Goal: Task Accomplishment & Management: Manage account settings

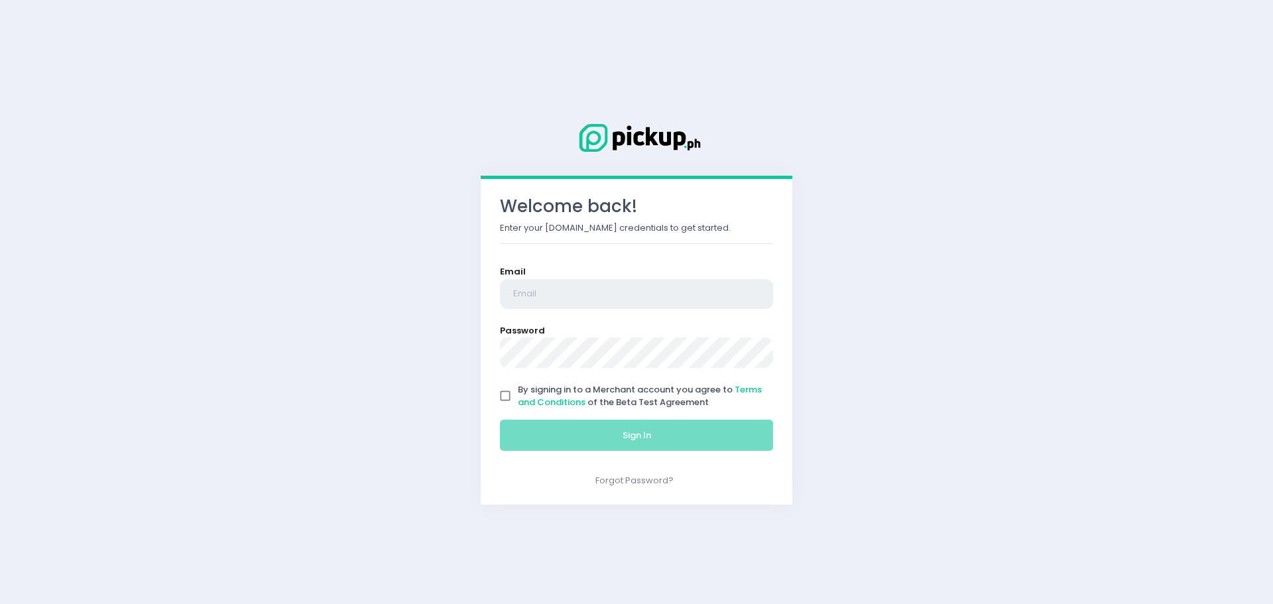
click at [573, 286] on input "email" at bounding box center [636, 294] width 273 height 30
type input "[EMAIL_ADDRESS][DOMAIN_NAME]"
click at [502, 398] on input "By signing in to a Merchant account you agree to Terms and Conditions of the Be…" at bounding box center [505, 395] width 25 height 25
checkbox input "true"
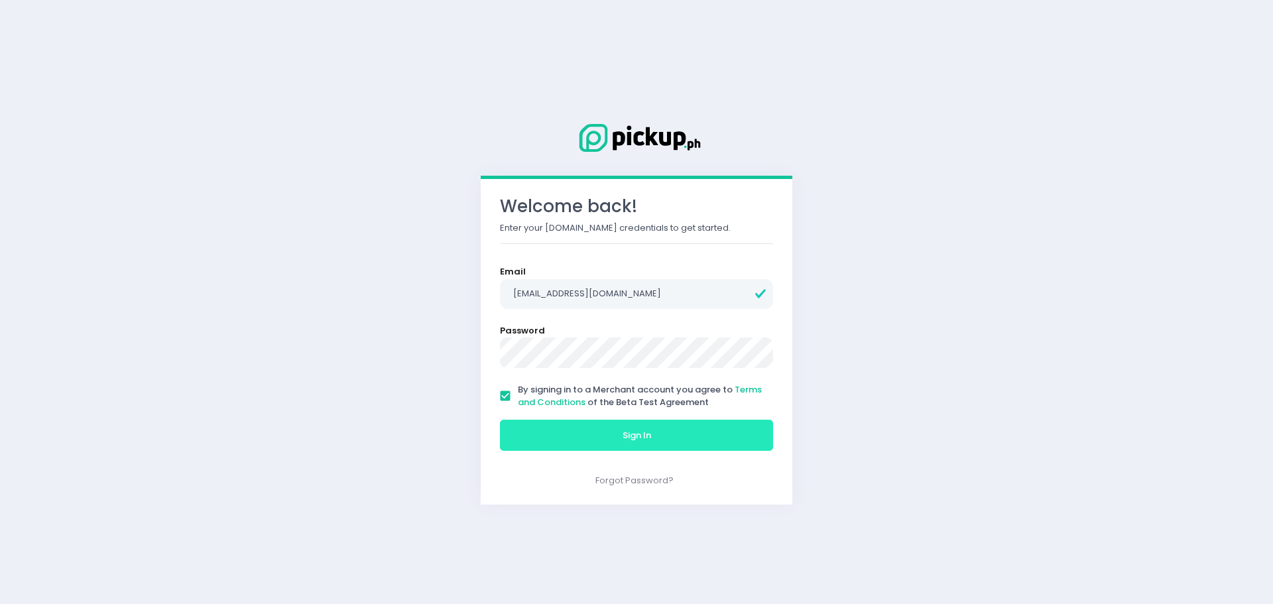
click at [538, 434] on button "Sign In" at bounding box center [636, 436] width 273 height 32
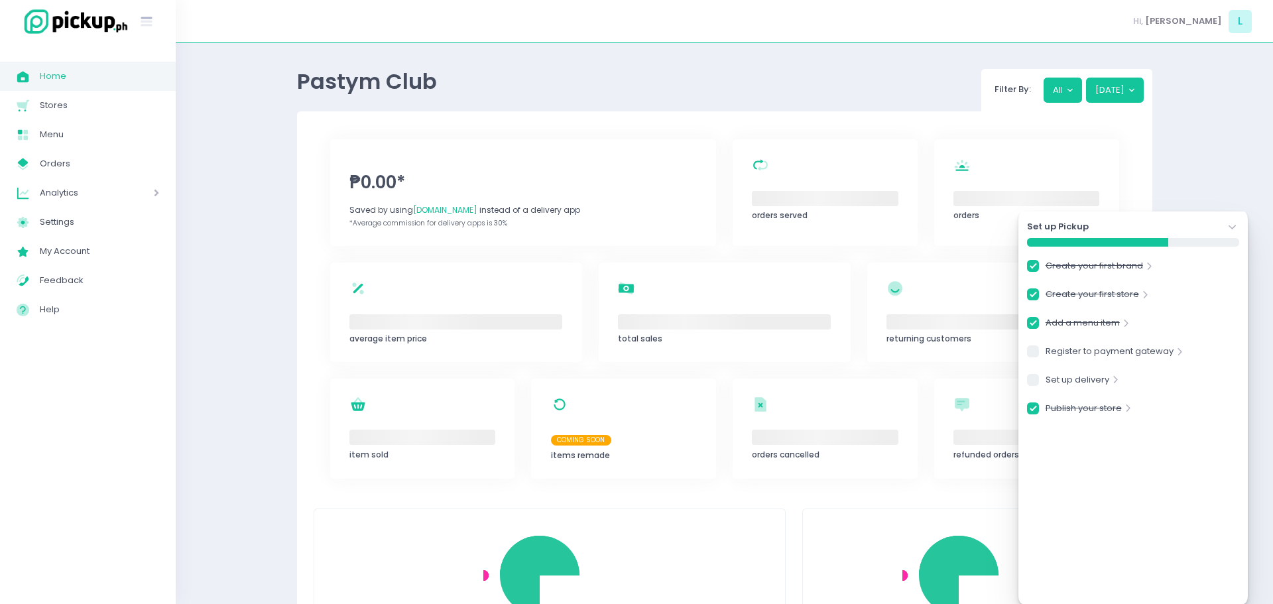
checkbox input "true"
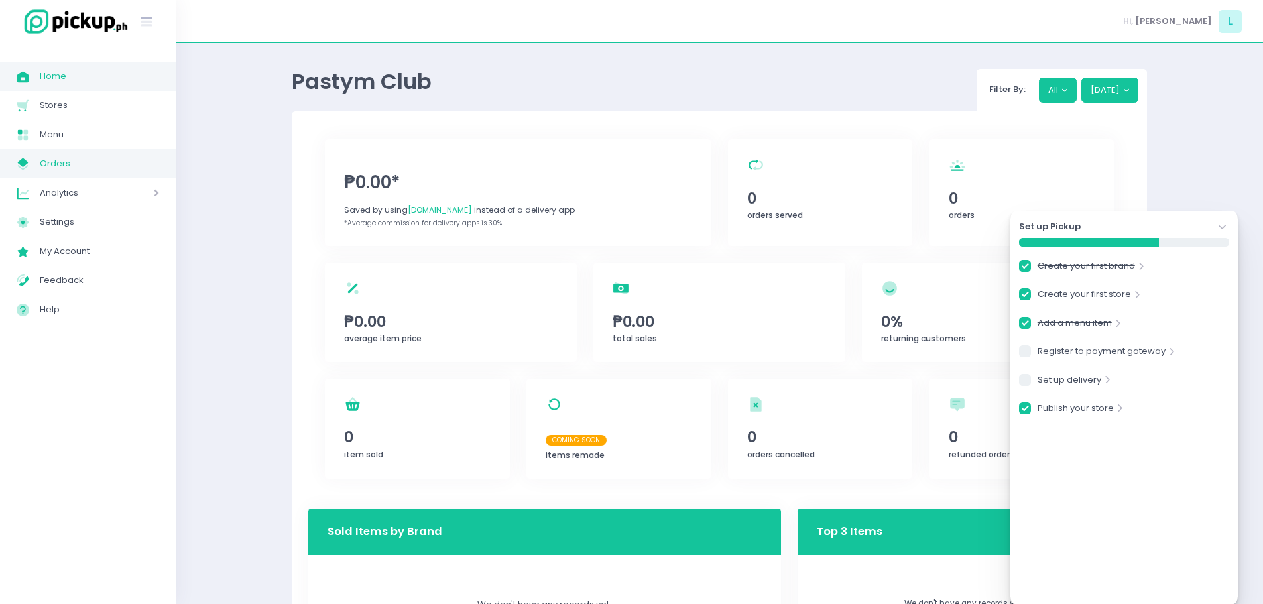
click at [88, 163] on span "Orders" at bounding box center [99, 163] width 119 height 17
checkbox input "true"
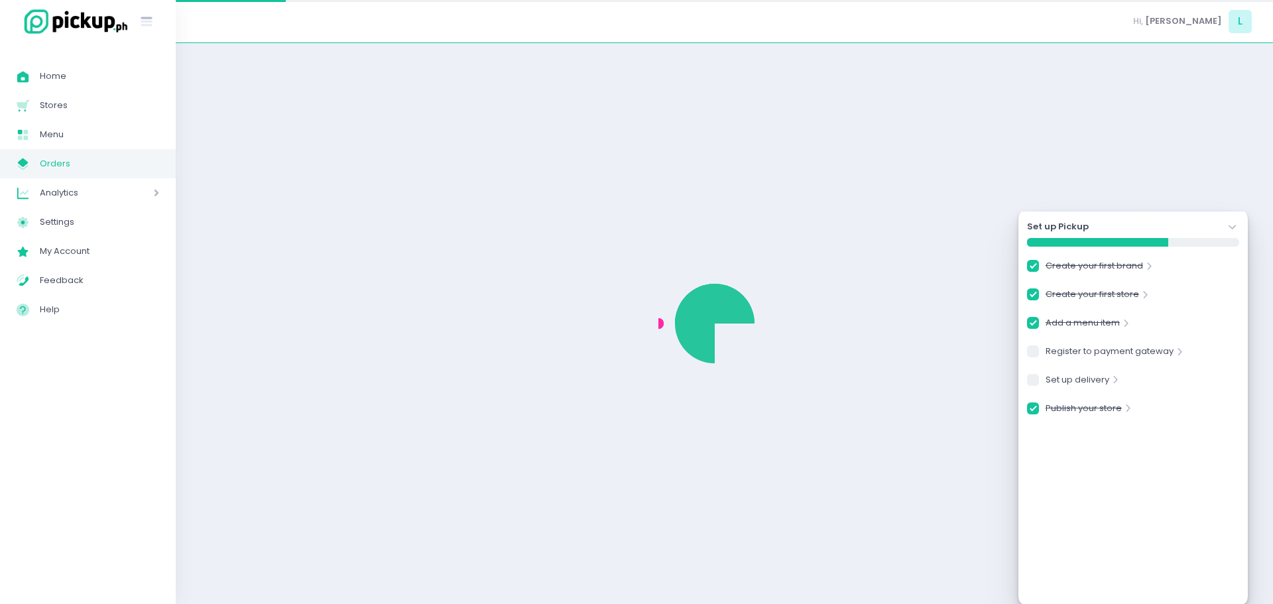
checkbox input "true"
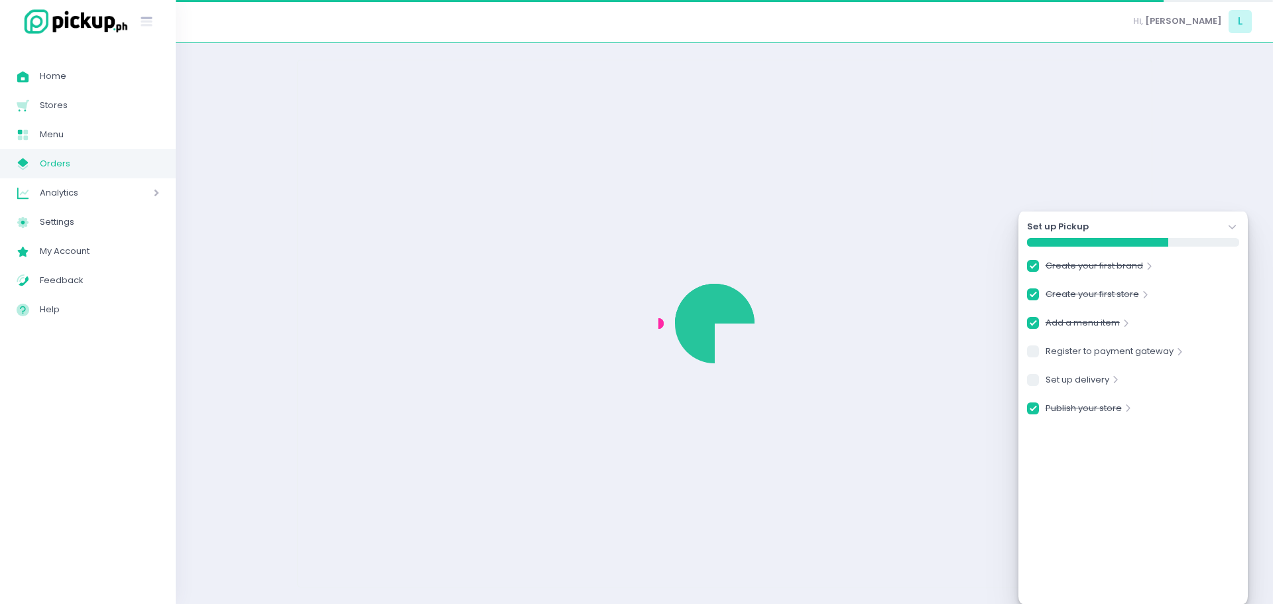
checkbox input "true"
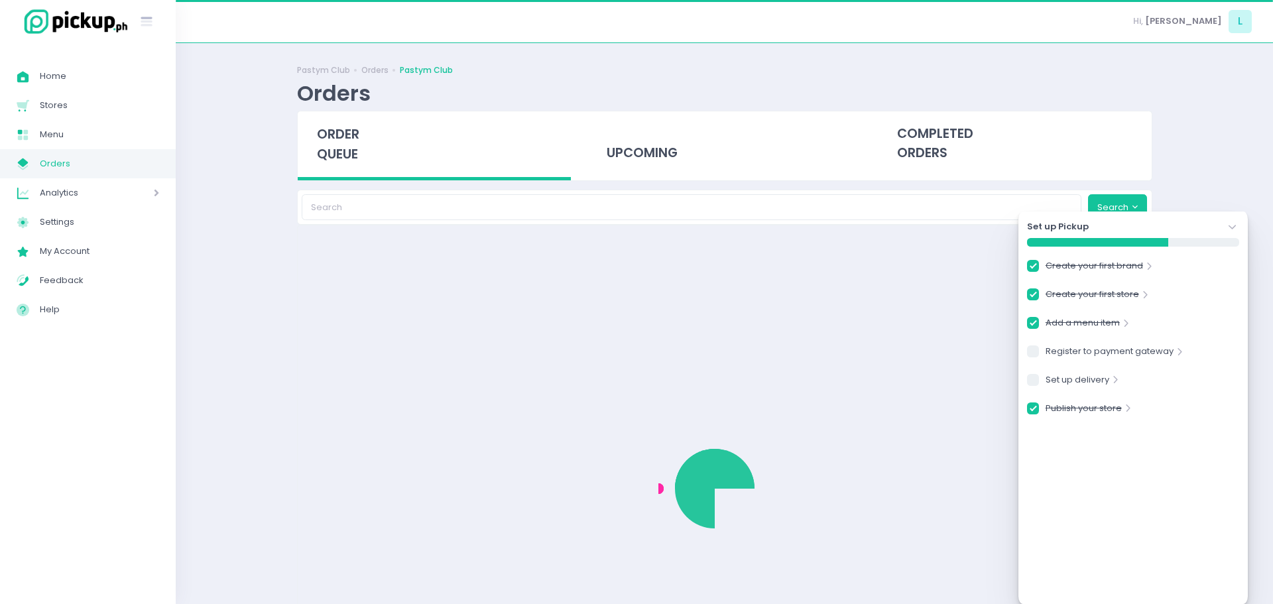
checkbox input "true"
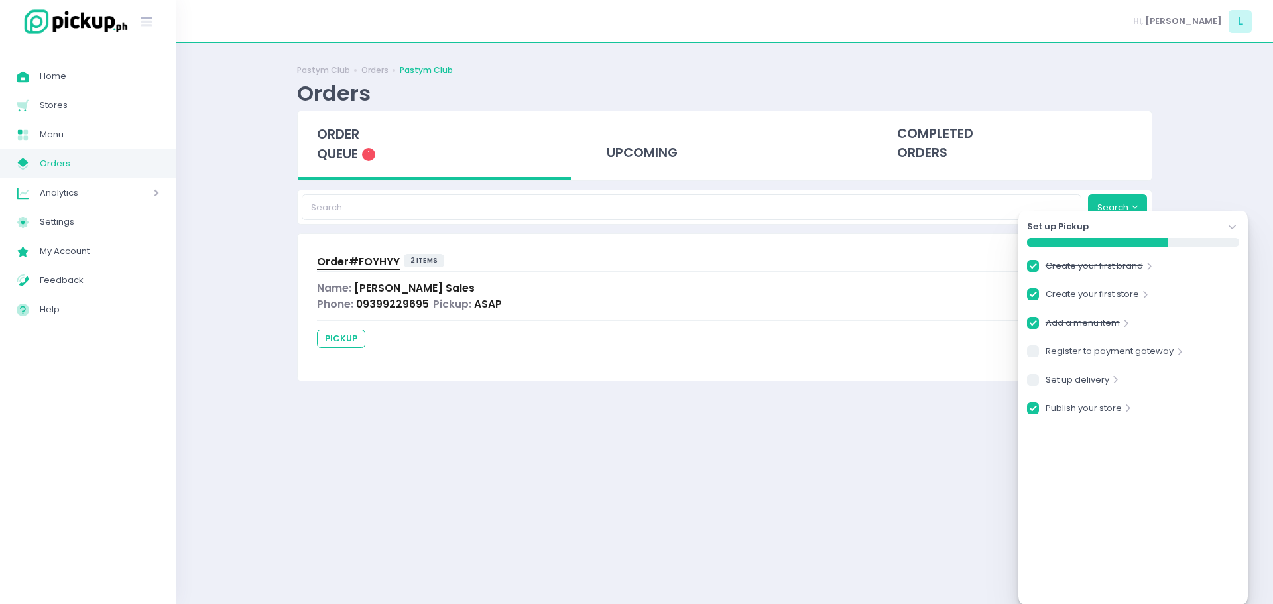
click at [383, 305] on span "09399229695" at bounding box center [392, 304] width 73 height 14
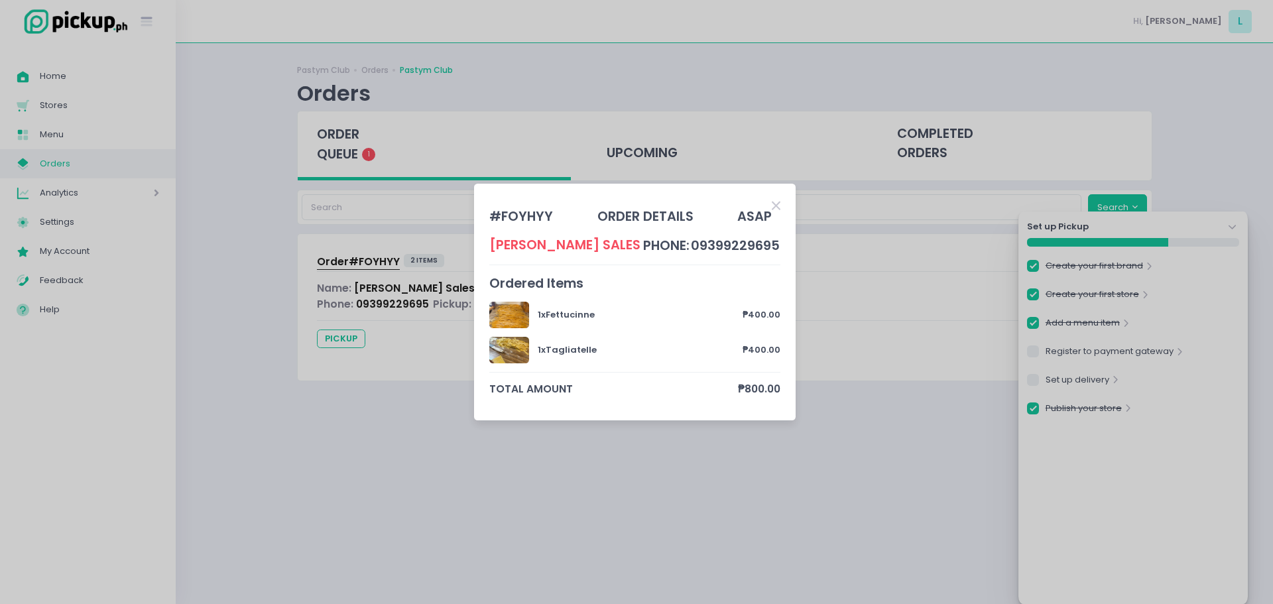
click at [777, 205] on icon "Close" at bounding box center [776, 206] width 9 height 13
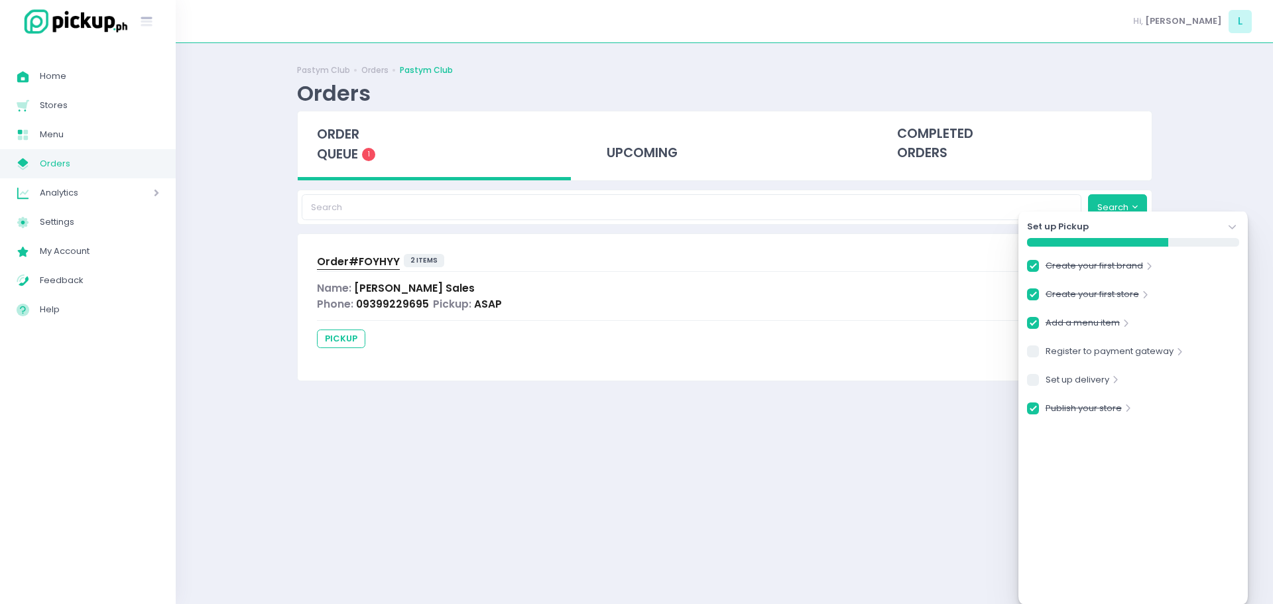
click at [1232, 227] on icon "Stockholm-icons / Navigation / Angle-down Created with Sketch." at bounding box center [1232, 227] width 13 height 13
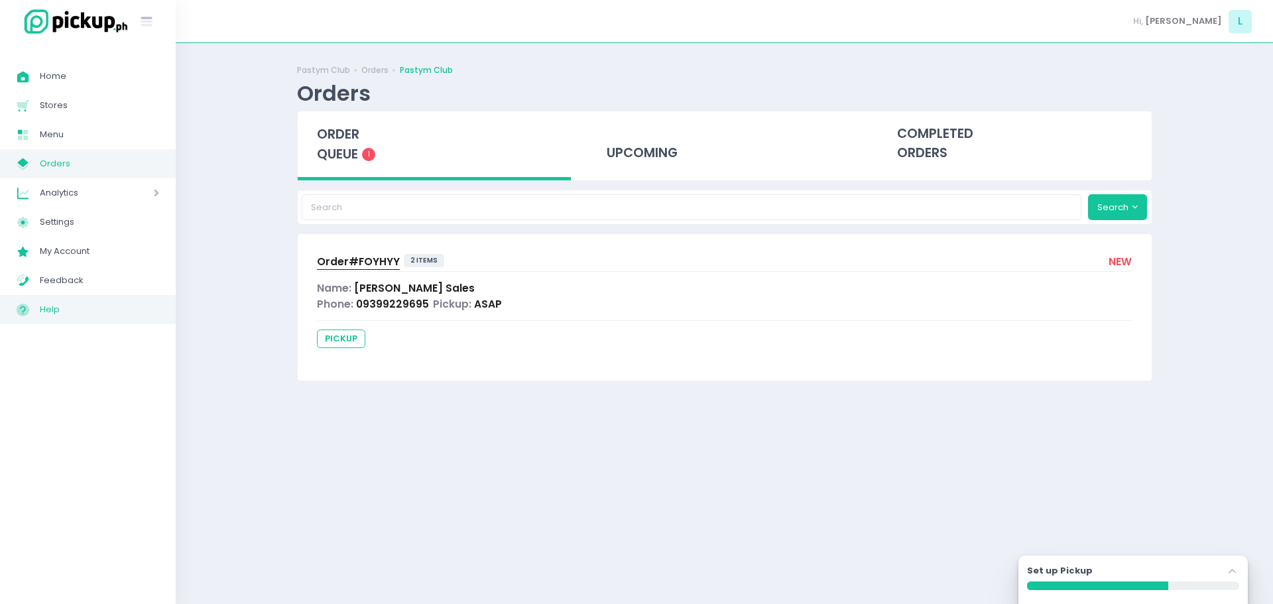
click at [32, 312] on span "Help Created with Sketch." at bounding box center [28, 309] width 23 height 17
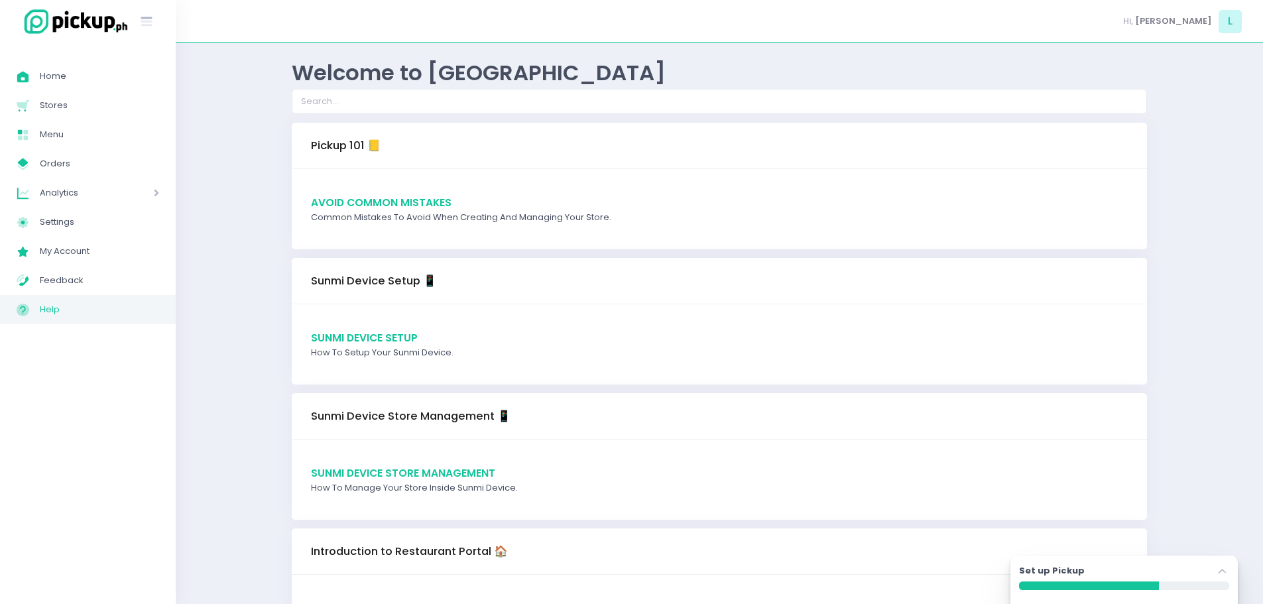
click at [442, 217] on span "Common mistakes to avoid when creating and managing your store." at bounding box center [461, 217] width 300 height 13
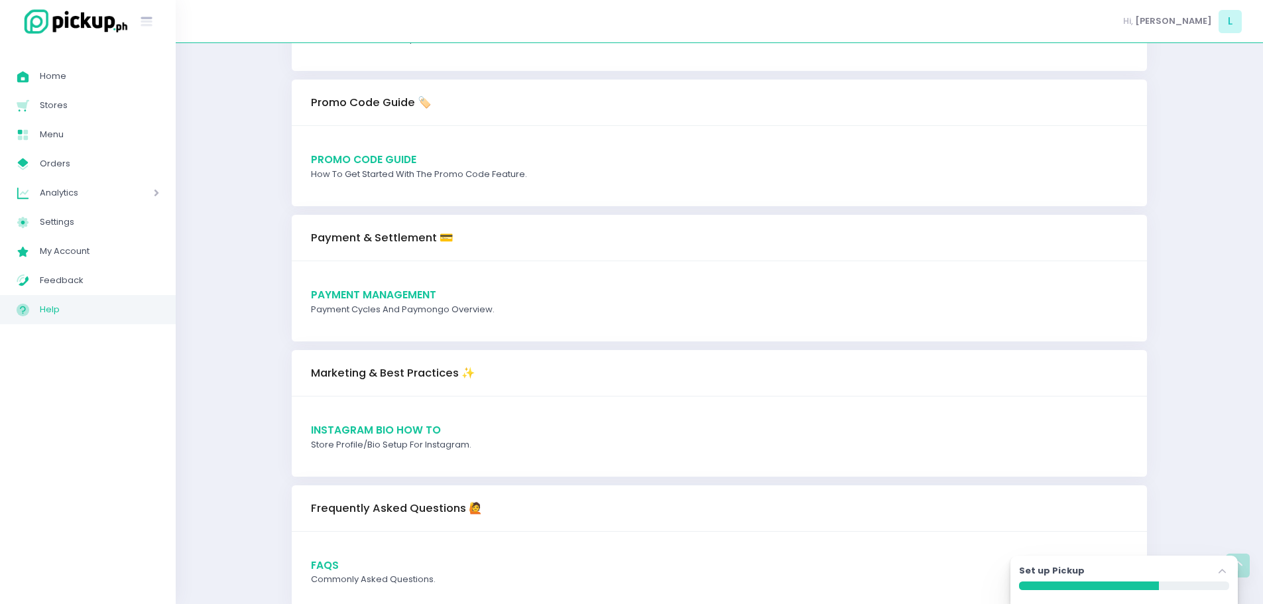
scroll to position [1293, 0]
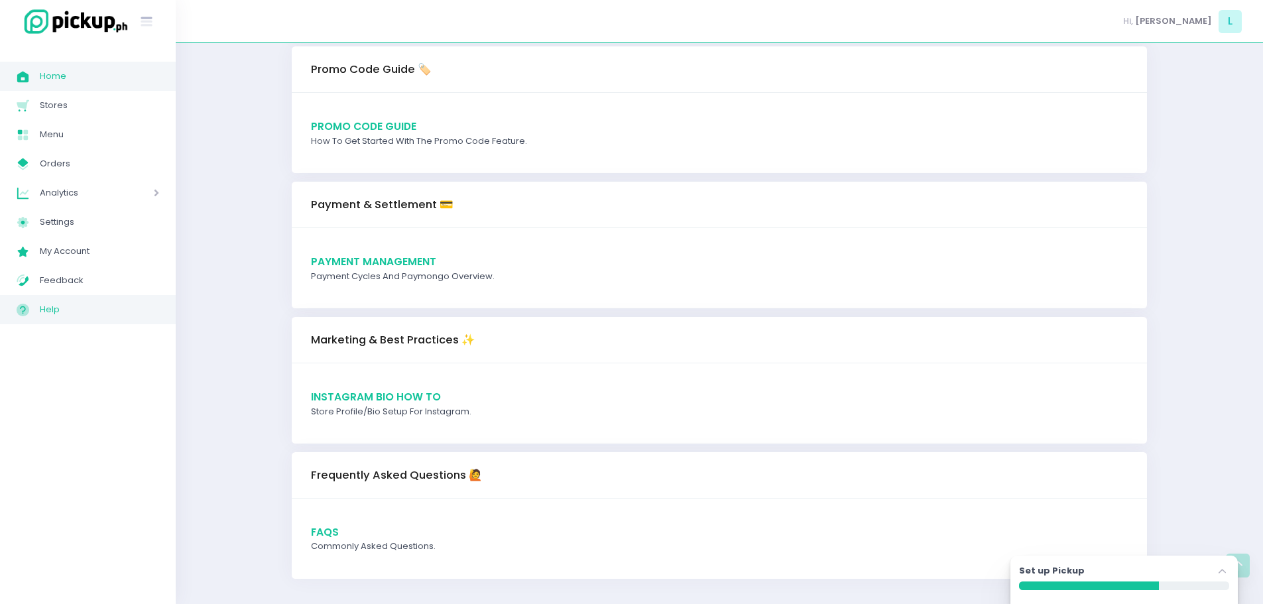
click at [55, 78] on span "Home" at bounding box center [99, 76] width 119 height 17
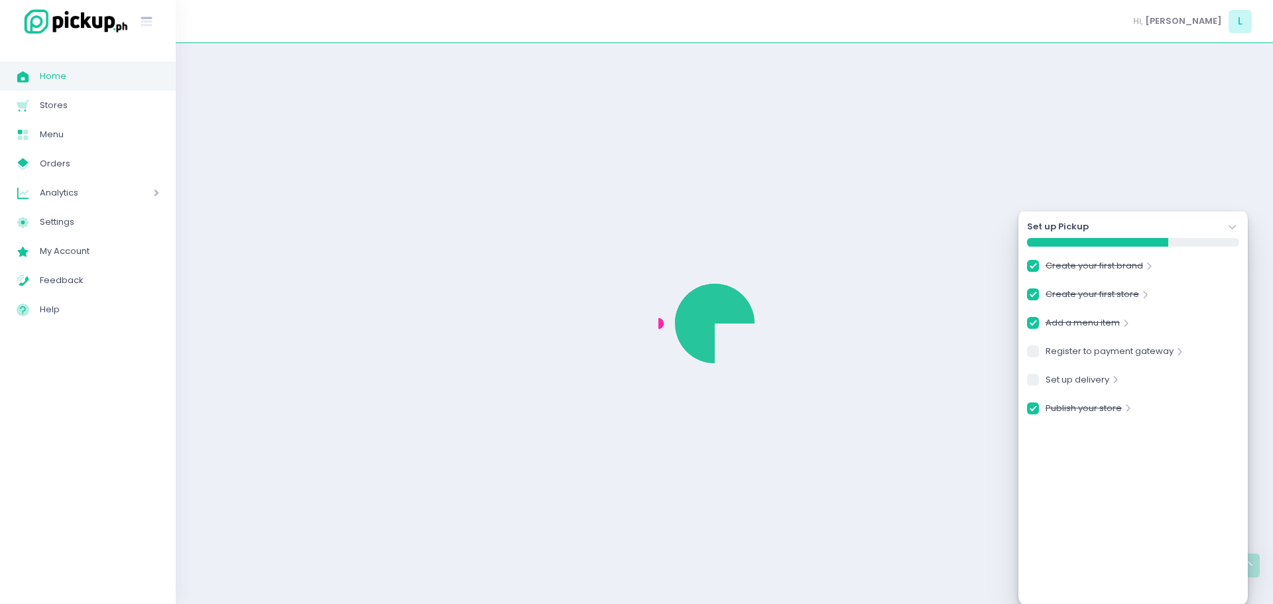
checkbox input "true"
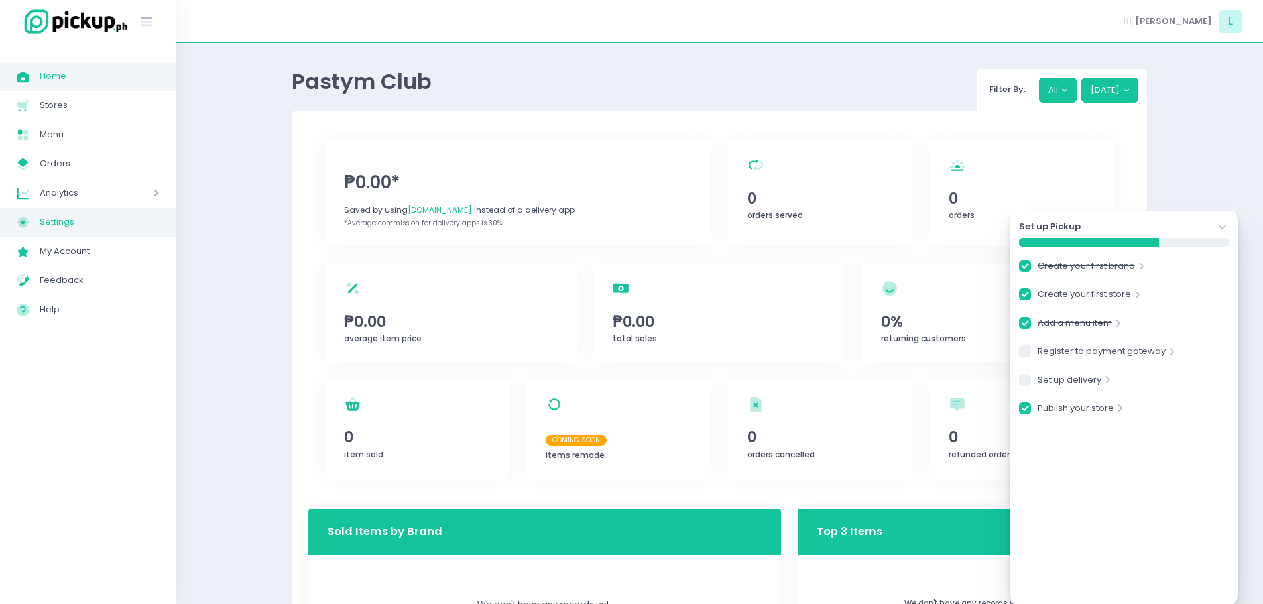
click at [74, 217] on span "Settings" at bounding box center [99, 221] width 119 height 17
checkbox input "true"
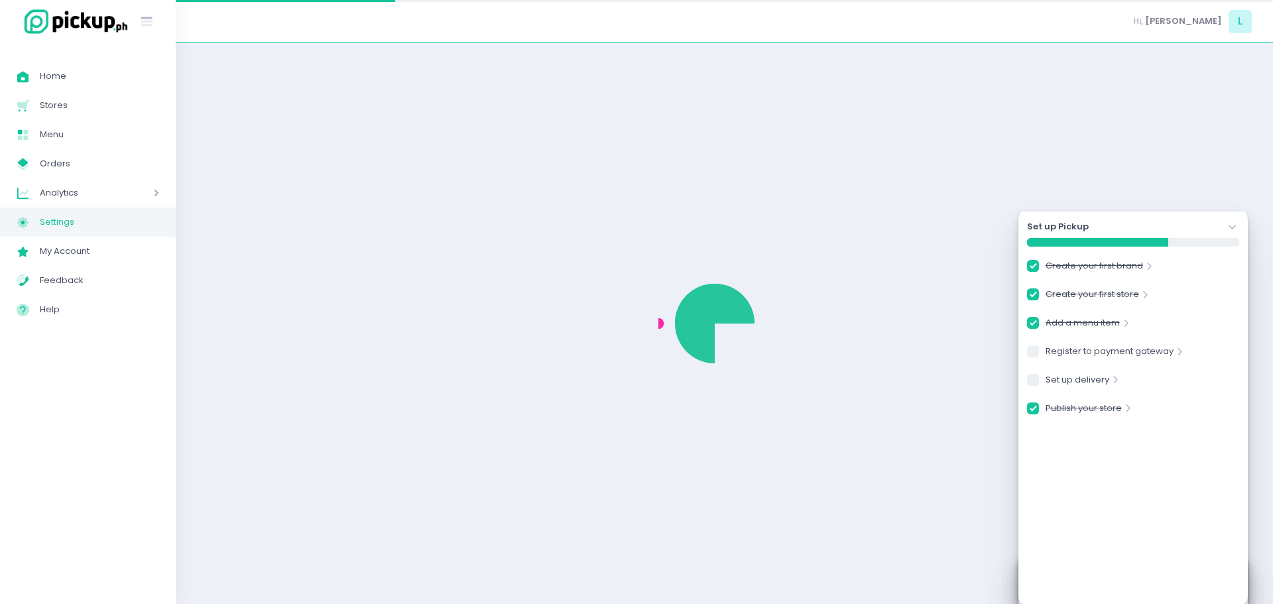
checkbox input "true"
select select "active"
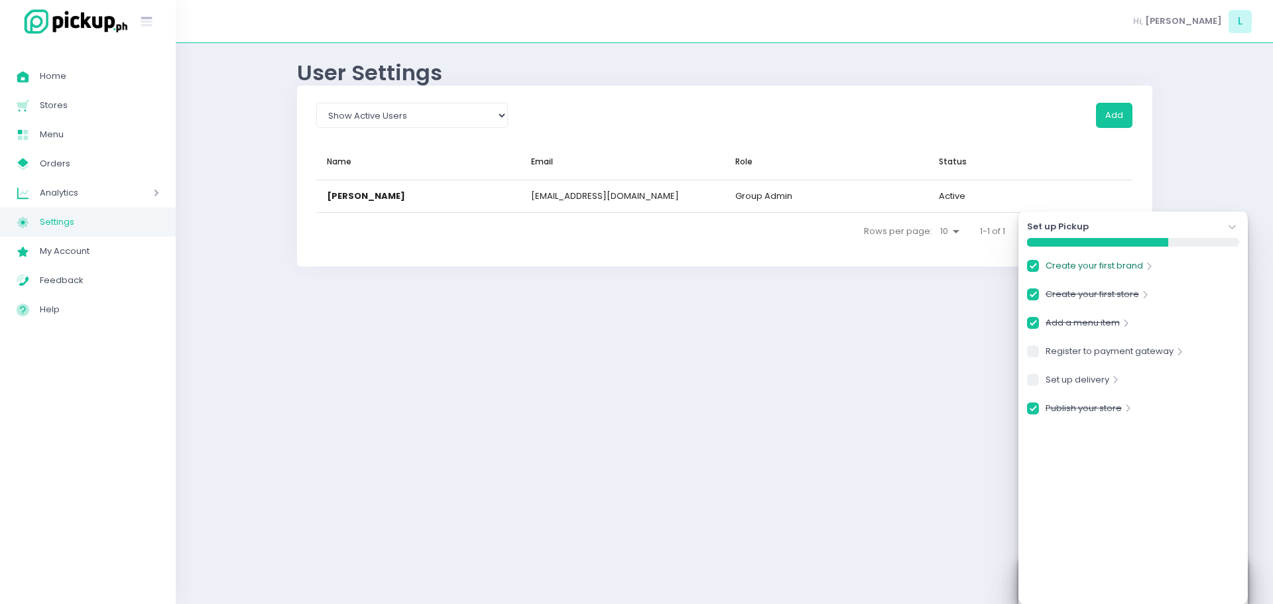
click at [1117, 267] on link "Create your first brand" at bounding box center [1093, 268] width 97 height 18
checkbox input "true"
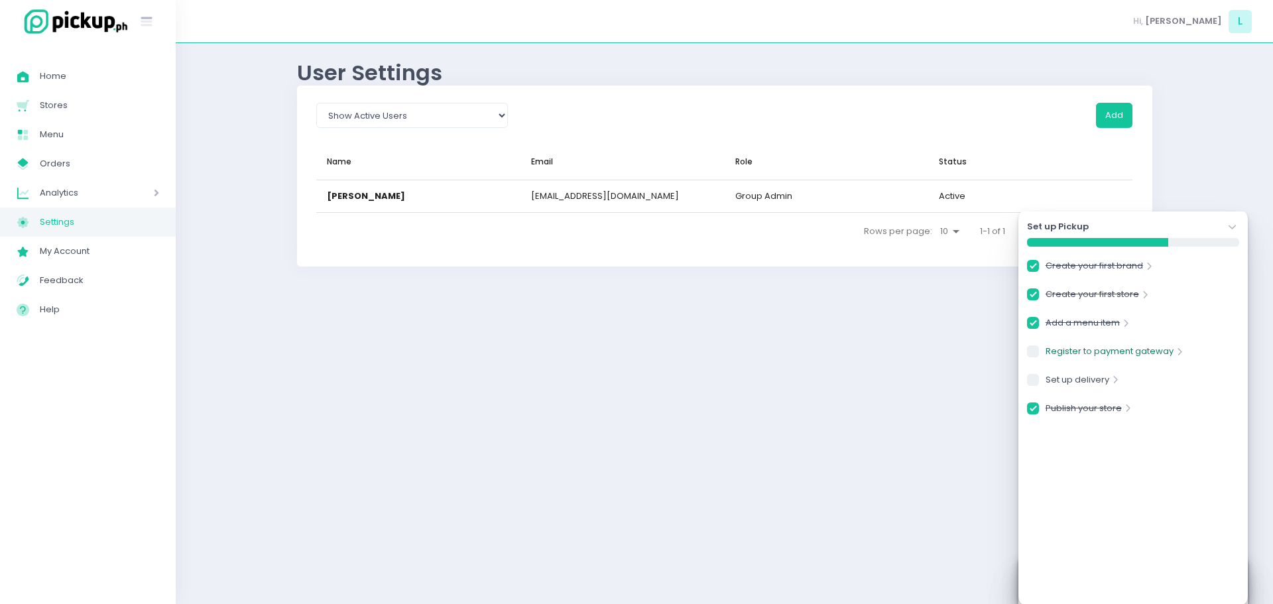
click at [1088, 358] on link "Register to payment gateway" at bounding box center [1109, 354] width 128 height 18
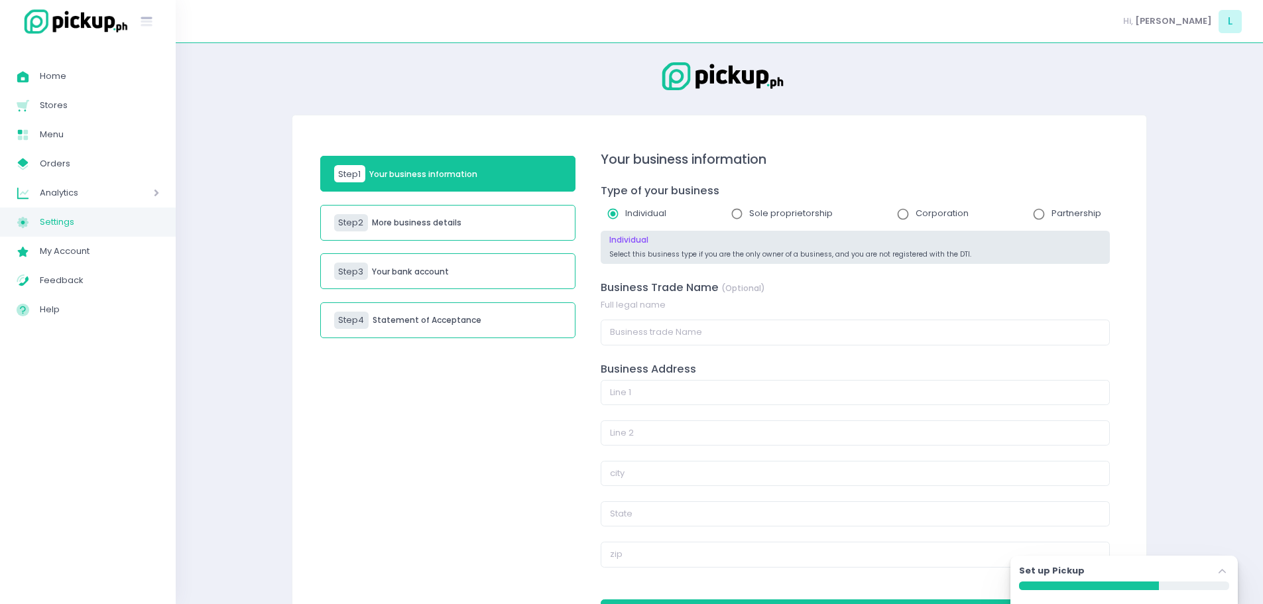
click at [1177, 569] on div "Set up Pickup Stockholm-icons / Navigation / Angle-up Created with Sketch." at bounding box center [1124, 572] width 210 height 17
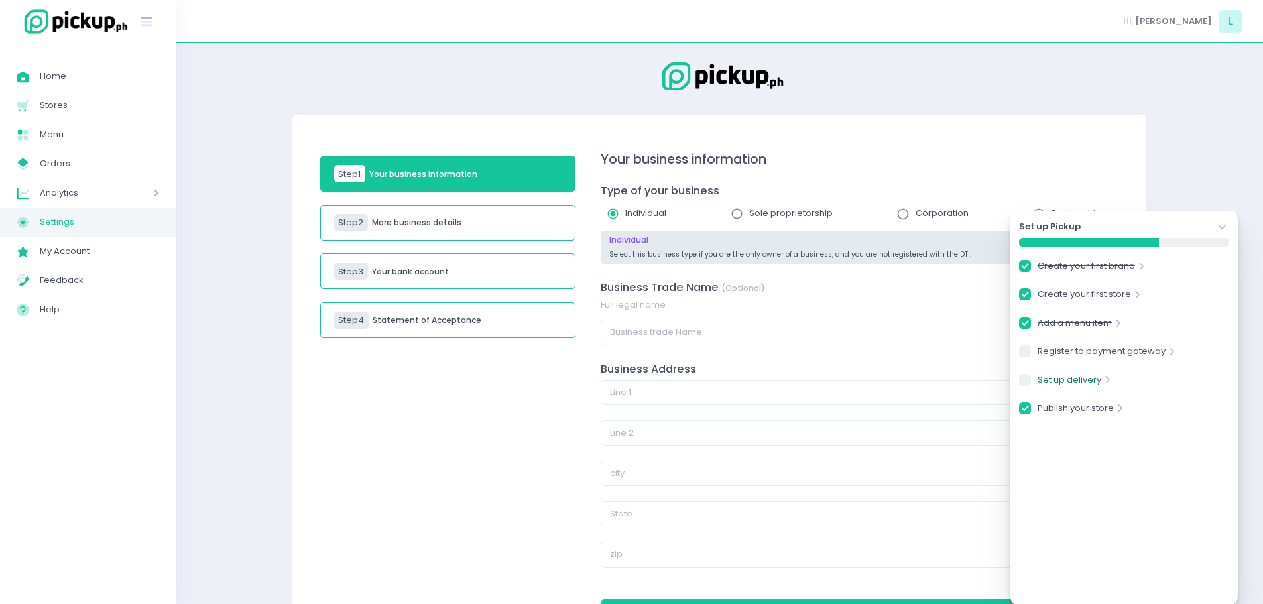
click at [1072, 383] on link "Set up delivery" at bounding box center [1070, 382] width 64 height 18
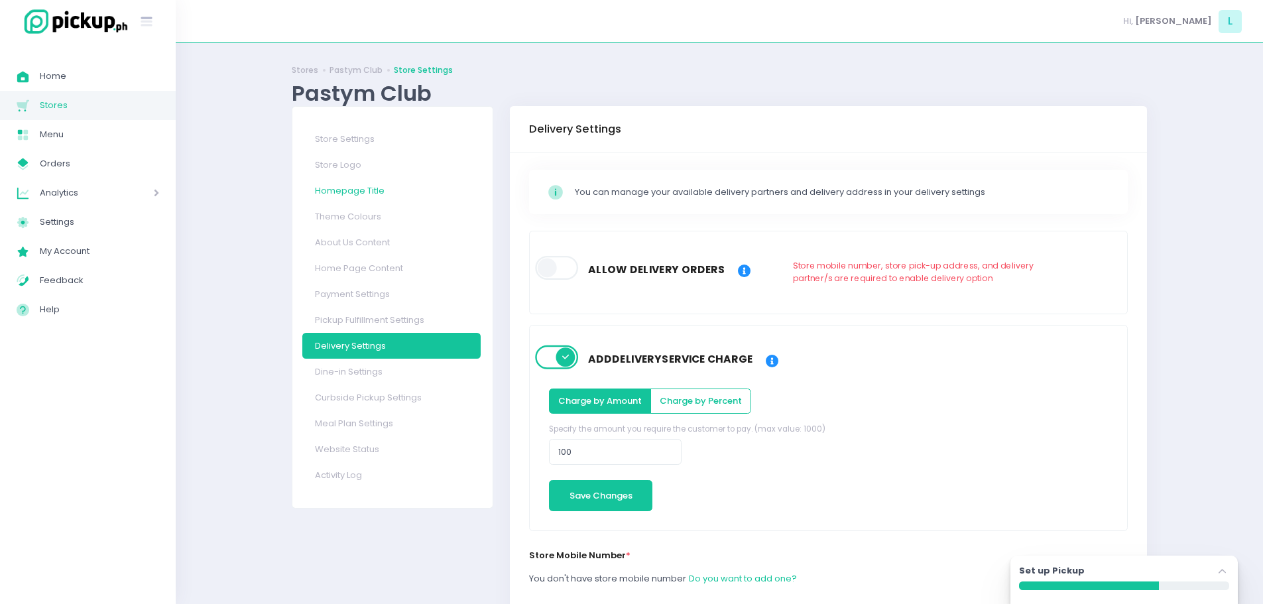
click at [363, 186] on link "Homepage Title" at bounding box center [391, 191] width 178 height 26
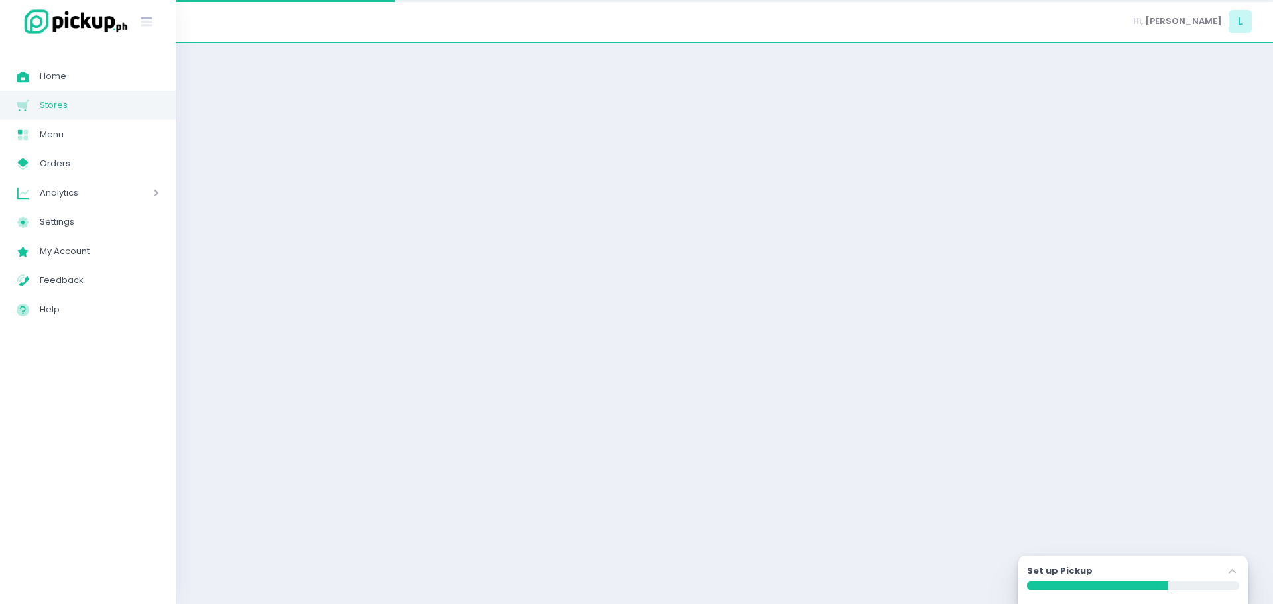
select select "normal"
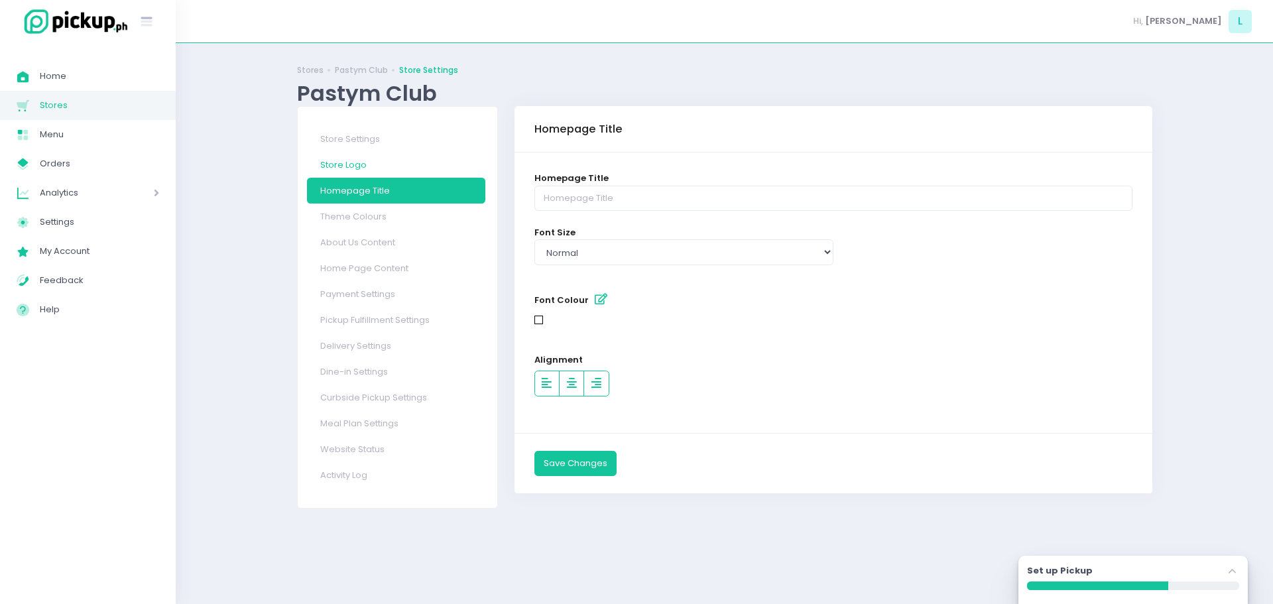
click at [362, 175] on link "Store Logo" at bounding box center [396, 165] width 178 height 26
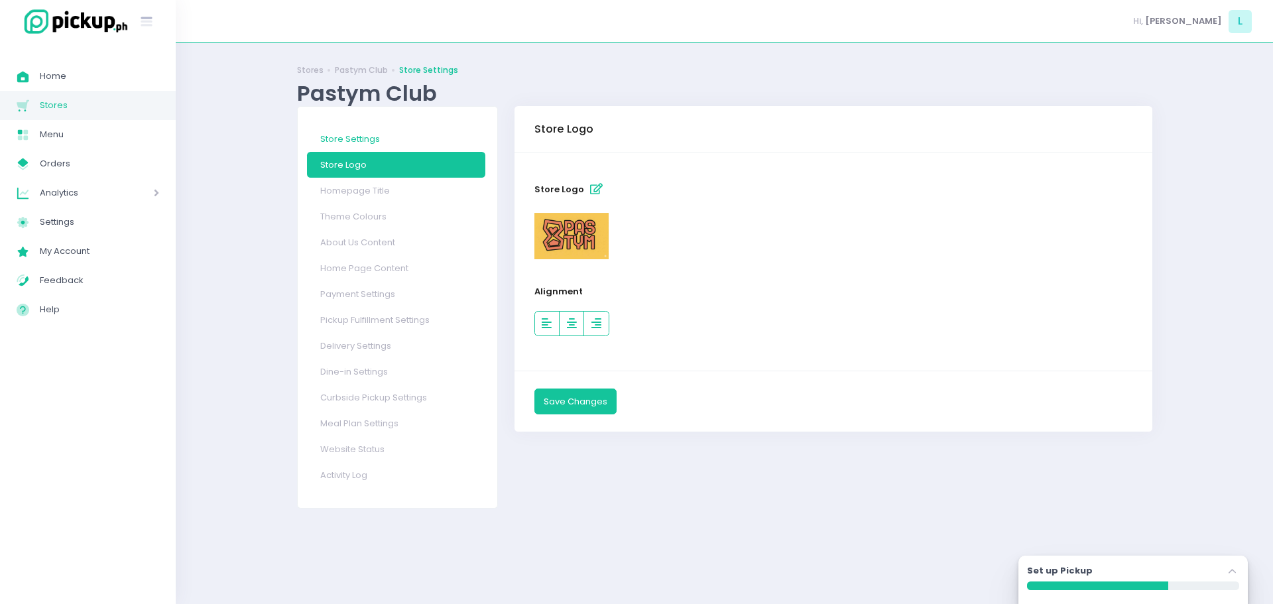
click at [361, 140] on link "Store Settings" at bounding box center [396, 139] width 178 height 26
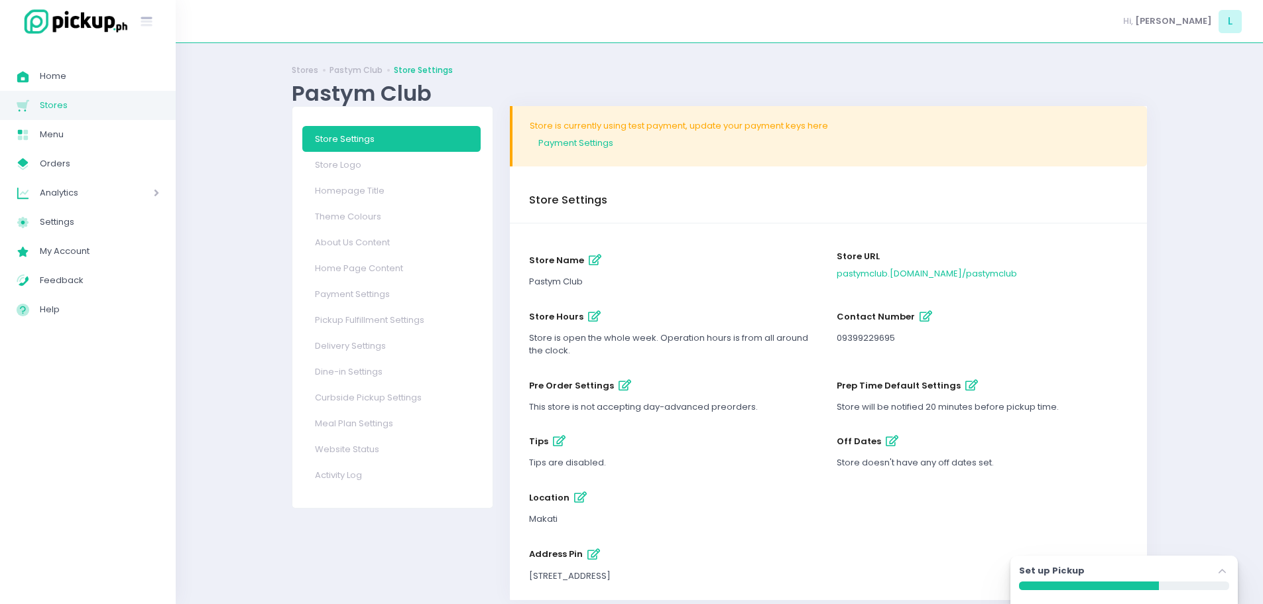
click at [597, 144] on link "Payment Settings" at bounding box center [830, 143] width 600 height 22
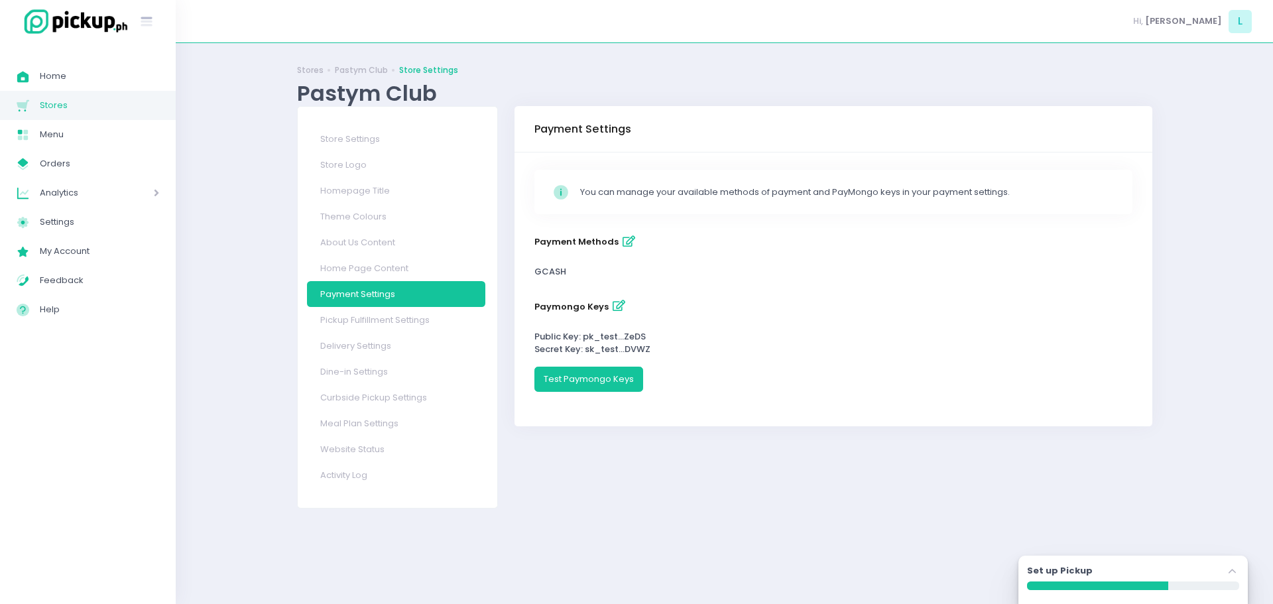
click at [1126, 563] on div "Set up Pickup Stockholm-icons / Navigation / Angle-up Created with Sketch." at bounding box center [1132, 580] width 229 height 48
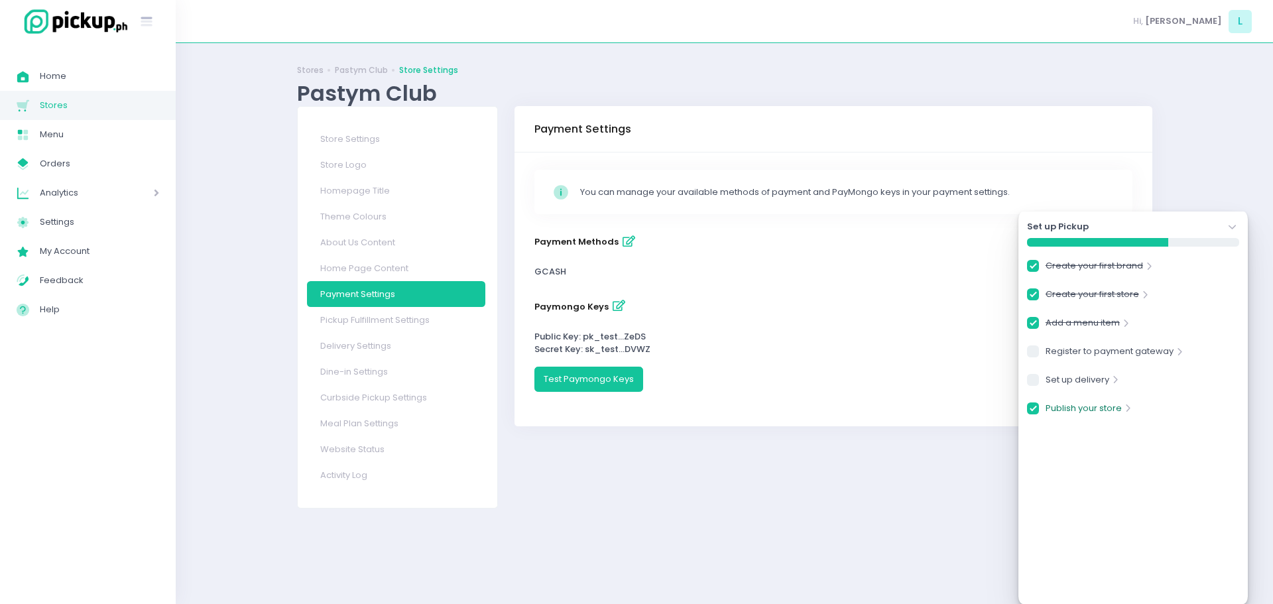
click at [1078, 410] on link "Publish your store" at bounding box center [1083, 411] width 76 height 18
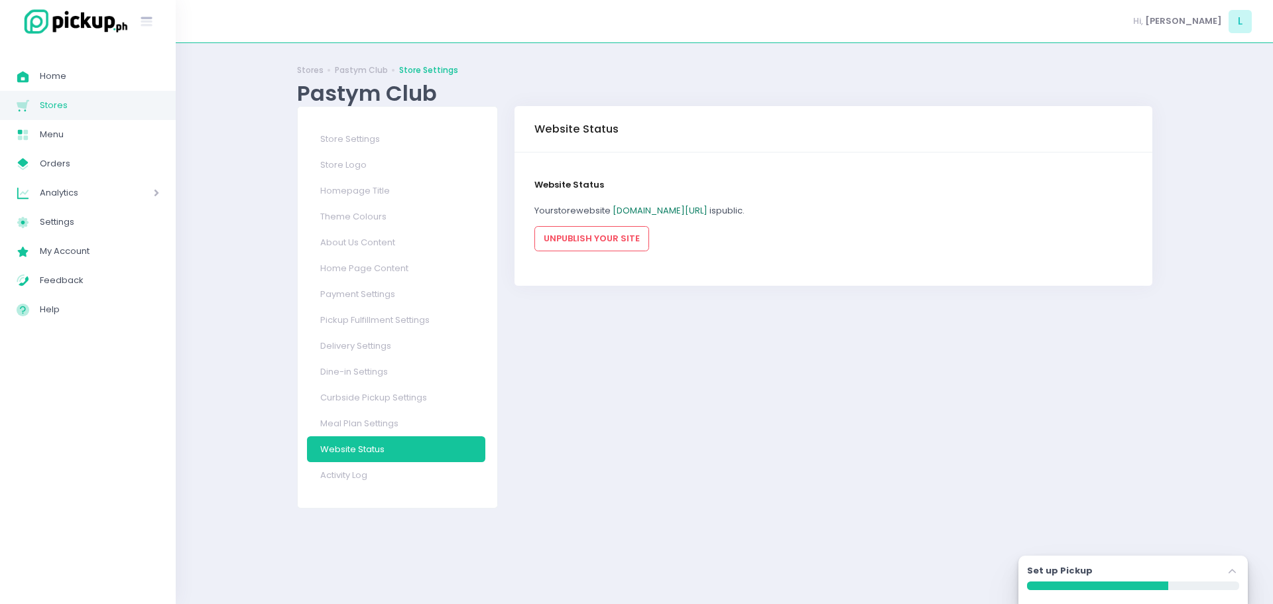
click at [693, 213] on link "[DOMAIN_NAME][URL]" at bounding box center [660, 210] width 95 height 13
click at [355, 464] on link "Activity Log" at bounding box center [396, 475] width 178 height 26
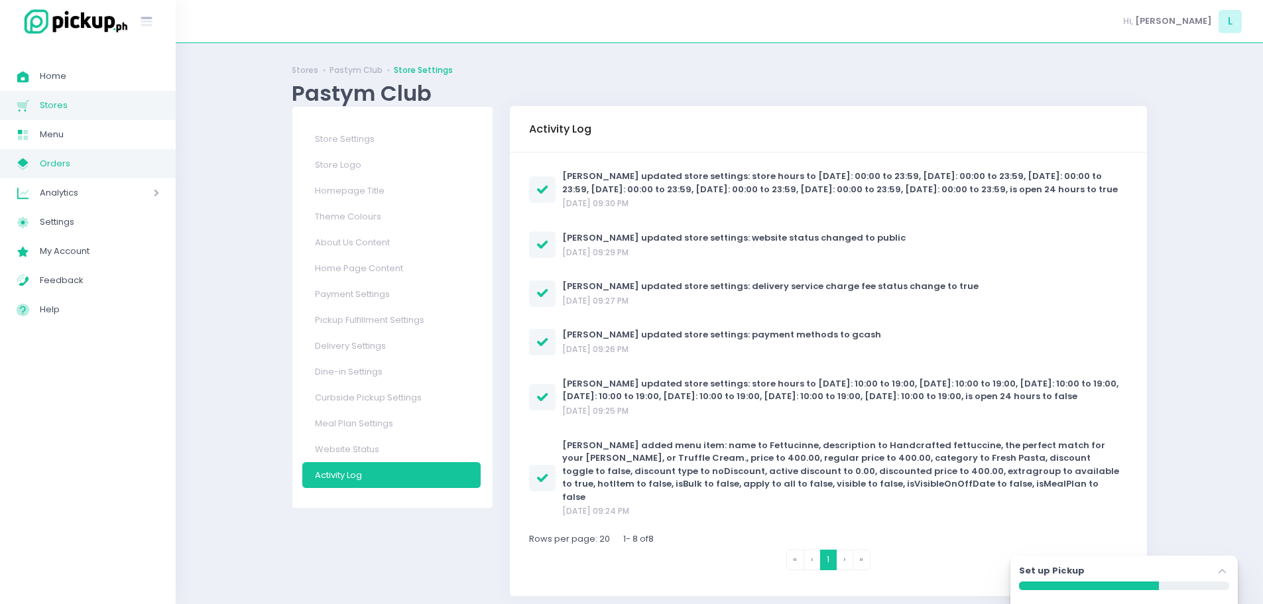
click at [62, 164] on span "Orders" at bounding box center [99, 163] width 119 height 17
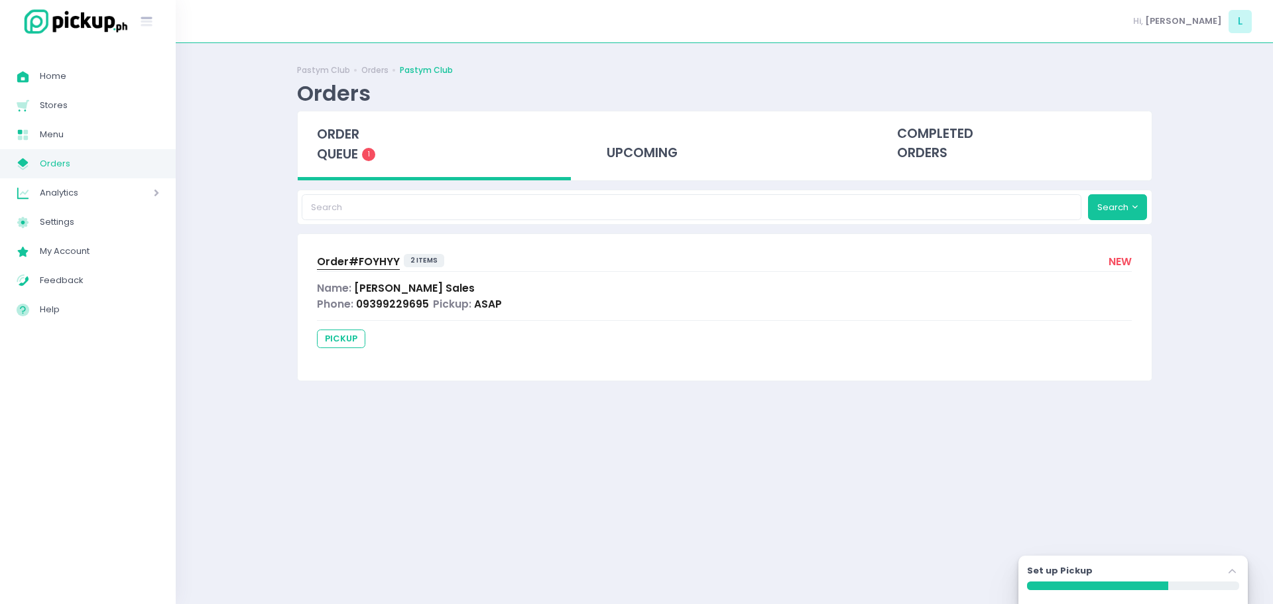
click at [348, 143] on span "order queue" at bounding box center [338, 144] width 42 height 38
click at [347, 344] on span "pickup" at bounding box center [341, 338] width 48 height 19
click at [361, 296] on div "Phone: 09399229695" at bounding box center [373, 303] width 112 height 15
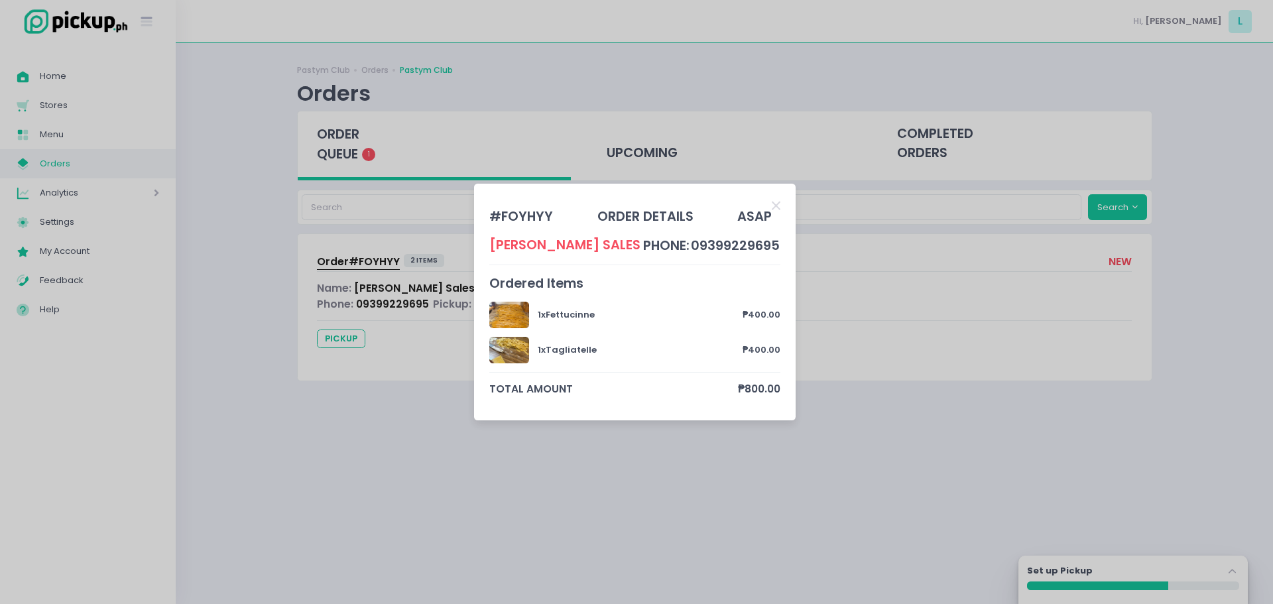
drag, startPoint x: 516, startPoint y: 367, endPoint x: 548, endPoint y: 308, distance: 67.3
click at [516, 364] on div "1 x Fettucinne ₱400.00 1 x Tagliatelle ₱400.00" at bounding box center [635, 337] width 292 height 70
click at [550, 301] on div "# FOYHYY order details ASAP Lorenzo Sales phone: 09399229695 Ordered Items 1 x …" at bounding box center [635, 301] width 292 height 207
click at [780, 206] on icon "Close" at bounding box center [776, 206] width 9 height 13
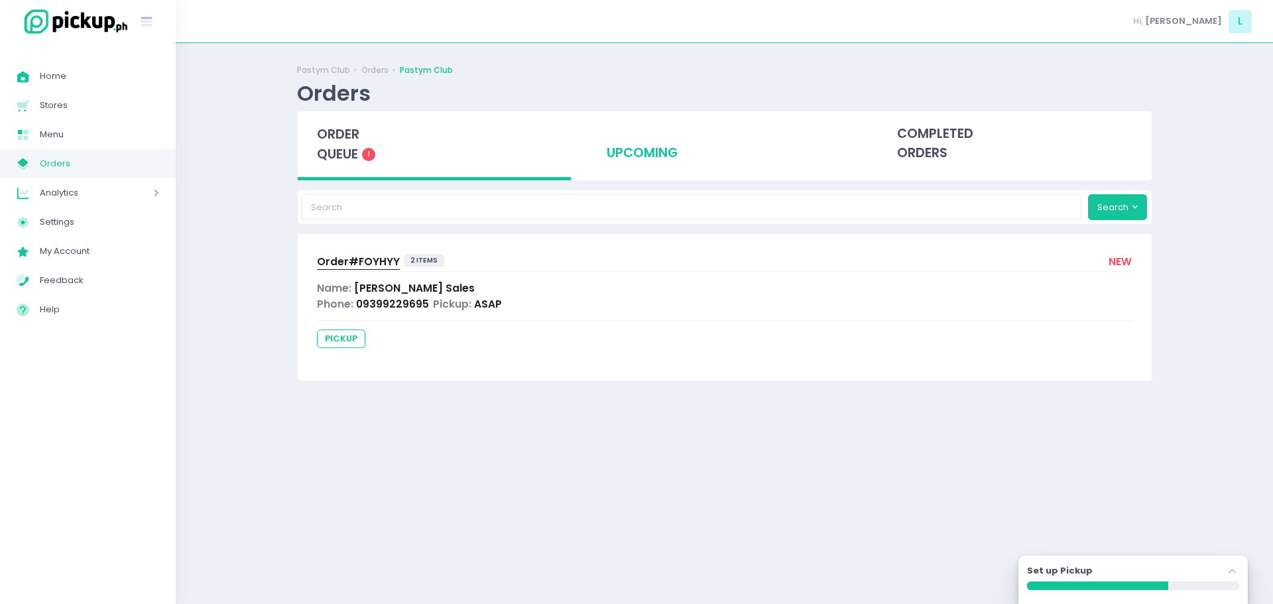
click at [682, 137] on div "upcoming" at bounding box center [724, 143] width 274 height 65
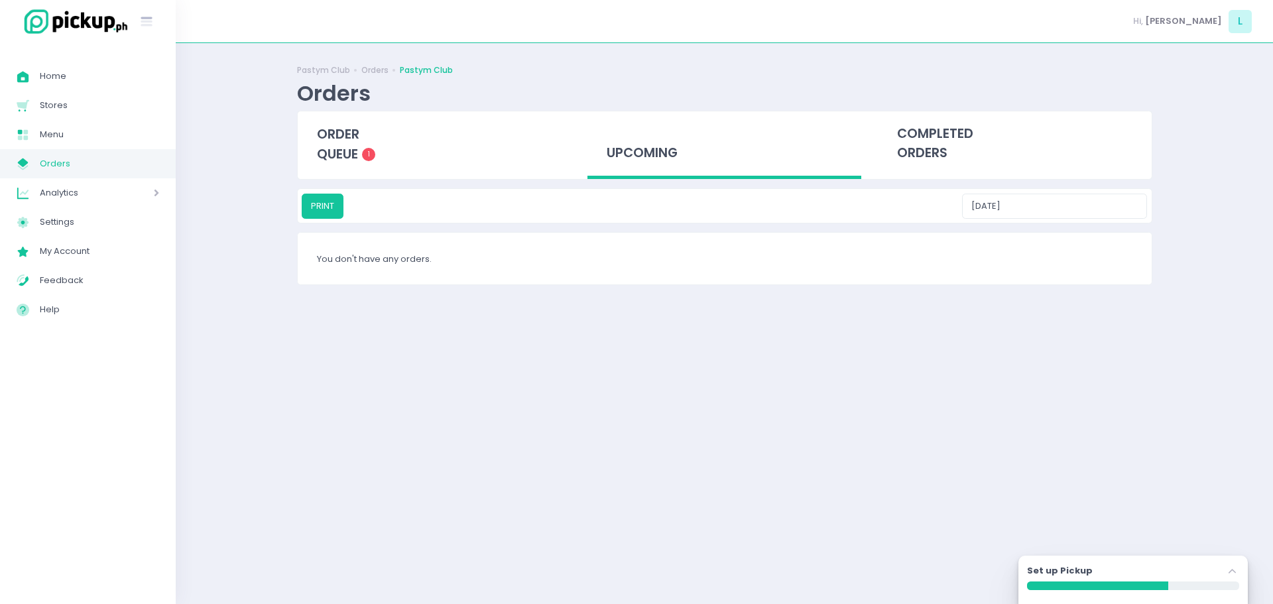
click at [945, 182] on div "Pastym Club Orders Pastym Club Orders order queue 1 upcoming completed orders P…" at bounding box center [724, 324] width 888 height 528
click at [930, 148] on div "completed orders" at bounding box center [1015, 143] width 274 height 65
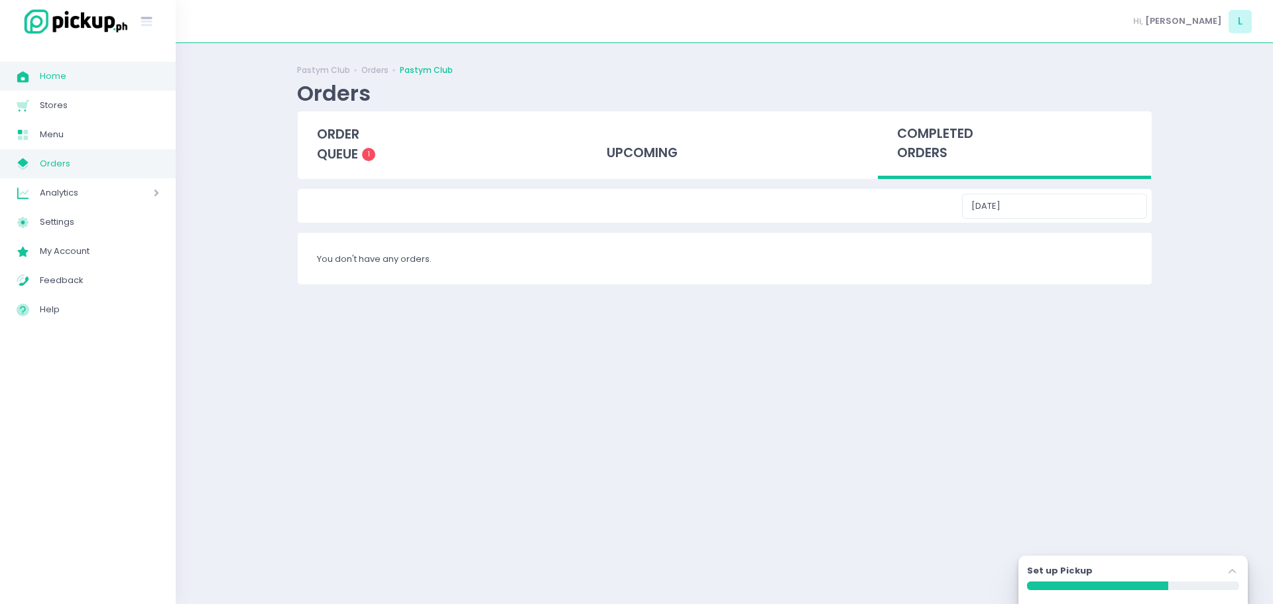
click at [71, 74] on span "Home" at bounding box center [99, 76] width 119 height 17
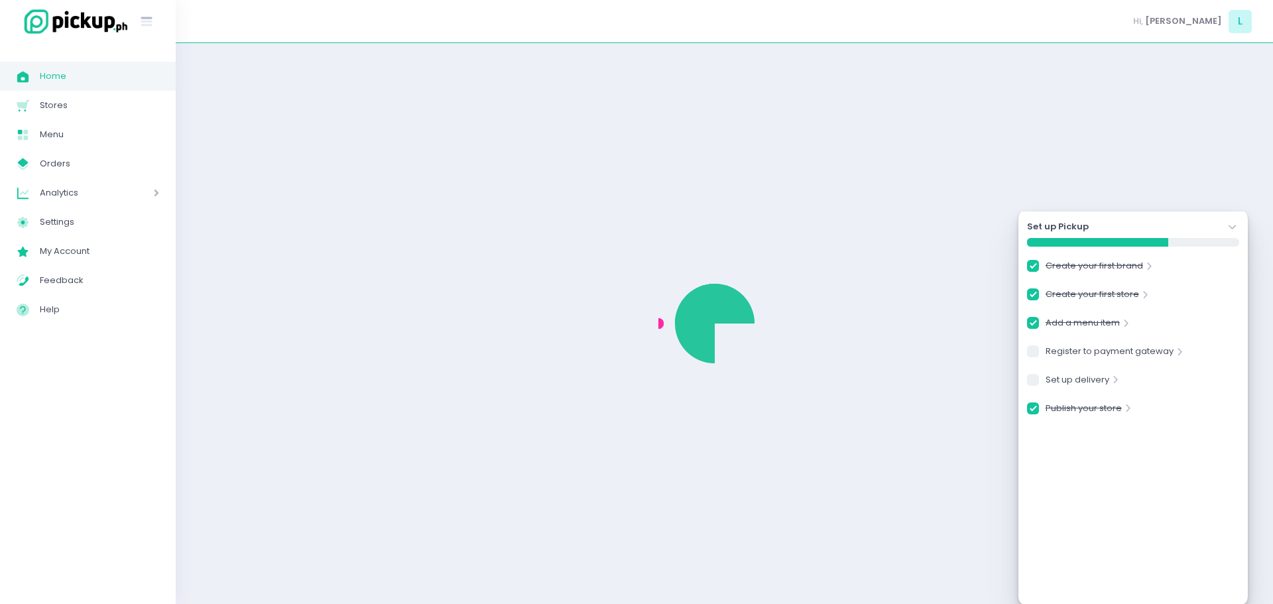
checkbox input "true"
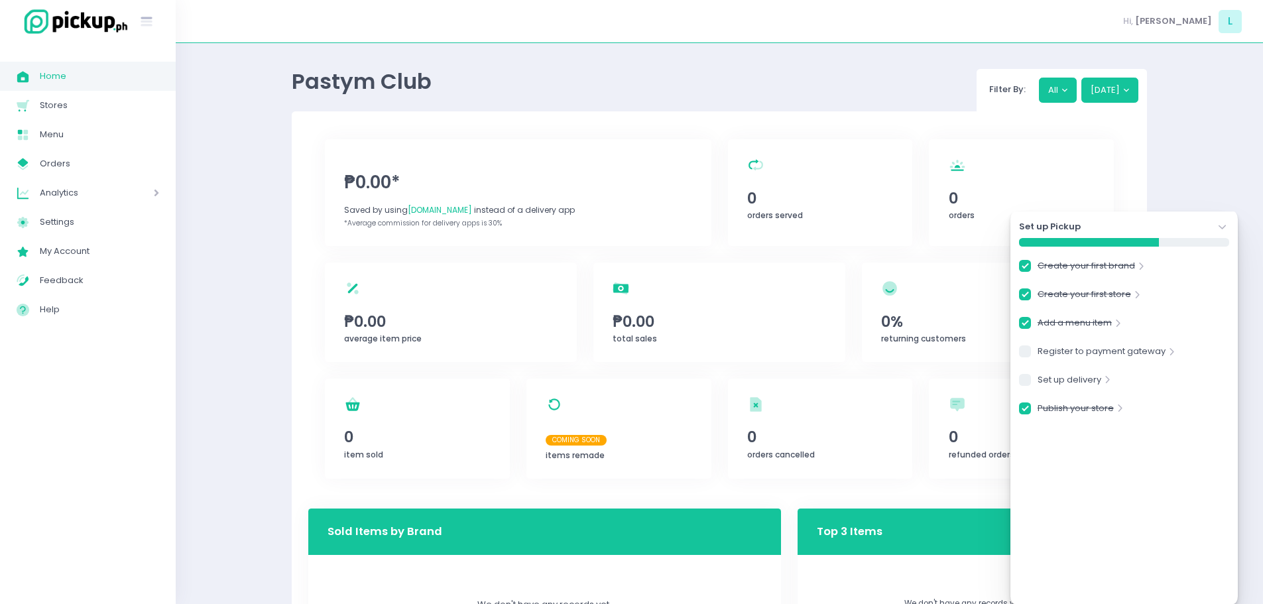
click at [626, 438] on span "Coming Soon" at bounding box center [619, 437] width 146 height 23
click at [1220, 223] on icon "Stockholm-icons / Navigation / Angle-down Created with Sketch." at bounding box center [1222, 227] width 13 height 13
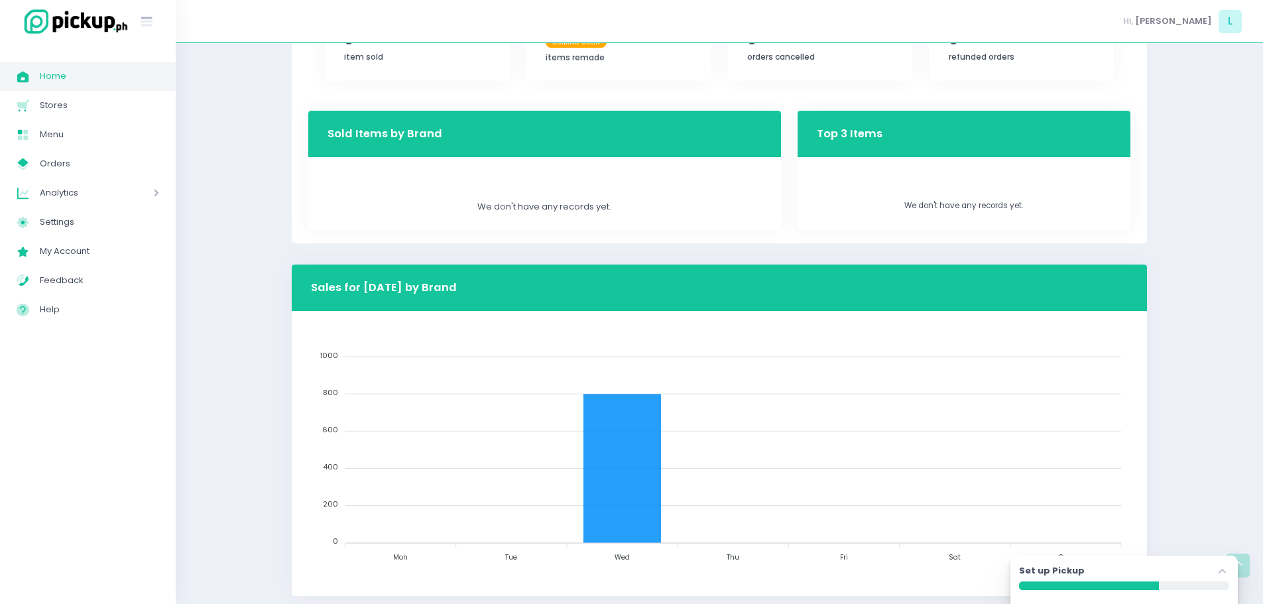
scroll to position [428, 0]
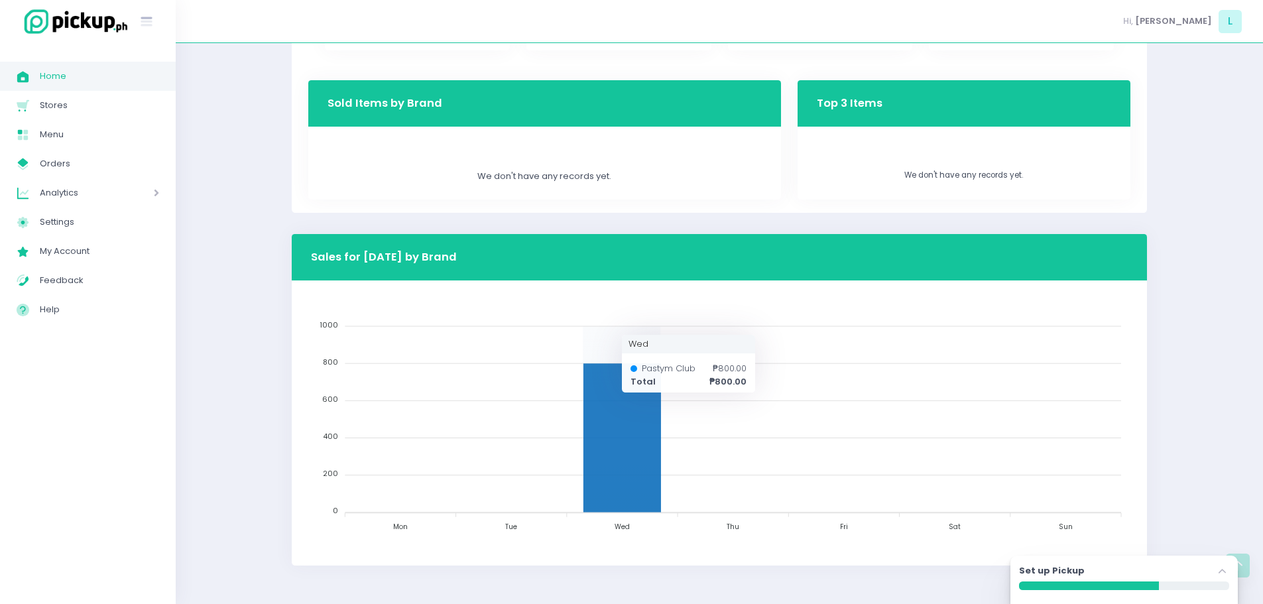
click at [646, 461] on icon at bounding box center [622, 437] width 78 height 149
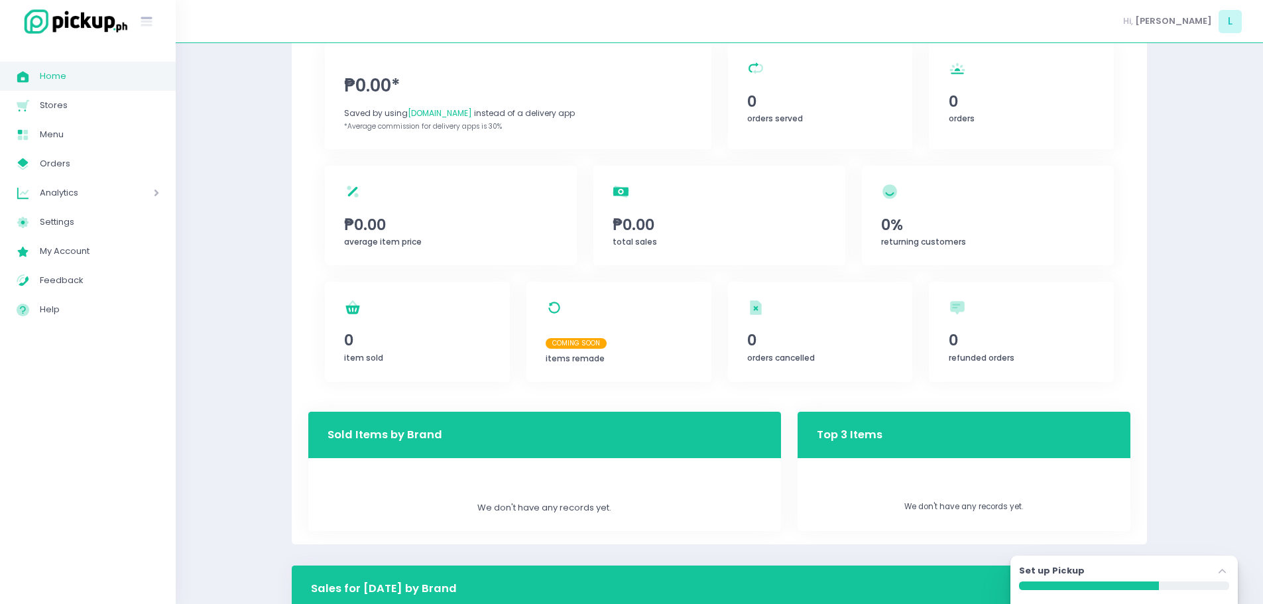
scroll to position [0, 0]
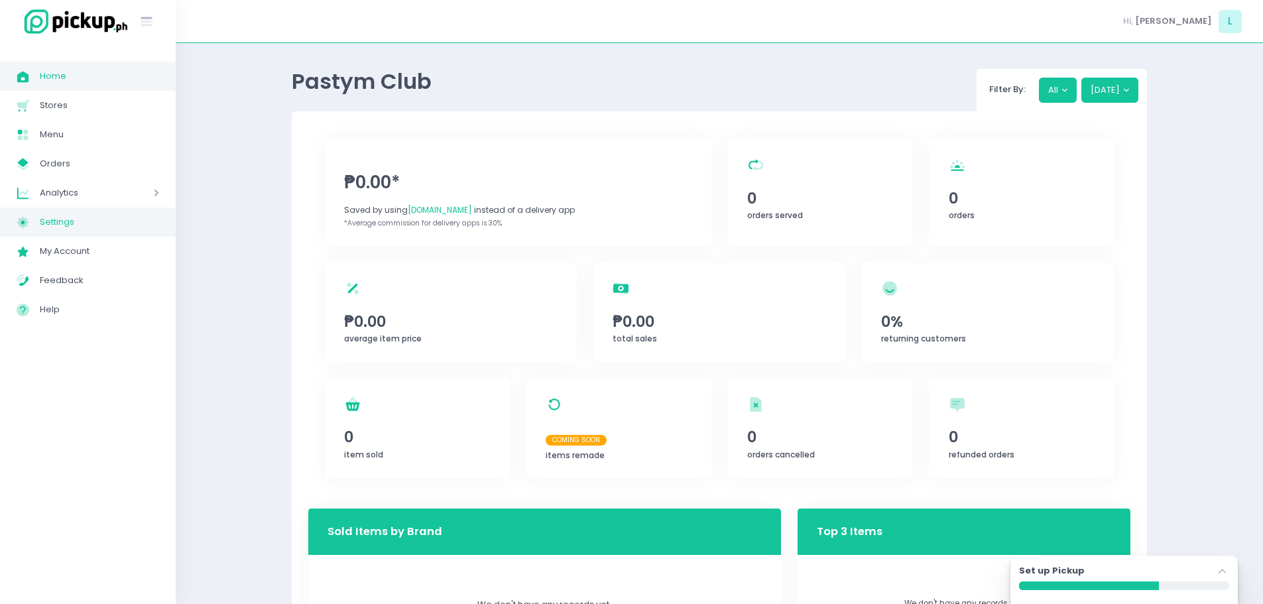
click at [102, 225] on span "Settings" at bounding box center [99, 221] width 119 height 17
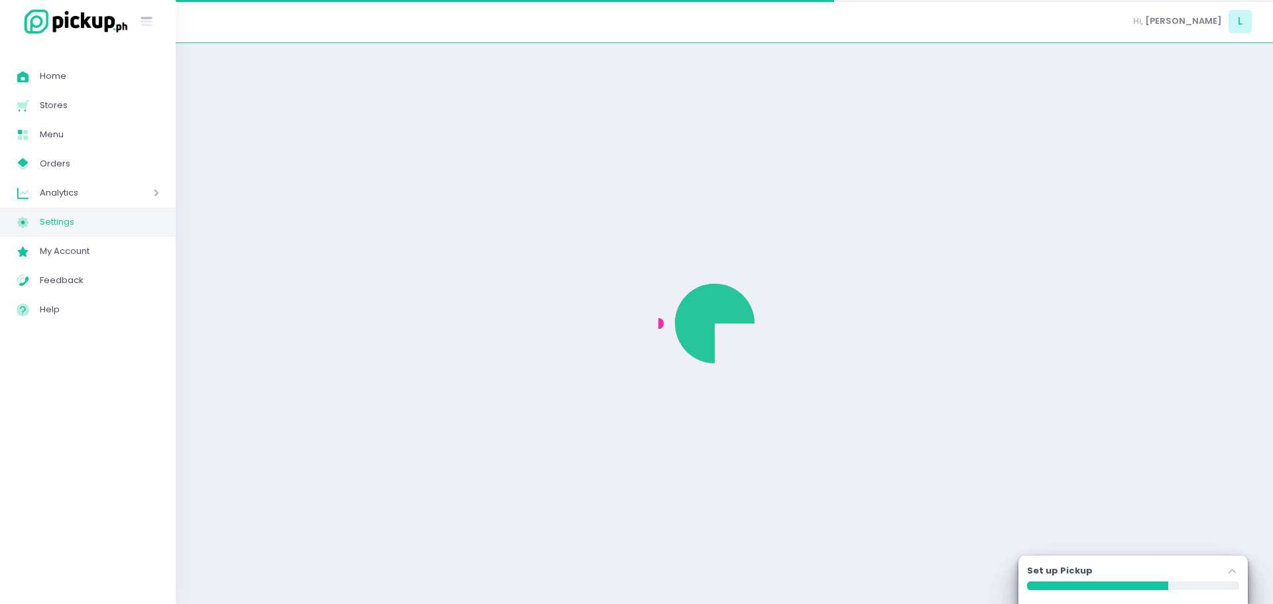
select select "active"
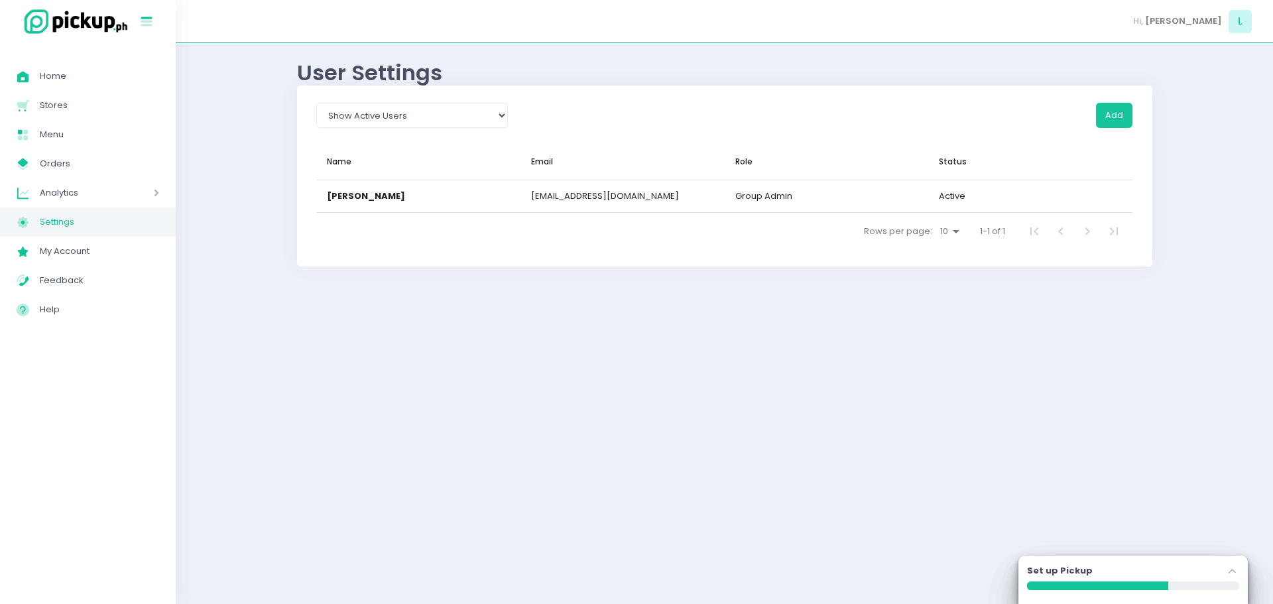
click at [153, 27] on icon "Stockholm-icons / Text / Menu Created with Sketch." at bounding box center [146, 21] width 17 height 17
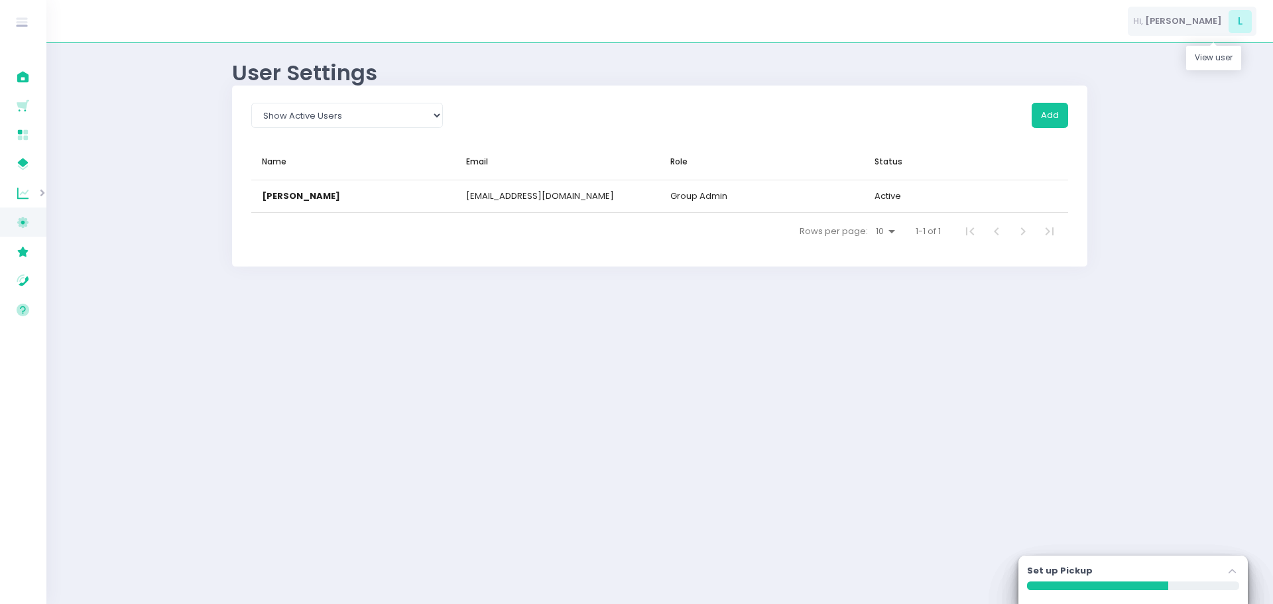
click at [1230, 30] on span "L" at bounding box center [1239, 21] width 23 height 23
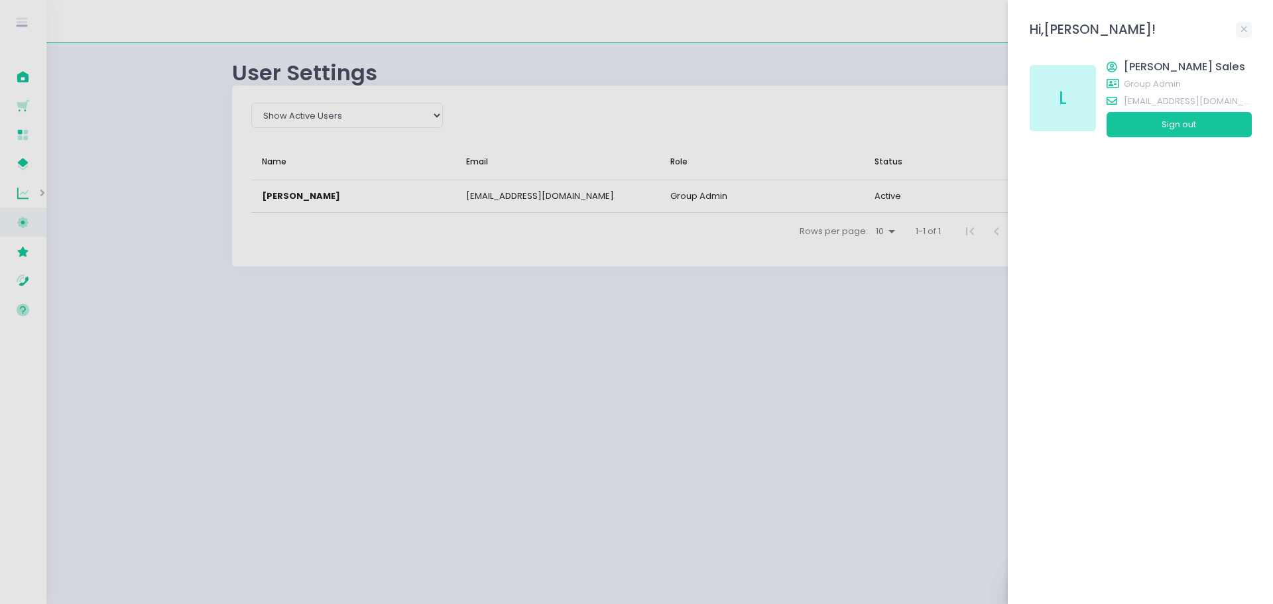
click at [1073, 93] on div "L" at bounding box center [1063, 98] width 66 height 66
click at [1242, 27] on icon at bounding box center [1243, 29] width 5 height 5
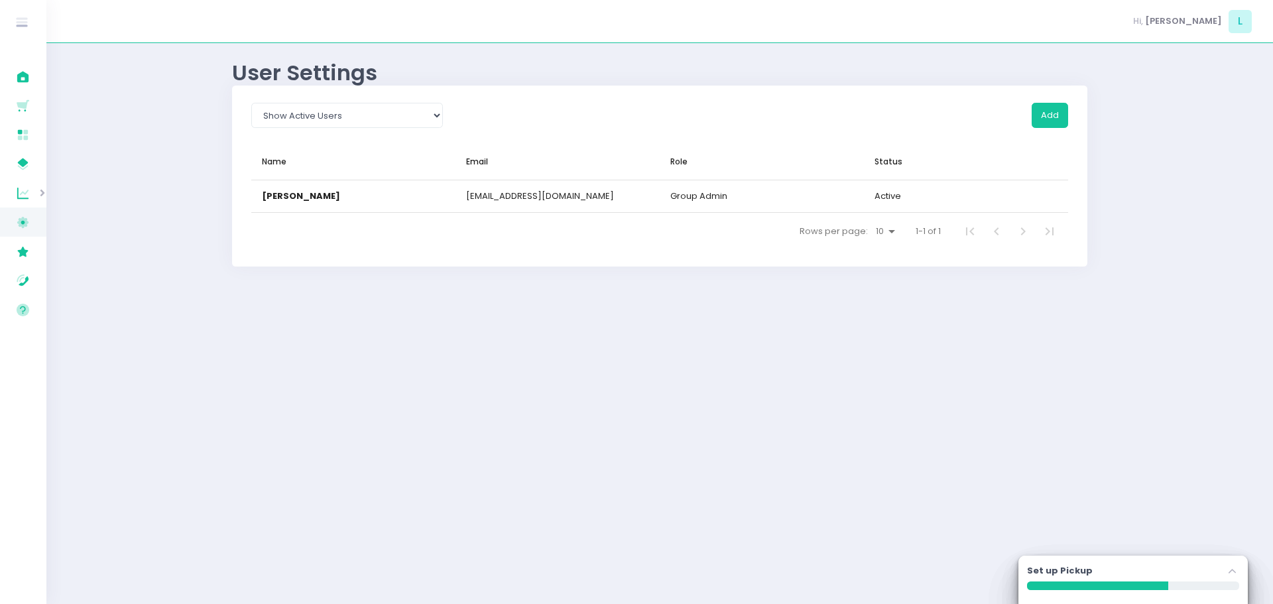
click at [550, 431] on div "User Settings Show All Show Active Users Show Inactive Users Add Name ▲ Email R…" at bounding box center [659, 324] width 888 height 528
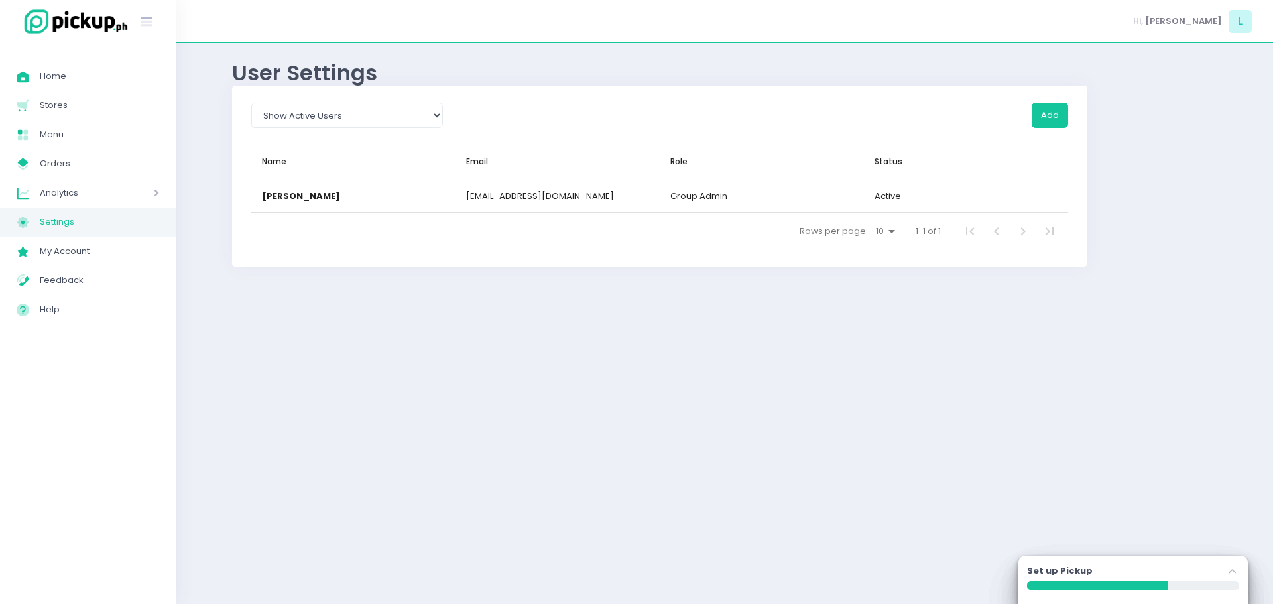
click at [50, 223] on span "Settings" at bounding box center [99, 221] width 119 height 17
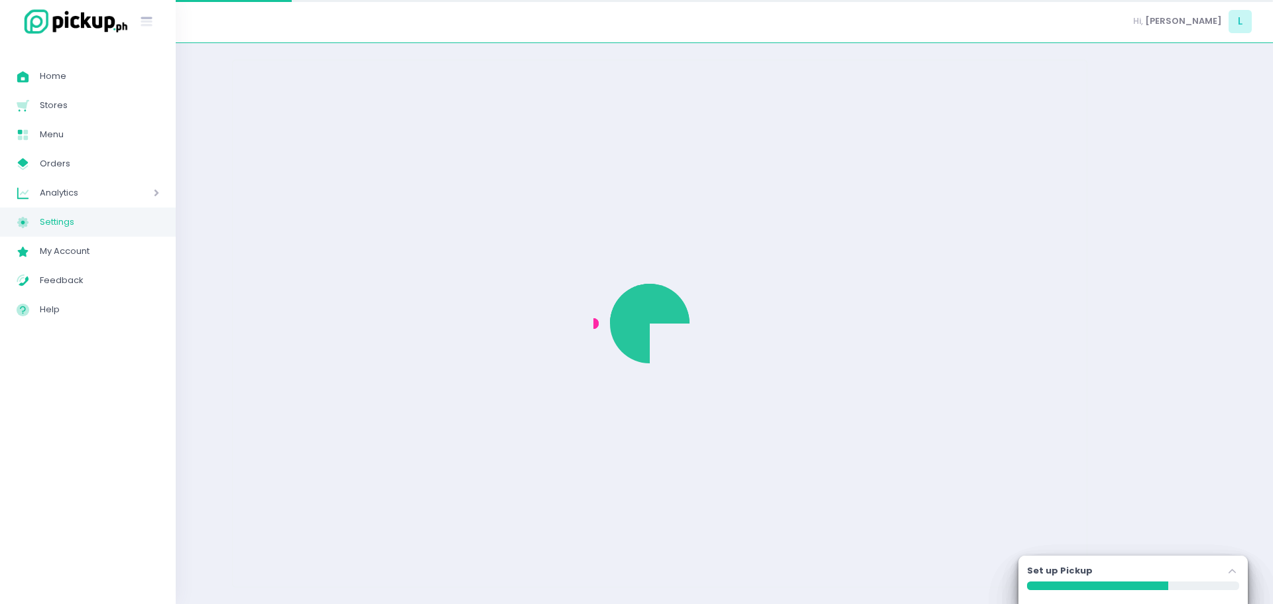
select select "active"
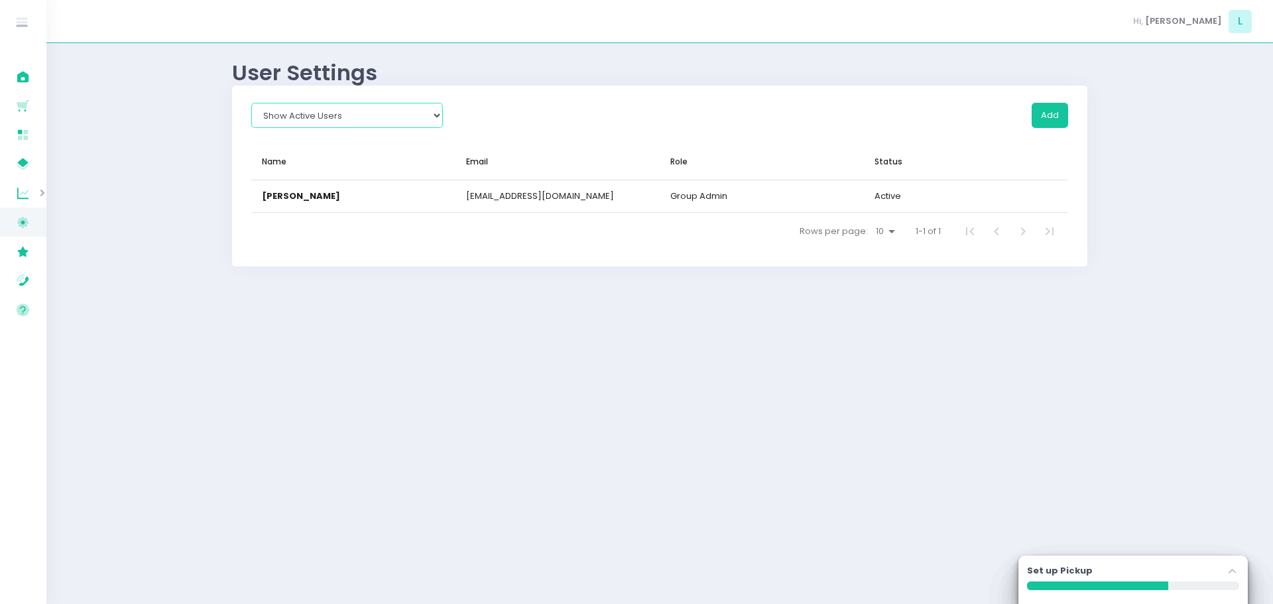
click at [381, 116] on select "Show All Show Active Users Show Inactive Users" at bounding box center [347, 115] width 192 height 25
select select
click at [251, 103] on select "Show All Show Active Users Show Inactive Users" at bounding box center [347, 115] width 192 height 25
click at [383, 115] on select "Show All Show Active Users Show Inactive Users" at bounding box center [347, 115] width 192 height 25
click at [331, 282] on div "User Settings Show All Show Active Users Show Inactive Users Add Name ▲ Email R…" at bounding box center [659, 324] width 888 height 528
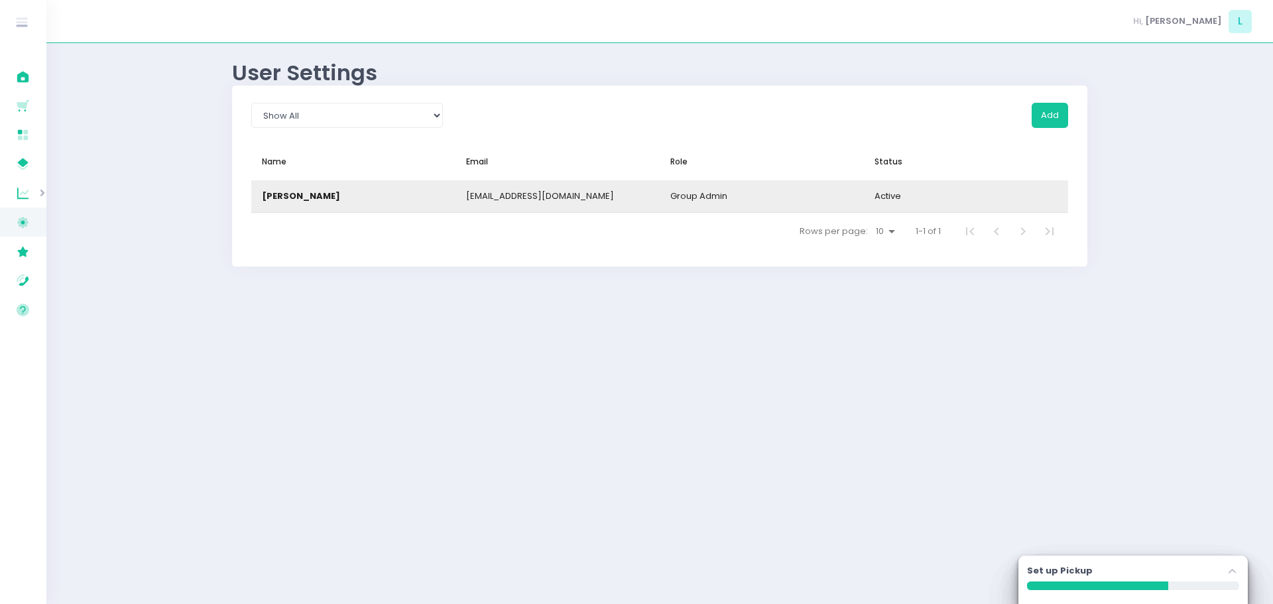
click at [326, 199] on div "Lorenzo Sales" at bounding box center [353, 196] width 204 height 32
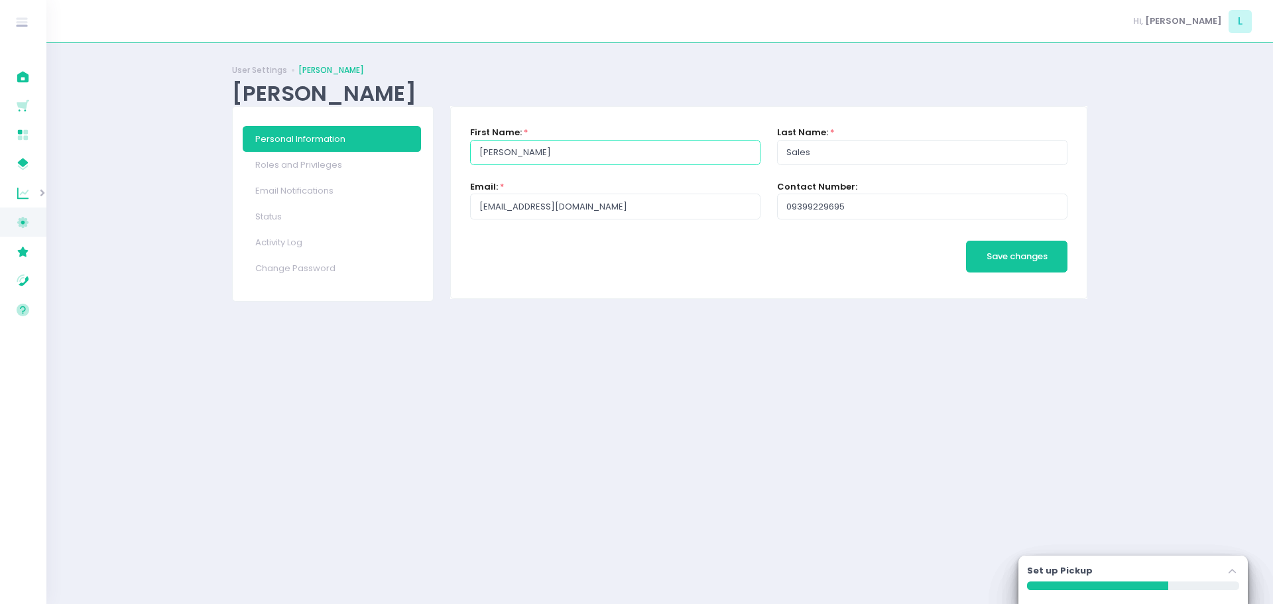
click at [511, 158] on input "Lorenzo" at bounding box center [615, 152] width 290 height 25
click at [346, 164] on link "Roles and Privileges" at bounding box center [332, 165] width 178 height 26
checkbox input "true"
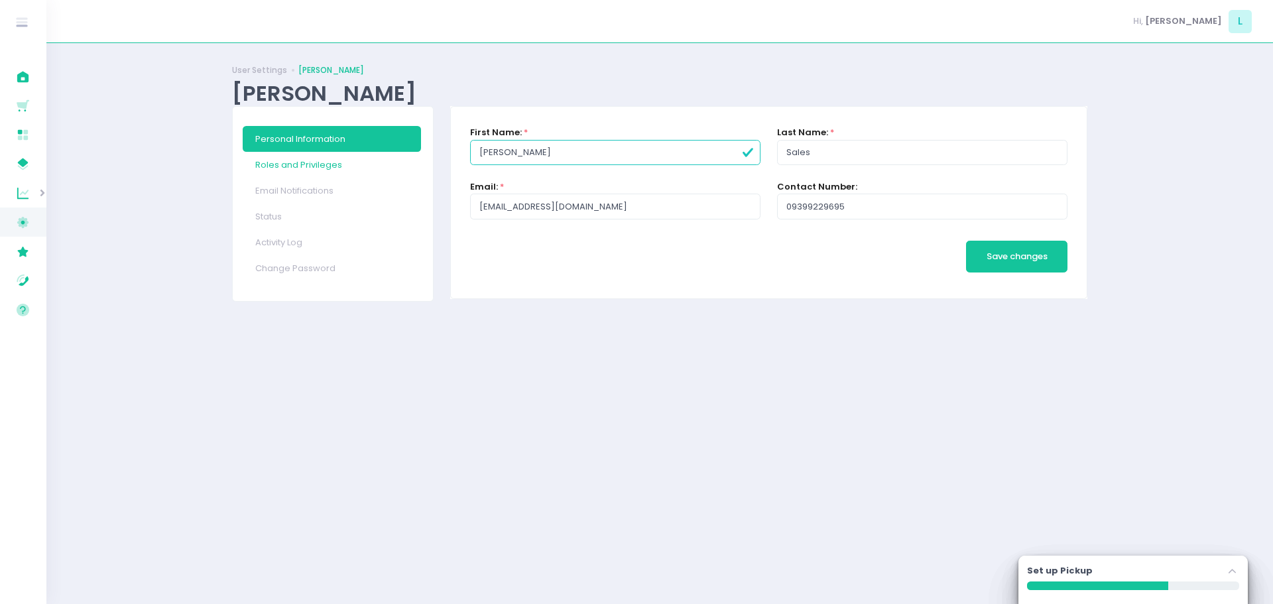
checkbox input "true"
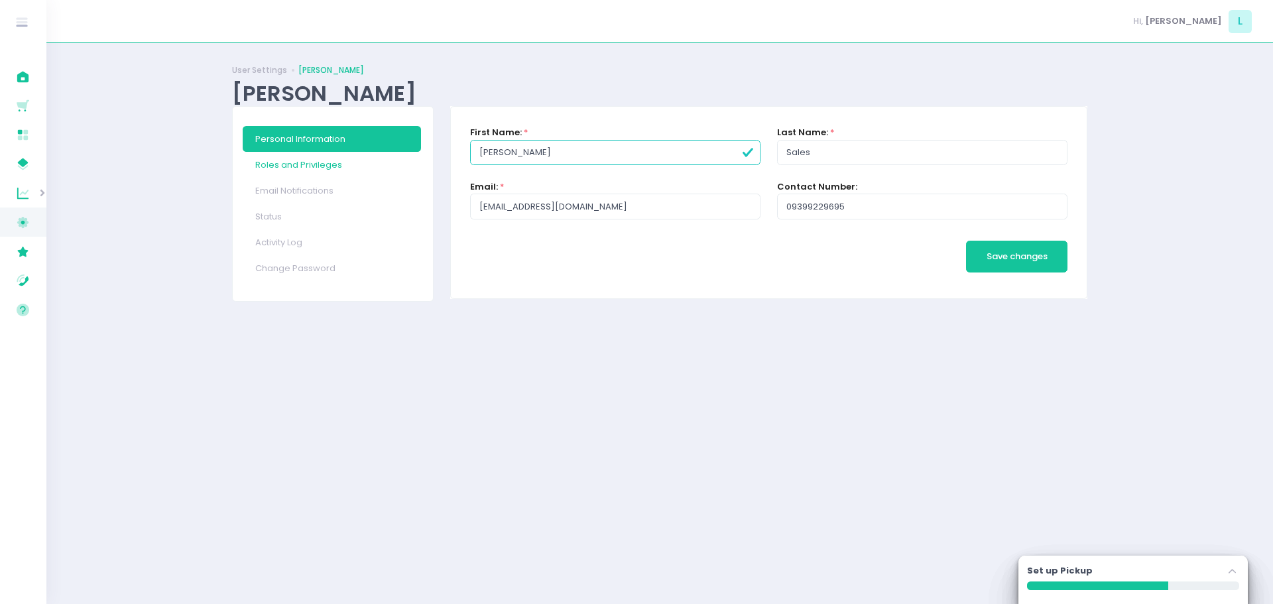
checkbox input "true"
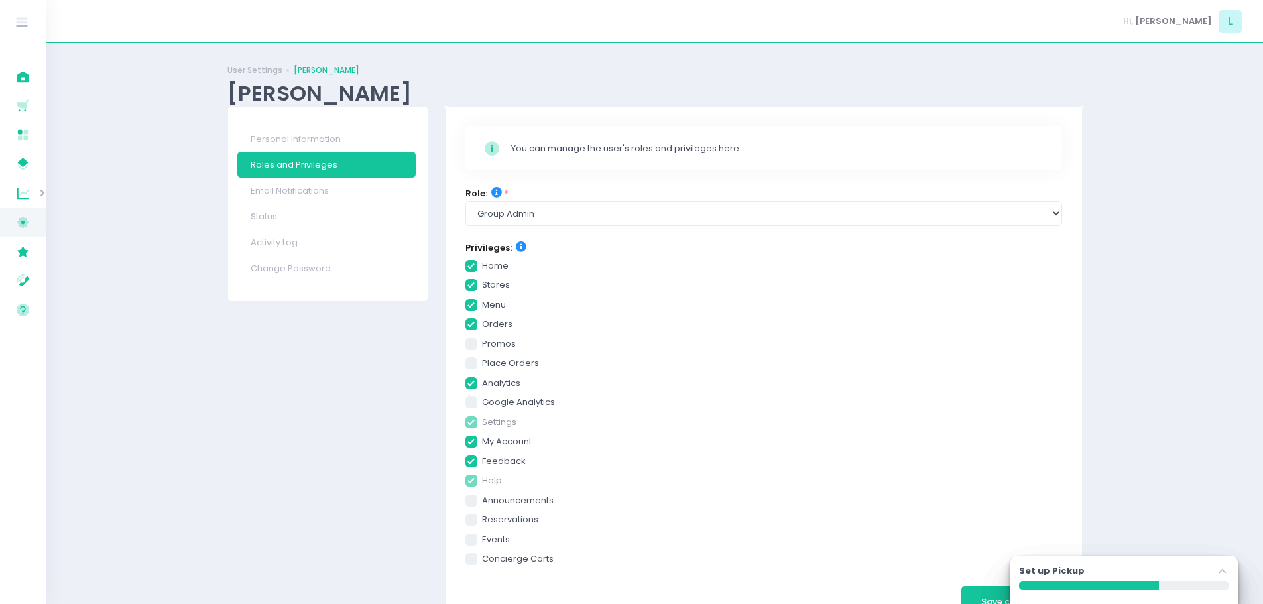
scroll to position [57, 0]
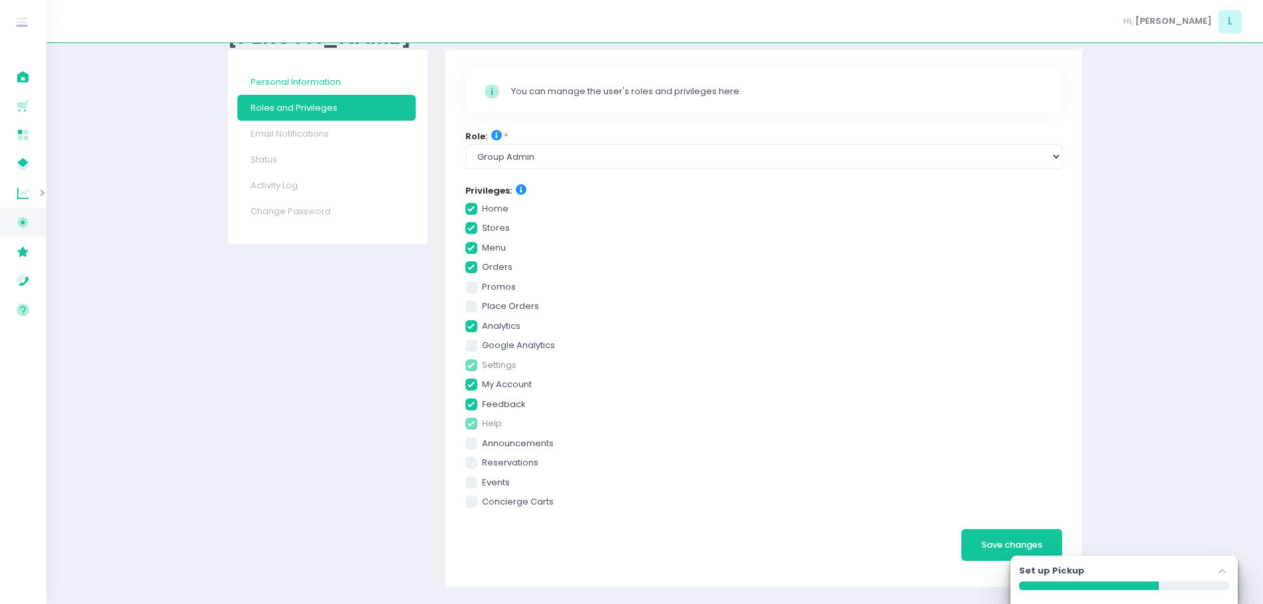
click at [308, 138] on link "Email Notifications" at bounding box center [326, 134] width 178 height 26
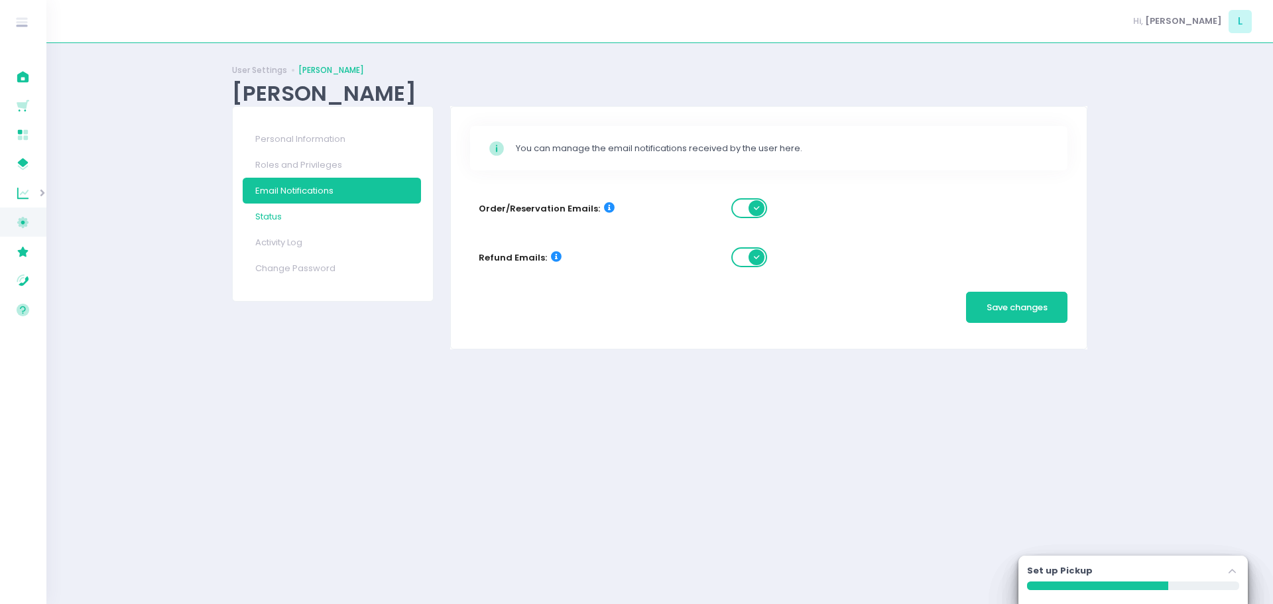
click at [263, 216] on link "Status" at bounding box center [332, 217] width 178 height 26
checkbox input "true"
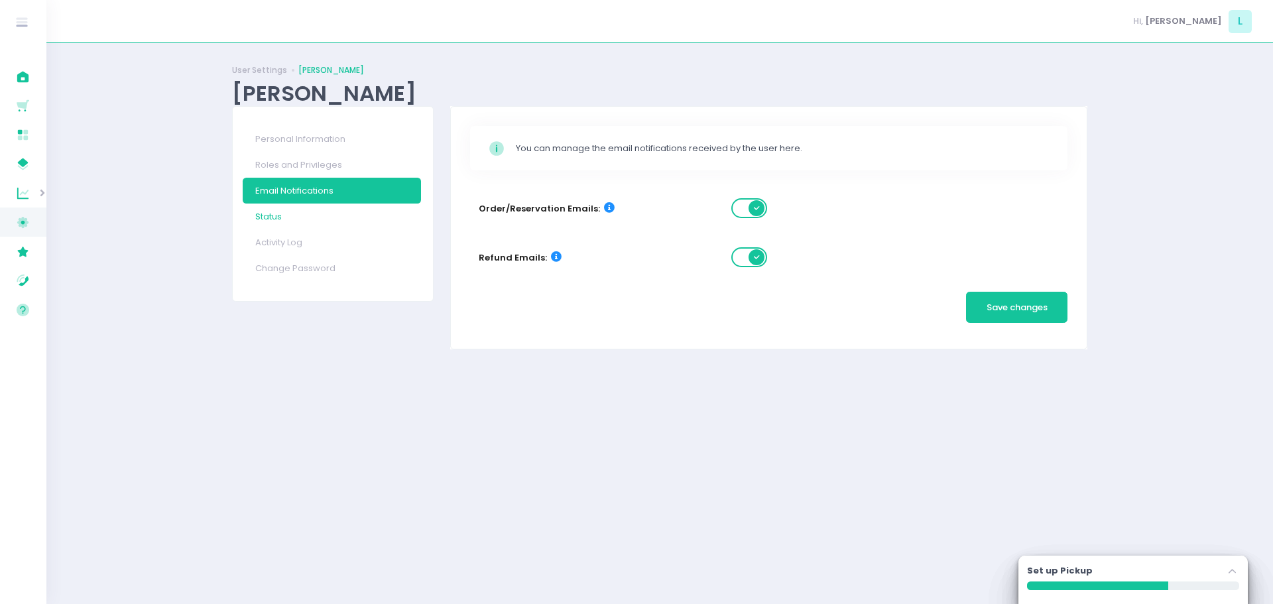
checkbox input "true"
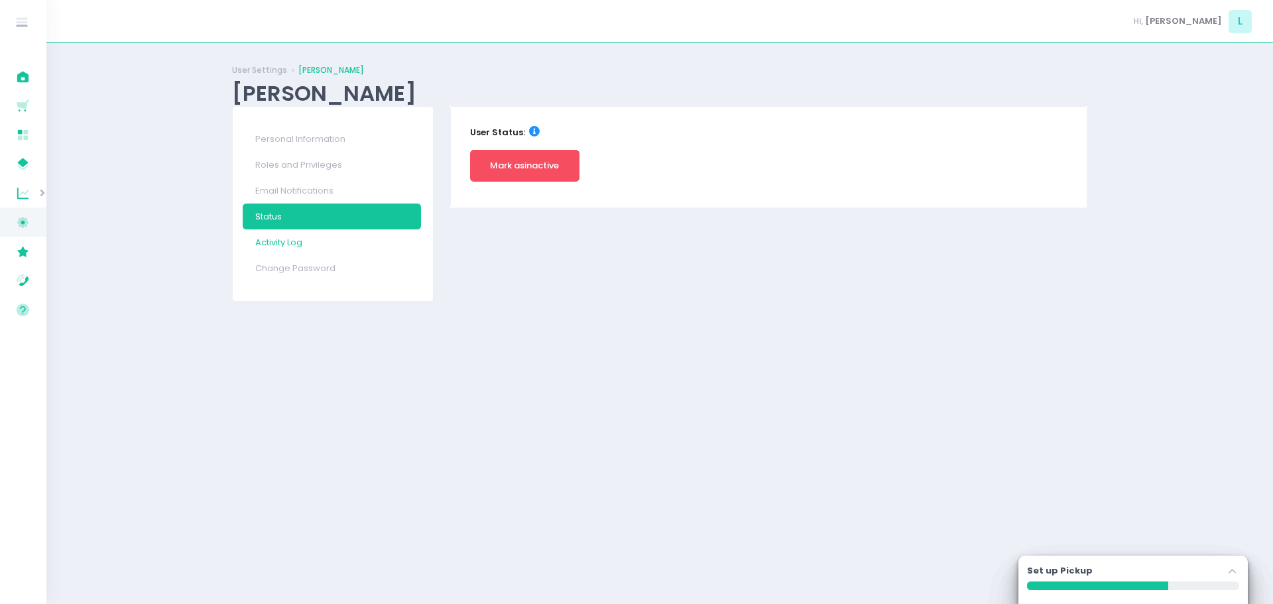
click at [282, 249] on link "Activity Log" at bounding box center [332, 242] width 178 height 26
checkbox input "true"
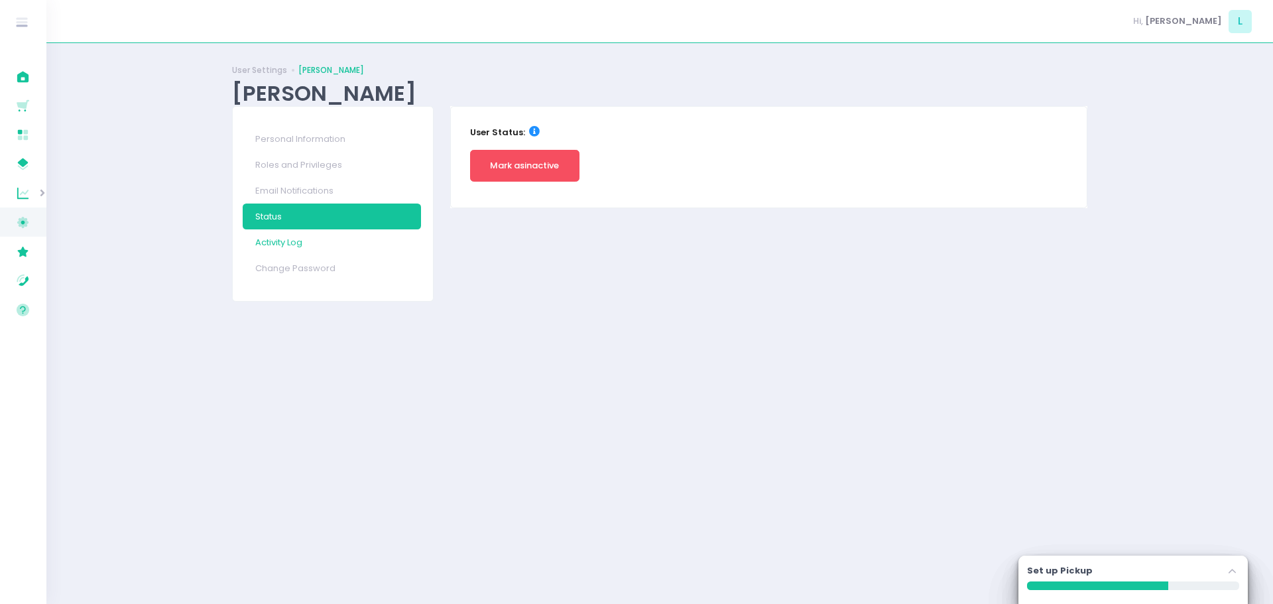
checkbox input "true"
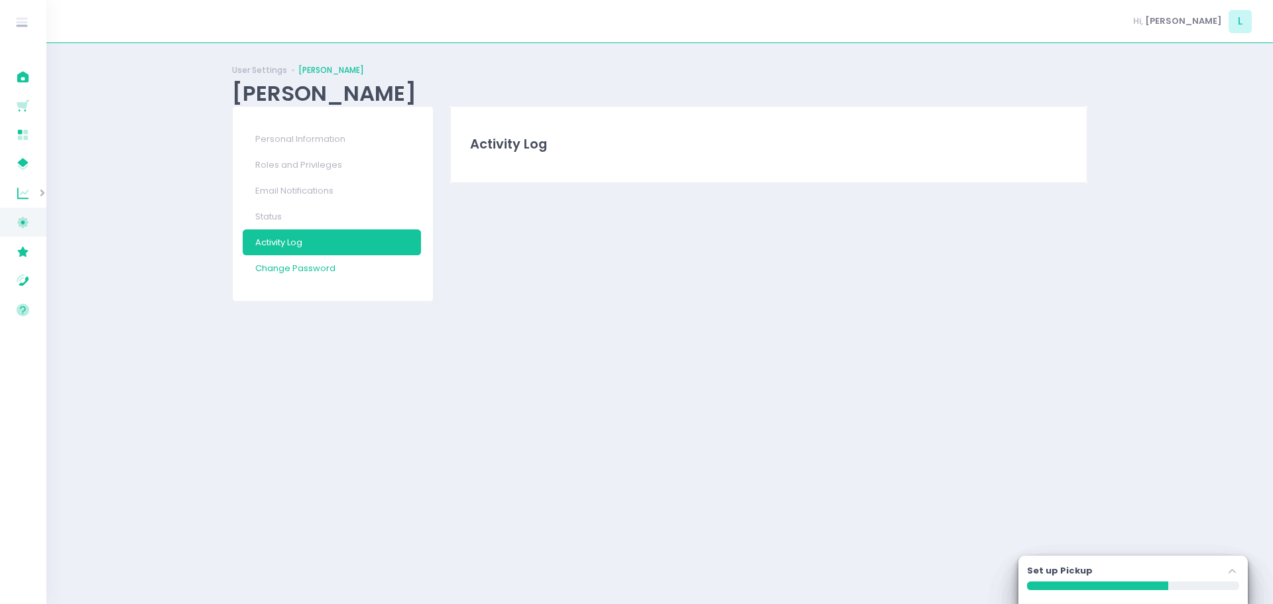
click at [296, 270] on link "Change Password" at bounding box center [332, 268] width 178 height 26
checkbox input "true"
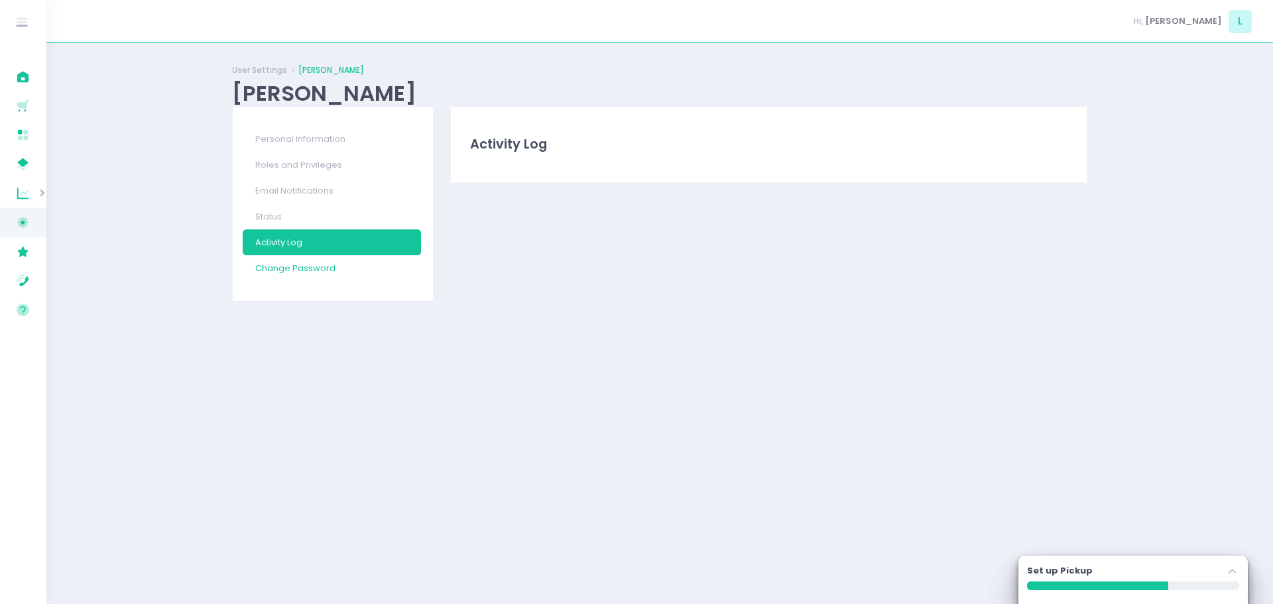
checkbox input "true"
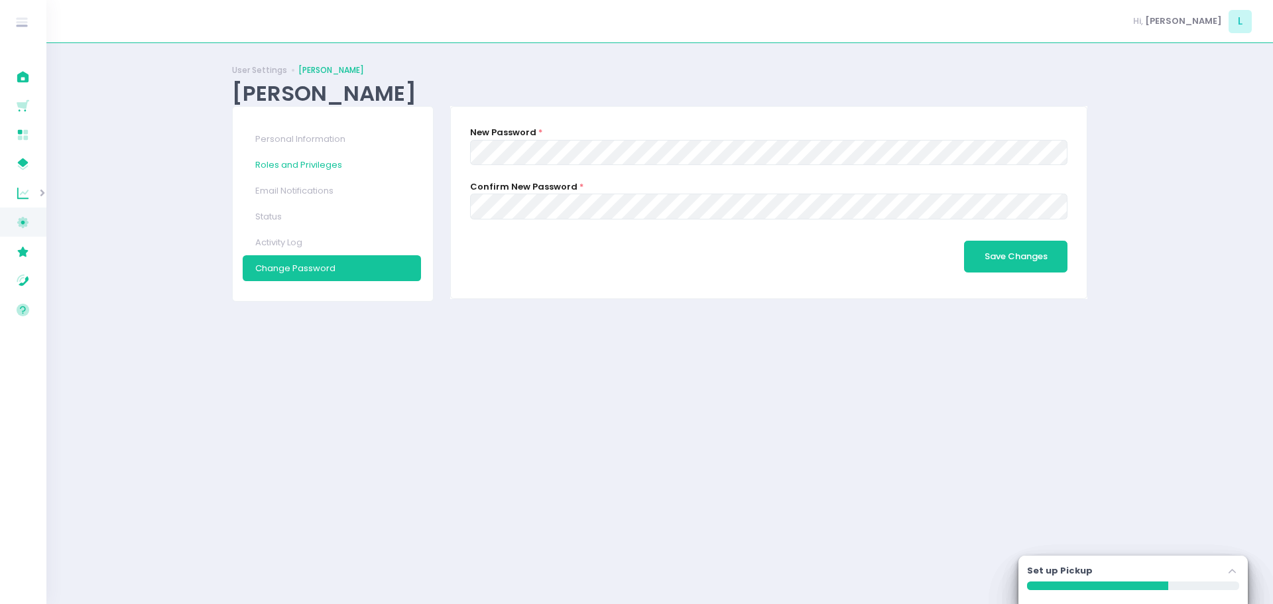
click at [316, 164] on link "Roles and Privileges" at bounding box center [332, 165] width 178 height 26
checkbox input "true"
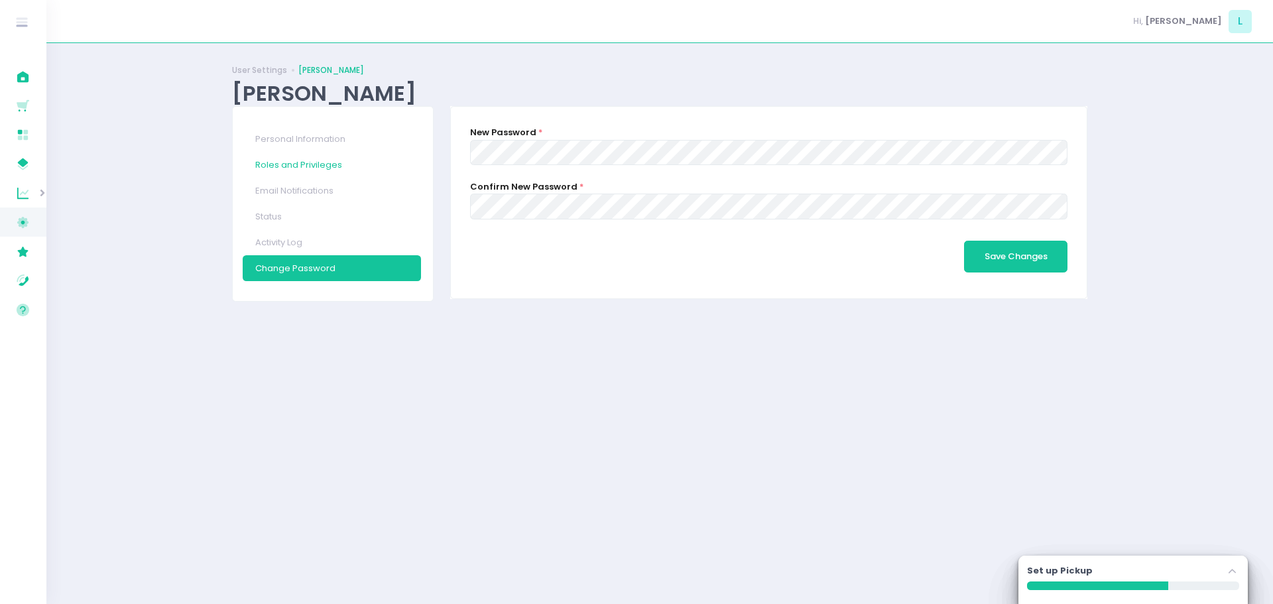
checkbox input "true"
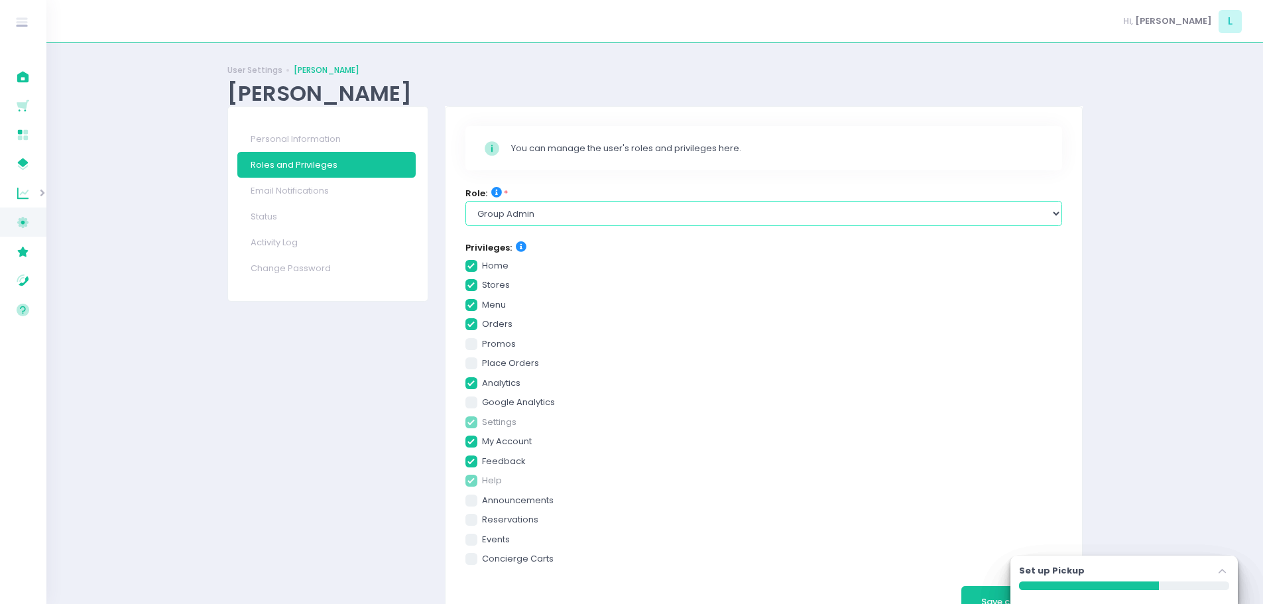
click at [522, 202] on select "Select Role group admin brand admin store admin accounting console user console…" at bounding box center [763, 213] width 597 height 25
click at [520, 211] on select "Select Role group admin brand admin store admin accounting console user console…" at bounding box center [763, 213] width 597 height 25
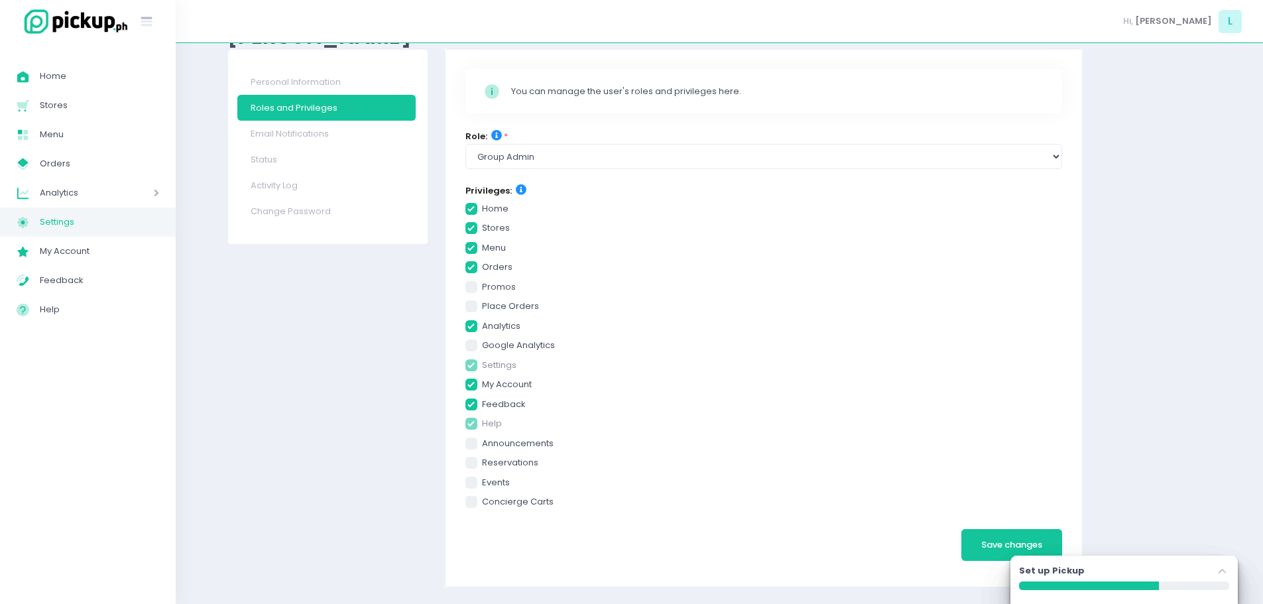
checkbox input "true"
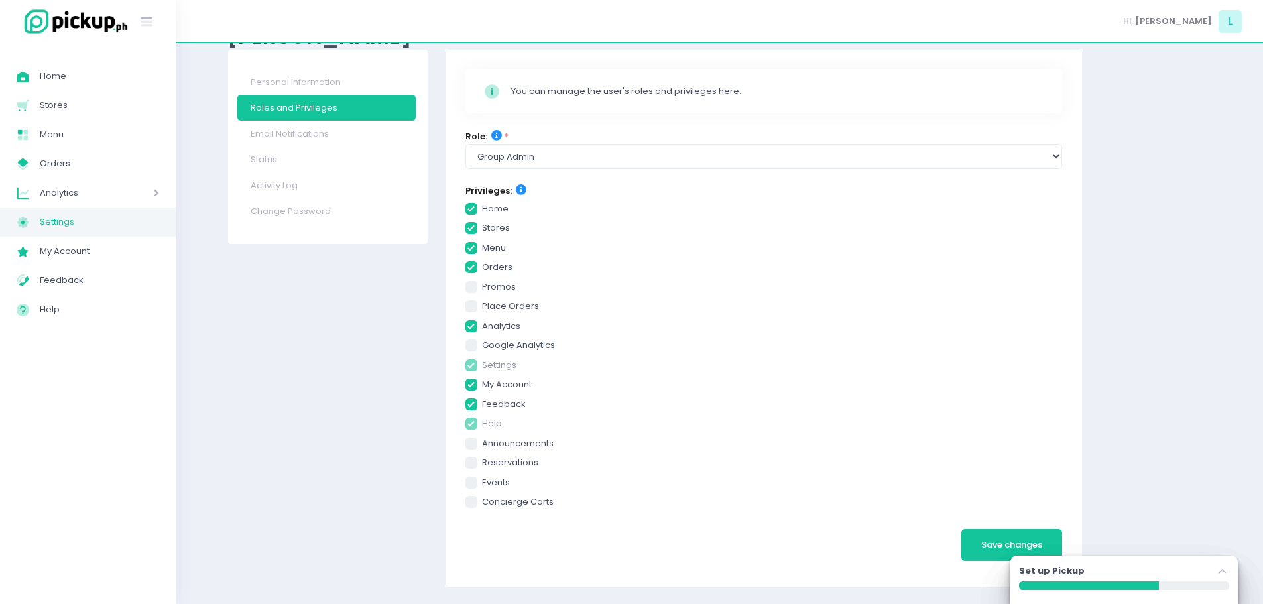
checkbox input "true"
click at [128, 192] on span at bounding box center [137, 192] width 43 height 17
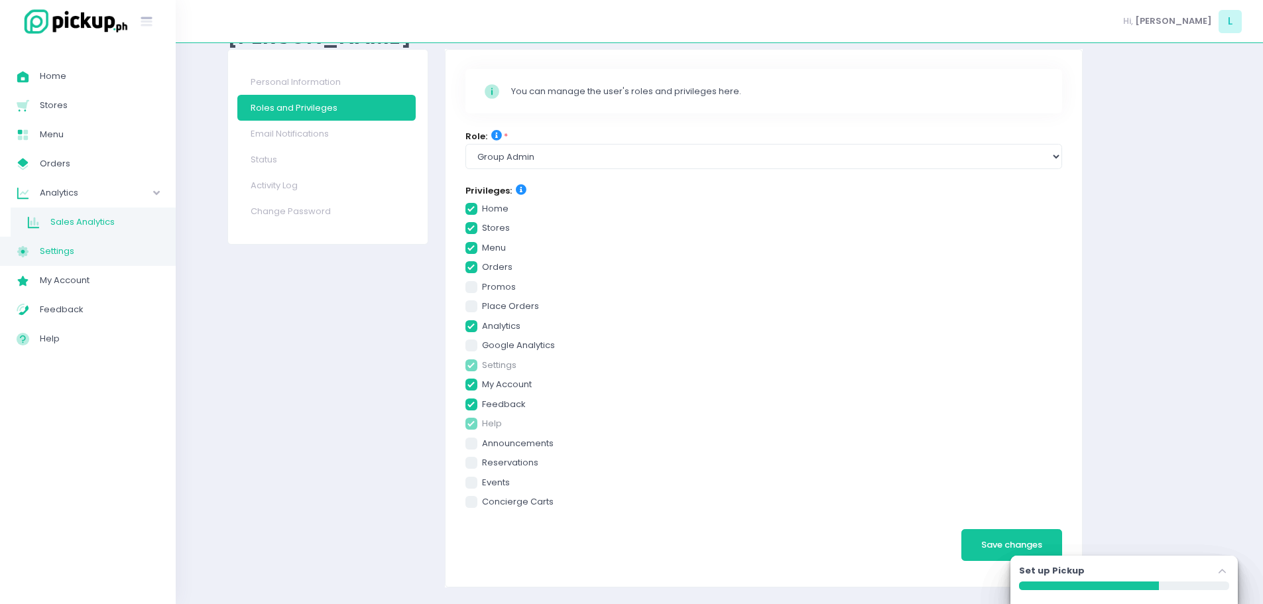
click at [125, 217] on span "Sales Analytics" at bounding box center [104, 221] width 109 height 17
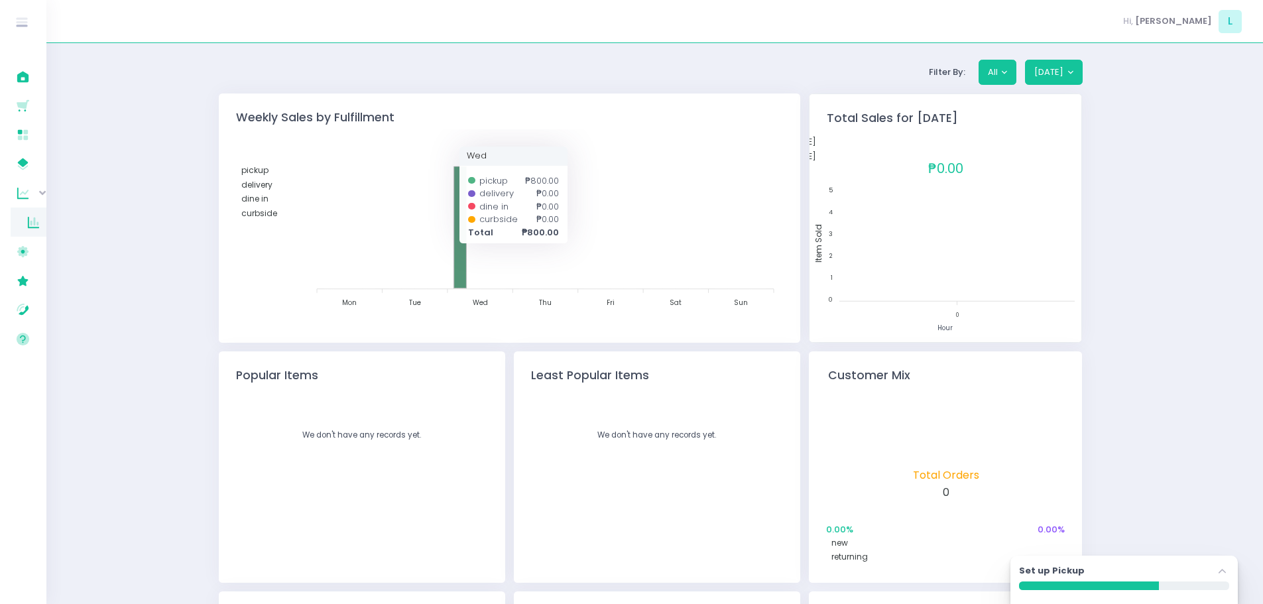
click at [463, 206] on icon at bounding box center [460, 227] width 13 height 122
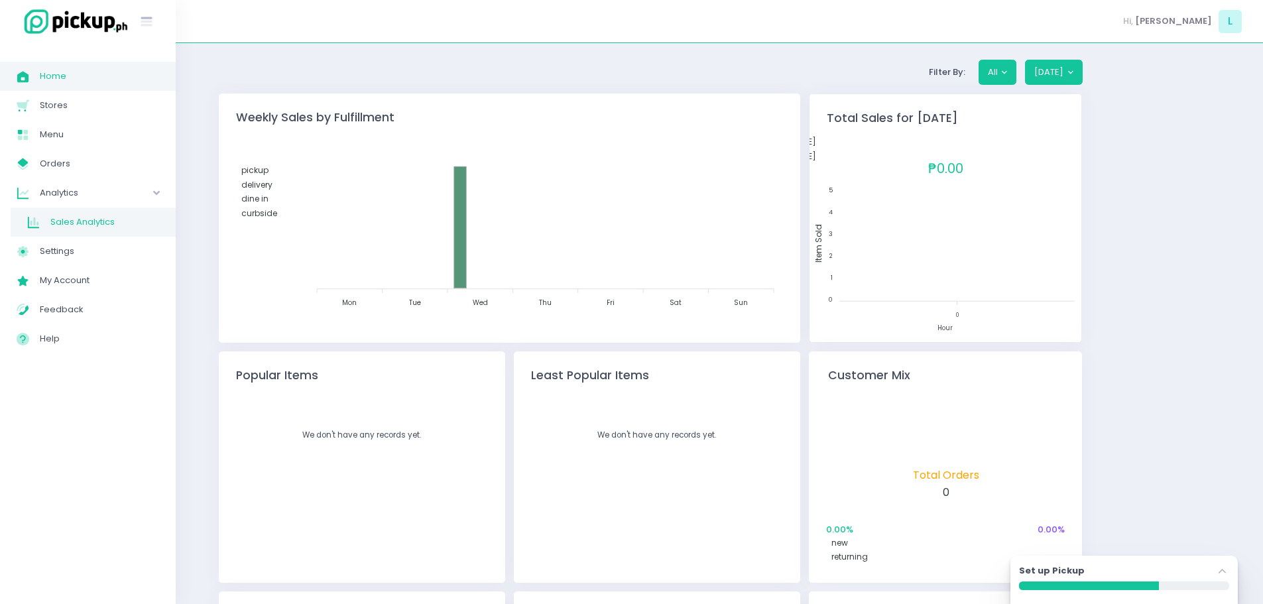
click at [68, 82] on span "Home" at bounding box center [99, 76] width 119 height 17
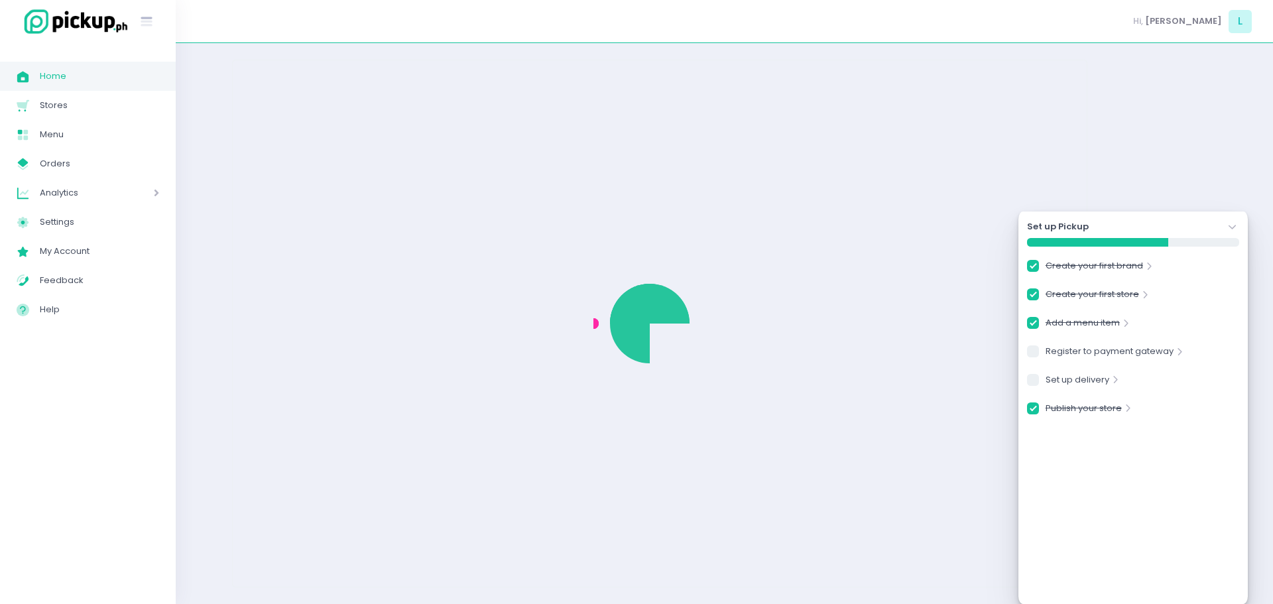
checkbox input "true"
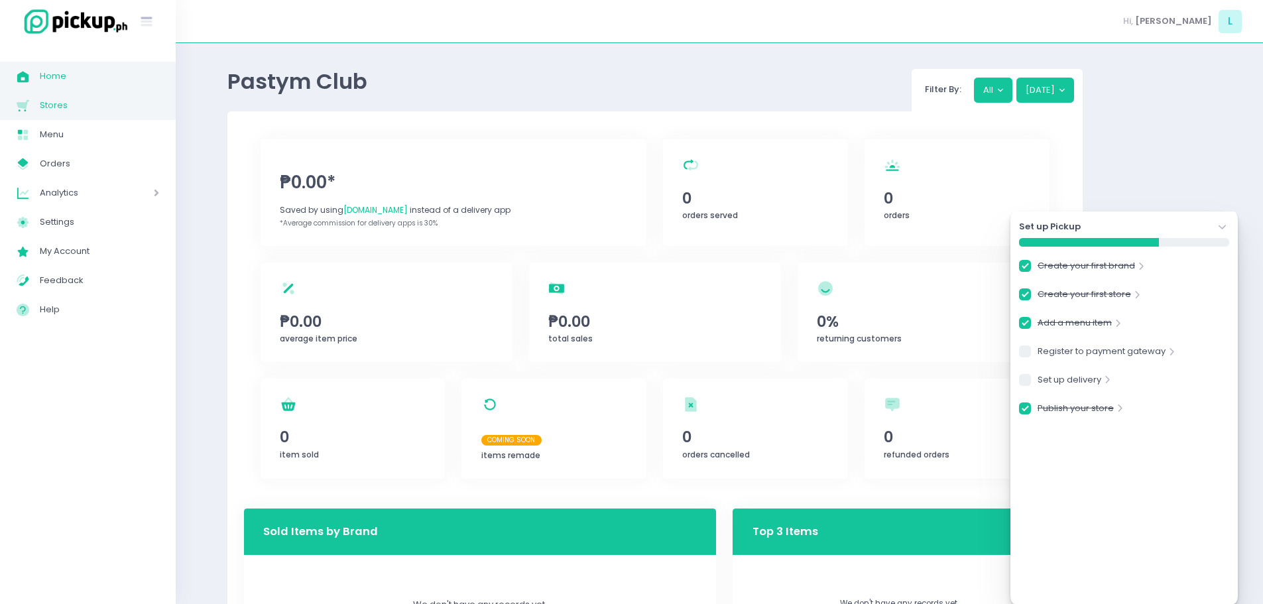
click at [69, 110] on span "Stores" at bounding box center [99, 105] width 119 height 17
checkbox input "true"
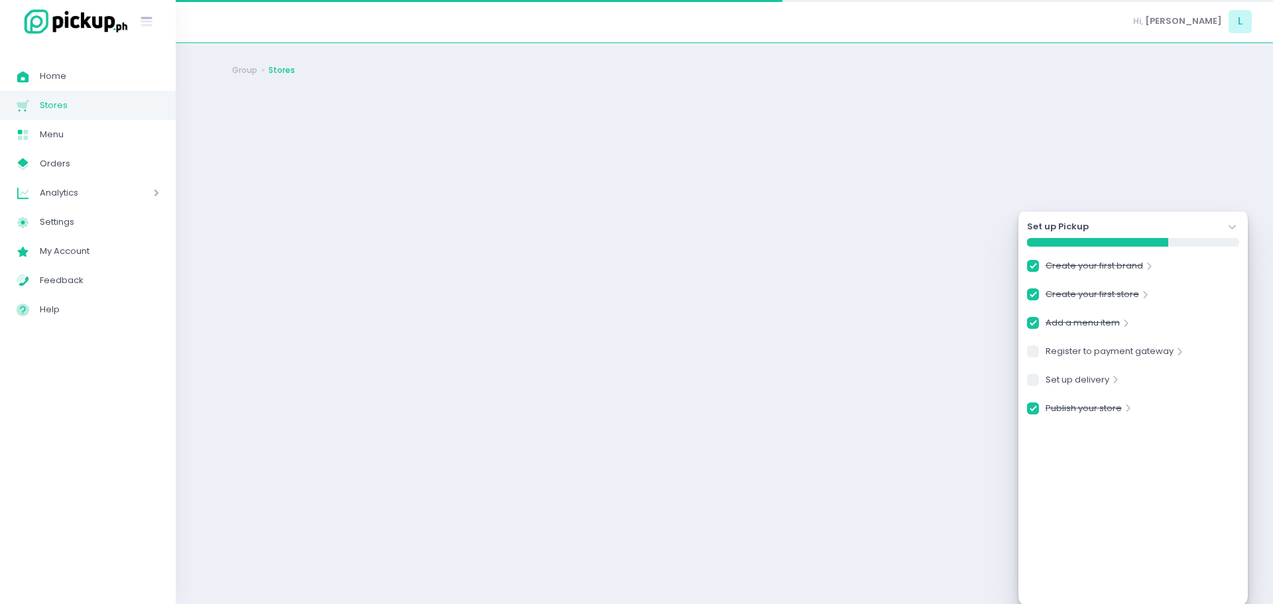
checkbox input "true"
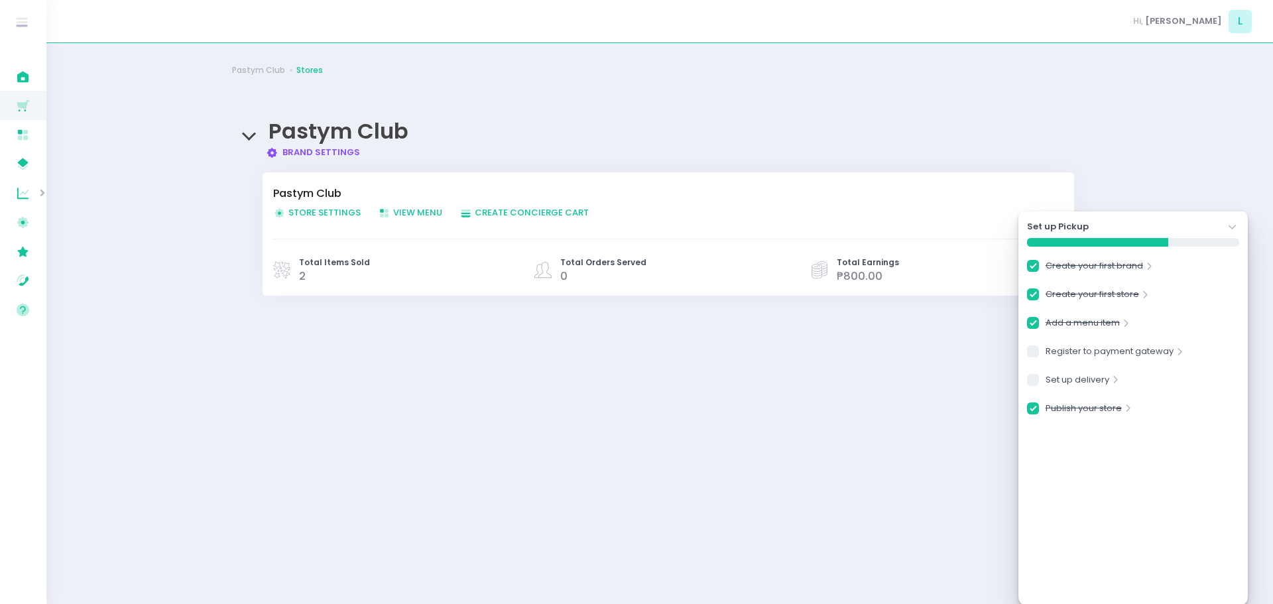
click at [1169, 226] on div "Set up Pickup Stockholm-icons / Navigation / Angle-down Created with Sketch." at bounding box center [1133, 226] width 212 height 13
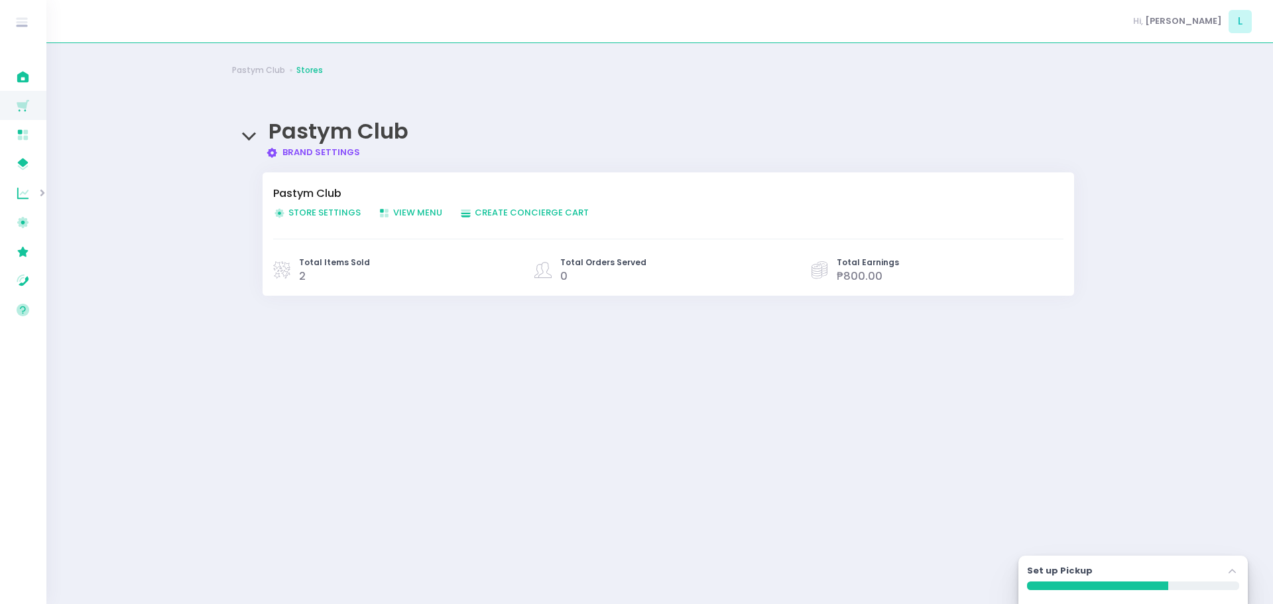
click at [300, 272] on span "2" at bounding box center [302, 275] width 7 height 15
click at [308, 217] on span "Store Settings Created with Sketch. Store Settings" at bounding box center [317, 212] width 88 height 13
click at [293, 148] on link "Brand Settings Created with Sketch. Brand Settings" at bounding box center [313, 152] width 95 height 13
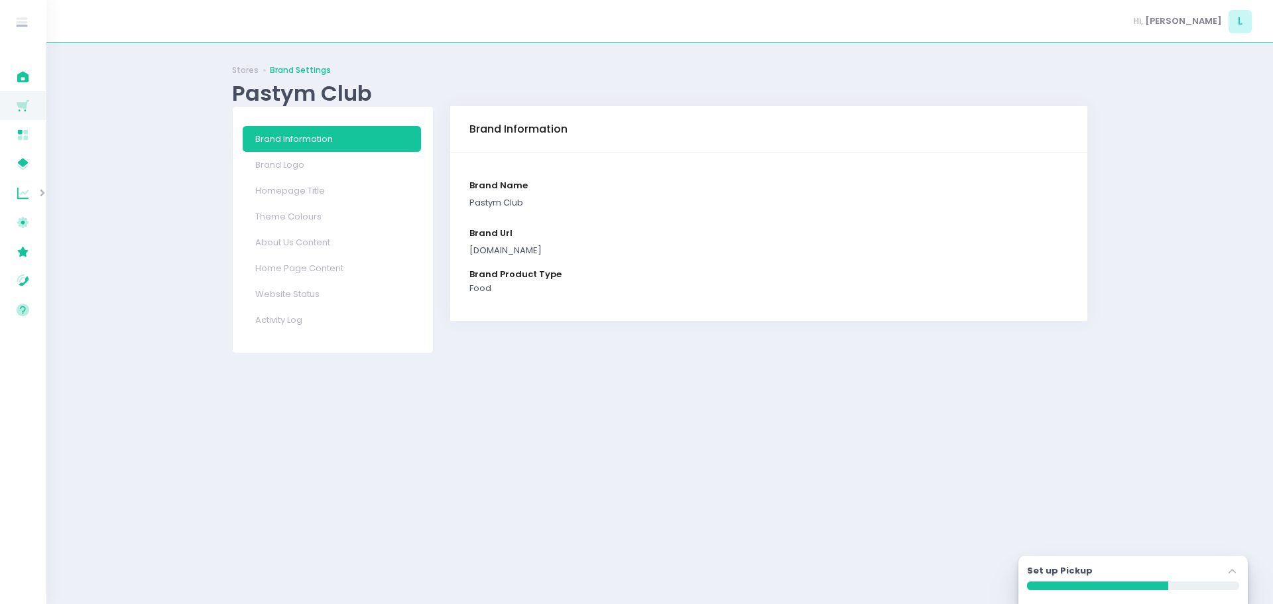
click at [548, 248] on div "pastymclub.pickup.ph" at bounding box center [768, 250] width 599 height 13
click at [319, 169] on link "Brand Logo" at bounding box center [332, 165] width 178 height 26
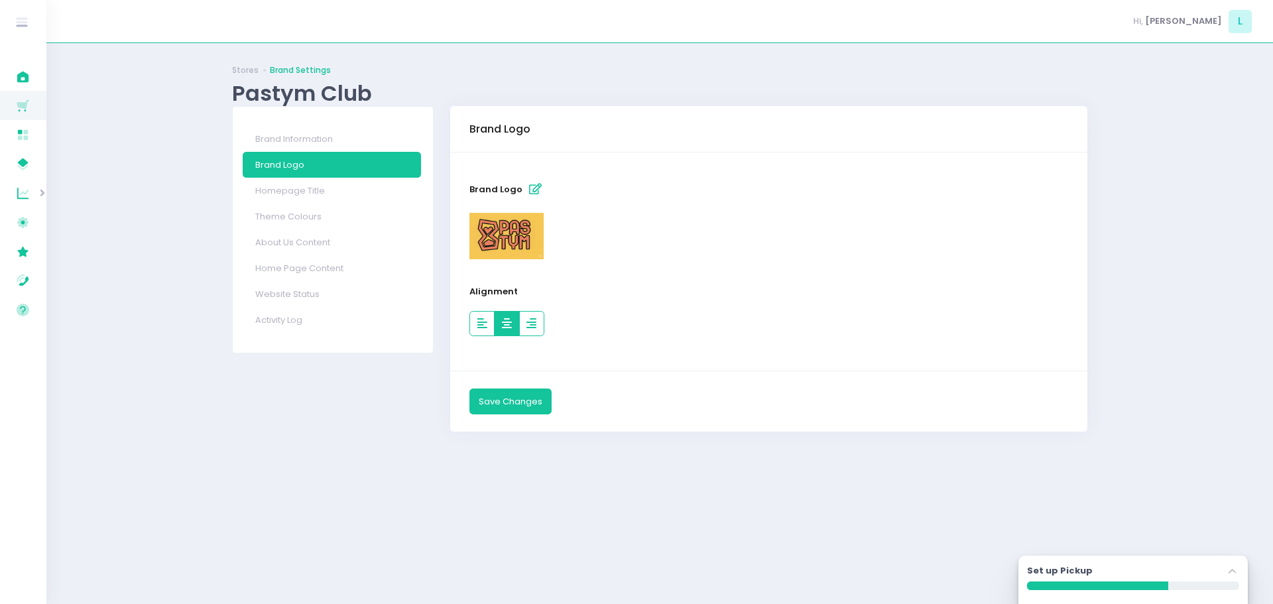
click at [508, 329] on icon "button" at bounding box center [507, 323] width 10 height 11
click at [532, 400] on button "Save Changes" at bounding box center [510, 400] width 82 height 25
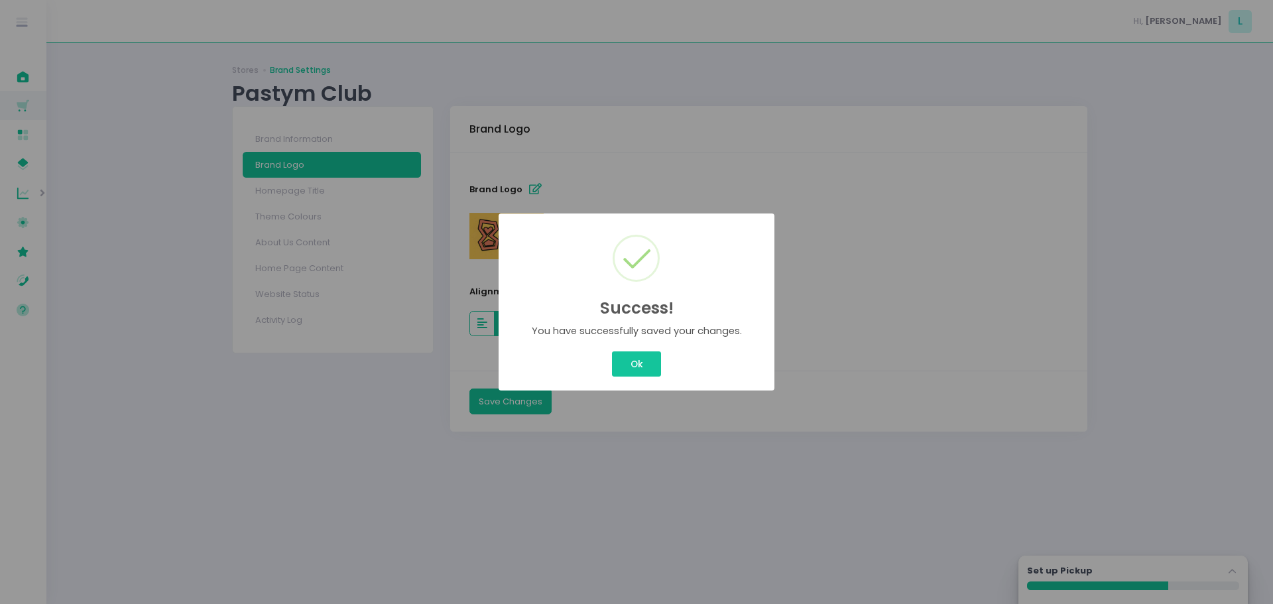
click at [634, 365] on button "Ok" at bounding box center [636, 363] width 49 height 25
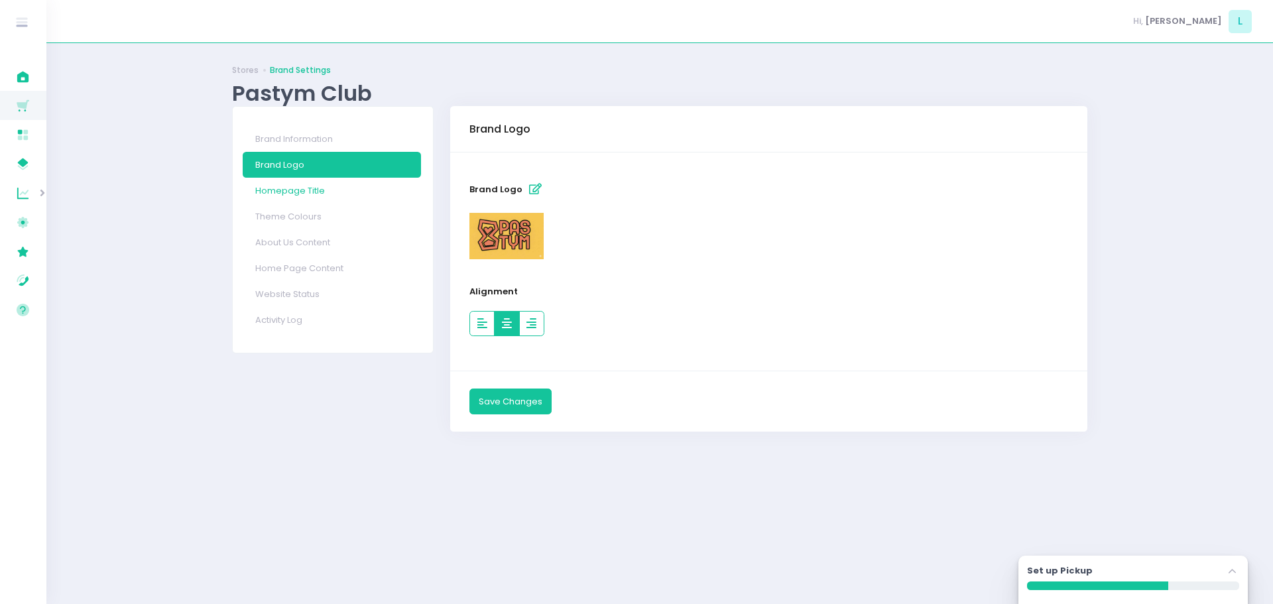
click at [284, 194] on link "Homepage Title" at bounding box center [332, 191] width 178 height 26
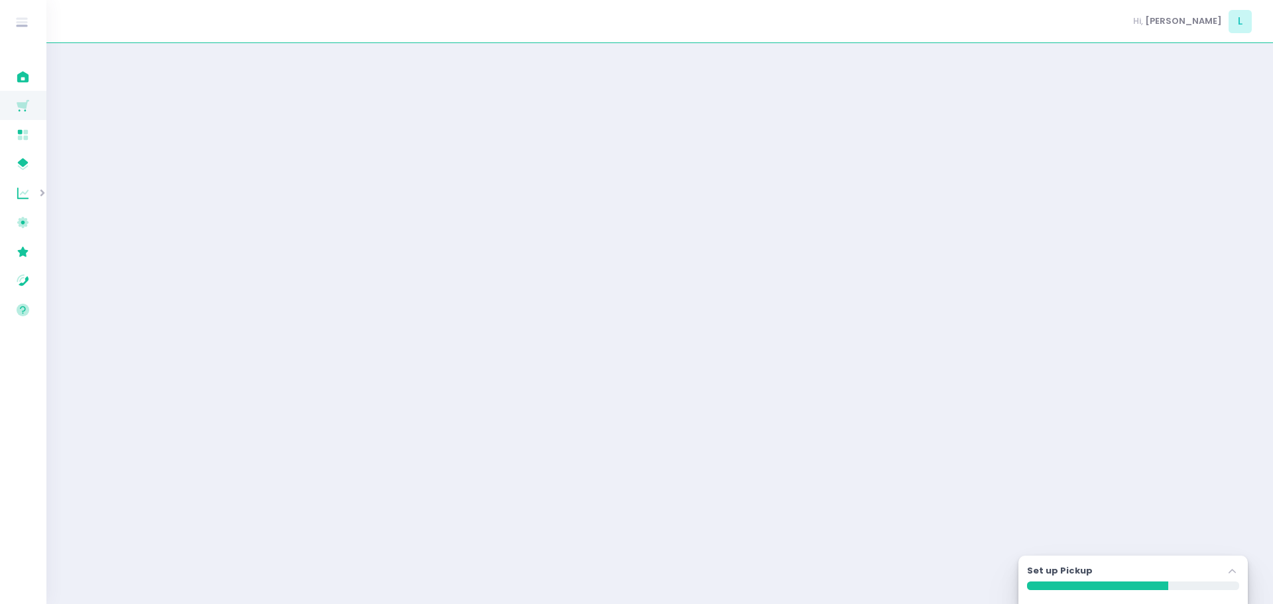
select select "normal"
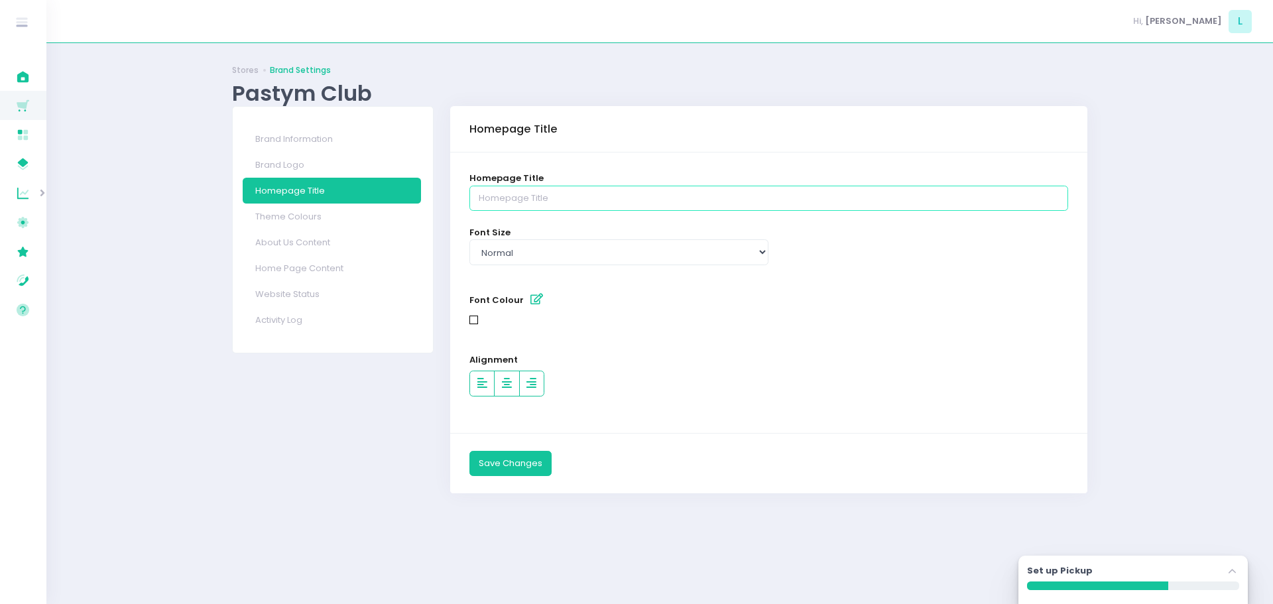
click at [501, 200] on input "text" at bounding box center [768, 198] width 599 height 25
type input "The Pastym Club"
click at [548, 247] on select "Select type small normal large" at bounding box center [618, 251] width 299 height 25
select select "large"
click at [469, 239] on select "Select type small normal large" at bounding box center [618, 251] width 299 height 25
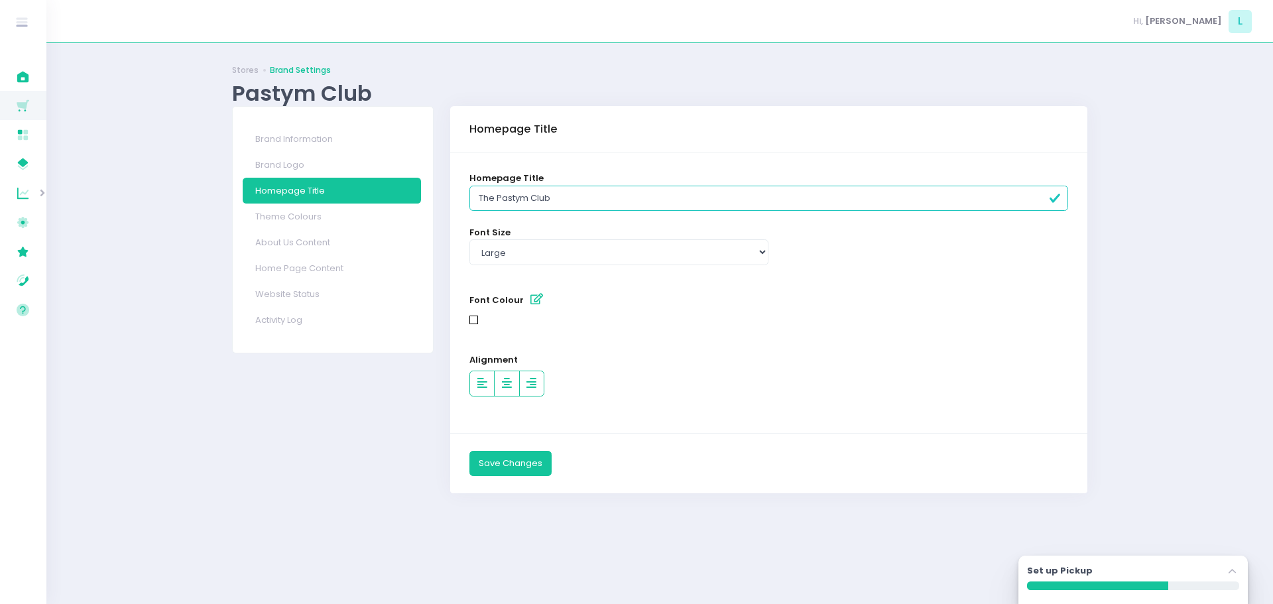
click at [534, 301] on icon "button" at bounding box center [536, 299] width 13 height 11
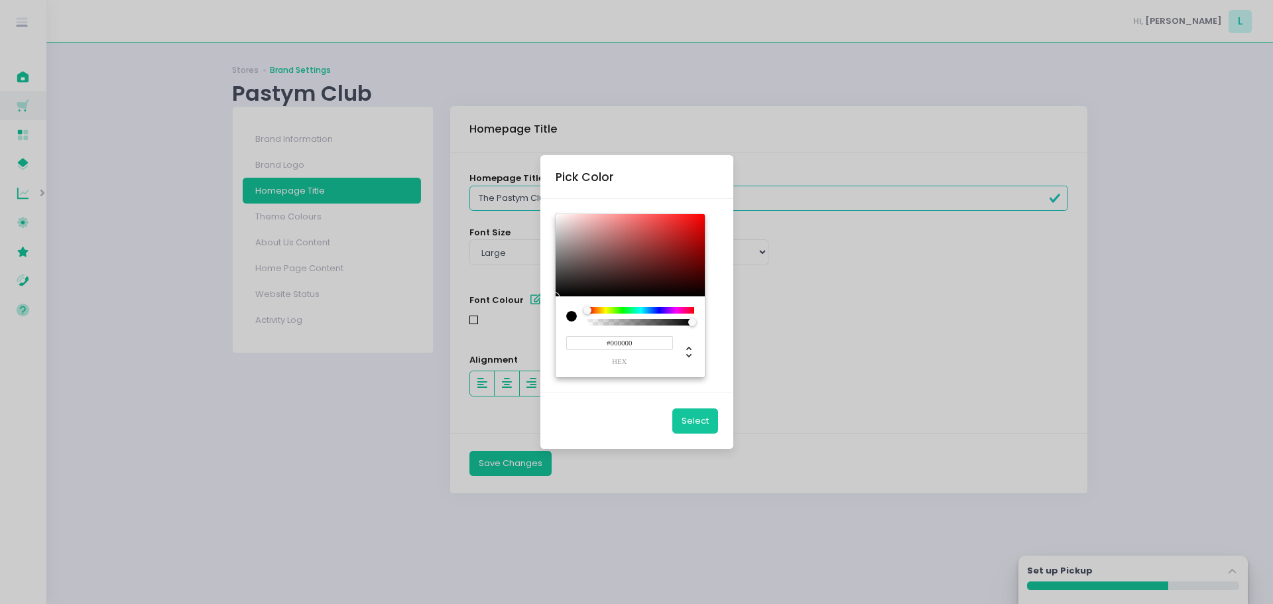
drag, startPoint x: 638, startPoint y: 343, endPoint x: 611, endPoint y: 347, distance: 26.7
click at [611, 347] on input "#000000" at bounding box center [619, 343] width 107 height 14
paste input "f1c40f"
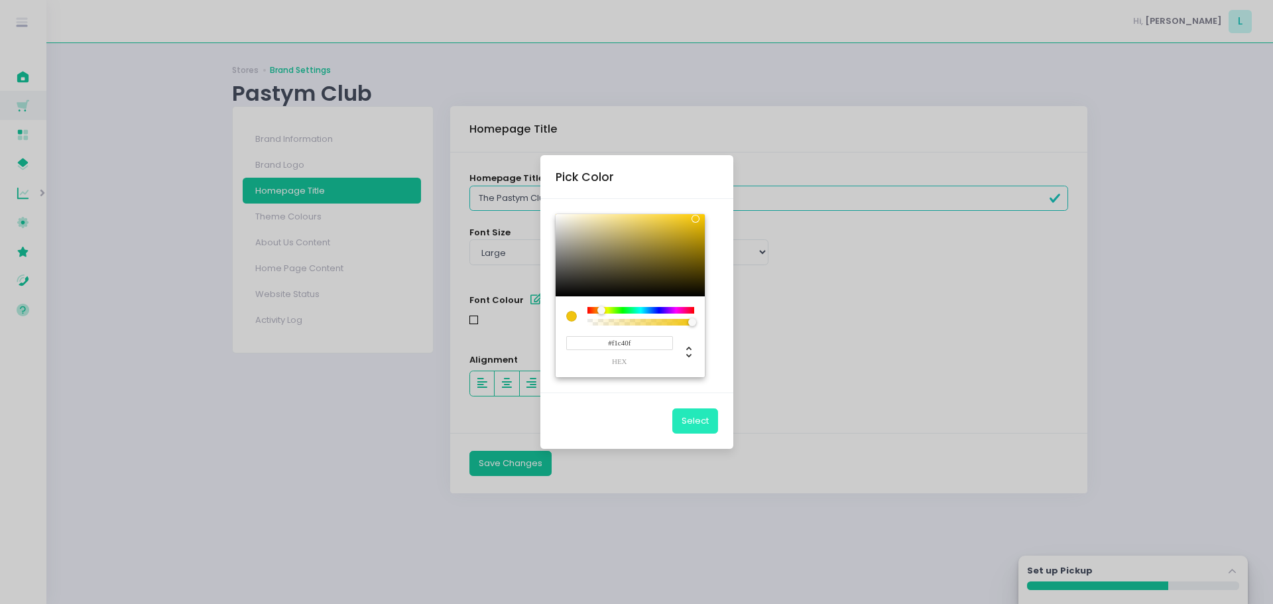
type input "#F1C40F"
click at [705, 418] on button "Select" at bounding box center [695, 420] width 46 height 25
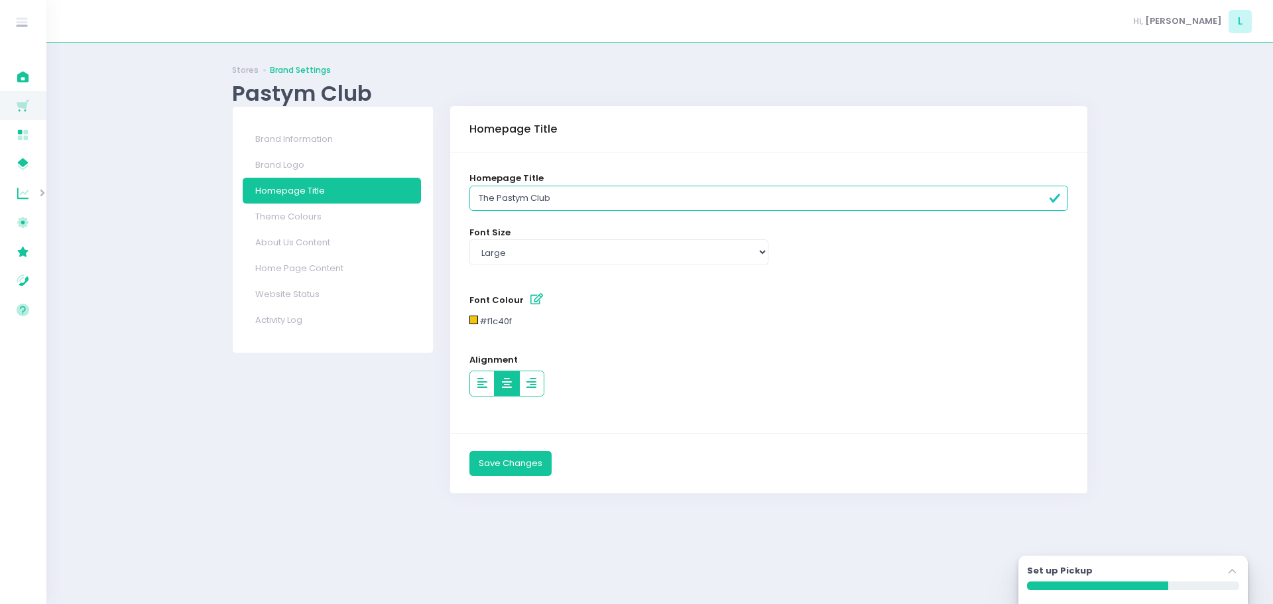
click at [505, 388] on icon "button" at bounding box center [507, 383] width 10 height 11
click at [512, 465] on button "Save Changes" at bounding box center [510, 463] width 82 height 25
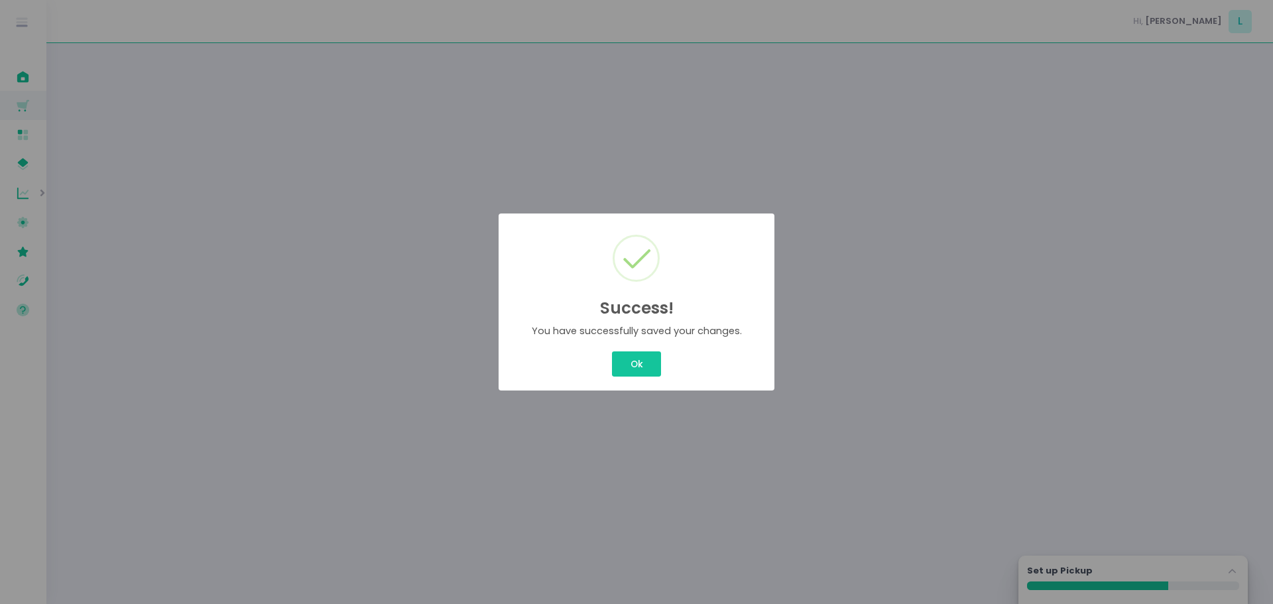
select select "large"
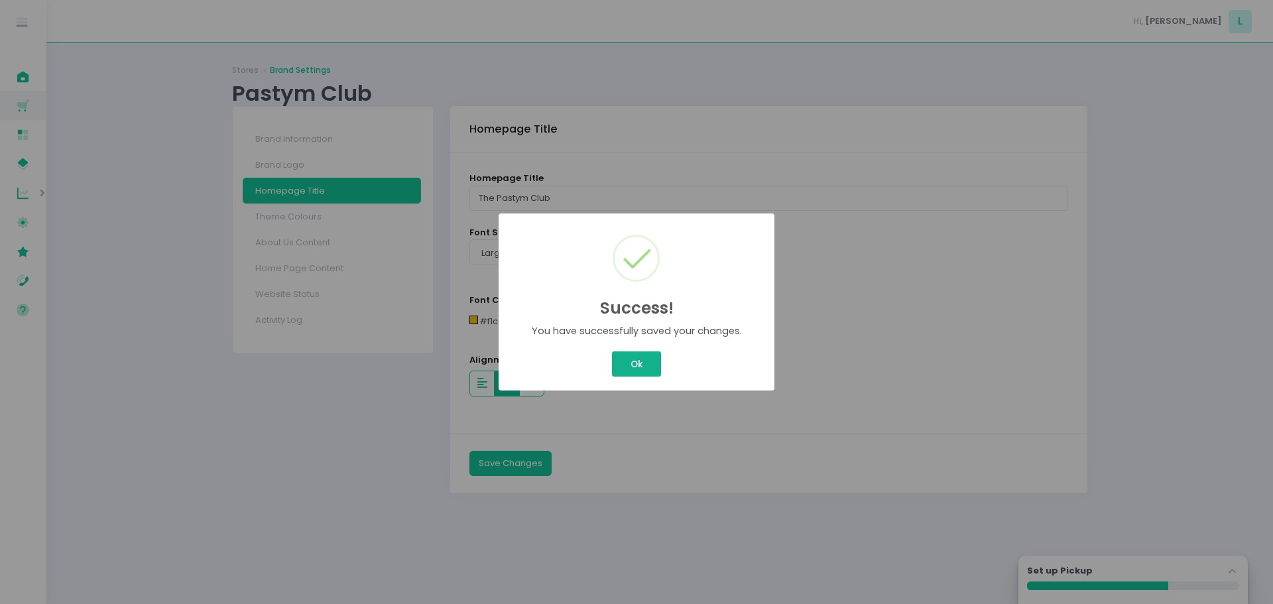
click at [635, 370] on button "Ok" at bounding box center [636, 363] width 49 height 25
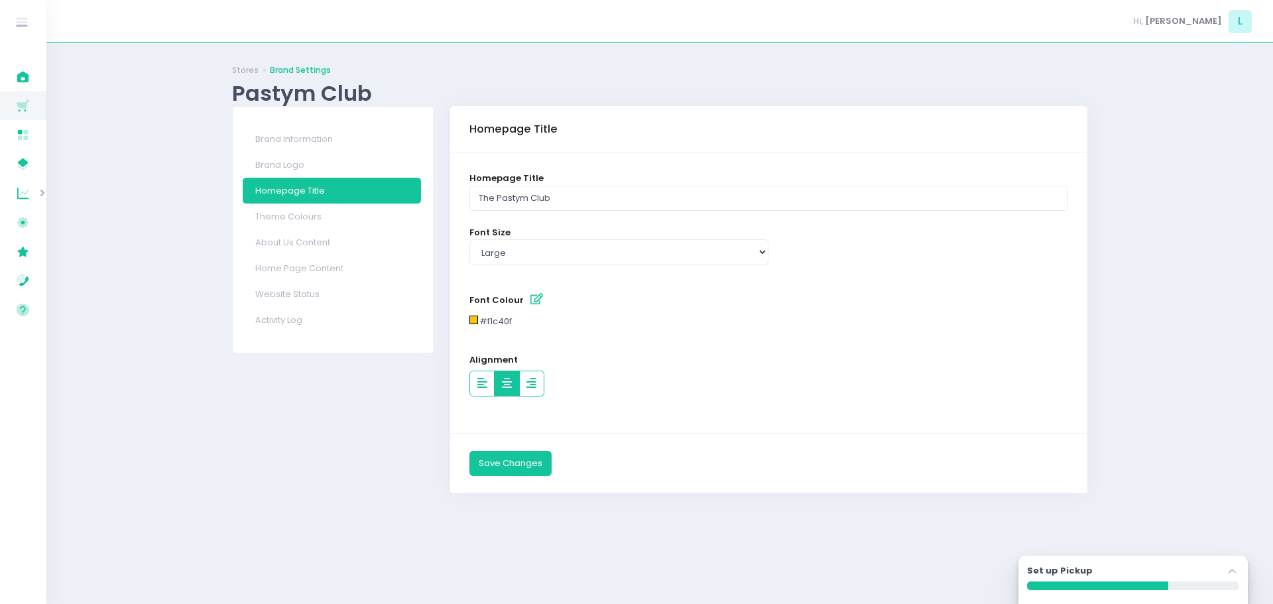
click at [1114, 568] on div "Set up Pickup Stockholm-icons / Navigation / Angle-up Created with Sketch." at bounding box center [1133, 572] width 212 height 17
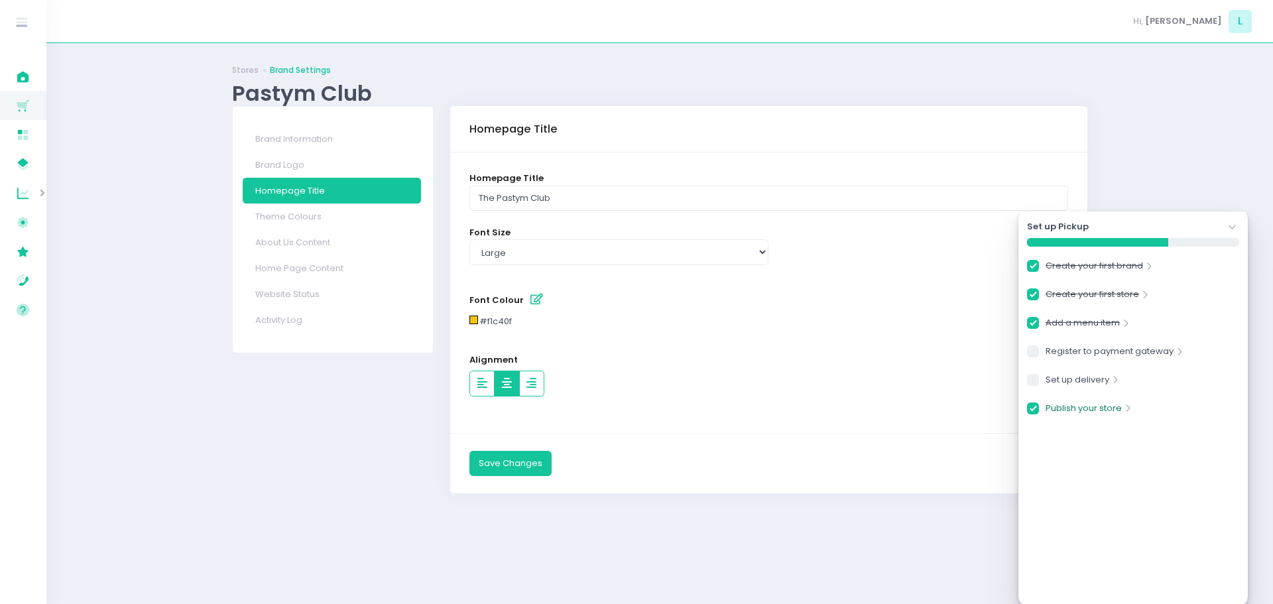
click at [1083, 404] on link "Publish your store" at bounding box center [1083, 411] width 76 height 18
click at [310, 210] on link "Theme Colours" at bounding box center [332, 217] width 178 height 26
checkbox input "true"
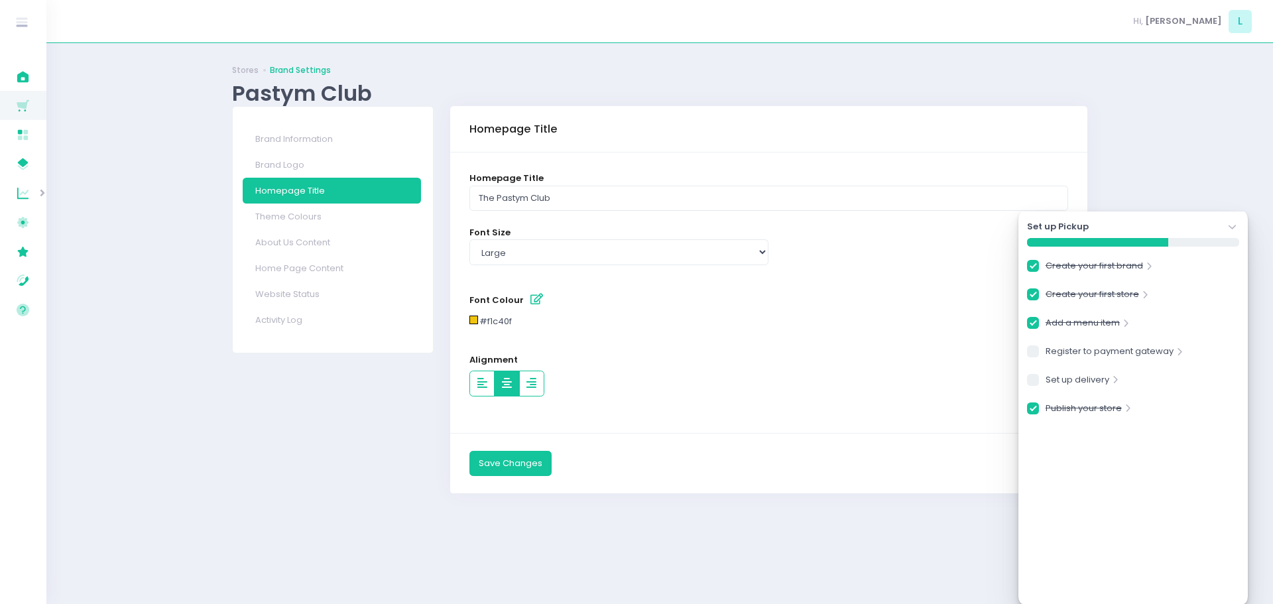
checkbox input "true"
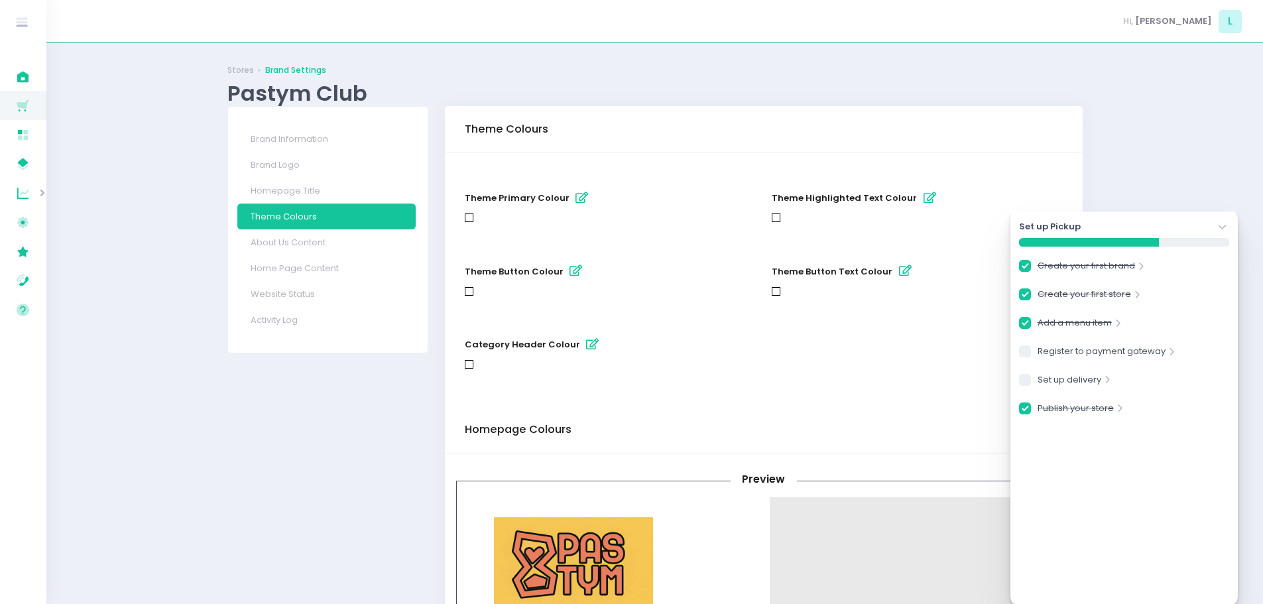
click at [1216, 229] on icon "Stockholm-icons / Navigation / Angle-down Created with Sketch." at bounding box center [1222, 227] width 13 height 13
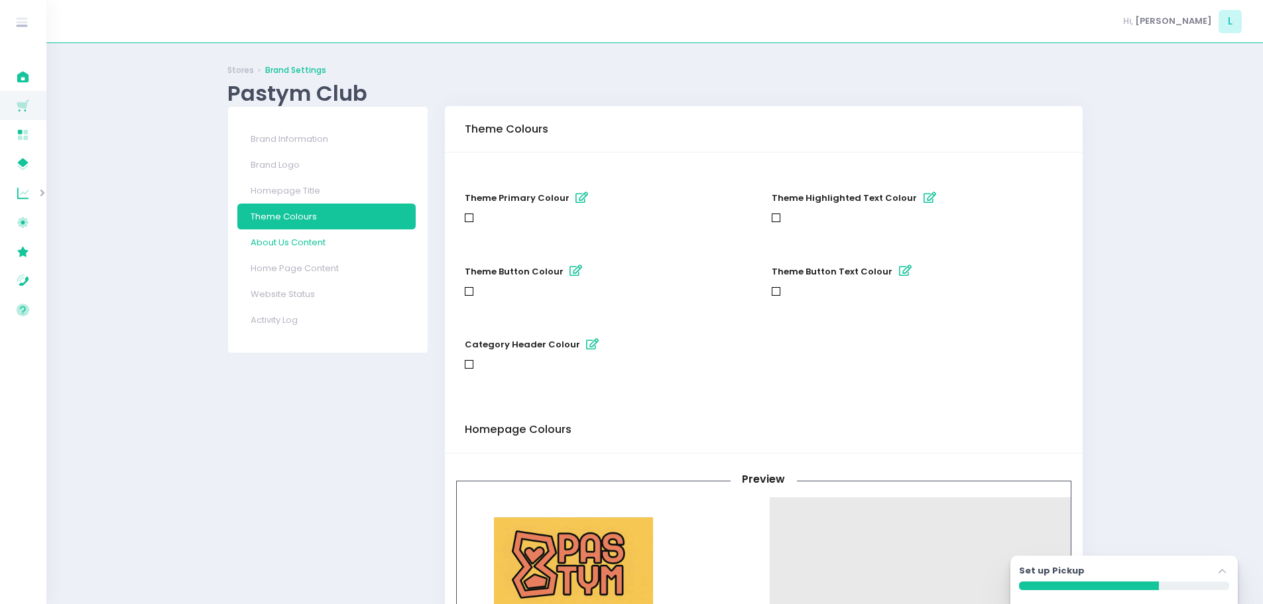
click at [304, 246] on link "About Us Content" at bounding box center [326, 242] width 178 height 26
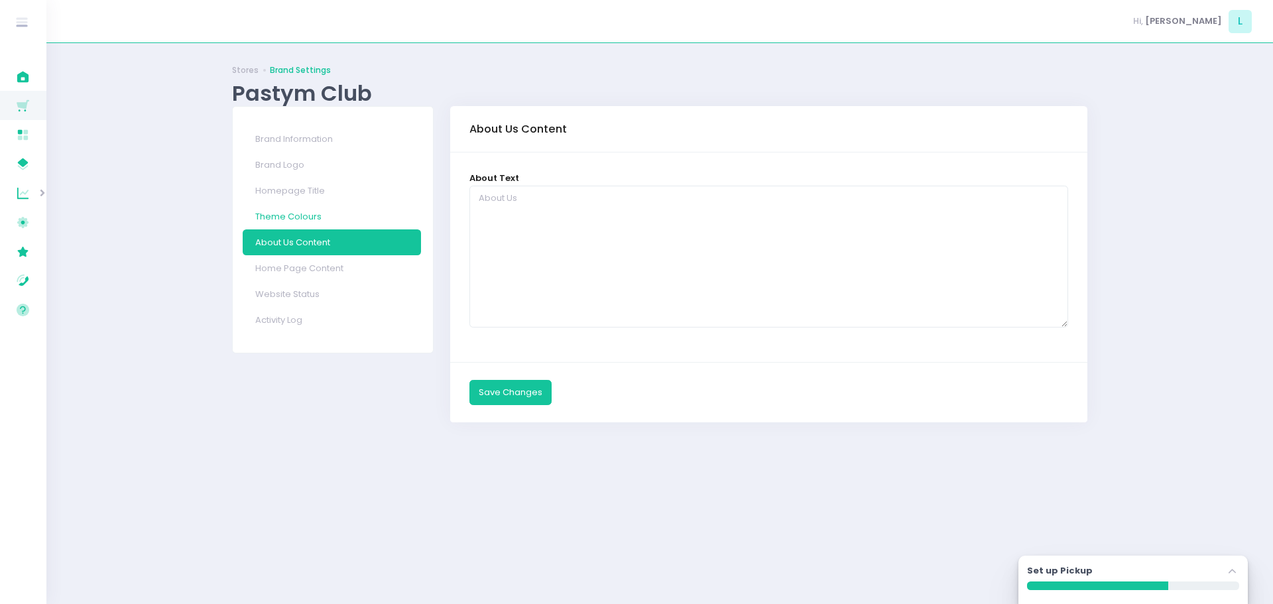
click at [315, 219] on link "Theme Colours" at bounding box center [332, 217] width 178 height 26
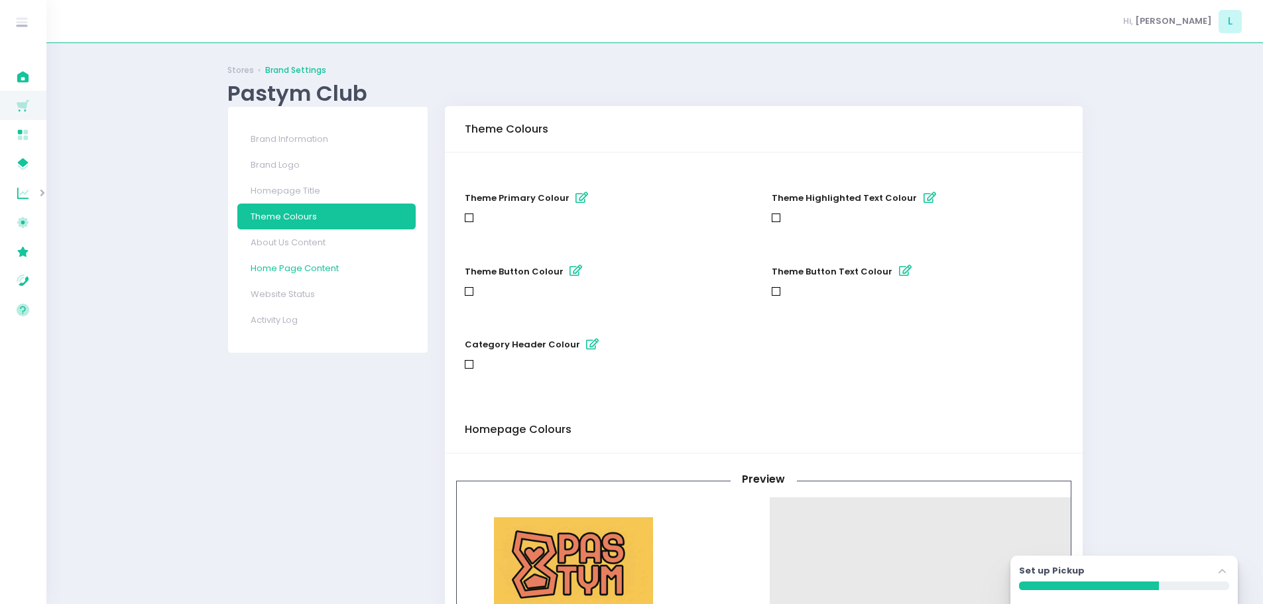
click at [308, 269] on link "Home Page Content" at bounding box center [326, 268] width 178 height 26
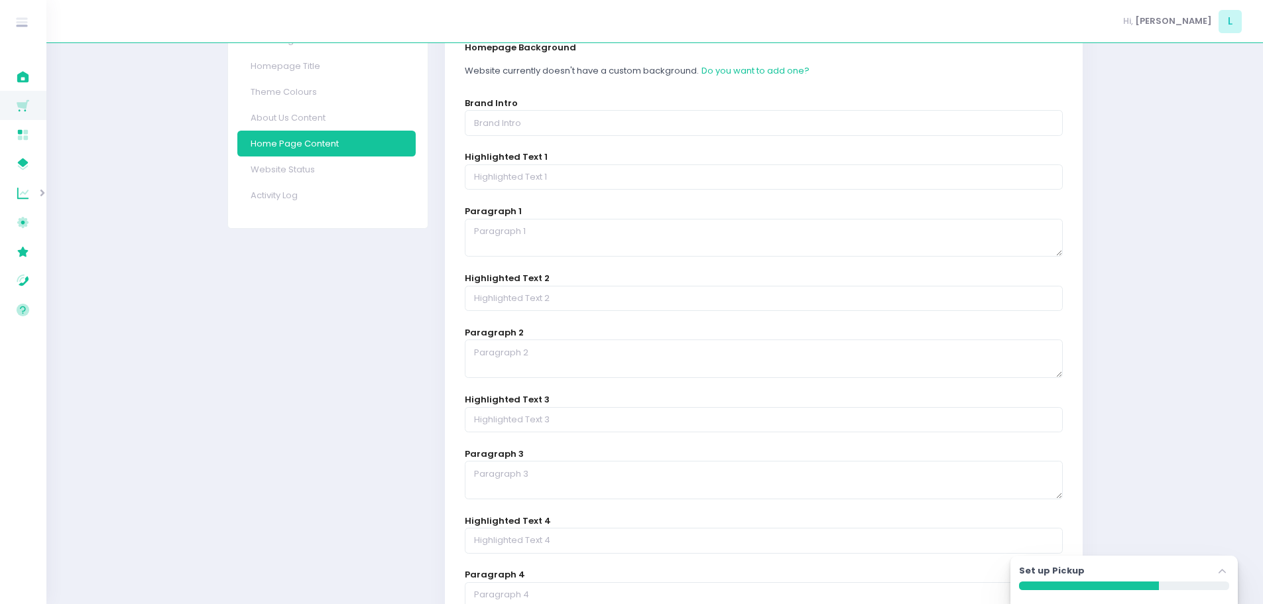
scroll to position [58, 0]
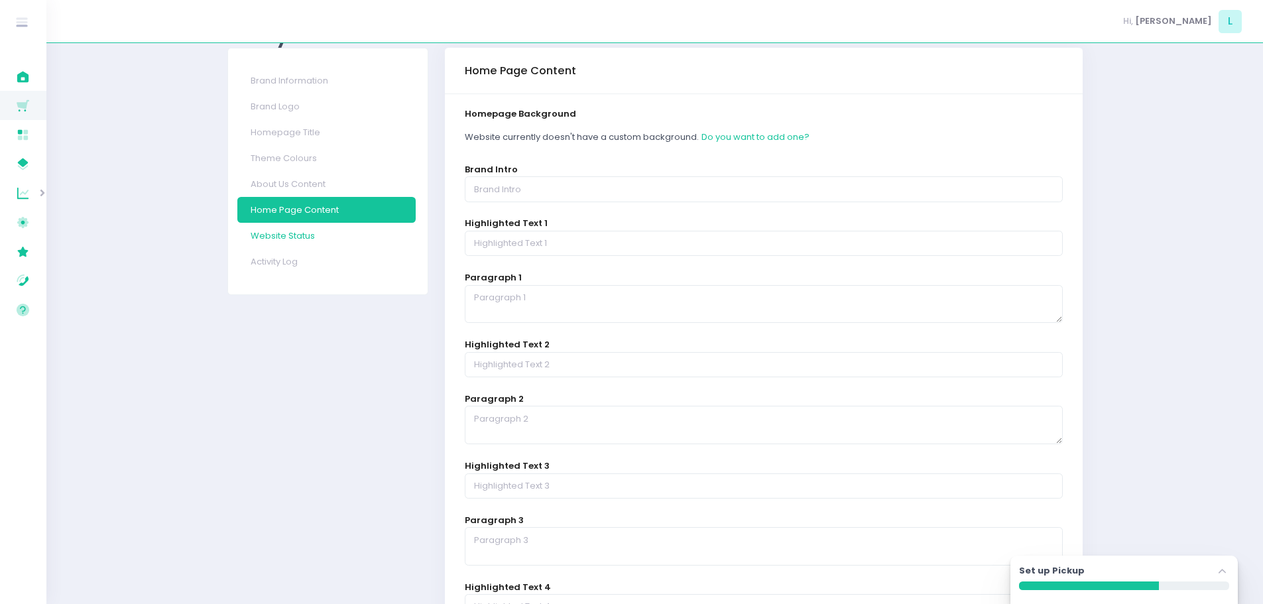
click at [270, 235] on link "Website Status" at bounding box center [326, 236] width 178 height 26
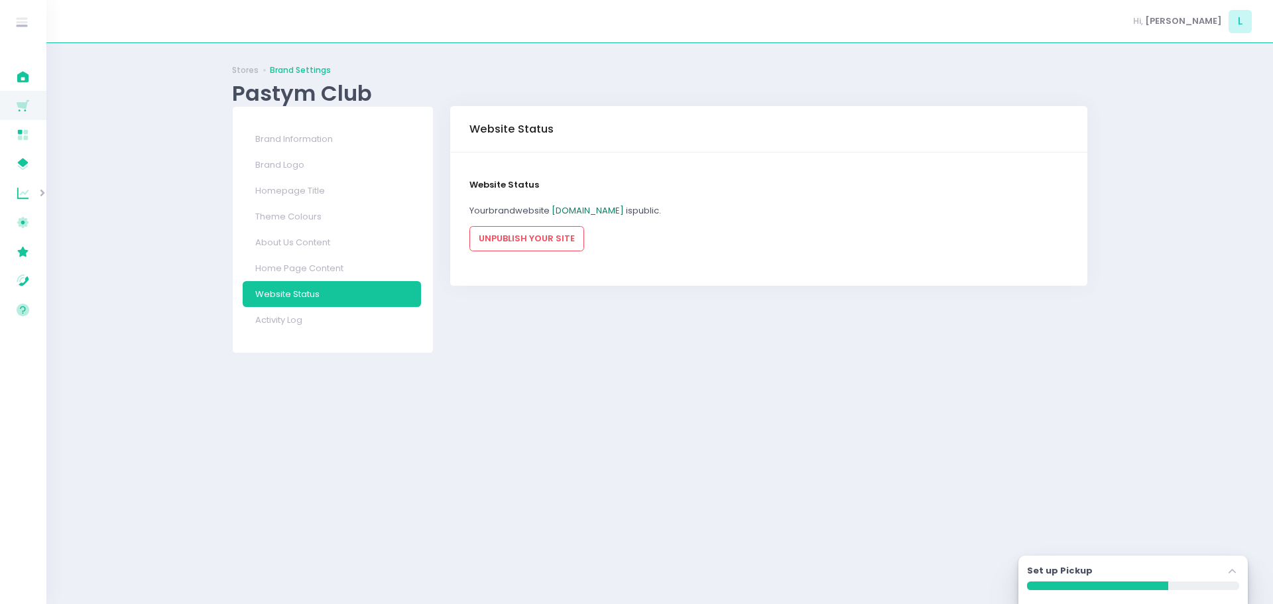
click at [598, 208] on link "pastymclub.pickup.ph" at bounding box center [588, 210] width 72 height 13
click at [281, 266] on link "Home Page Content" at bounding box center [332, 268] width 178 height 26
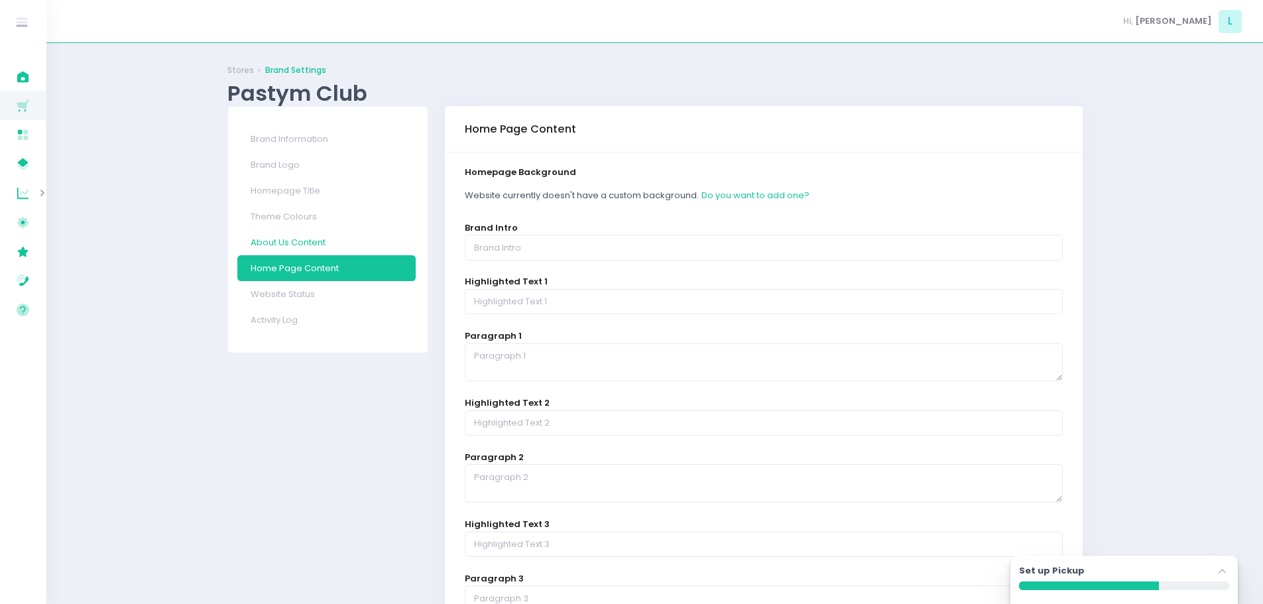
click at [316, 242] on link "About Us Content" at bounding box center [326, 242] width 178 height 26
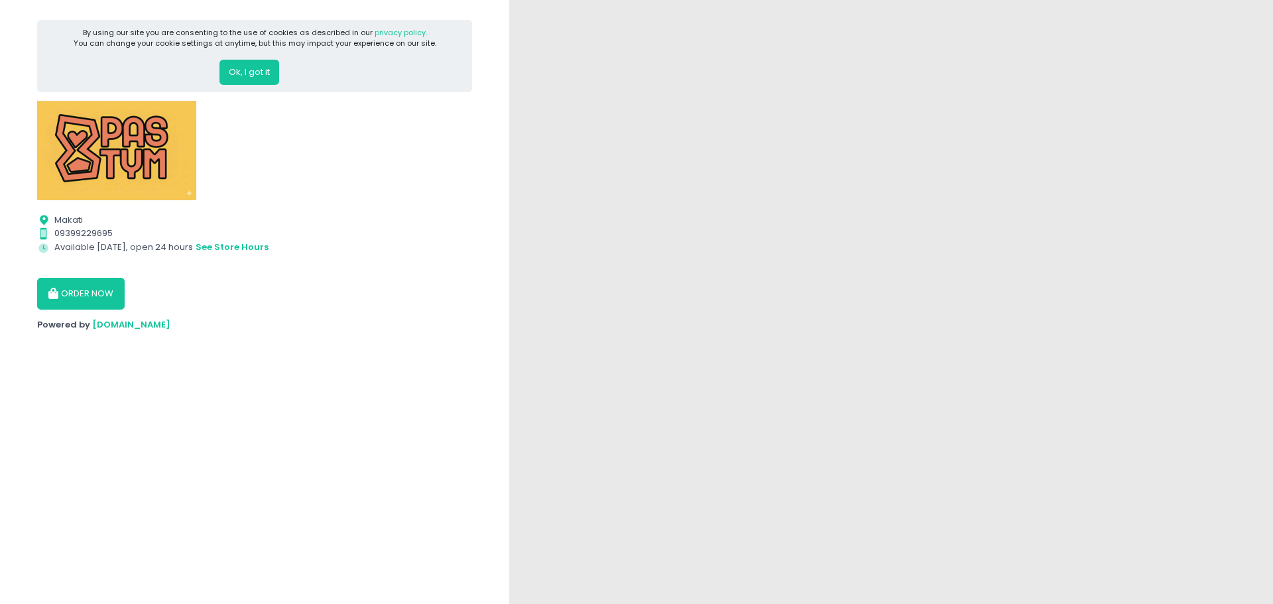
click at [265, 73] on button "Ok, I got it" at bounding box center [249, 72] width 60 height 25
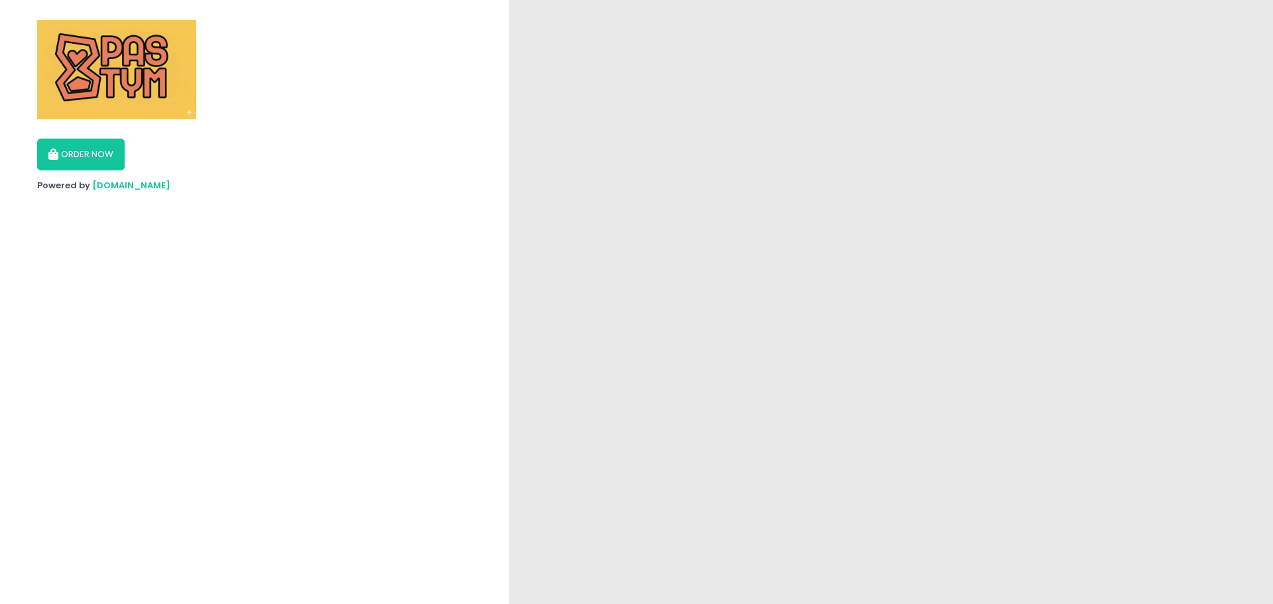
click at [110, 152] on button "ORDER NOW" at bounding box center [81, 155] width 88 height 32
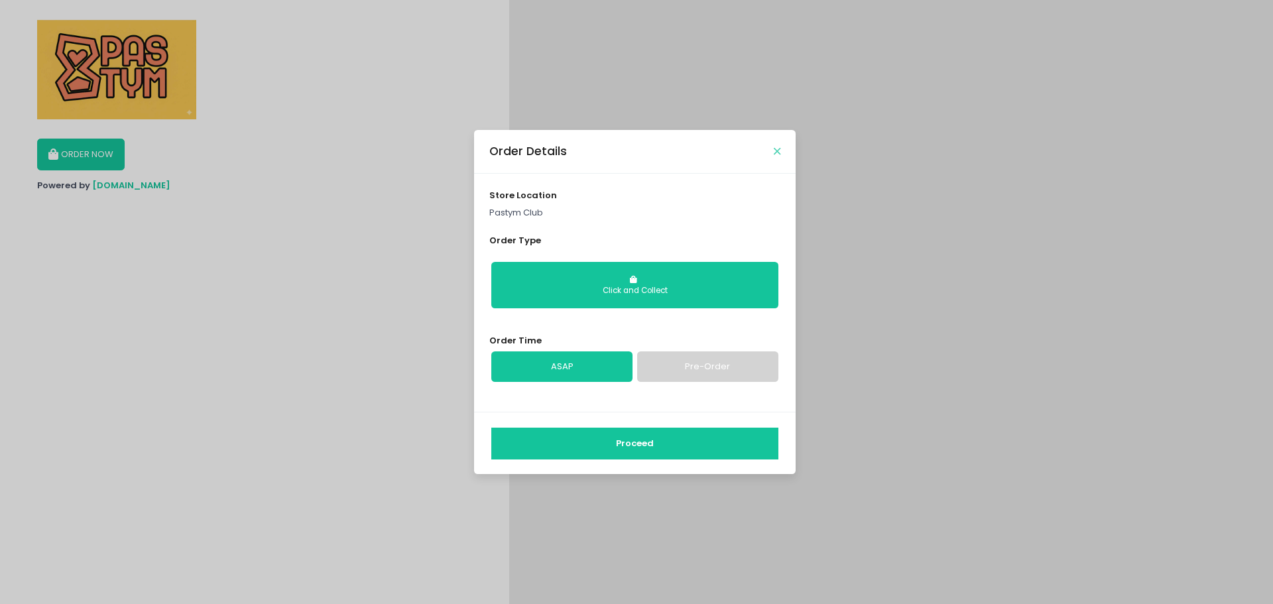
click at [779, 155] on icon "Close" at bounding box center [777, 152] width 7 height 10
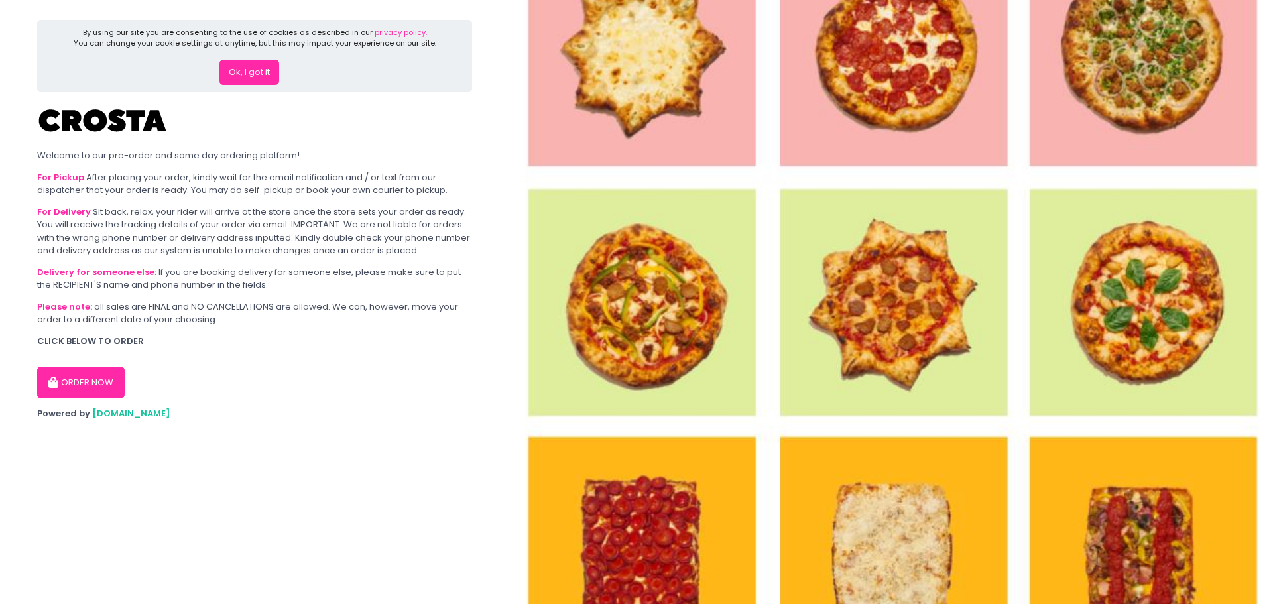
click at [241, 76] on button "Ok, I got it" at bounding box center [249, 72] width 60 height 25
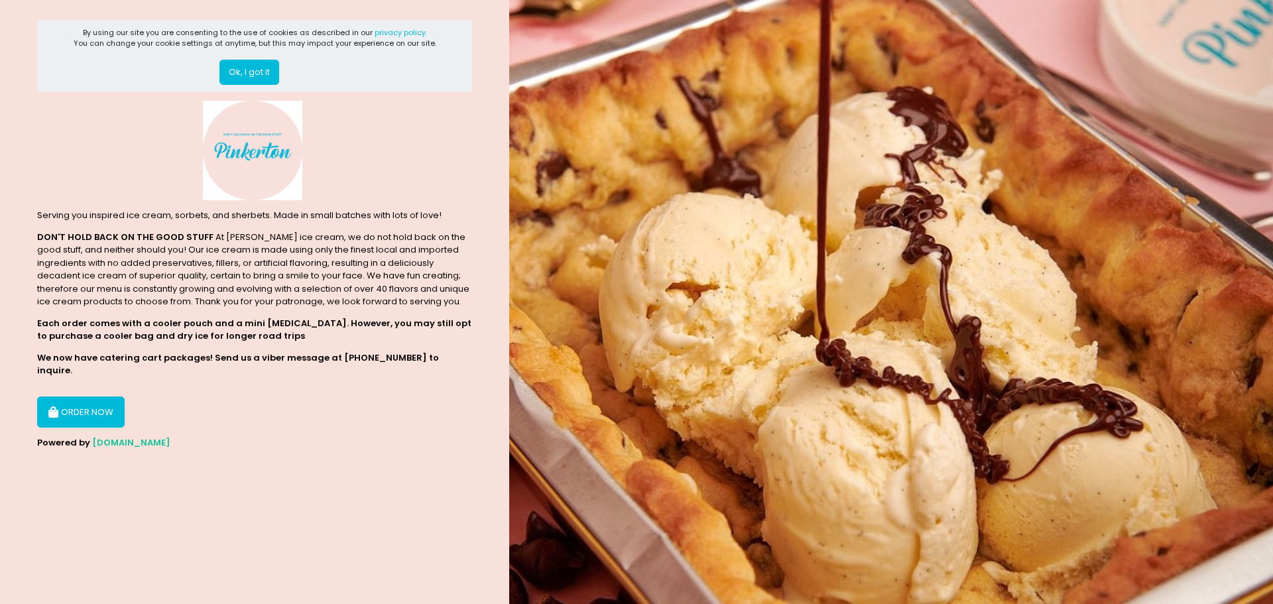
click at [263, 66] on button "Ok, I got it" at bounding box center [249, 72] width 60 height 25
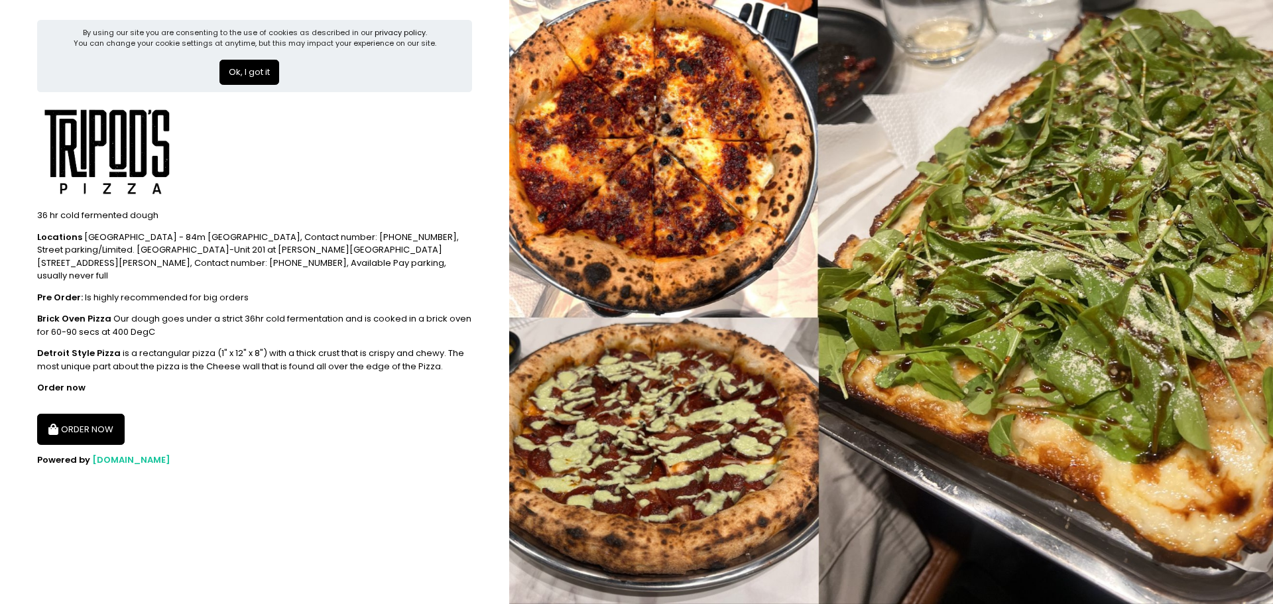
click at [271, 76] on button "Ok, I got it" at bounding box center [249, 72] width 60 height 25
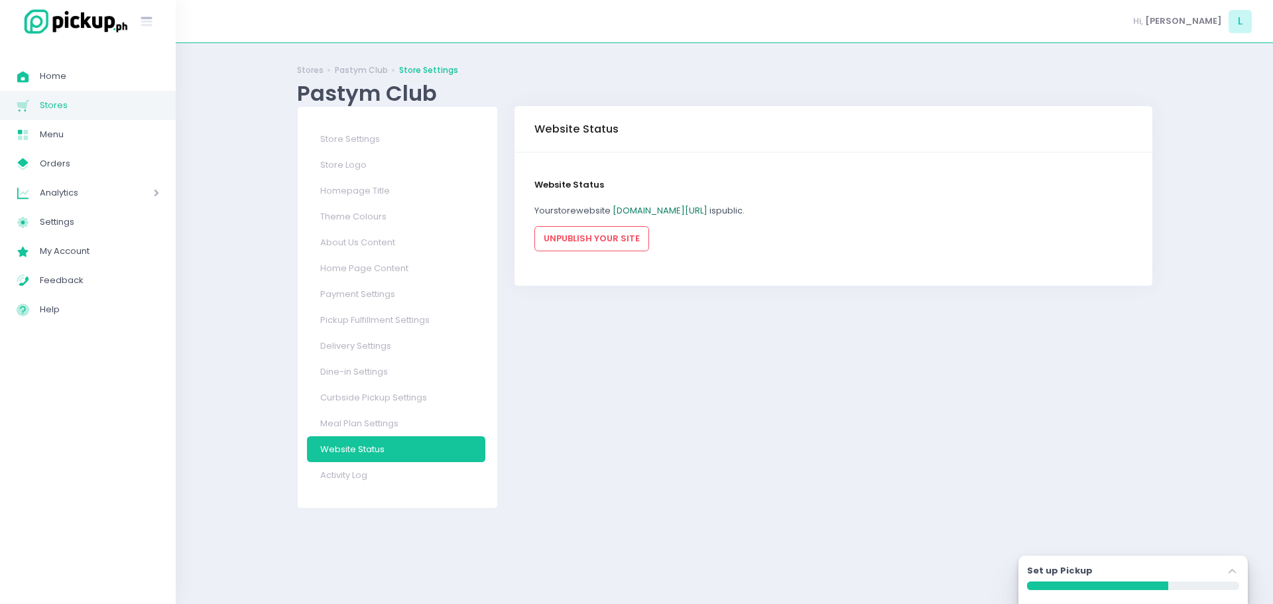
click at [668, 211] on link "pastymclub.pickup.ph/pastymclub" at bounding box center [660, 210] width 95 height 13
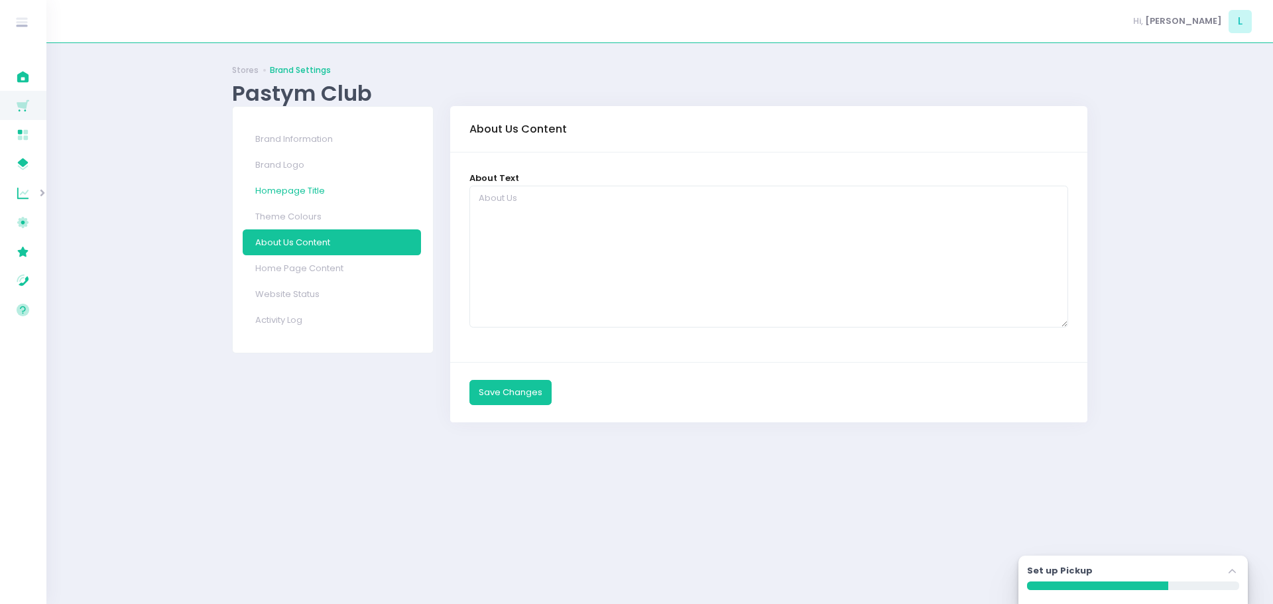
click at [313, 198] on link "Homepage Title" at bounding box center [332, 191] width 178 height 26
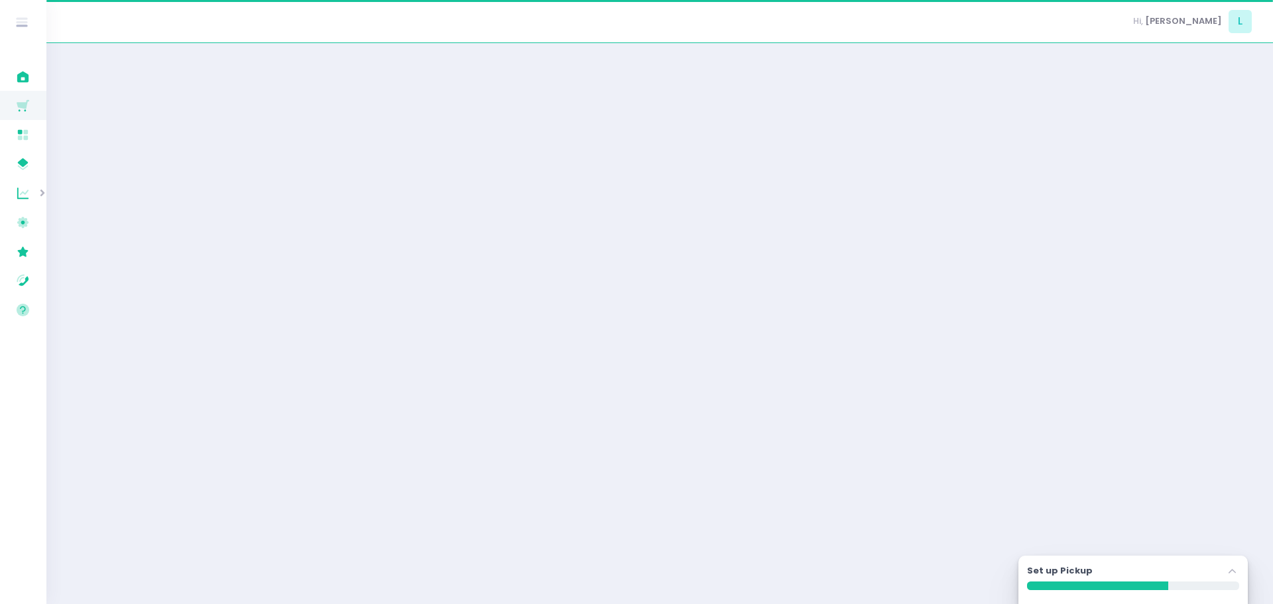
select select "large"
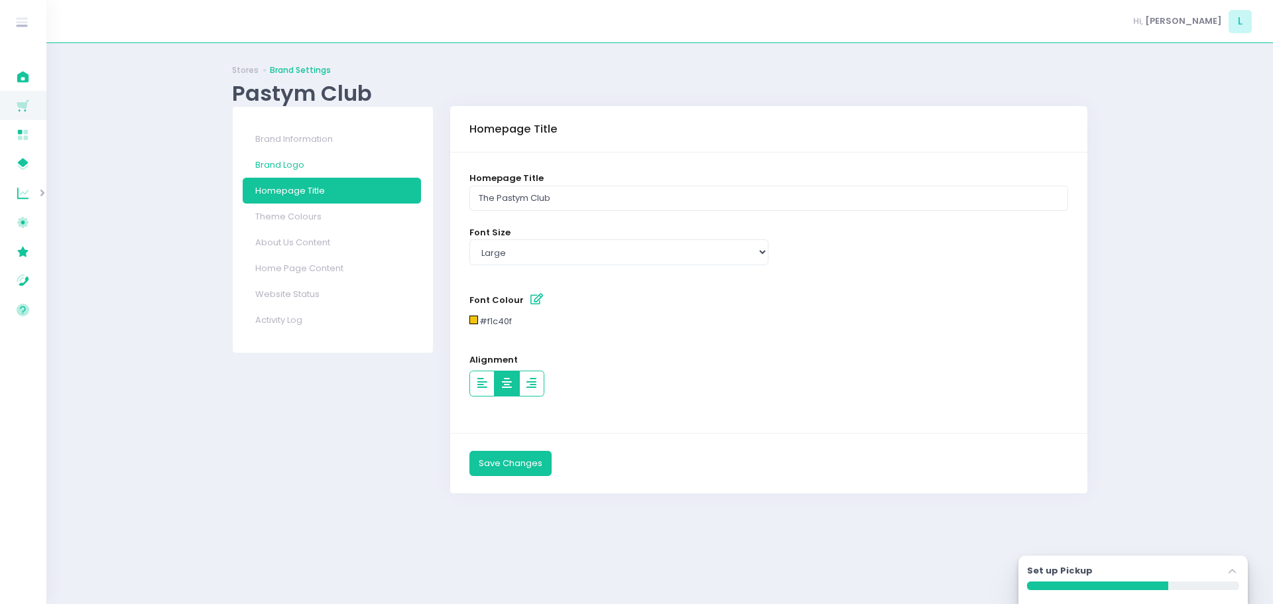
click at [298, 156] on link "Brand Logo" at bounding box center [332, 165] width 178 height 26
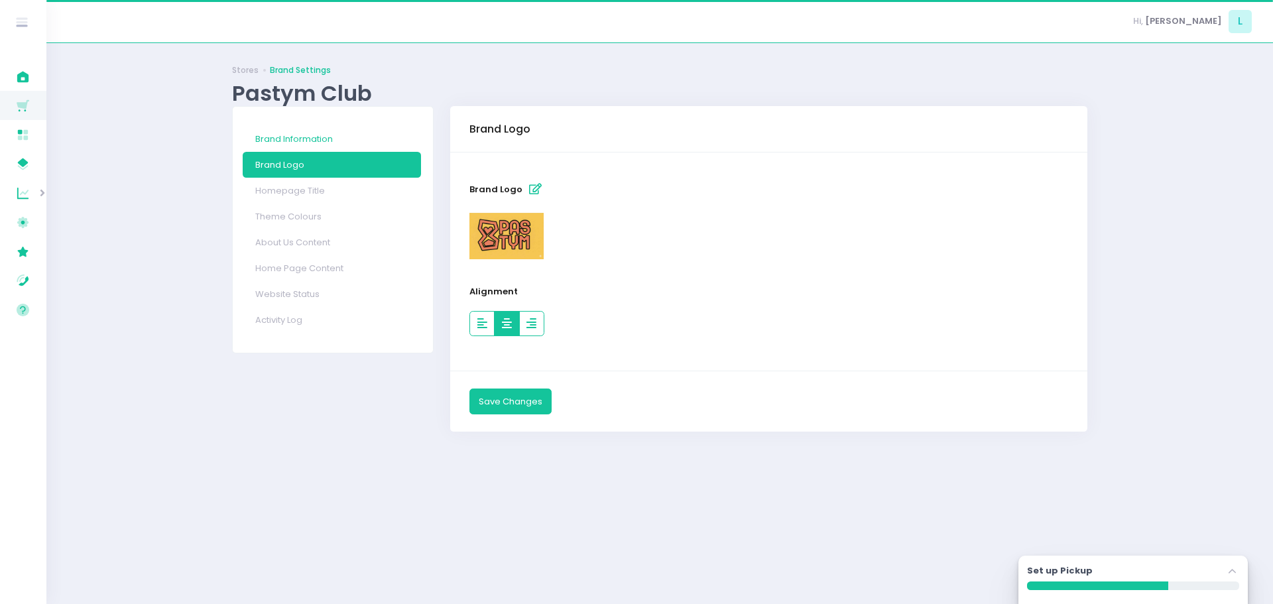
click at [302, 142] on link "Brand Information" at bounding box center [332, 139] width 178 height 26
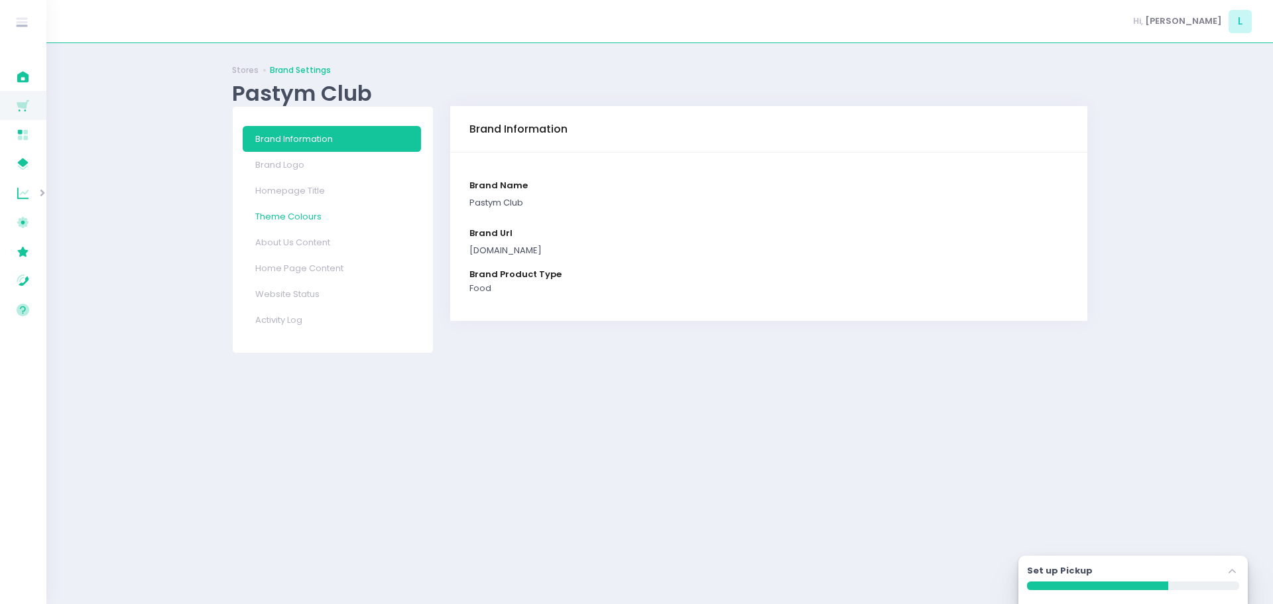
click at [318, 215] on link "Theme Colours" at bounding box center [332, 217] width 178 height 26
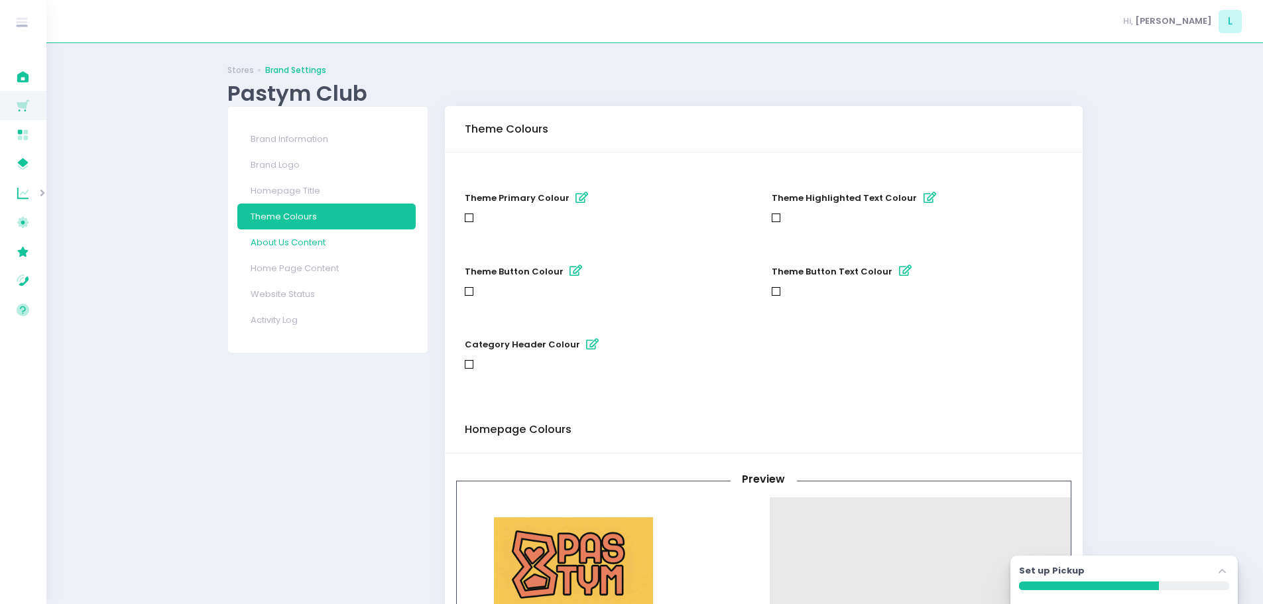
click at [314, 235] on link "About Us Content" at bounding box center [326, 242] width 178 height 26
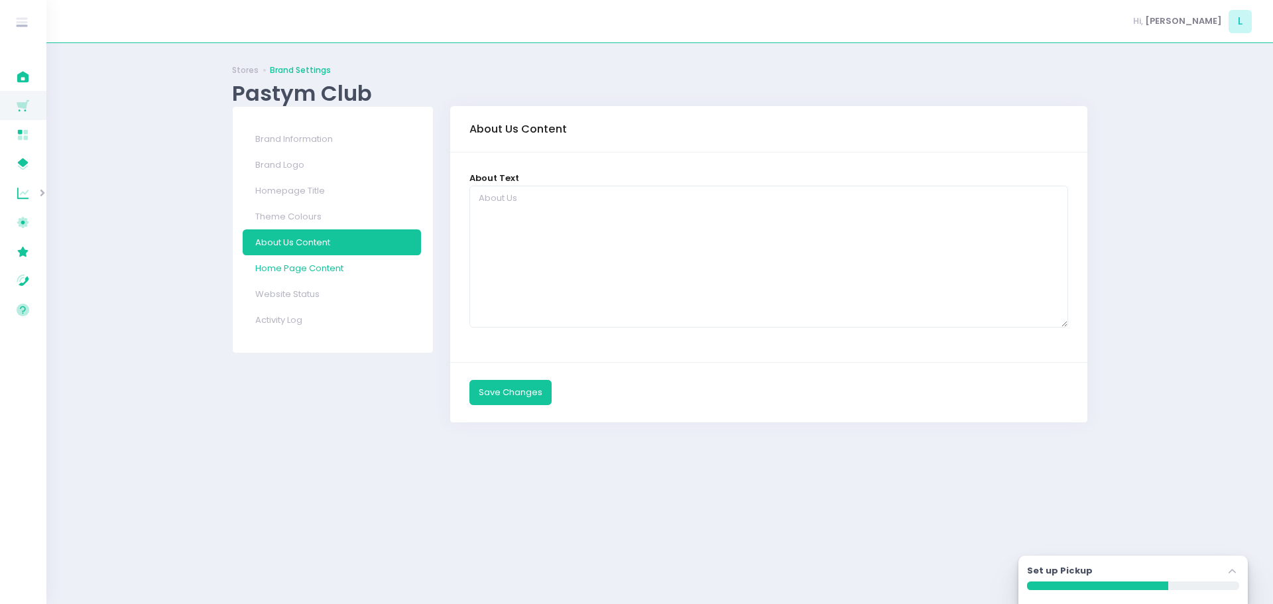
click at [304, 267] on link "Home Page Content" at bounding box center [332, 268] width 178 height 26
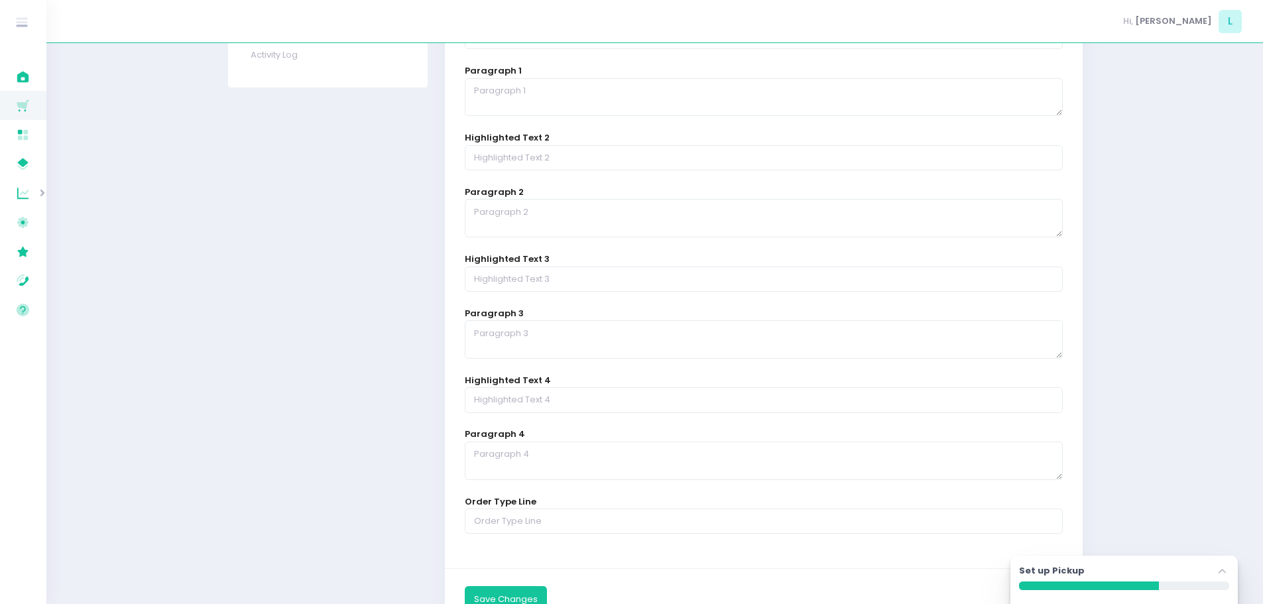
scroll to position [324, 0]
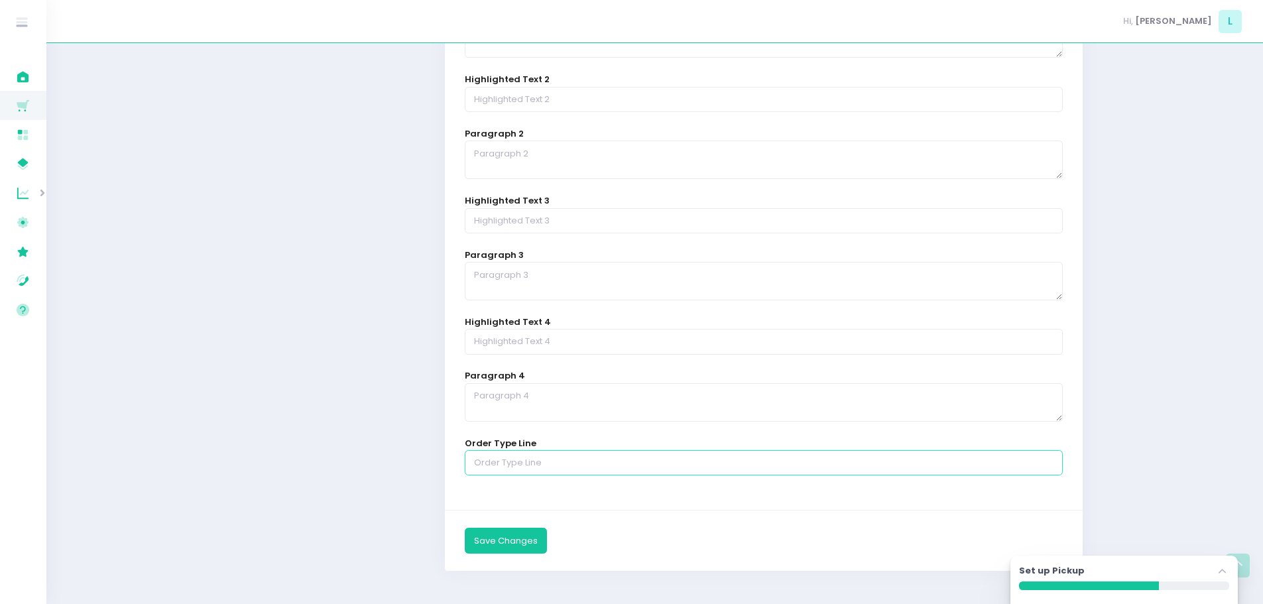
click at [646, 463] on input "text" at bounding box center [764, 462] width 599 height 25
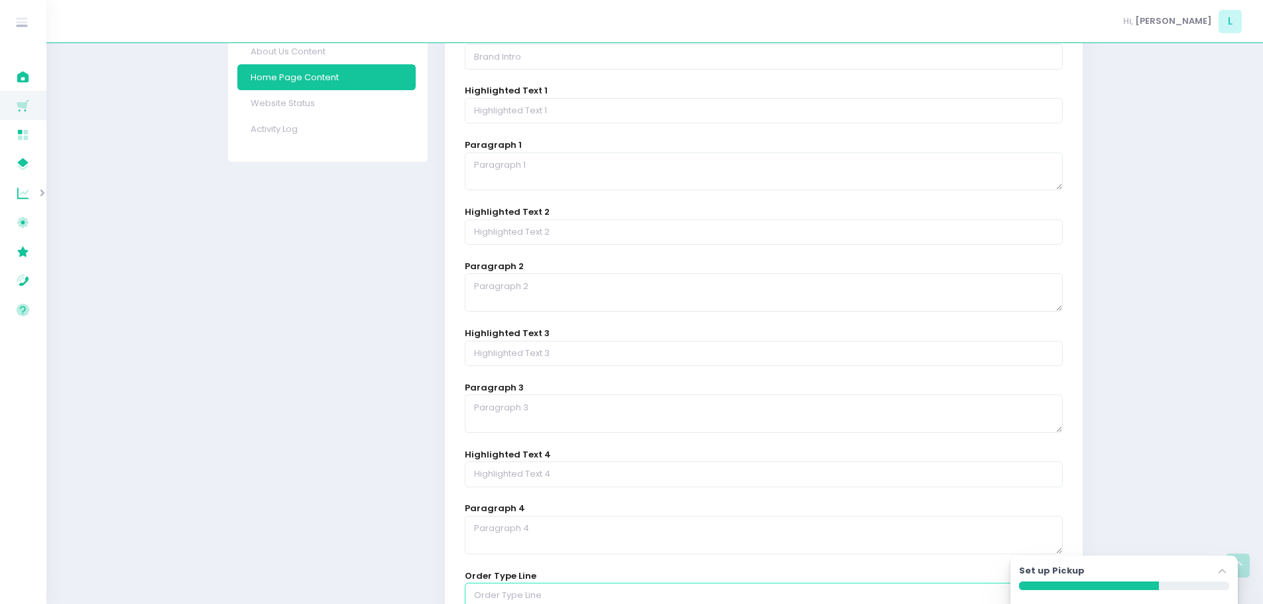
scroll to position [58, 0]
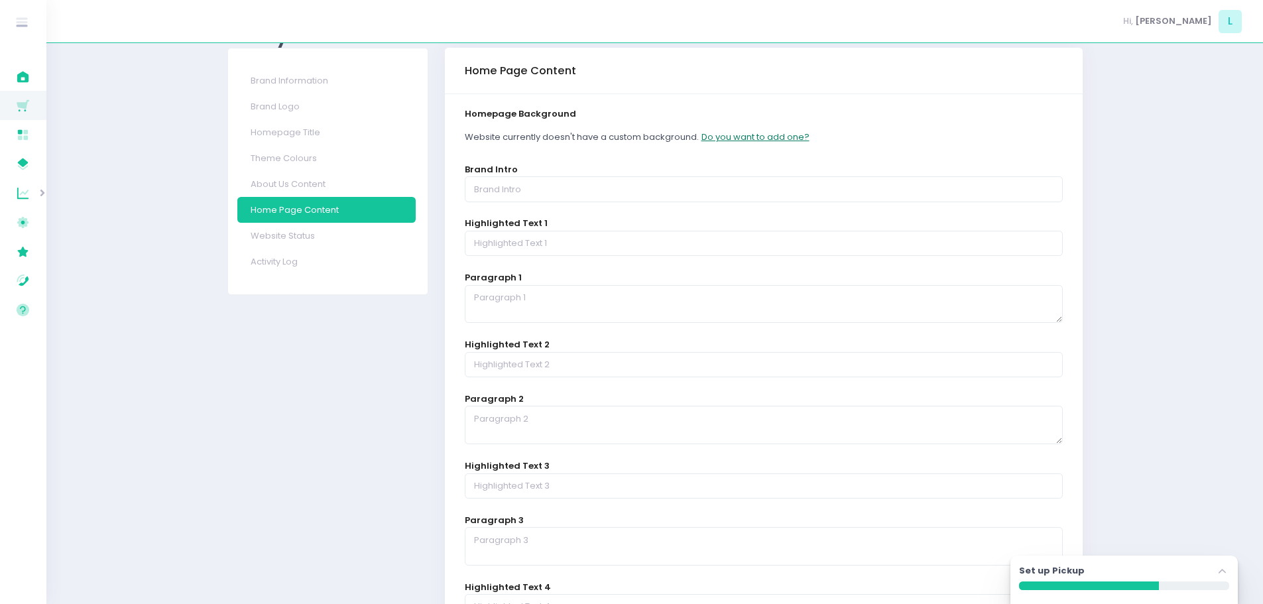
click at [782, 140] on button "Do you want to add one?" at bounding box center [755, 137] width 109 height 25
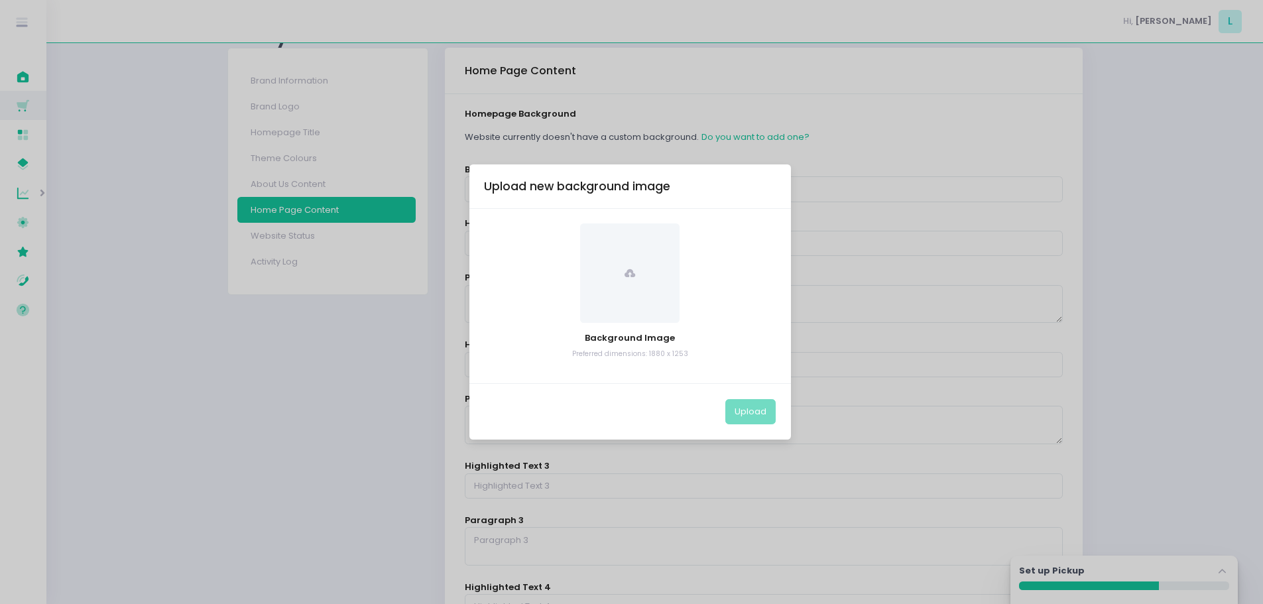
click at [761, 227] on div at bounding box center [630, 272] width 292 height 99
click at [794, 102] on div "Upload new background image Background Image Preferred dimensions: 1880 x 1253 …" at bounding box center [631, 302] width 1263 height 604
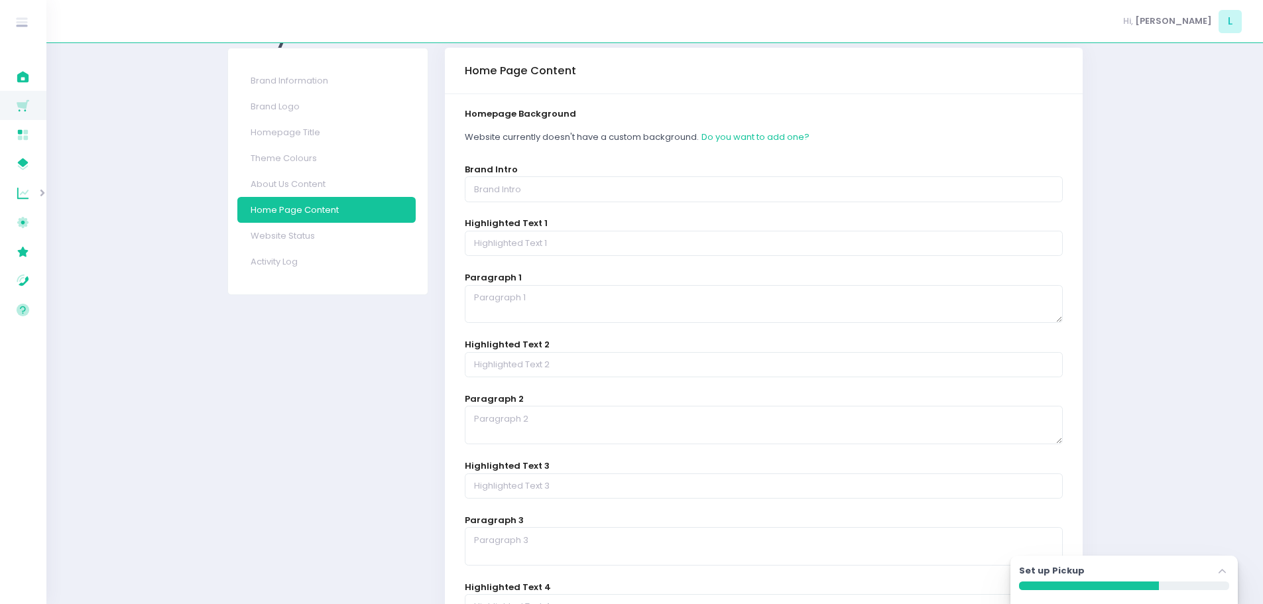
click at [1150, 178] on div "Stores Brand Settings Pastym Club Brand Information Brand Logo Homepage Title T…" at bounding box center [654, 426] width 1216 height 851
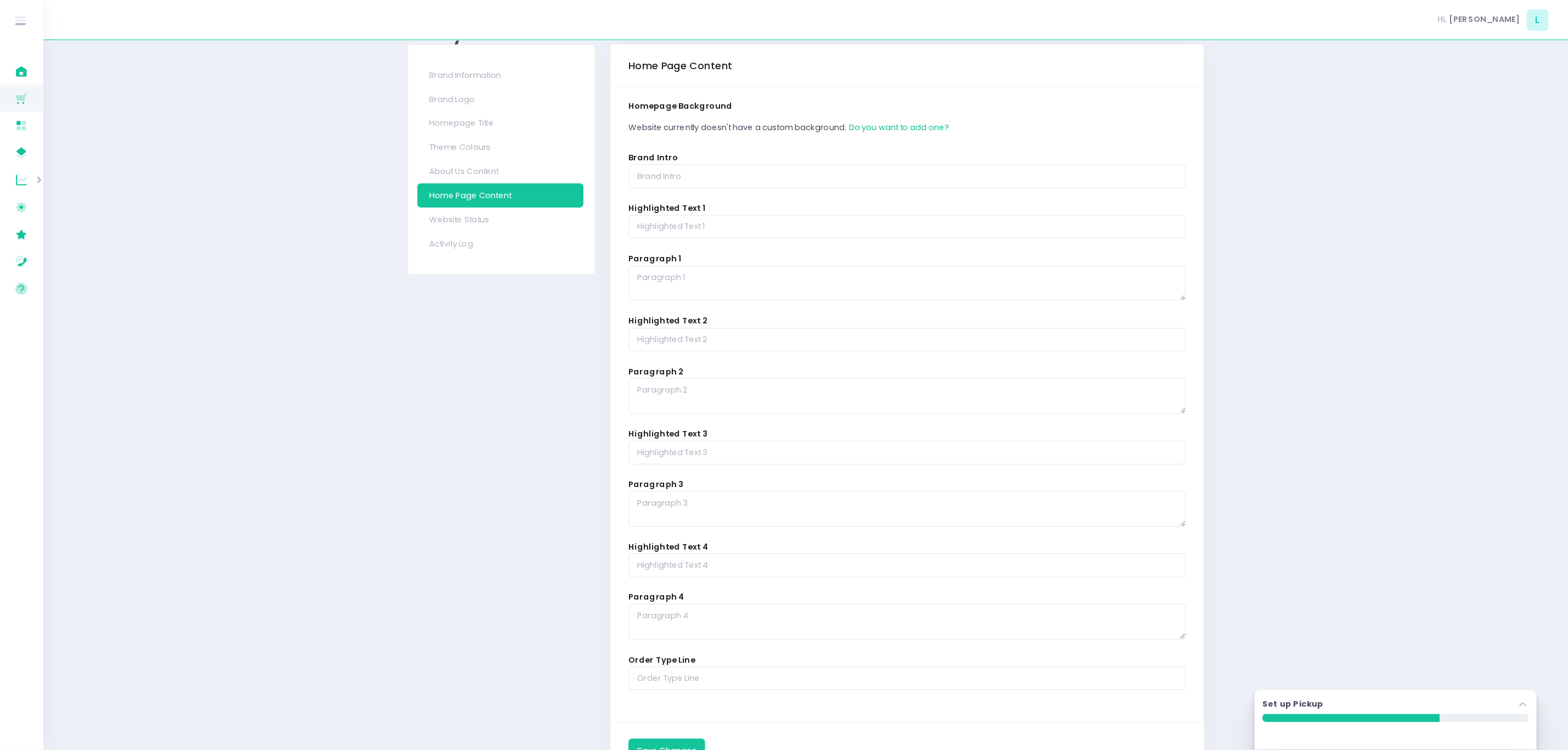
scroll to position [21, 0]
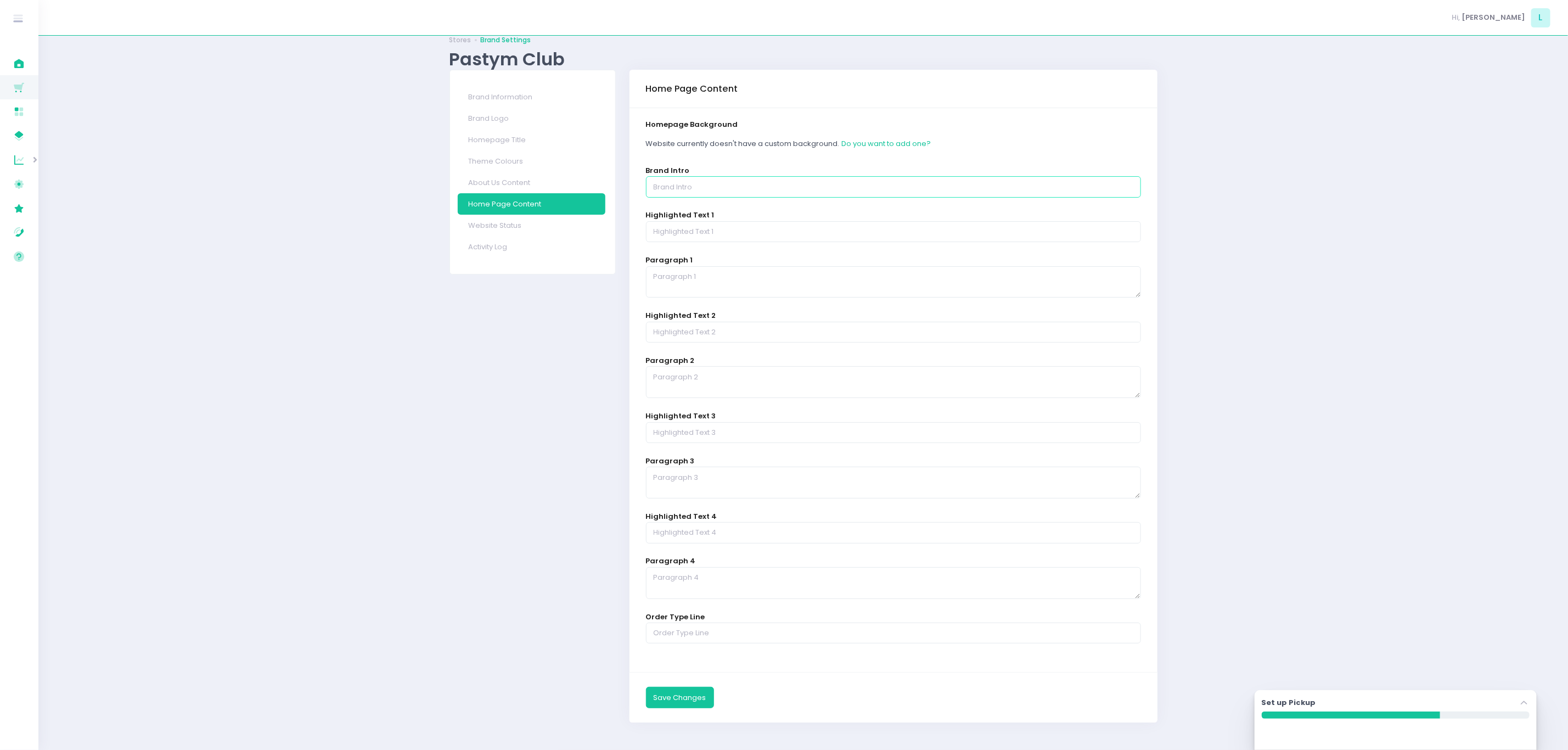
click at [762, 186] on input "text" at bounding box center [893, 186] width 496 height 21
type input "Your Dinner, Elevated. Fresh Artisanal Pasta Delivered"
drag, startPoint x: 1297, startPoint y: 353, endPoint x: 1331, endPoint y: 323, distance: 45.3
click at [1053, 348] on div "Stores Brand Settings Pastym Club Brand Information Brand Logo Homepage Title T…" at bounding box center [803, 383] width 1530 height 704
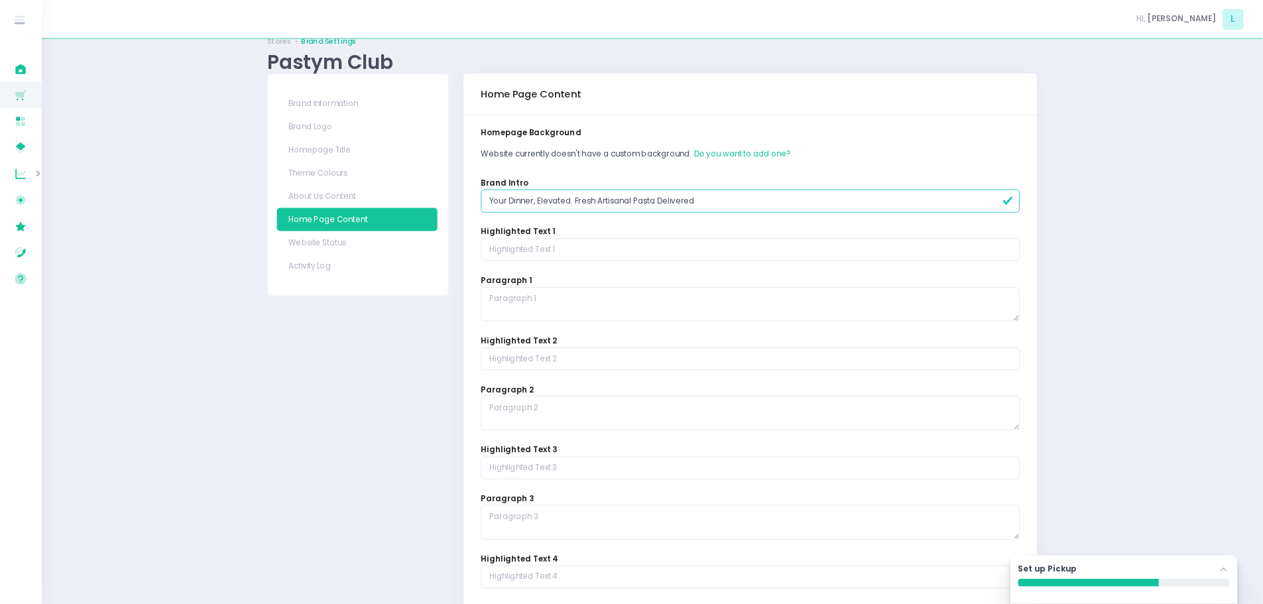
scroll to position [25, 0]
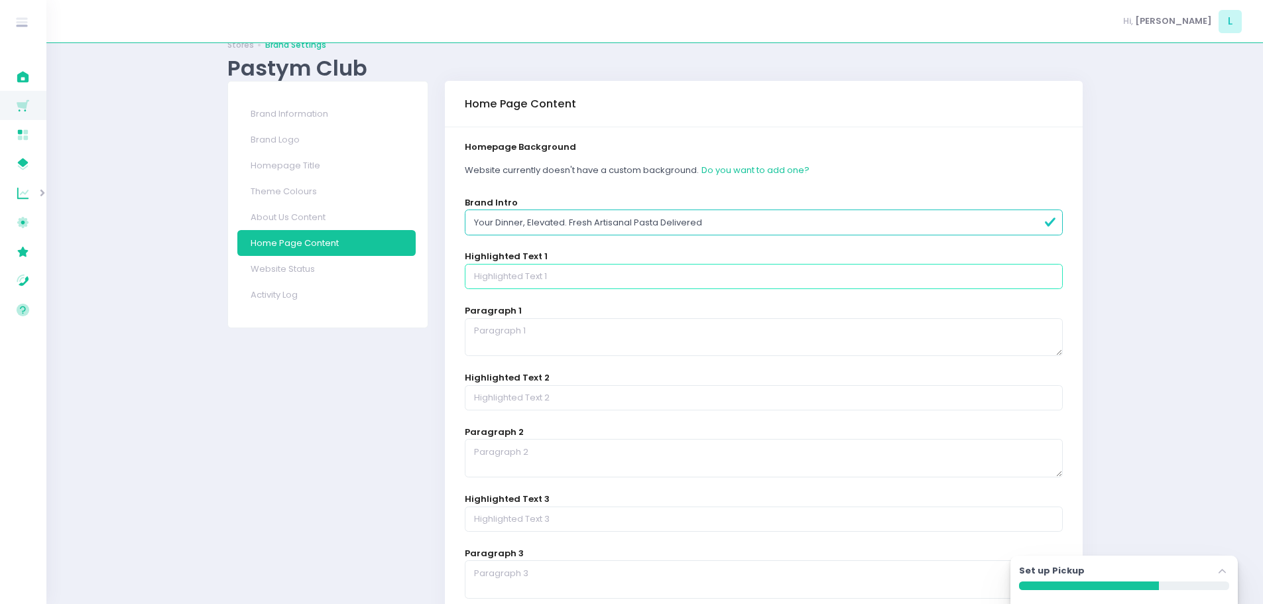
drag, startPoint x: 1836, startPoint y: 1, endPoint x: 627, endPoint y: 278, distance: 1240.1
click at [627, 278] on input "text" at bounding box center [764, 276] width 599 height 25
type input "Stop rushing. Taste the difference quality ingredients make, without the work."
click at [545, 337] on textarea at bounding box center [764, 337] width 599 height 38
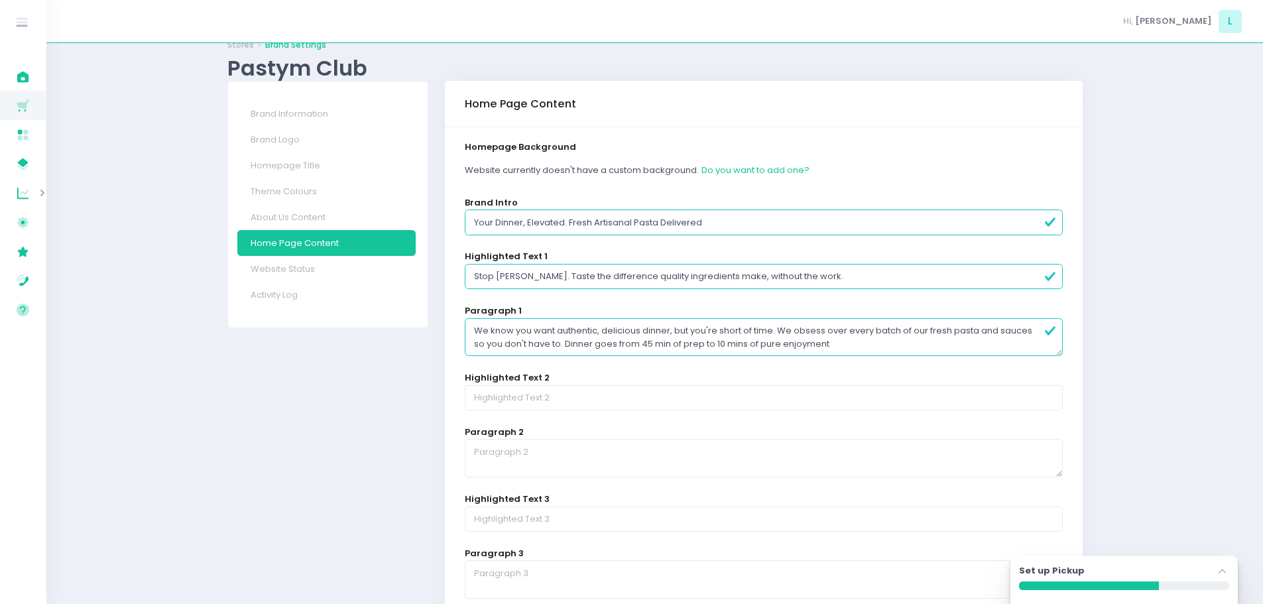
type textarea "We know you want authentic, delicious dinner, but you're short of time. We obse…"
click at [516, 396] on input "text" at bounding box center [764, 397] width 599 height 25
type input "Silky-smooth texture. Deep, rich flavor. Made by hand every day"
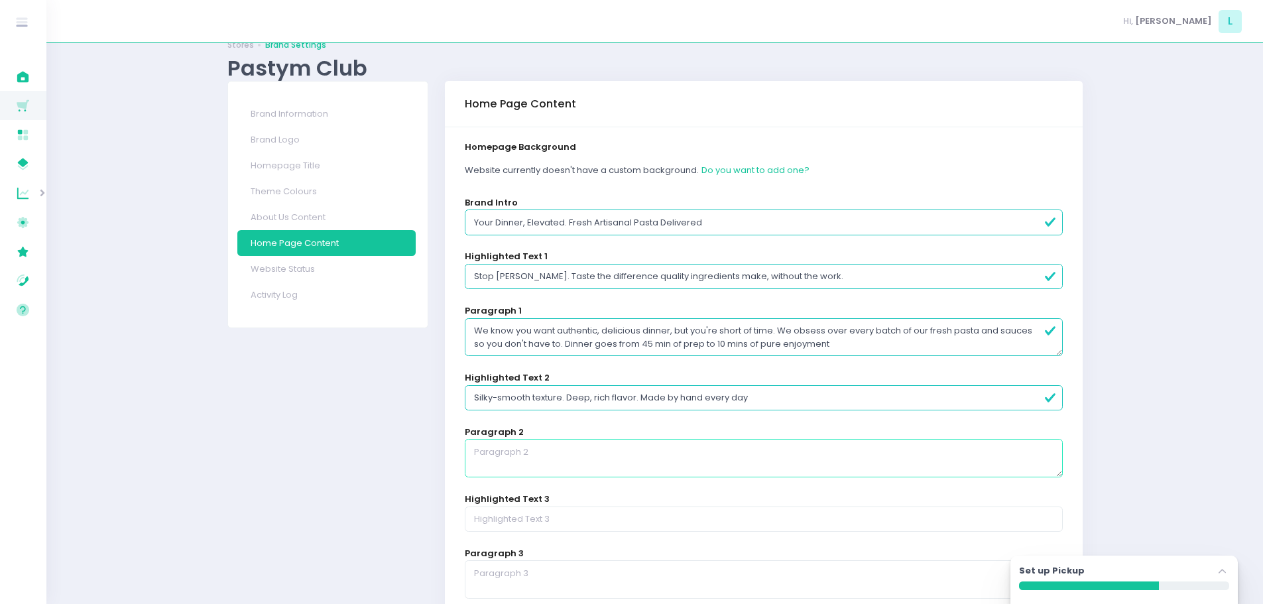
click at [548, 457] on textarea at bounding box center [764, 458] width 599 height 38
type textarea "The secret is simple: 00 Flour and fresh organic eggs. No fillers, no shortcuts…"
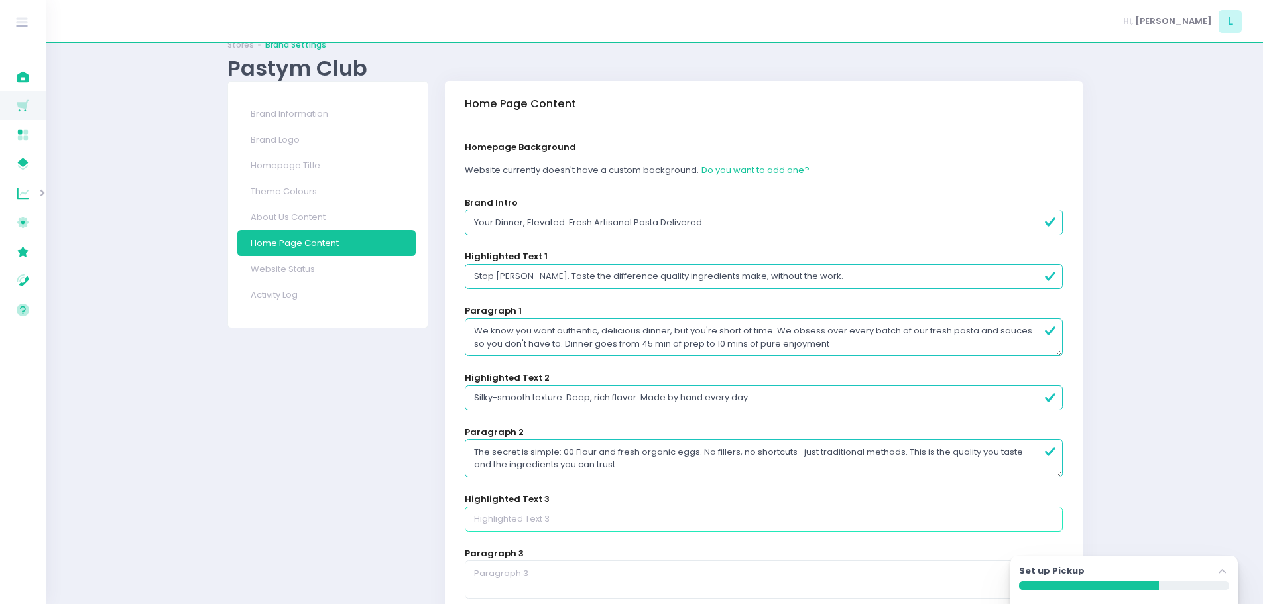
click at [572, 518] on input "text" at bounding box center [764, 518] width 599 height 25
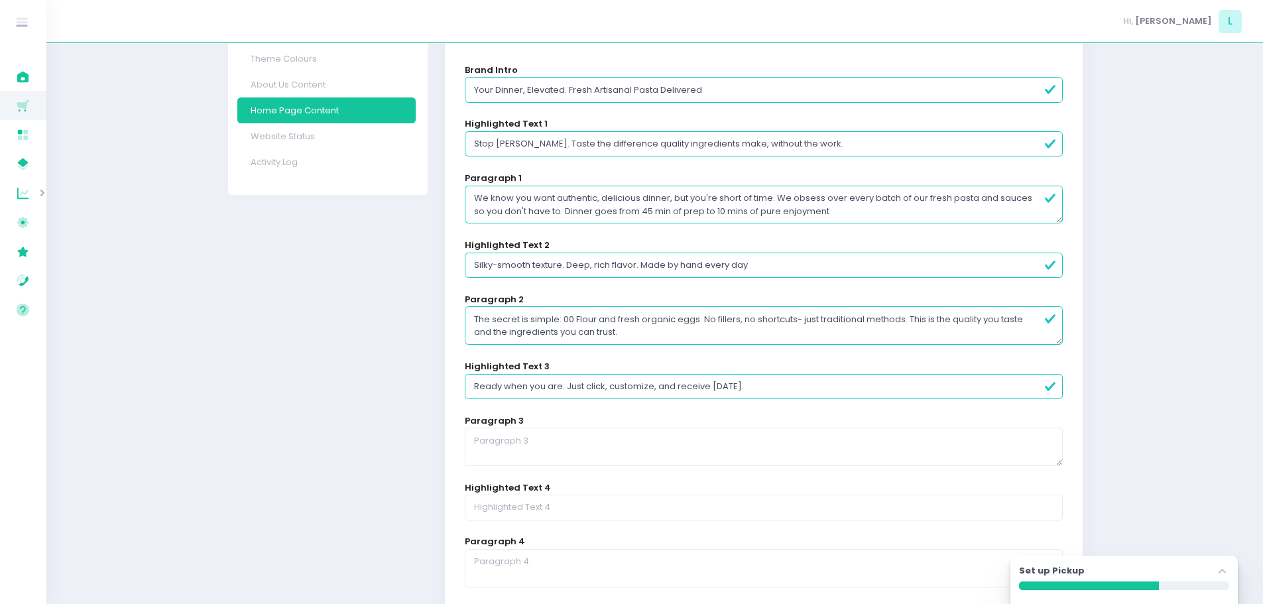
scroll to position [224, 0]
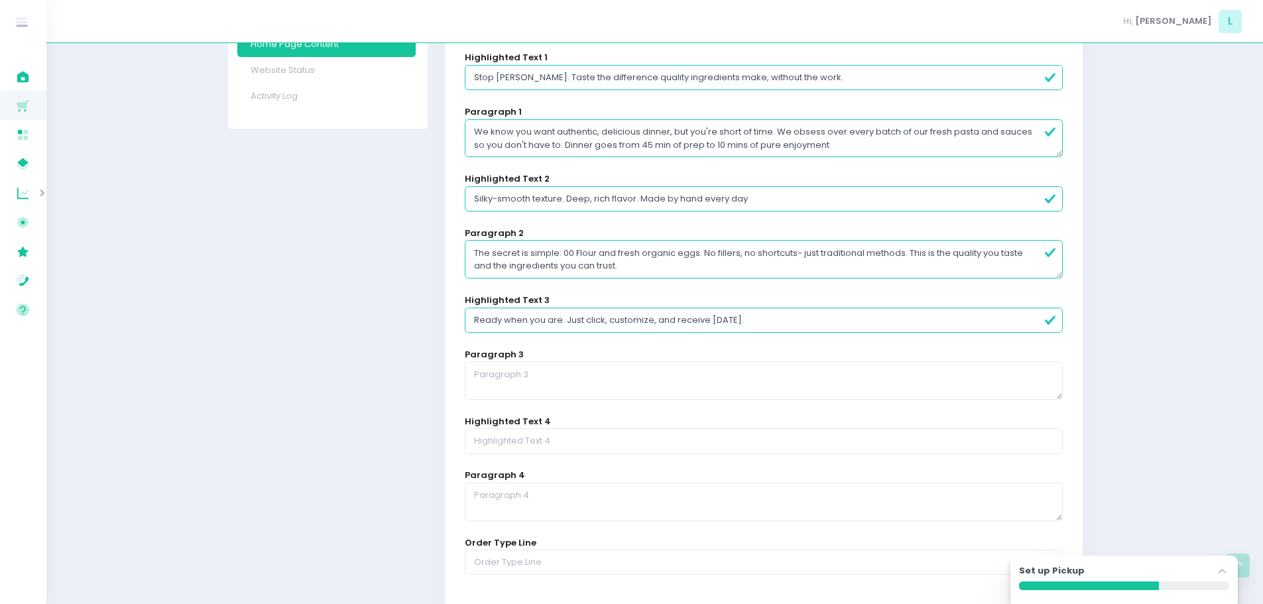
type input "Ready when you are. Just click, customize, and receive today."
click at [607, 389] on textarea at bounding box center [764, 380] width 599 height 38
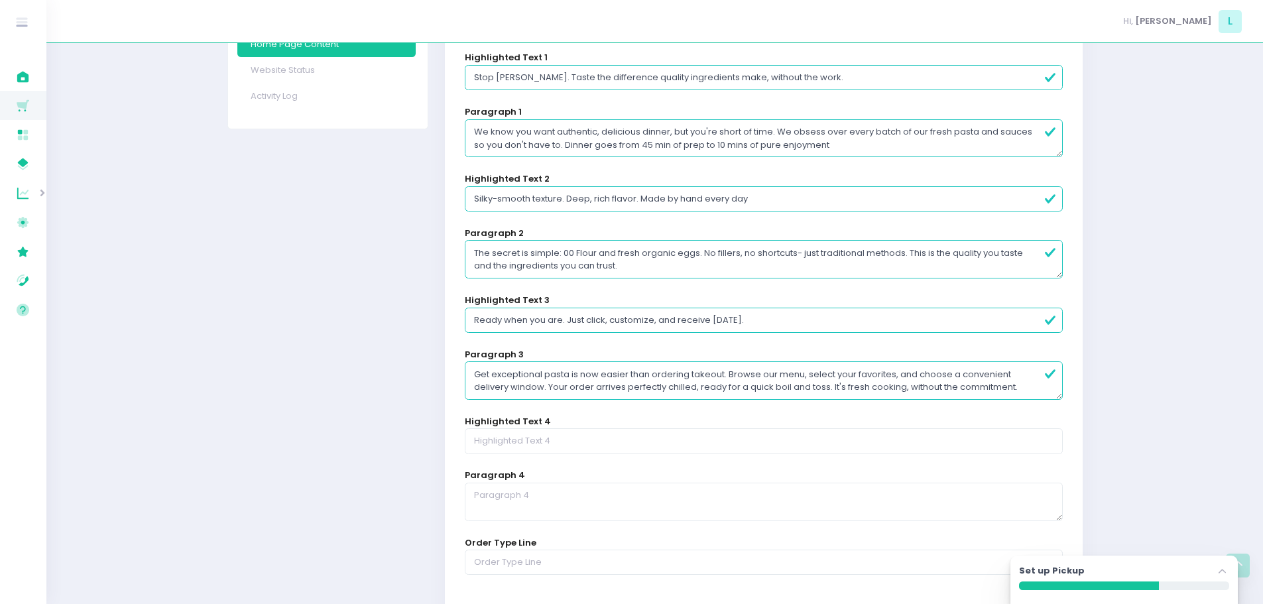
type textarea "Get exceptional pasta is now easier than ordering takeout. Browse our menu, sel…"
click at [819, 453] on input "text" at bounding box center [764, 440] width 599 height 25
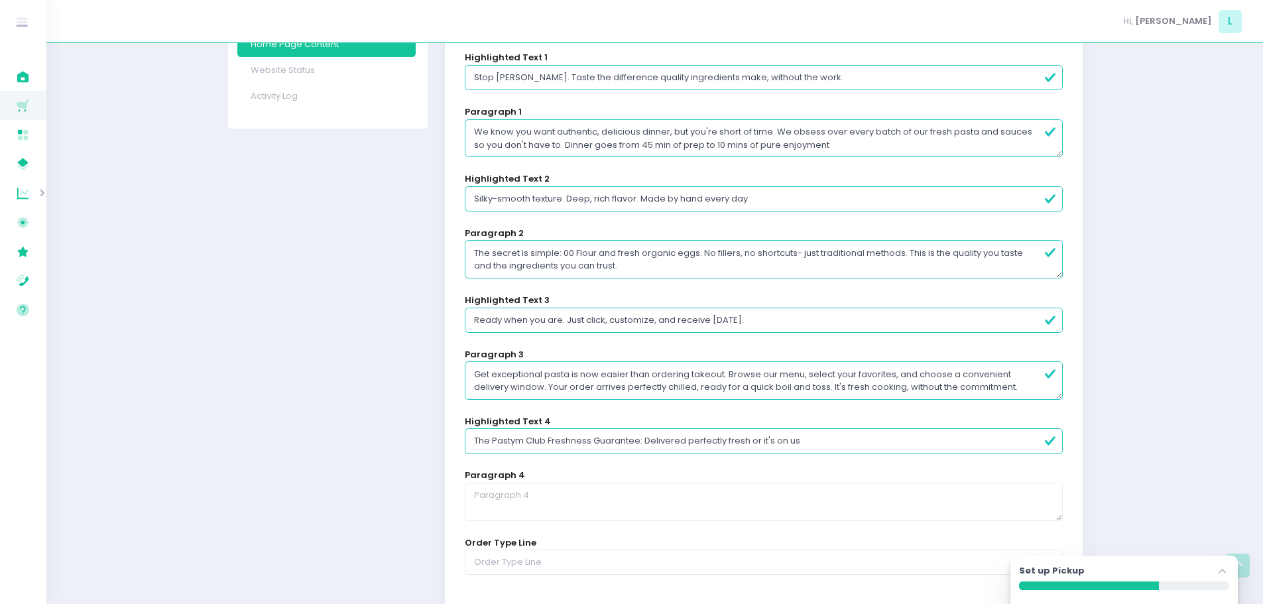
scroll to position [290, 0]
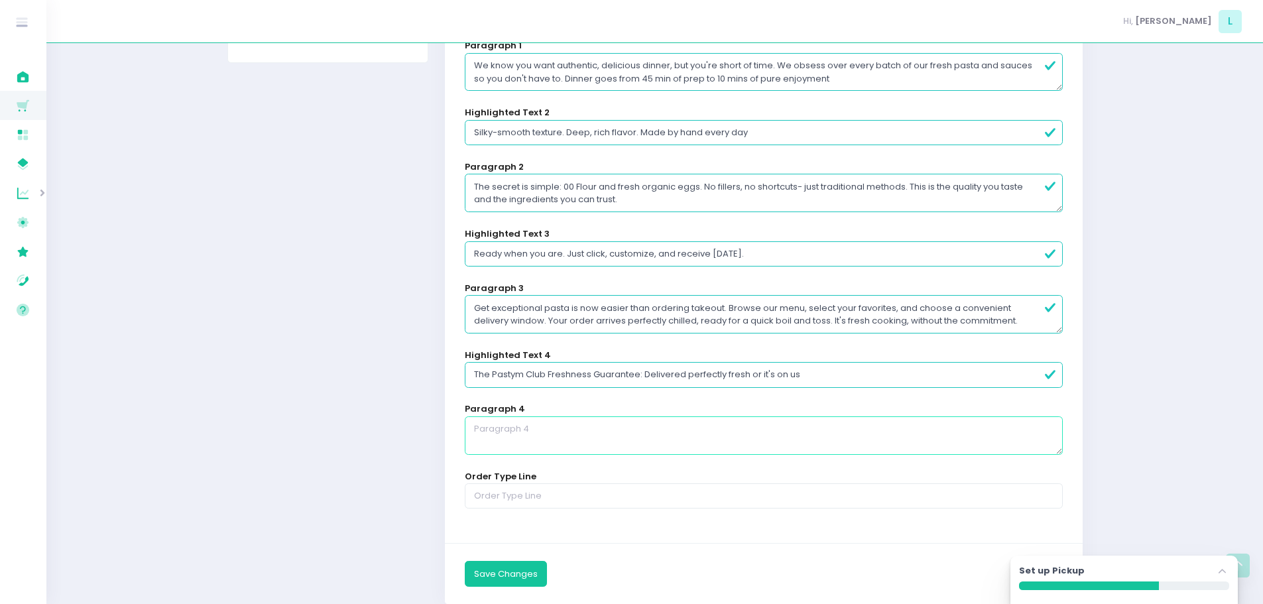
click at [569, 434] on textarea at bounding box center [764, 435] width 599 height 38
click at [836, 371] on input "The Pastym Club Freshness Guarantee: Delivered perfectly fresh or it's on us" at bounding box center [764, 374] width 599 height 25
type input "The Pastym Club Freshness Guarantee: Delivered perfectly fresh or it's on us."
click at [592, 434] on textarea at bounding box center [764, 435] width 599 height 38
type textarea "Upgrade your weeknights with The Pastym Club. More quality times, less time ove…"
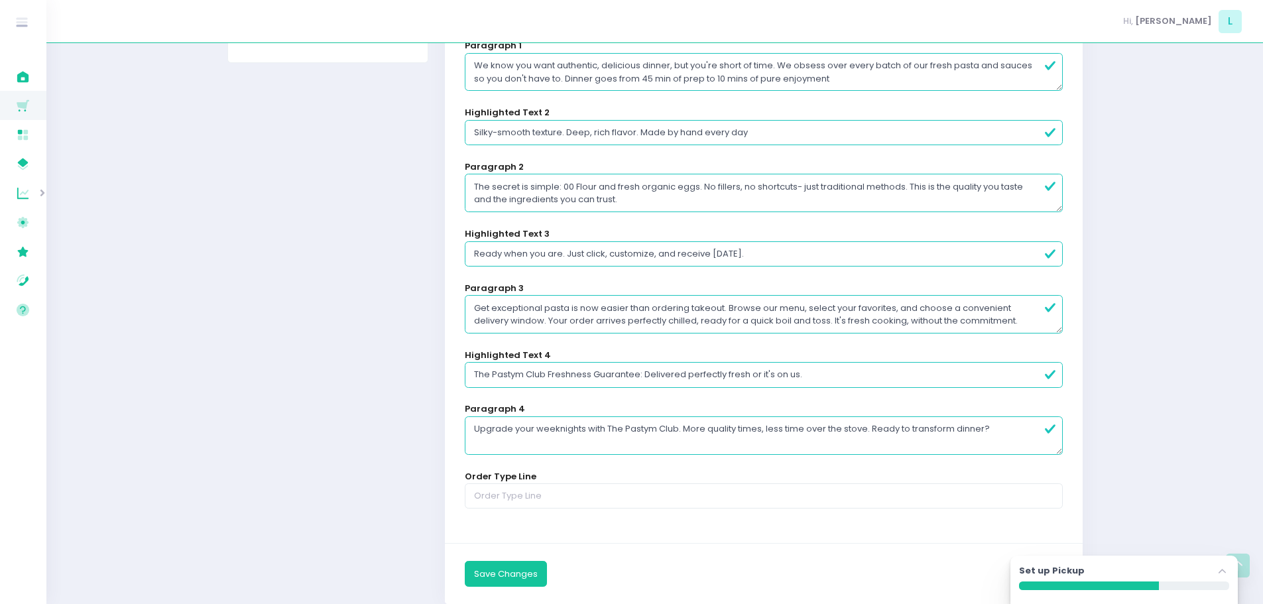
click at [1205, 269] on div "Stores Brand Settings Pastym Club Brand Information Brand Logo Homepage Title T…" at bounding box center [654, 194] width 1216 height 851
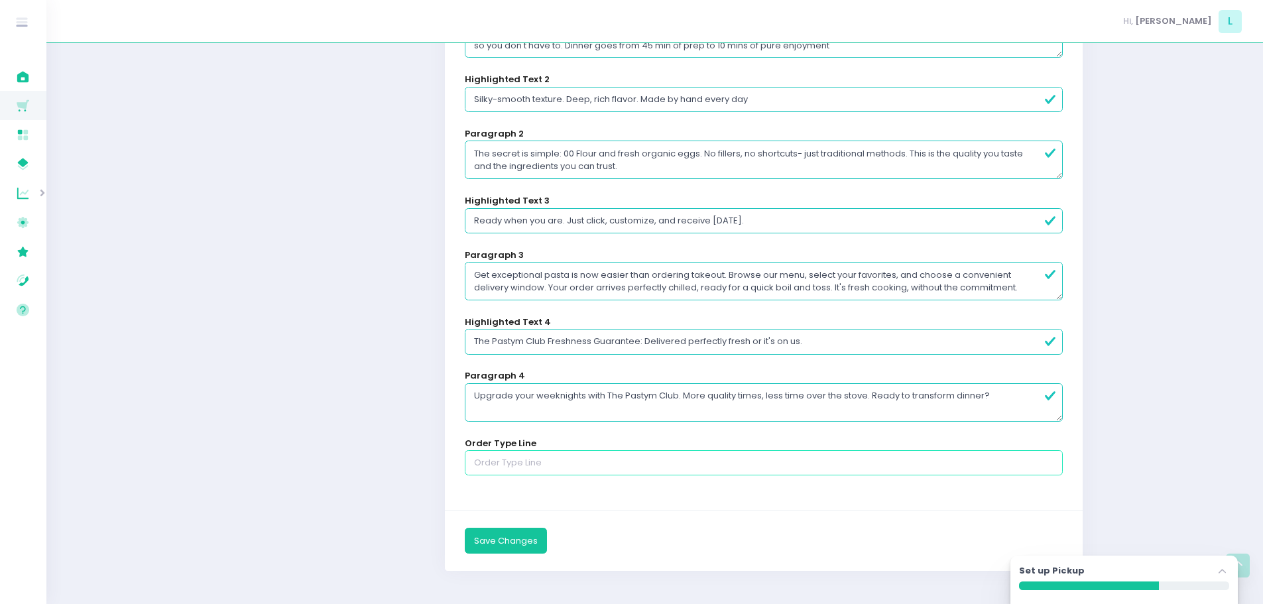
click at [507, 467] on input "text" at bounding box center [764, 462] width 599 height 25
type input "What are you waiting for? Let's get cooking!"
click at [465, 528] on button "Save Changes" at bounding box center [506, 540] width 82 height 25
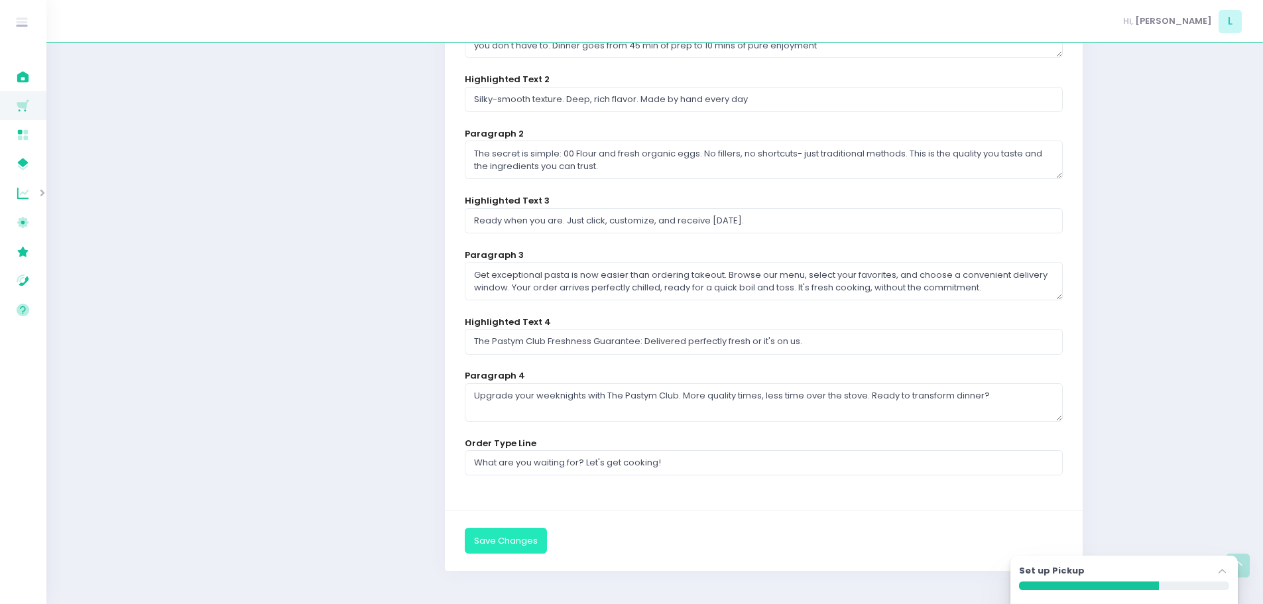
click at [526, 536] on button "Save Changes" at bounding box center [506, 540] width 82 height 25
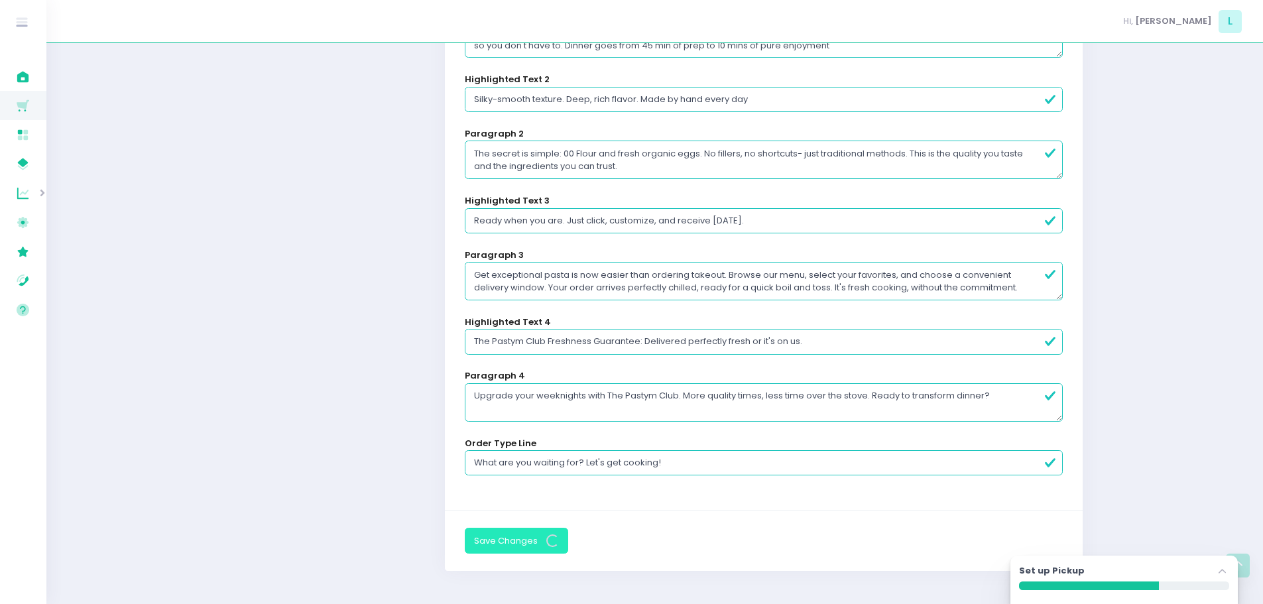
scroll to position [0, 0]
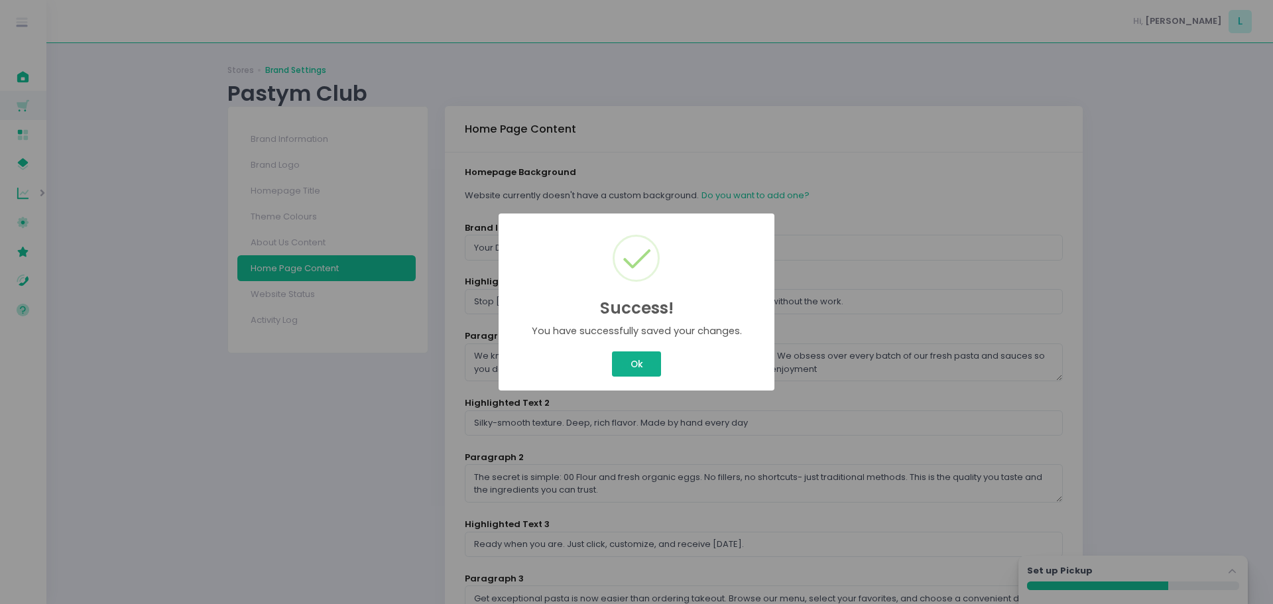
click at [627, 355] on div "Success! × You have successfully saved your changes. Ok Cancel" at bounding box center [636, 302] width 1273 height 604
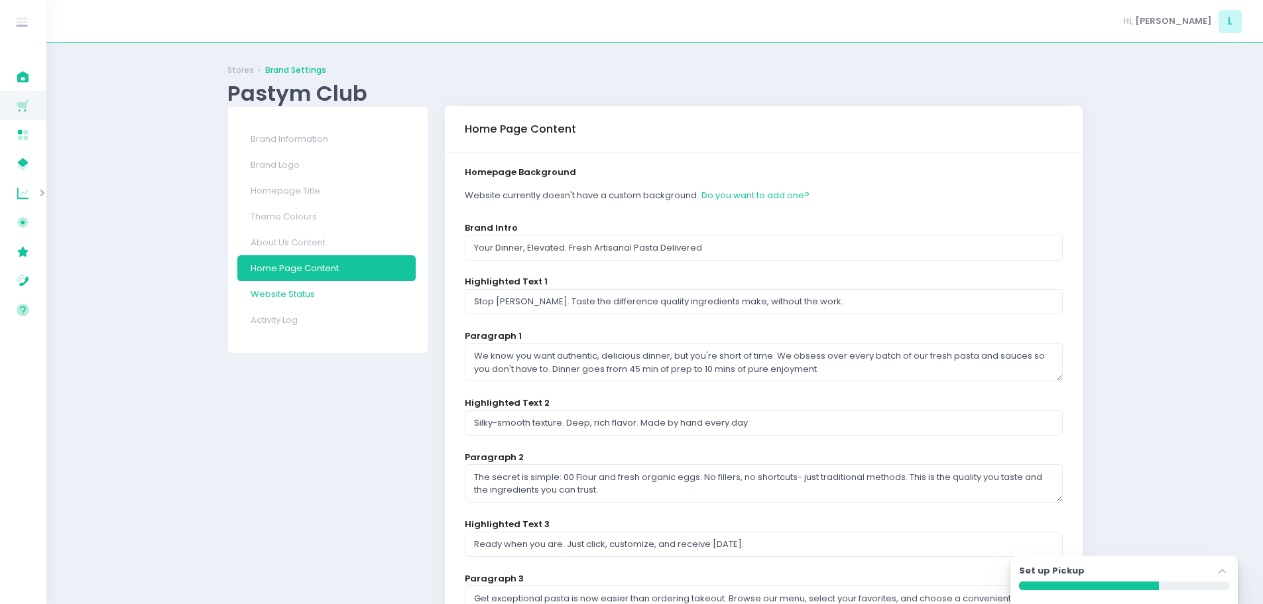
click at [307, 301] on link "Website Status" at bounding box center [326, 294] width 178 height 26
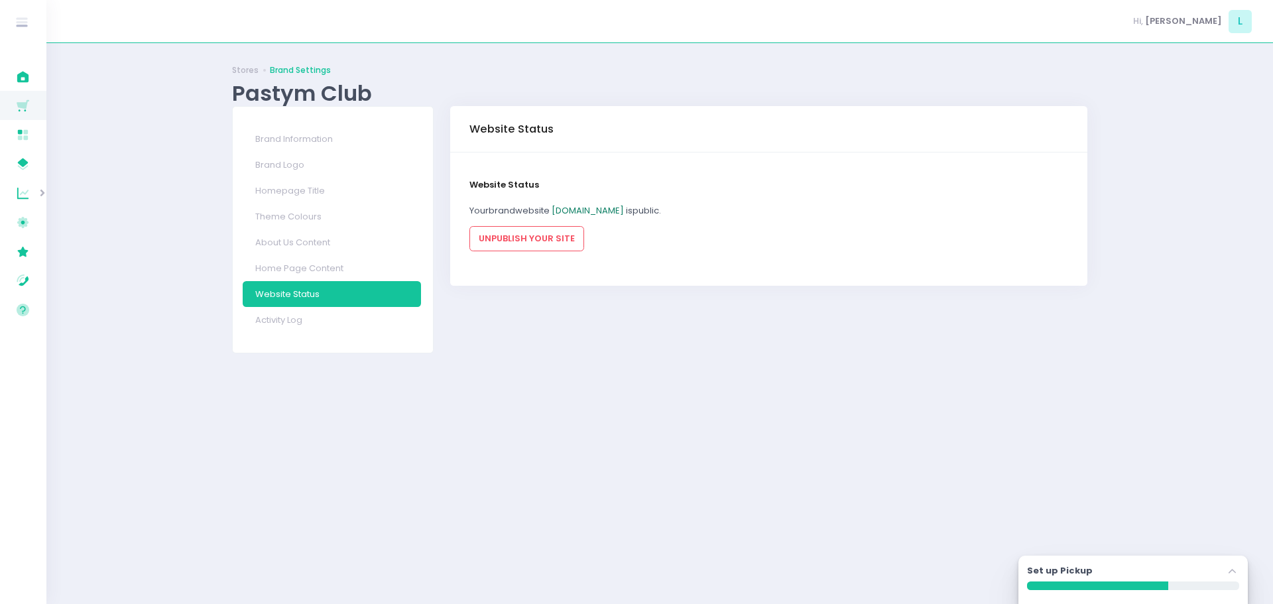
click at [623, 212] on link "pastymclub.pickup.ph" at bounding box center [588, 210] width 72 height 13
click at [315, 263] on link "Home Page Content" at bounding box center [332, 268] width 178 height 26
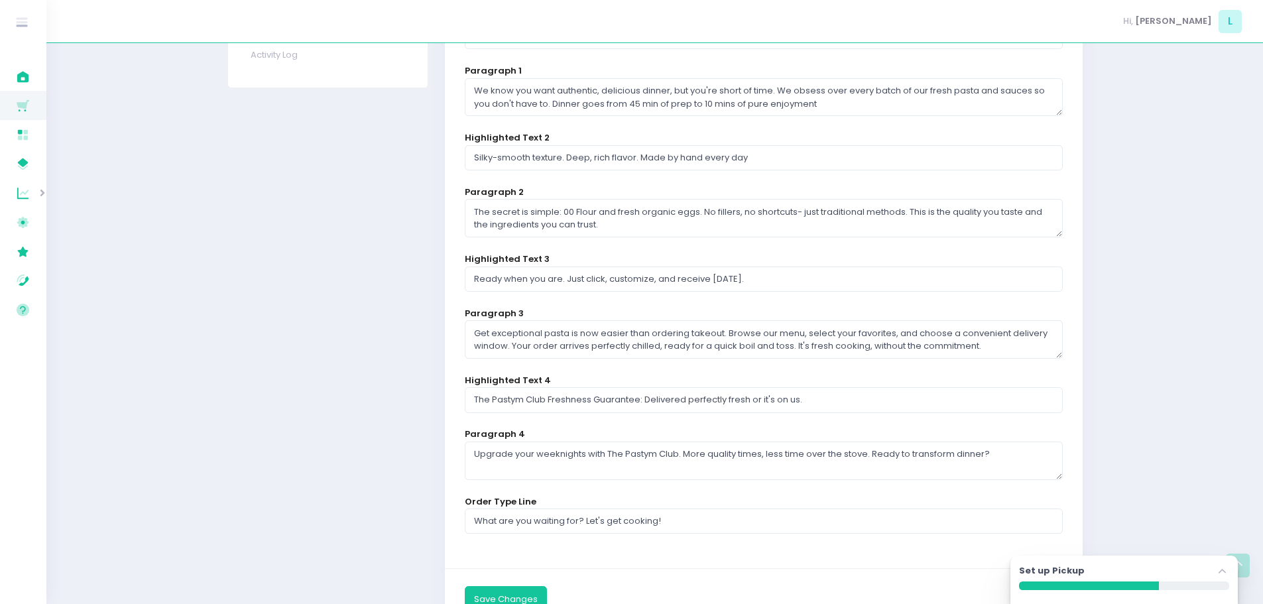
scroll to position [324, 0]
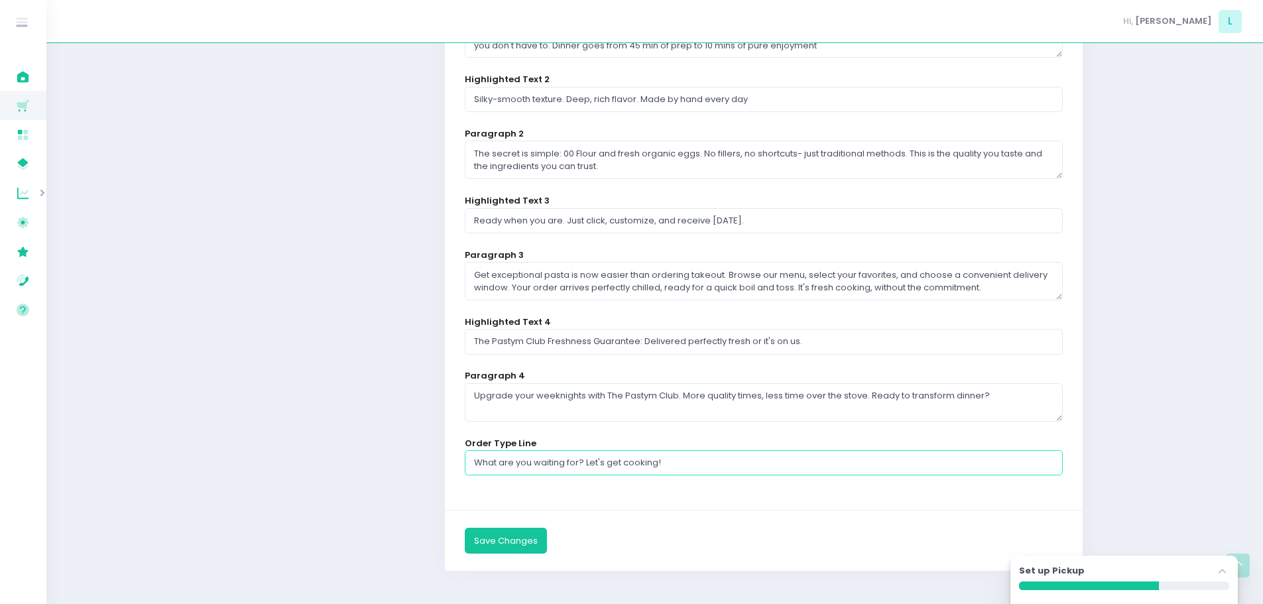
drag, startPoint x: 696, startPoint y: 465, endPoint x: 514, endPoint y: 463, distance: 182.3
click at [430, 467] on div "Brand Information Brand Logo Homepage Title Theme Colours About Us Content Home…" at bounding box center [655, 185] width 872 height 805
click at [719, 467] on input "What are you waiting for? Let's get cooking!" at bounding box center [764, 462] width 599 height 25
type input "W"
type input "See the Menu & Start Your Order!"
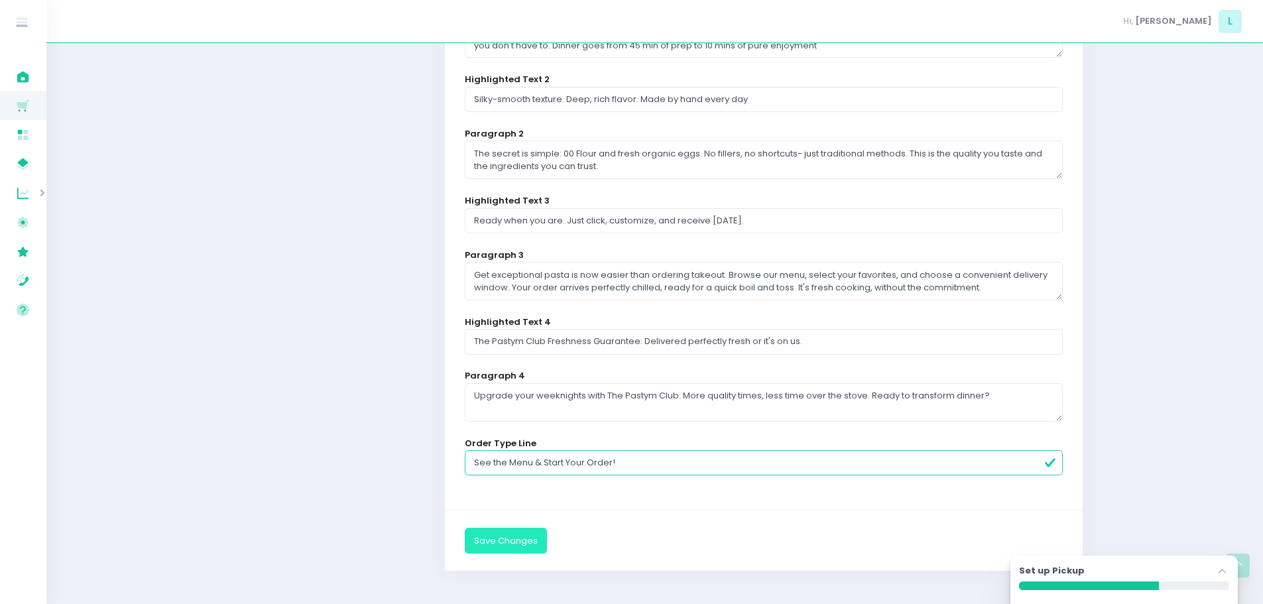
click at [520, 545] on button "Save Changes" at bounding box center [506, 540] width 82 height 25
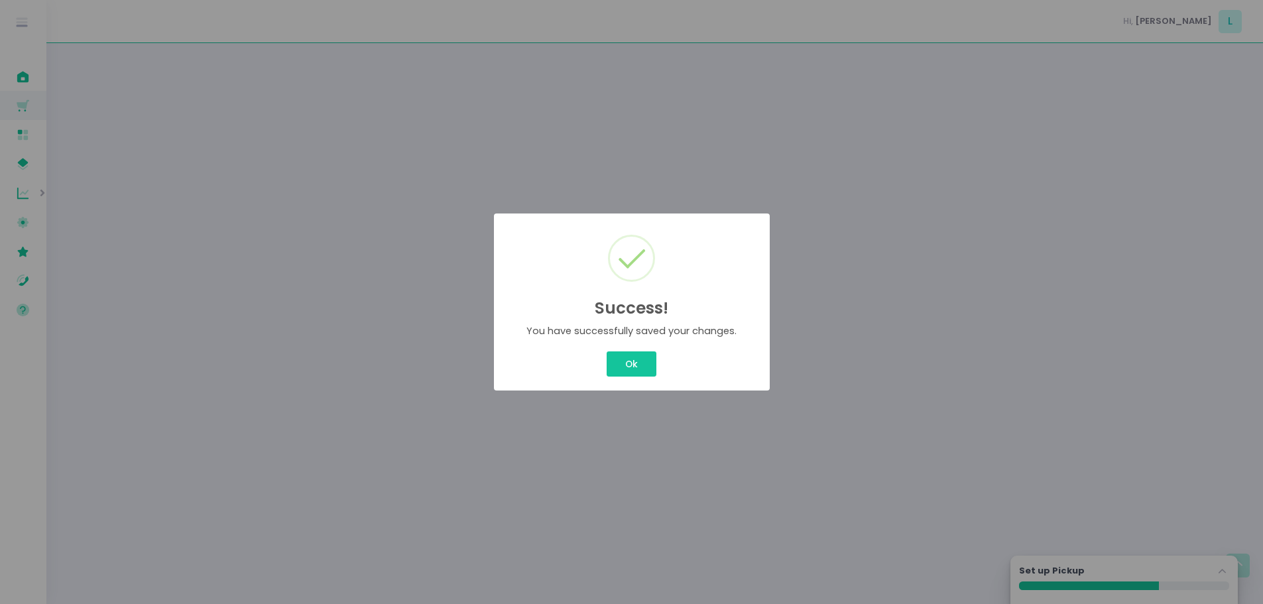
scroll to position [0, 0]
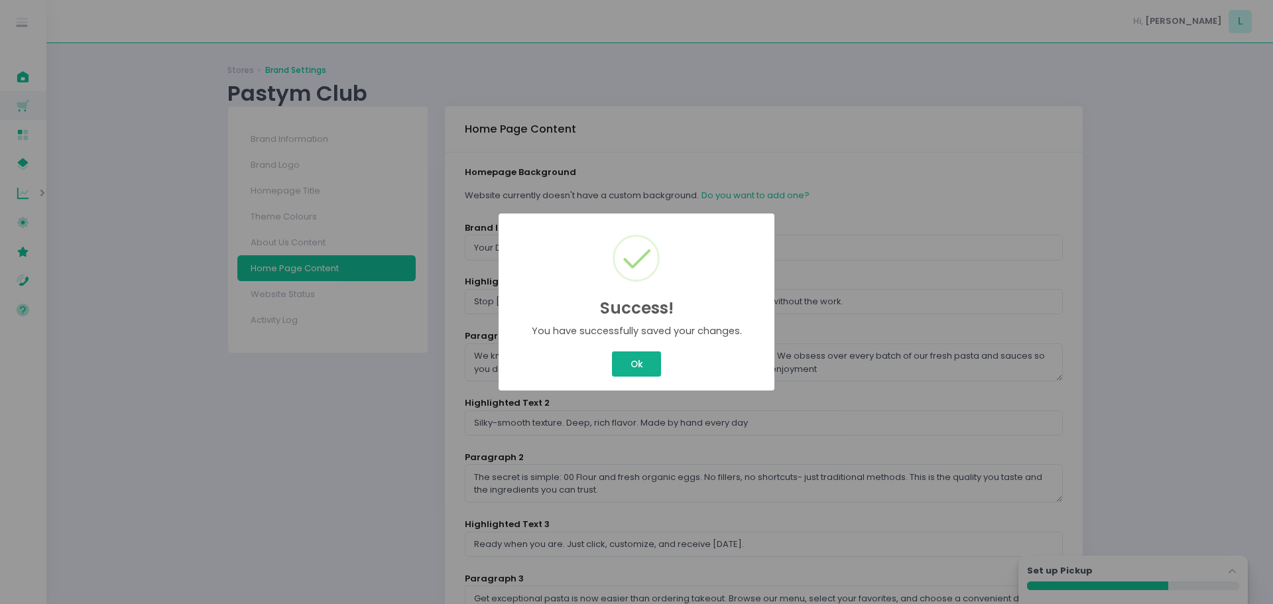
click at [636, 362] on button "Ok" at bounding box center [636, 363] width 49 height 25
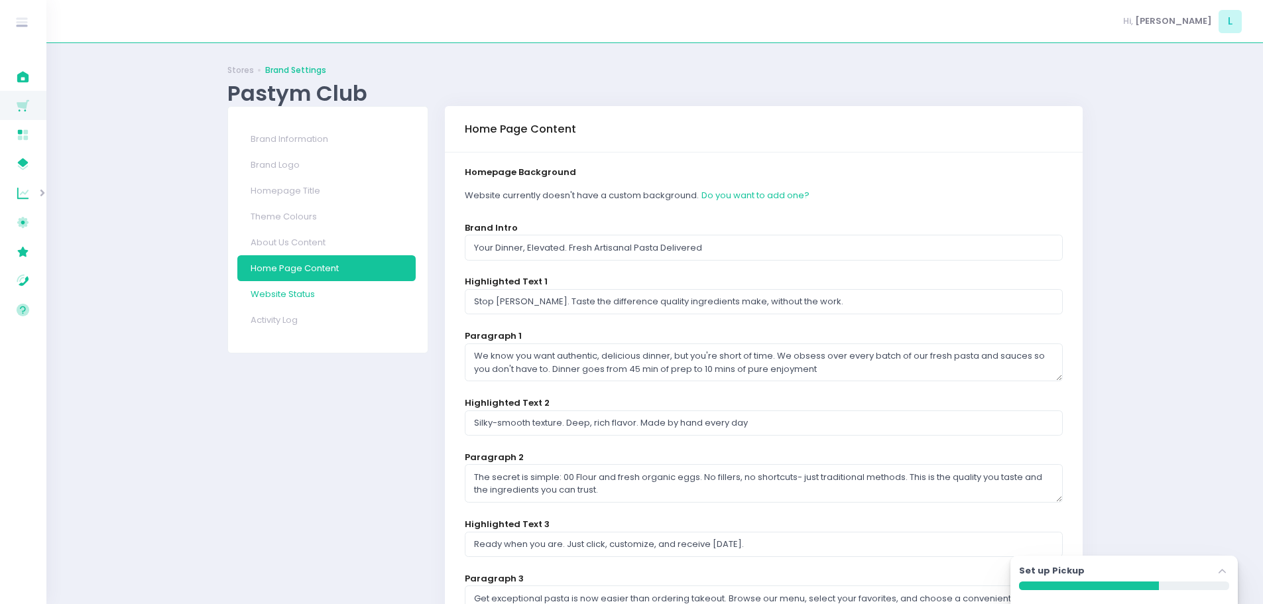
click at [303, 288] on link "Website Status" at bounding box center [326, 294] width 178 height 26
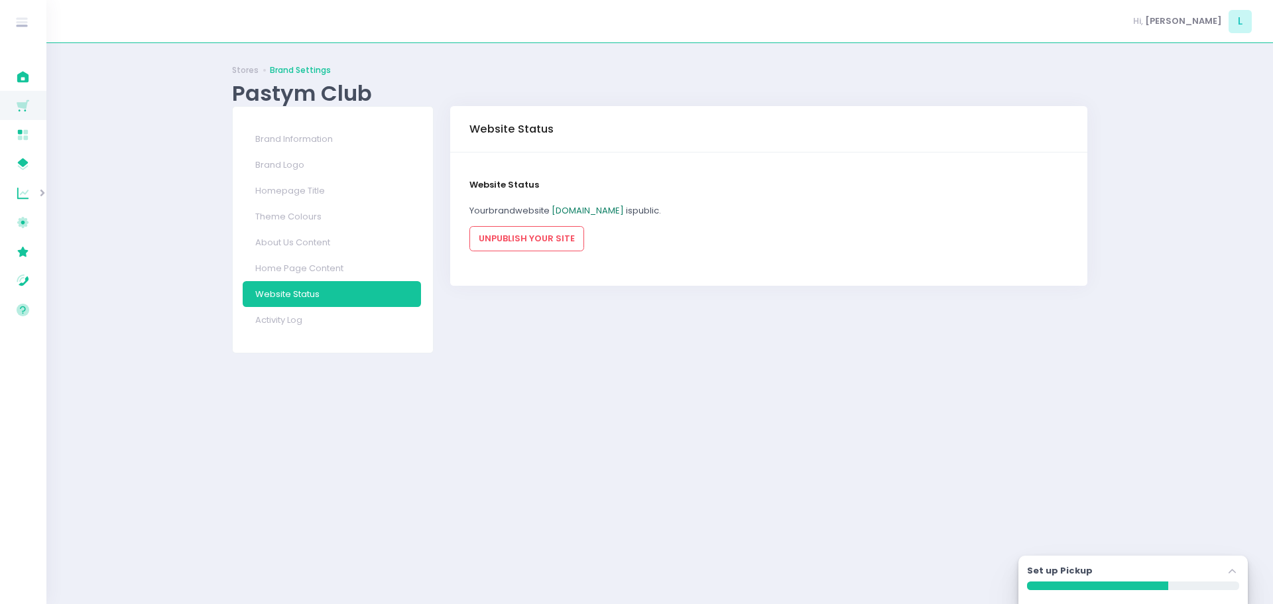
click at [579, 210] on link "pastymclub.pickup.ph" at bounding box center [588, 210] width 72 height 13
click at [302, 245] on link "About Us Content" at bounding box center [332, 242] width 178 height 26
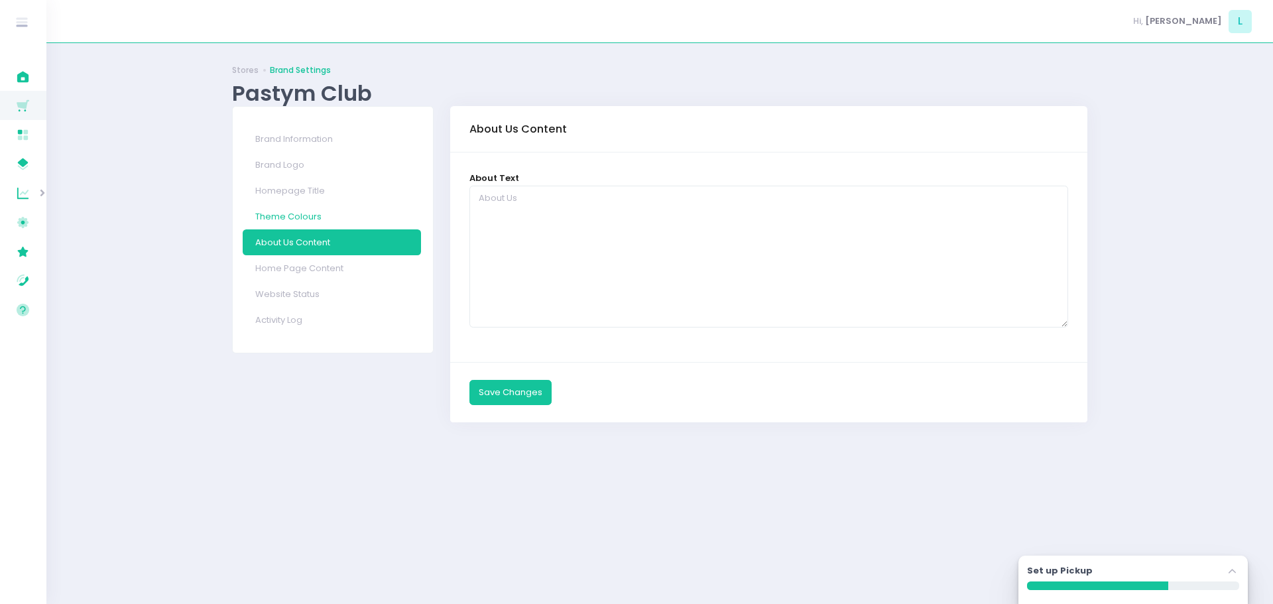
click at [292, 211] on link "Theme Colours" at bounding box center [332, 217] width 178 height 26
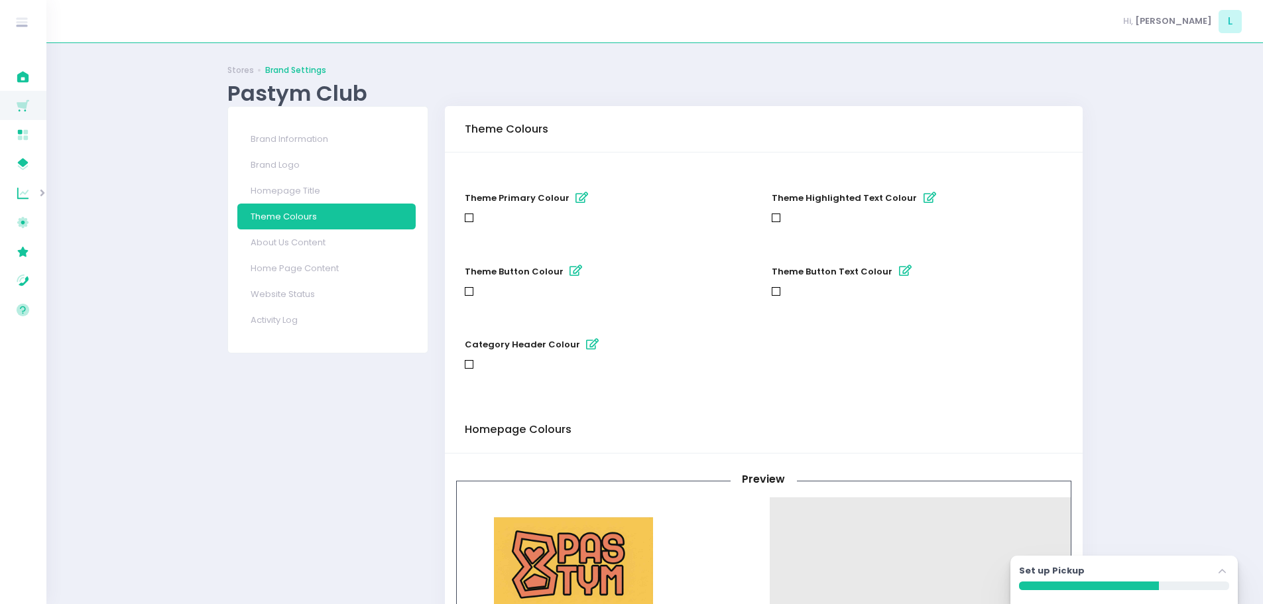
click at [581, 198] on icon "button" at bounding box center [581, 197] width 13 height 11
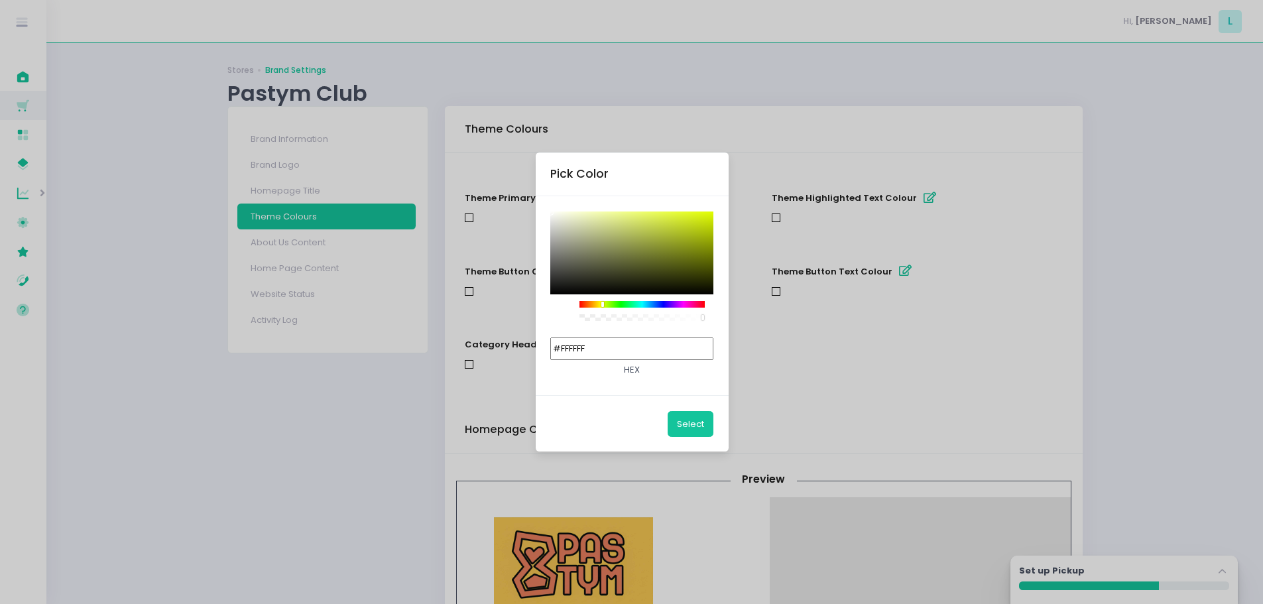
click at [603, 303] on div at bounding box center [642, 304] width 126 height 7
click at [685, 219] on div at bounding box center [631, 252] width 163 height 83
drag, startPoint x: 632, startPoint y: 349, endPoint x: 579, endPoint y: 350, distance: 52.4
click at [579, 350] on input "#D0E628" at bounding box center [631, 348] width 163 height 23
paste input "f1c40f"
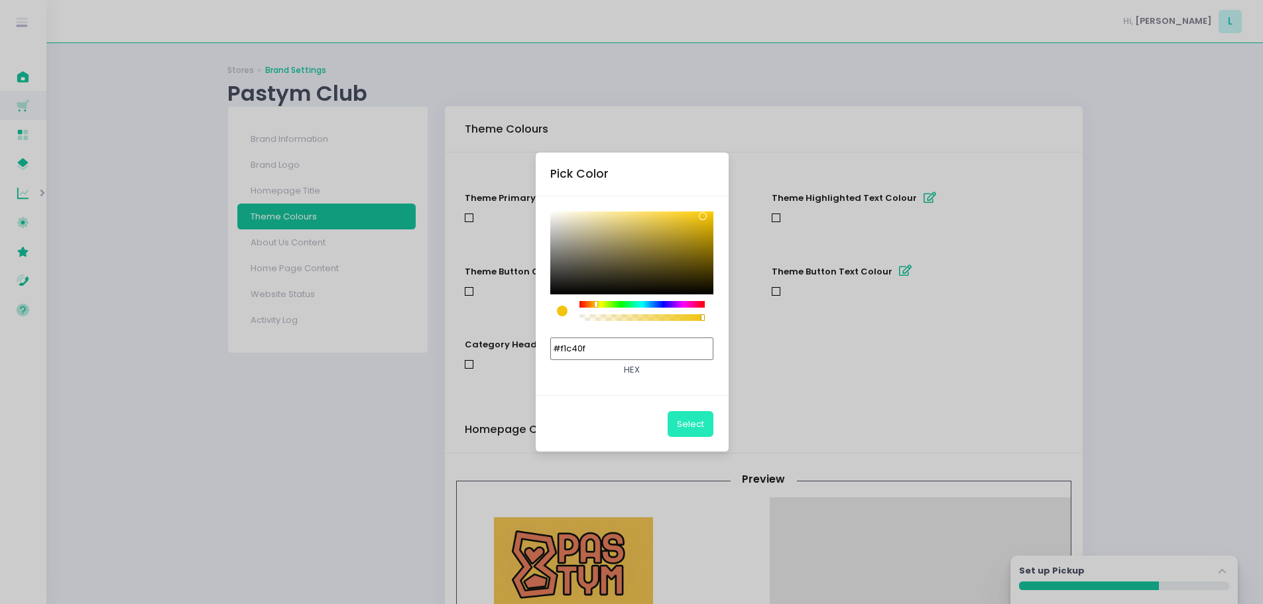
type input "#F1C40F"
click at [692, 418] on button "Select" at bounding box center [691, 423] width 46 height 25
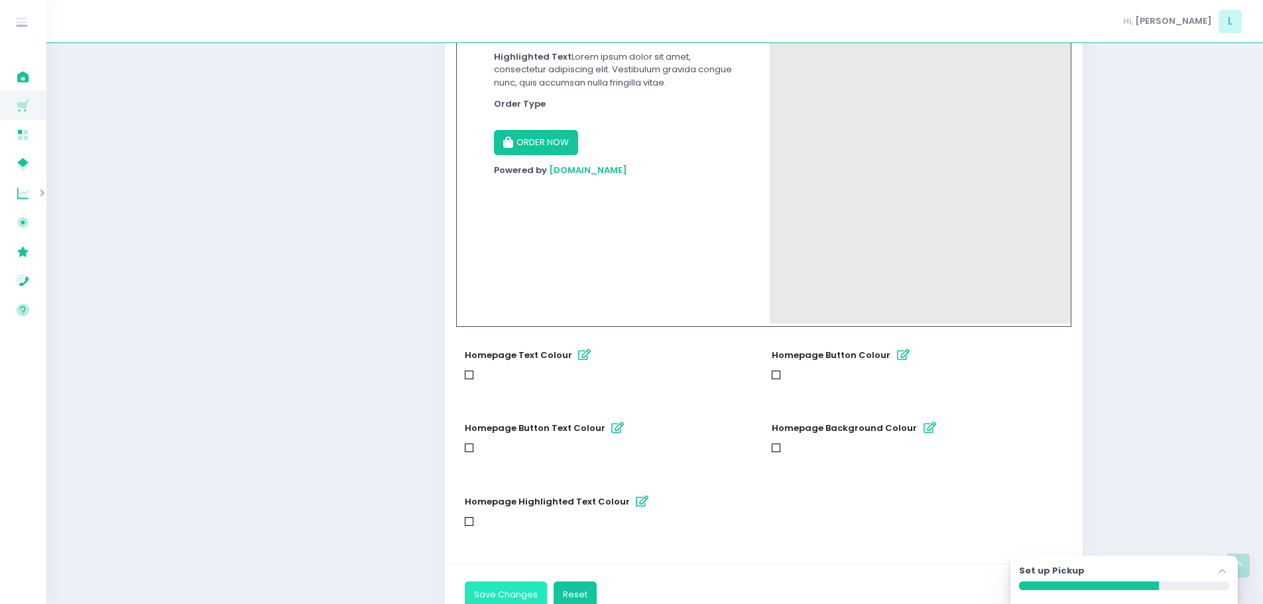
scroll to position [650, 0]
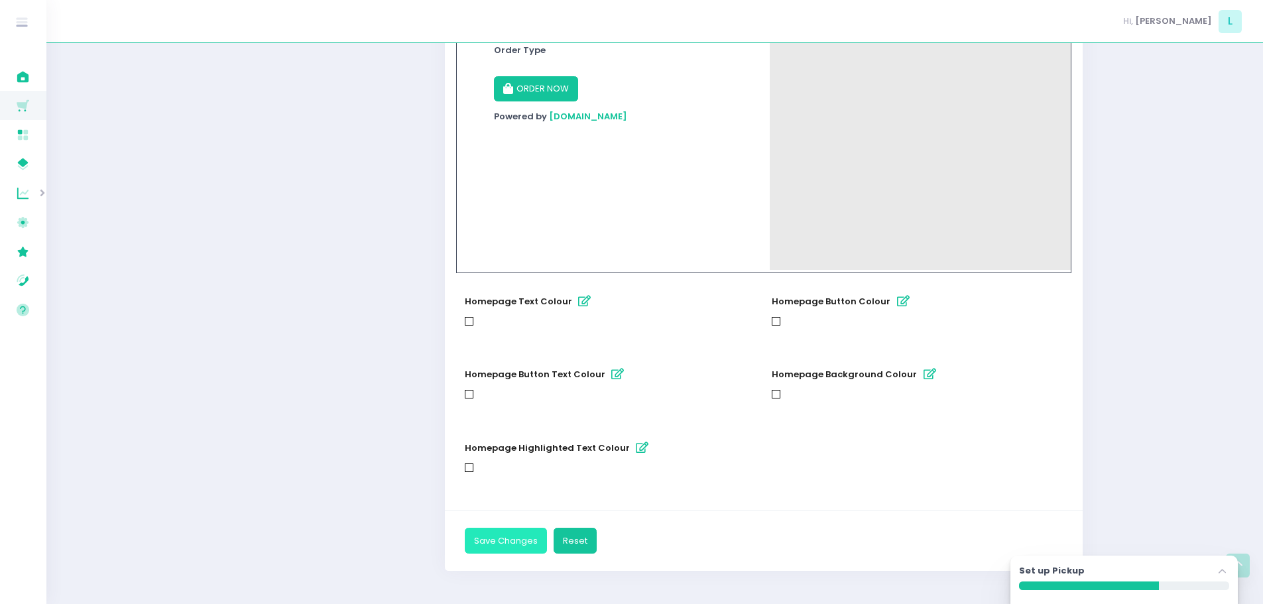
click at [526, 534] on button "Save Changes" at bounding box center [506, 540] width 82 height 25
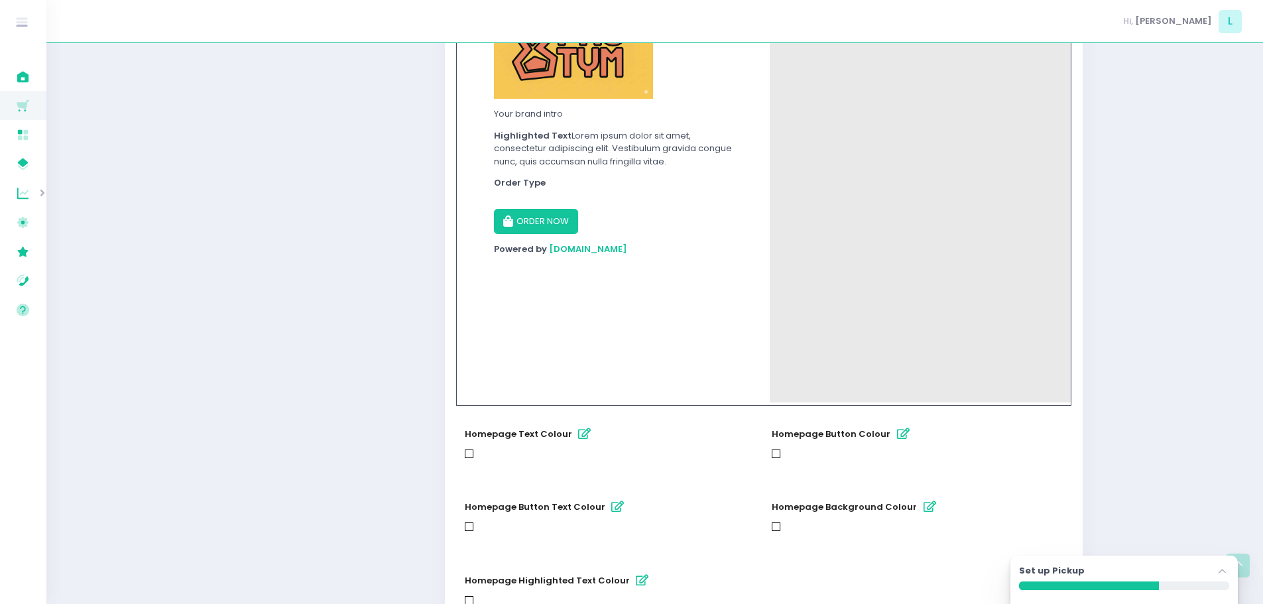
scroll to position [0, 0]
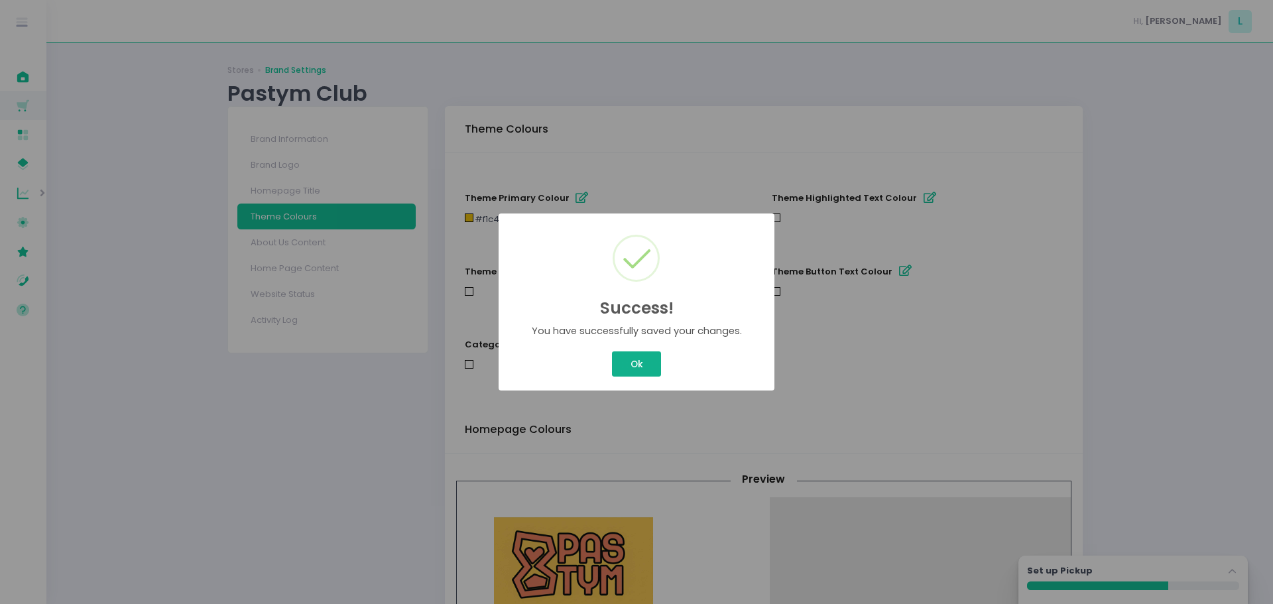
click at [626, 363] on button "Ok" at bounding box center [636, 363] width 49 height 25
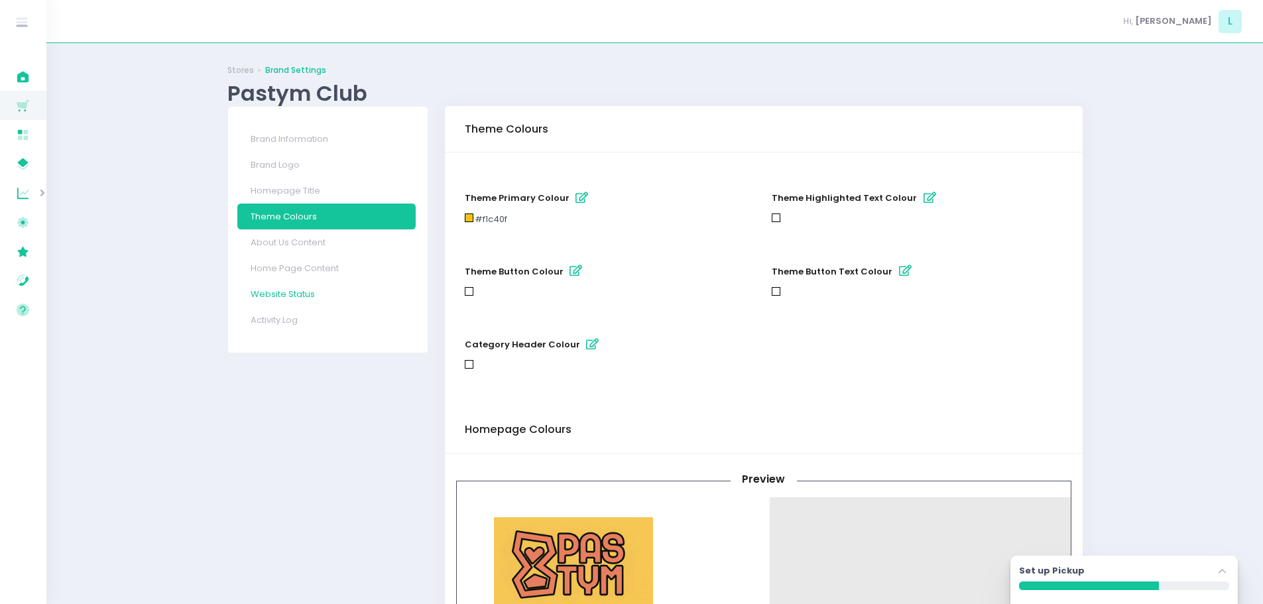
click at [274, 297] on link "Website Status" at bounding box center [326, 294] width 178 height 26
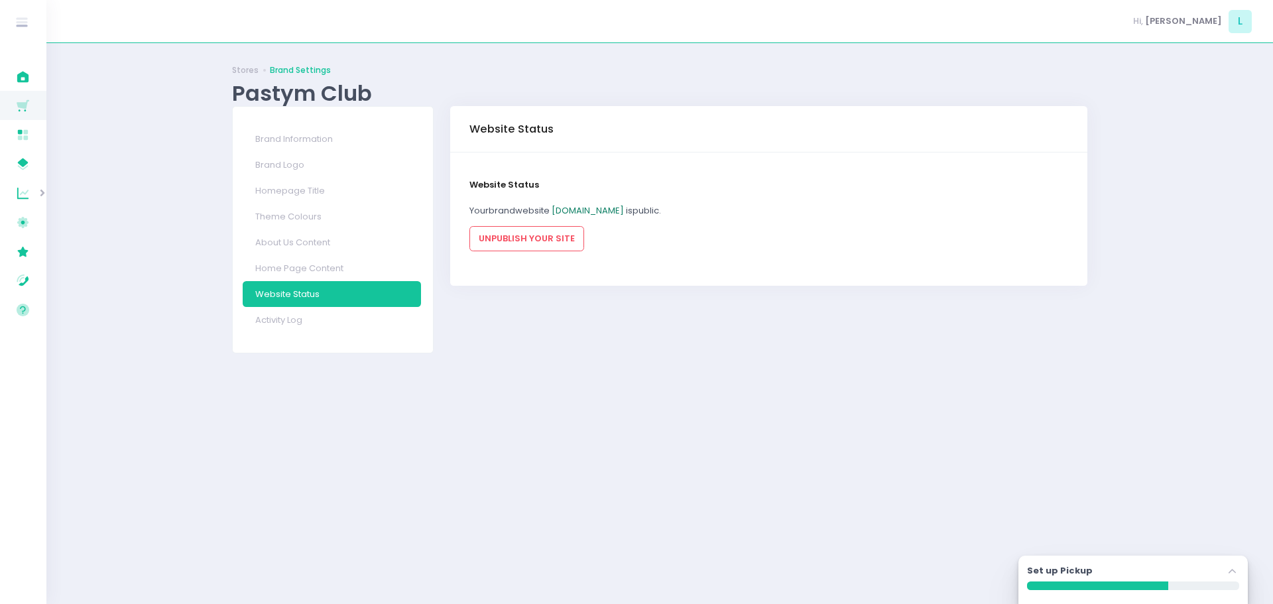
click at [587, 208] on link "pastymclub.pickup.ph" at bounding box center [588, 210] width 72 height 13
click at [322, 216] on link "Theme Colours" at bounding box center [332, 217] width 178 height 26
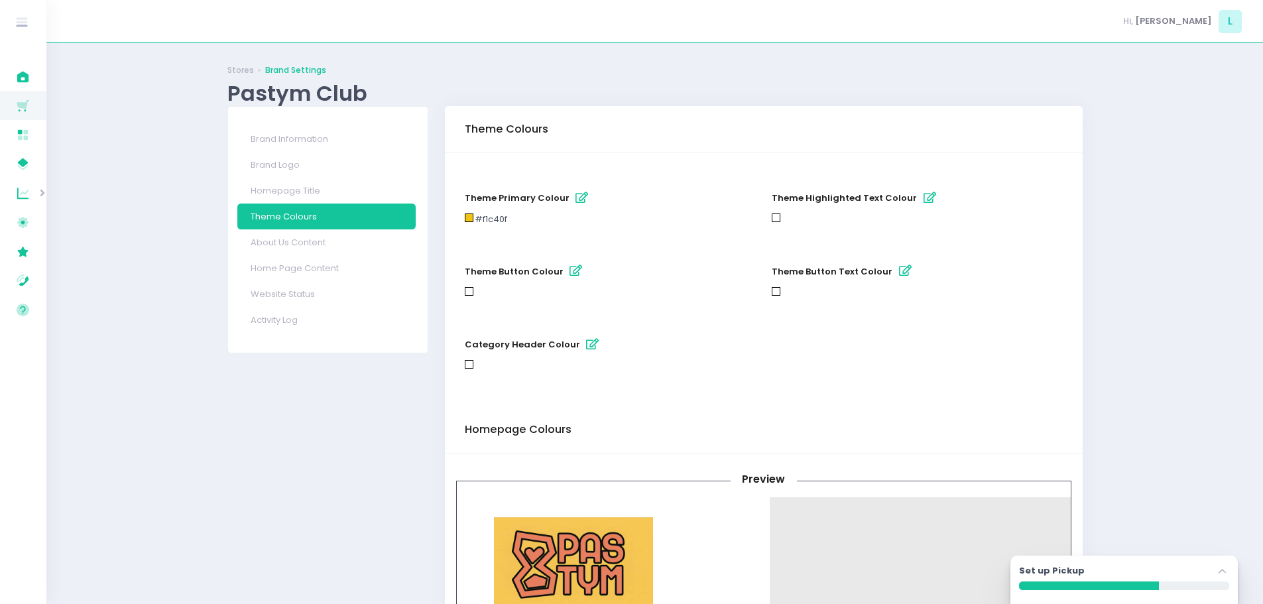
click at [569, 272] on icon "button" at bounding box center [575, 270] width 13 height 11
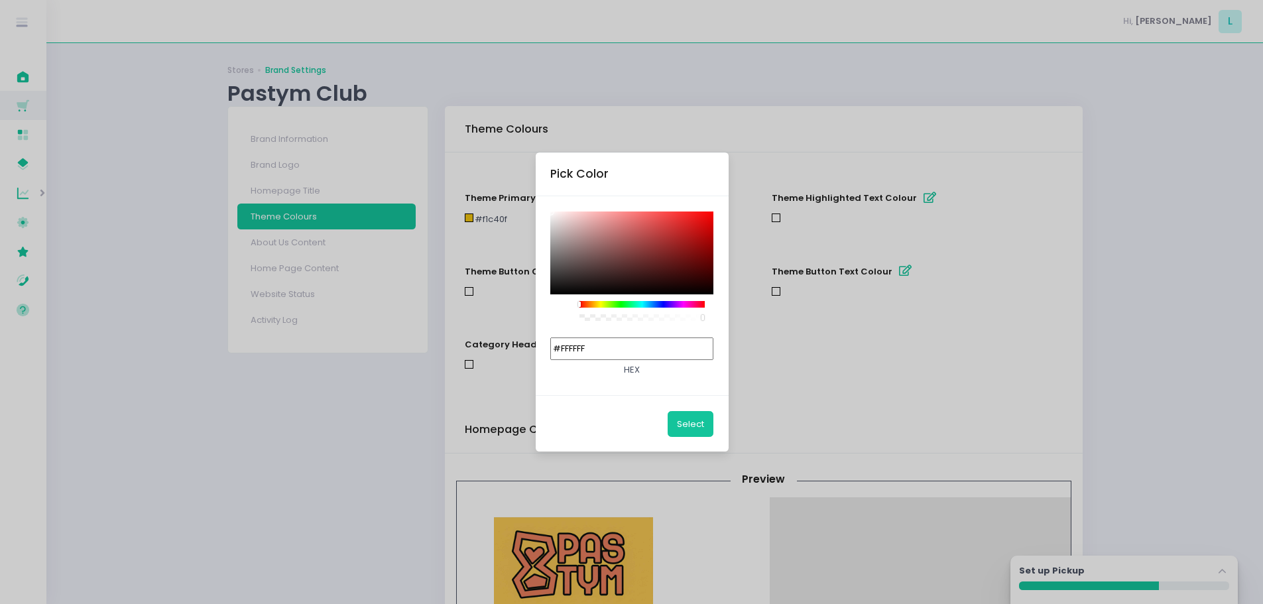
click at [585, 355] on input "#FFFFFF" at bounding box center [631, 348] width 163 height 23
paste input "f1c40f"
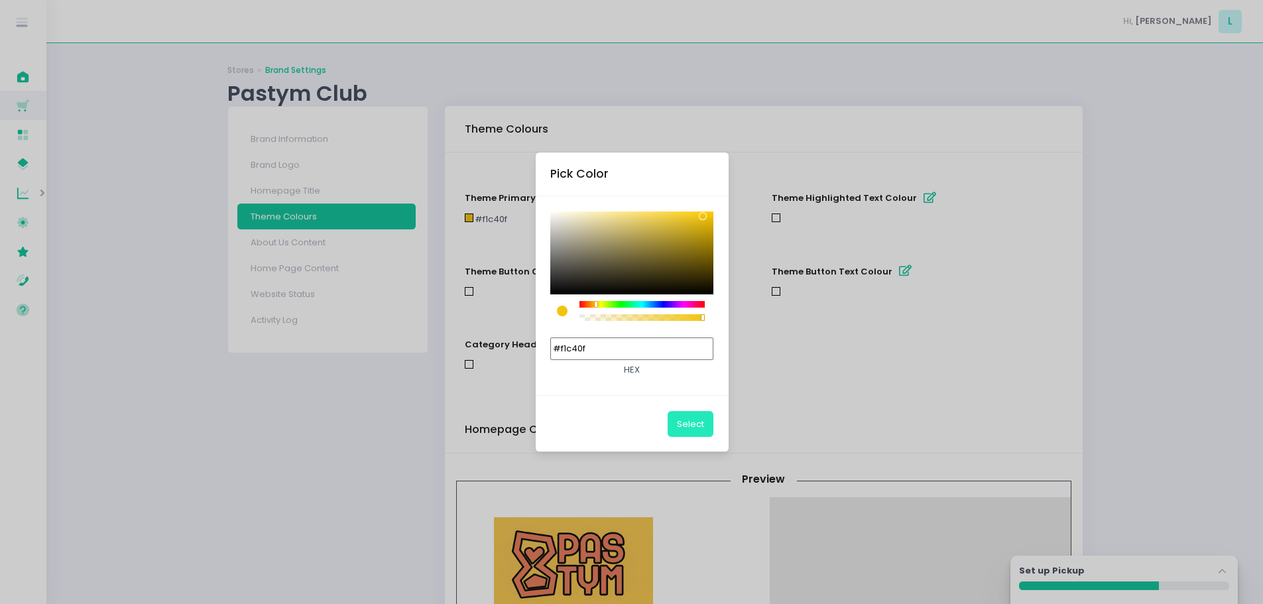
type input "#F1C40F"
click at [689, 422] on button "Select" at bounding box center [691, 423] width 46 height 25
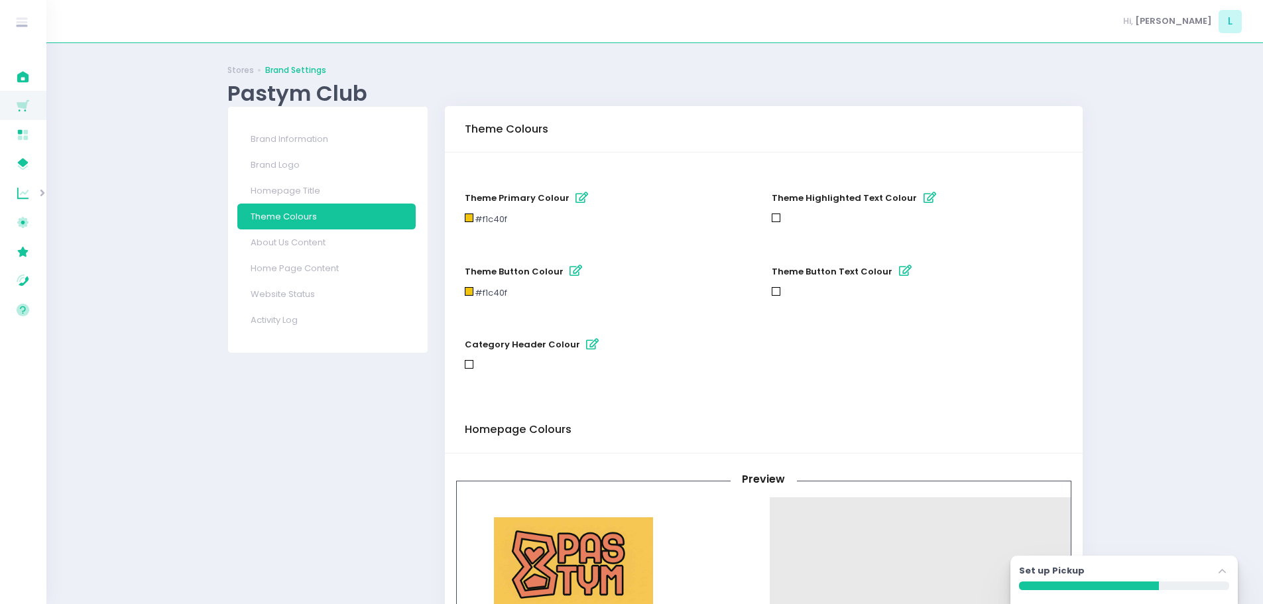
click at [586, 346] on icon "button" at bounding box center [592, 344] width 13 height 11
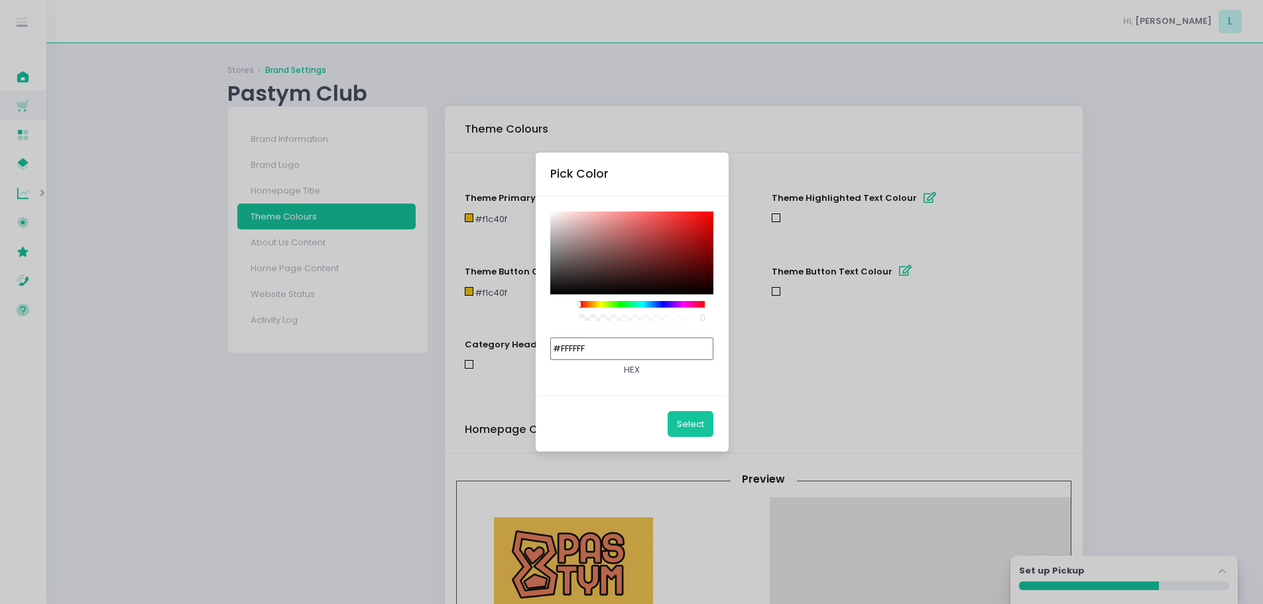
click at [593, 347] on input "#FFFFFF" at bounding box center [631, 348] width 163 height 23
paste input "f1c40f"
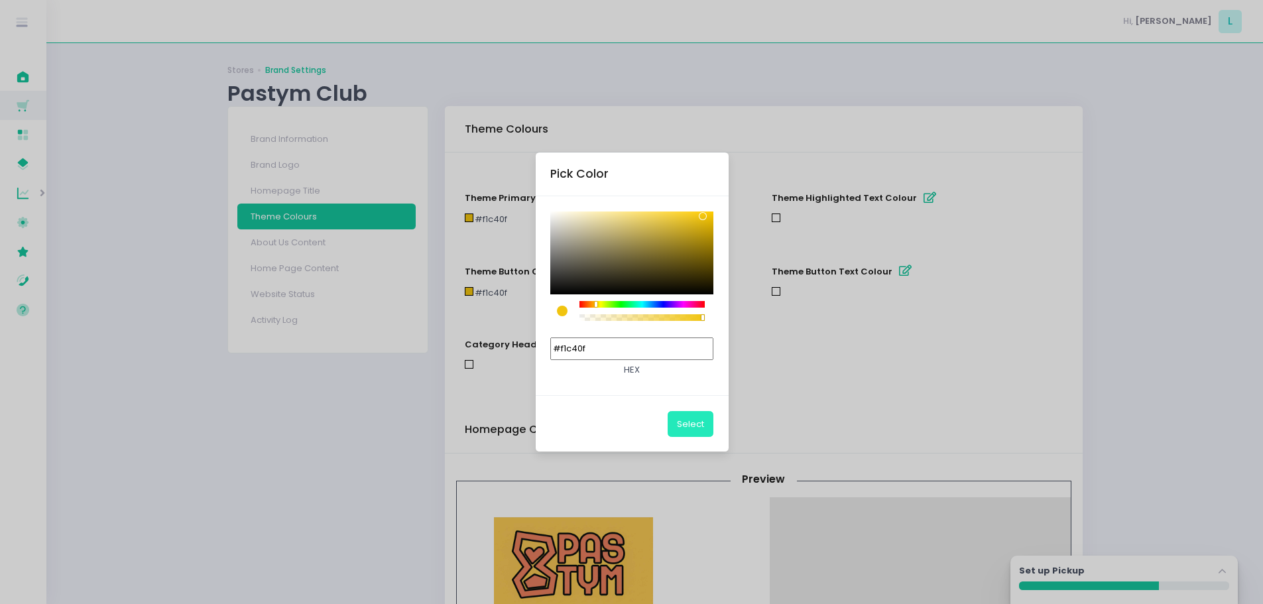
type input "#F1C40F"
click at [689, 421] on button "Select" at bounding box center [691, 423] width 46 height 25
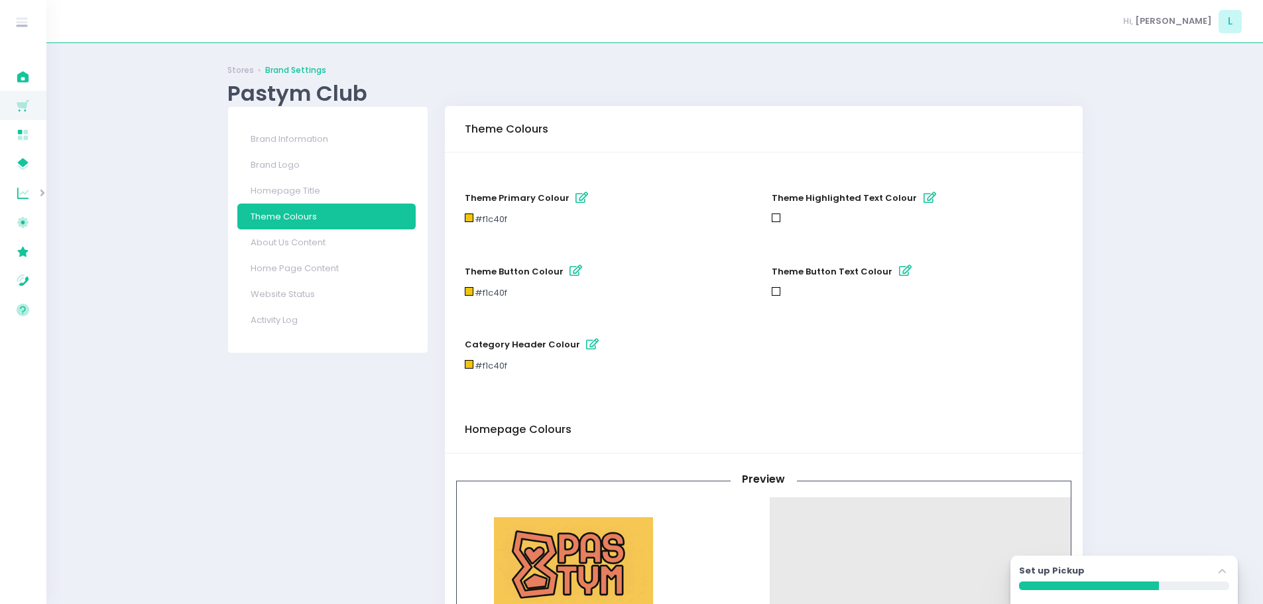
click at [923, 196] on icon "button" at bounding box center [929, 197] width 13 height 11
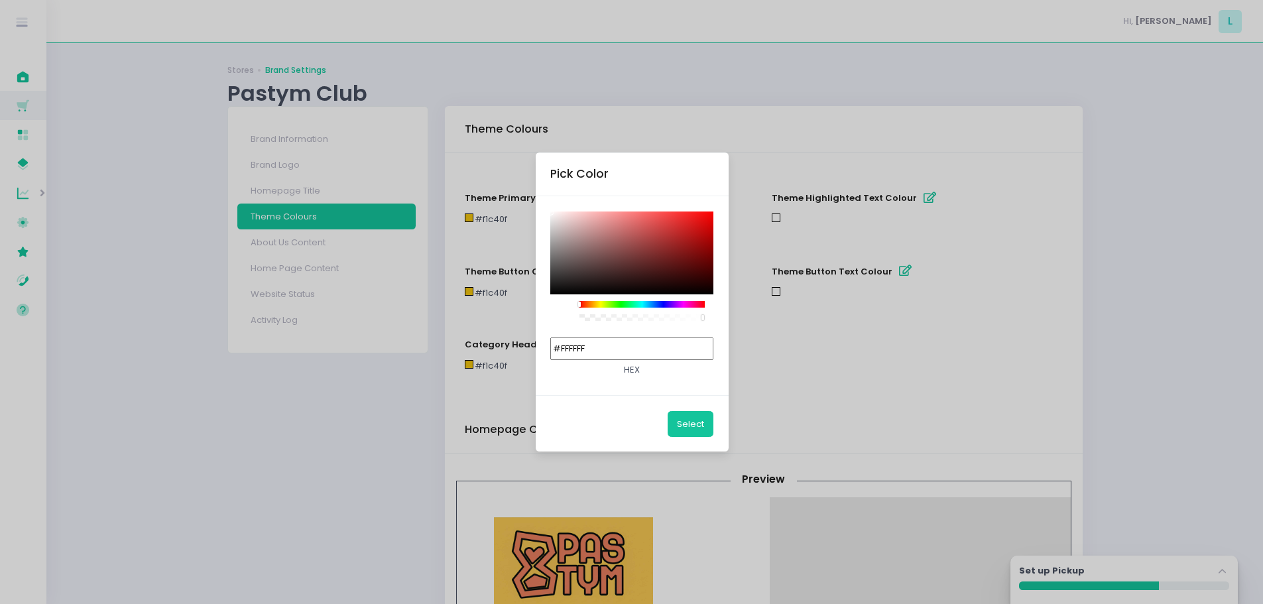
click at [588, 348] on input "#FFFFFF" at bounding box center [631, 348] width 163 height 23
paste input "f1c40f"
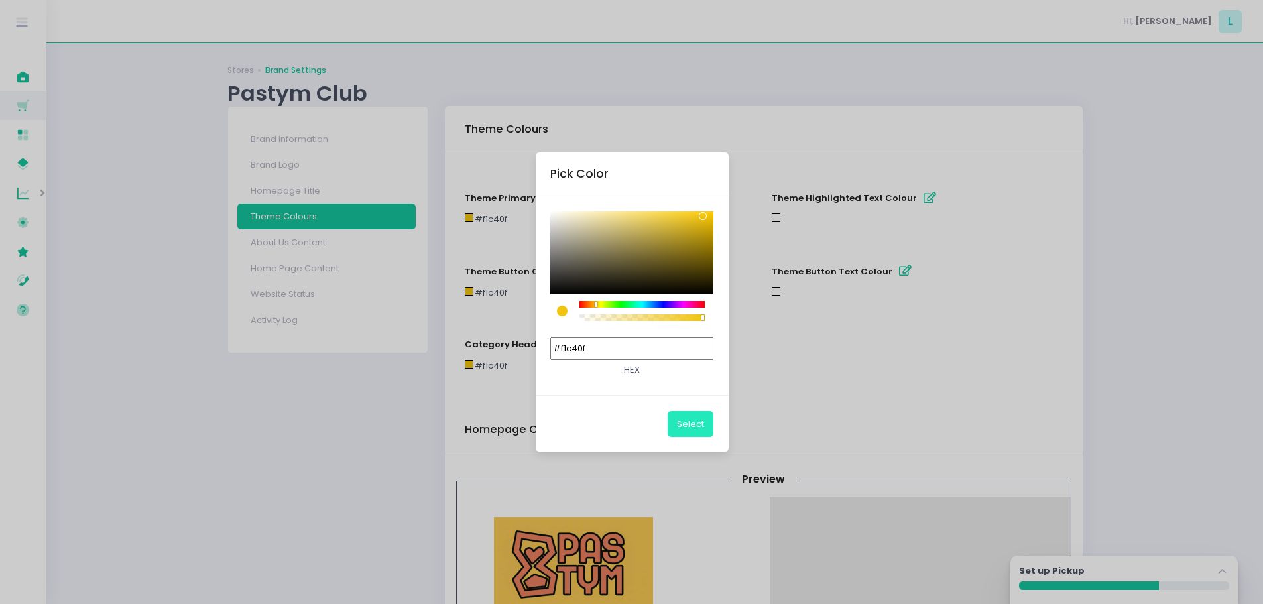
type input "#F1C40F"
click at [687, 424] on button "Select" at bounding box center [691, 423] width 46 height 25
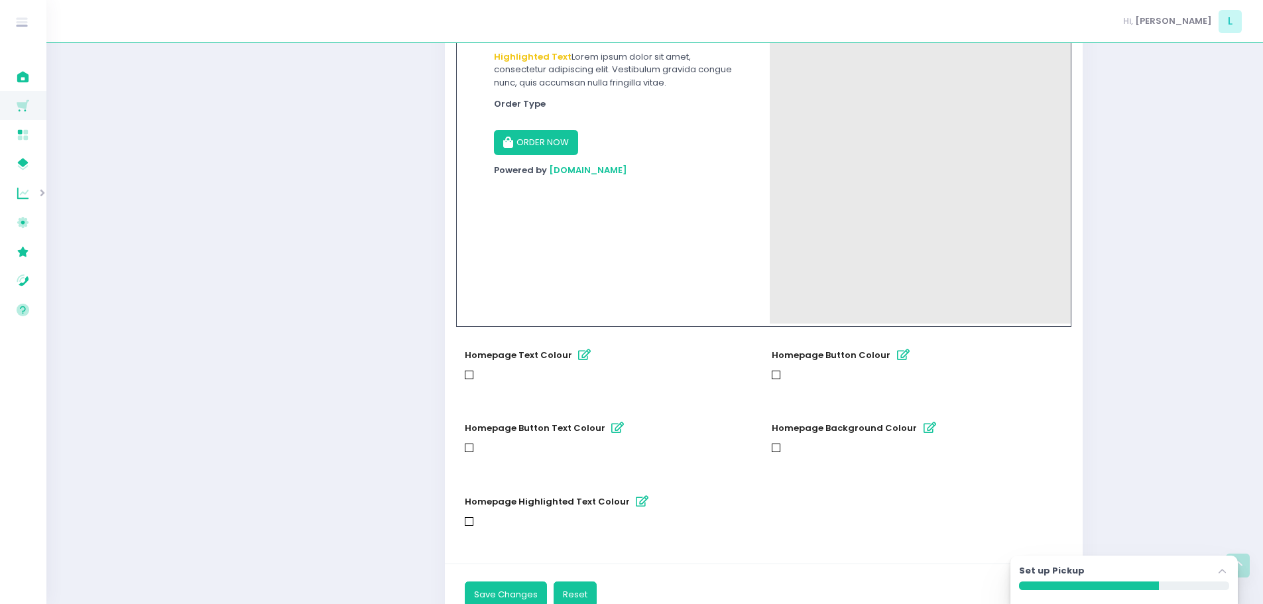
scroll to position [650, 0]
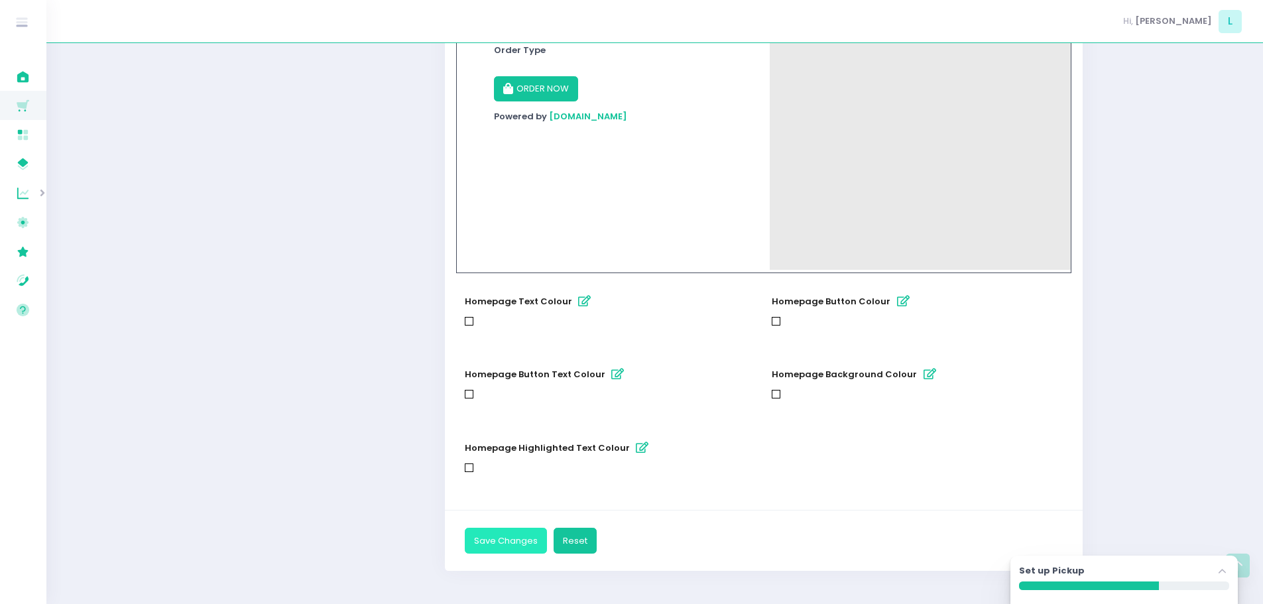
drag, startPoint x: 503, startPoint y: 536, endPoint x: 536, endPoint y: 451, distance: 92.0
click at [501, 536] on button "Save Changes" at bounding box center [506, 540] width 82 height 25
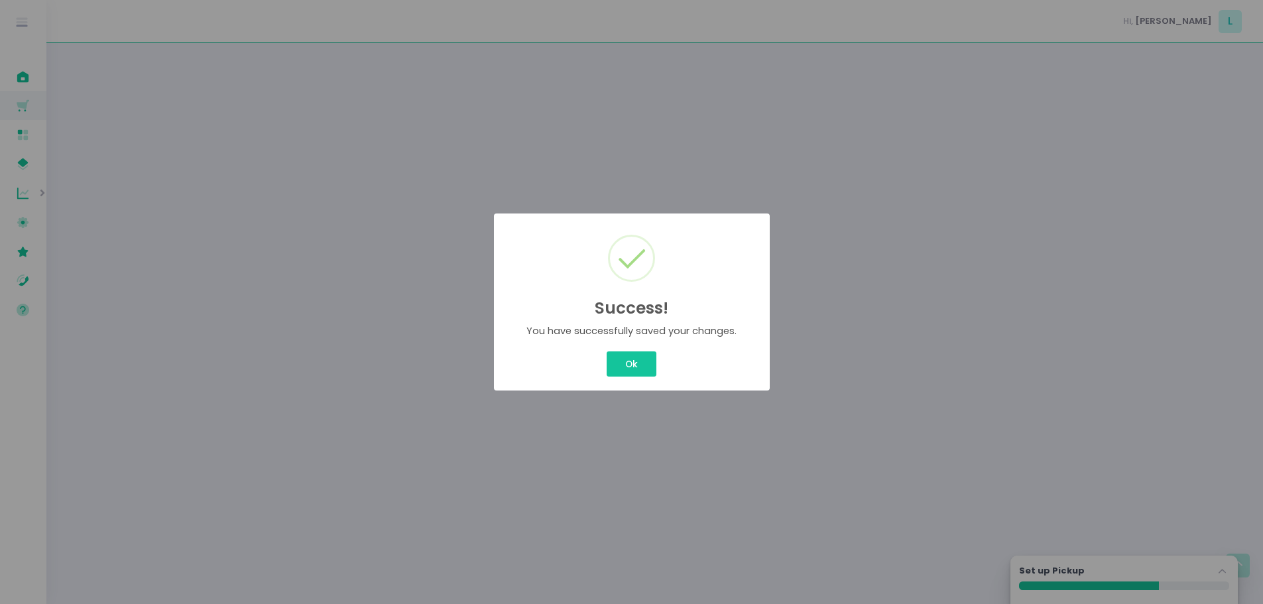
scroll to position [0, 0]
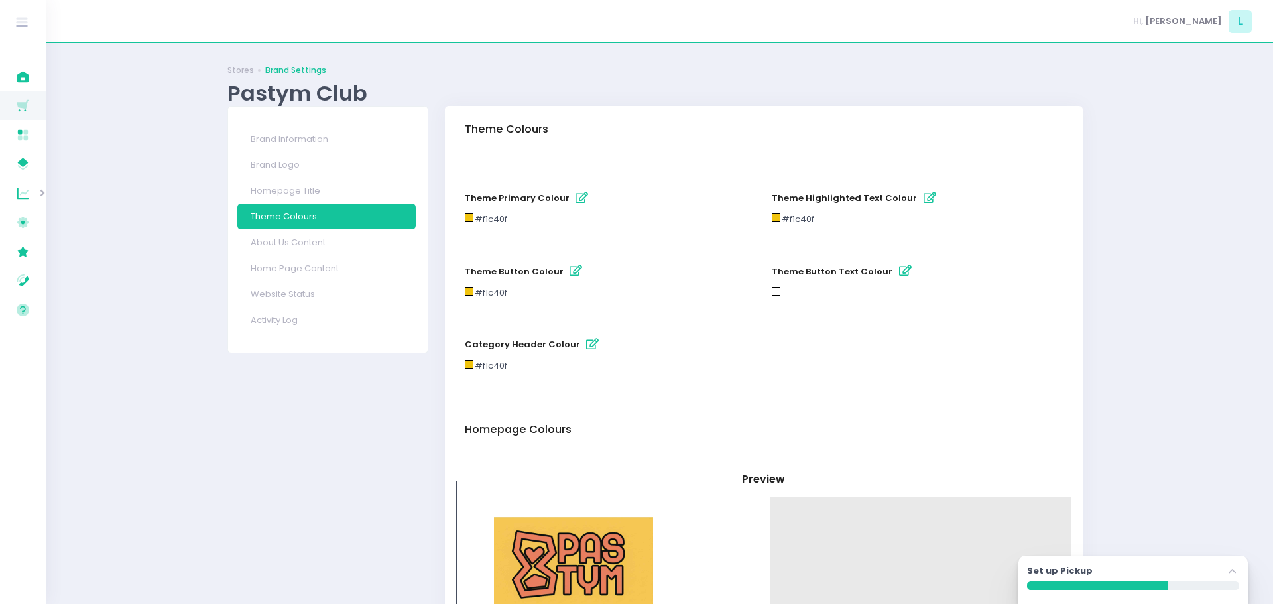
click at [625, 360] on div "Success! × You have successfully saved your changes. Ok Cancel" at bounding box center [636, 302] width 1273 height 604
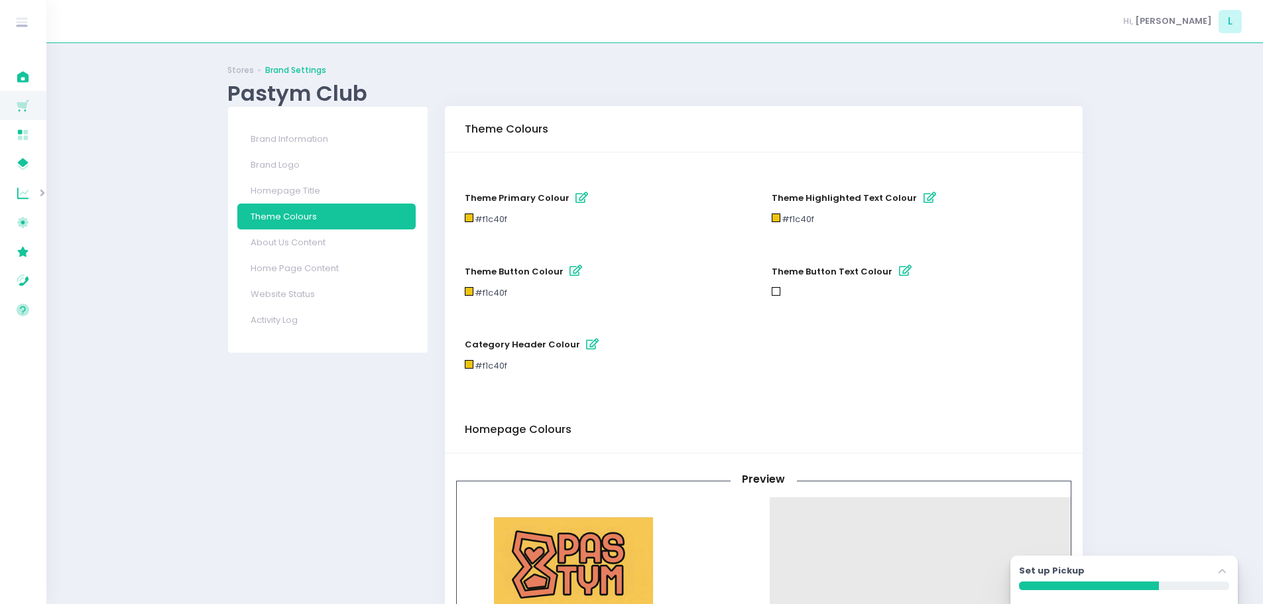
click at [308, 286] on link "Website Status" at bounding box center [326, 294] width 178 height 26
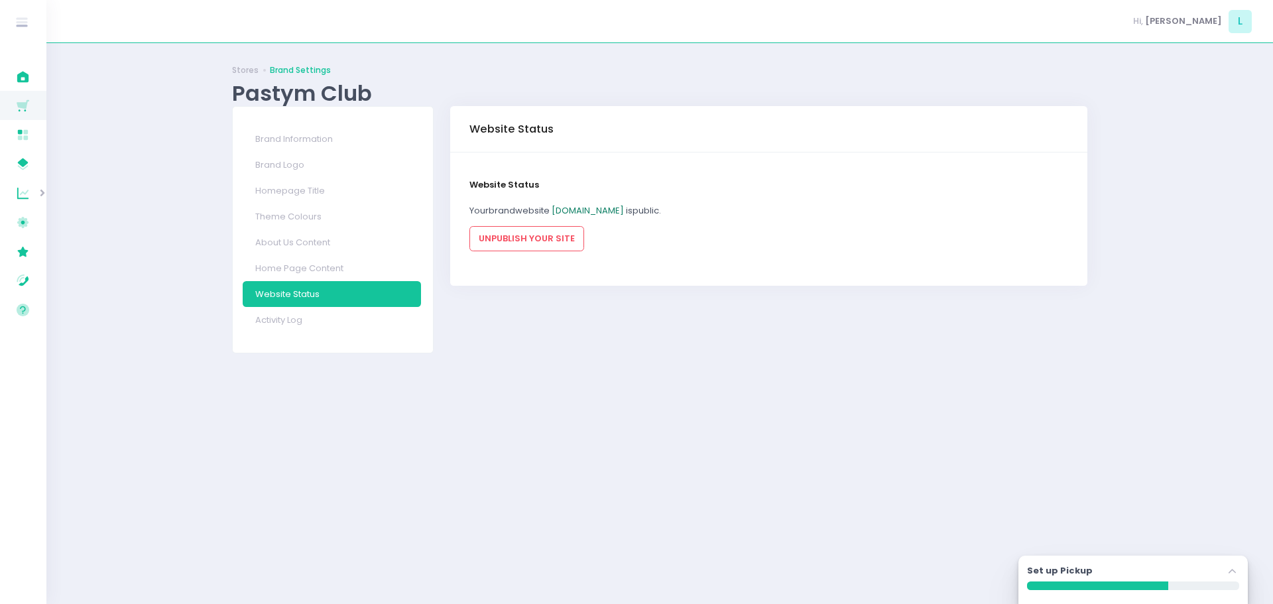
click at [609, 207] on link "pastymclub.pickup.ph" at bounding box center [588, 210] width 72 height 13
click at [302, 219] on link "Theme Colours" at bounding box center [332, 217] width 178 height 26
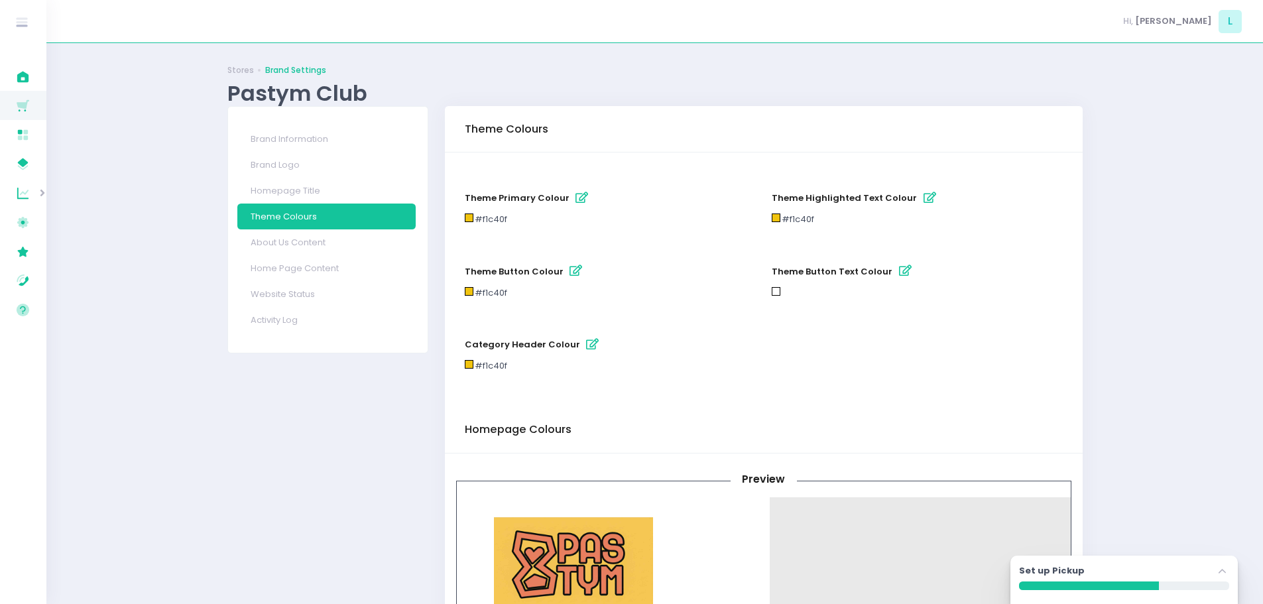
click at [569, 273] on icon "button" at bounding box center [575, 270] width 13 height 11
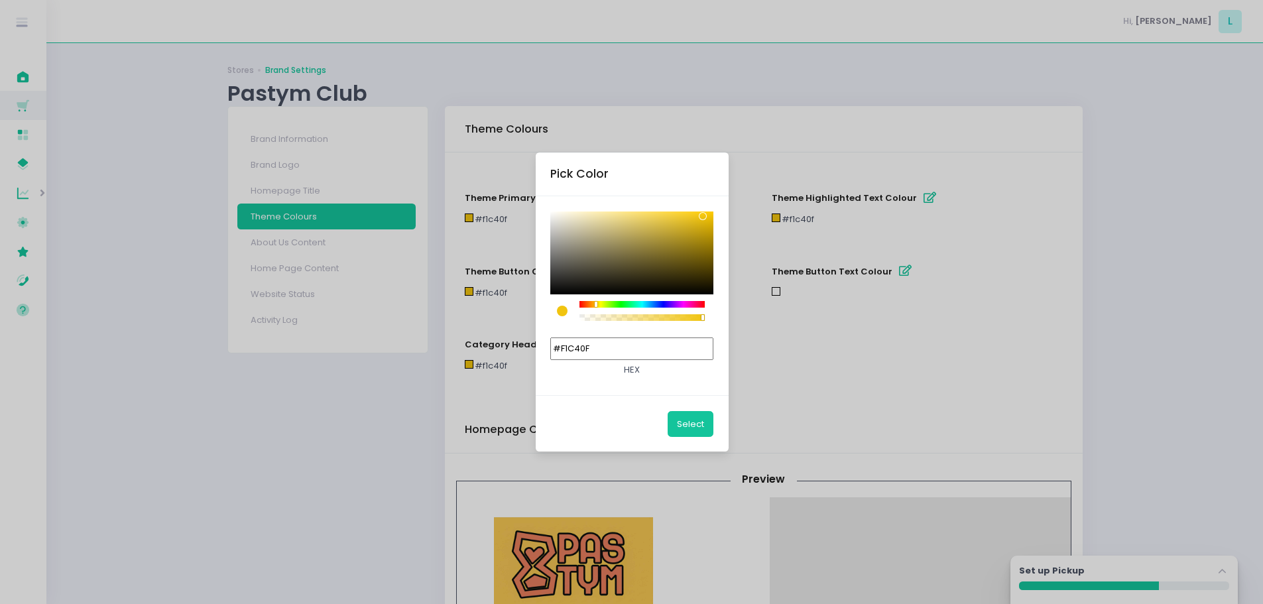
drag, startPoint x: 614, startPoint y: 349, endPoint x: 578, endPoint y: 352, distance: 36.0
click at [578, 352] on input "#F1C40F" at bounding box center [631, 348] width 163 height 23
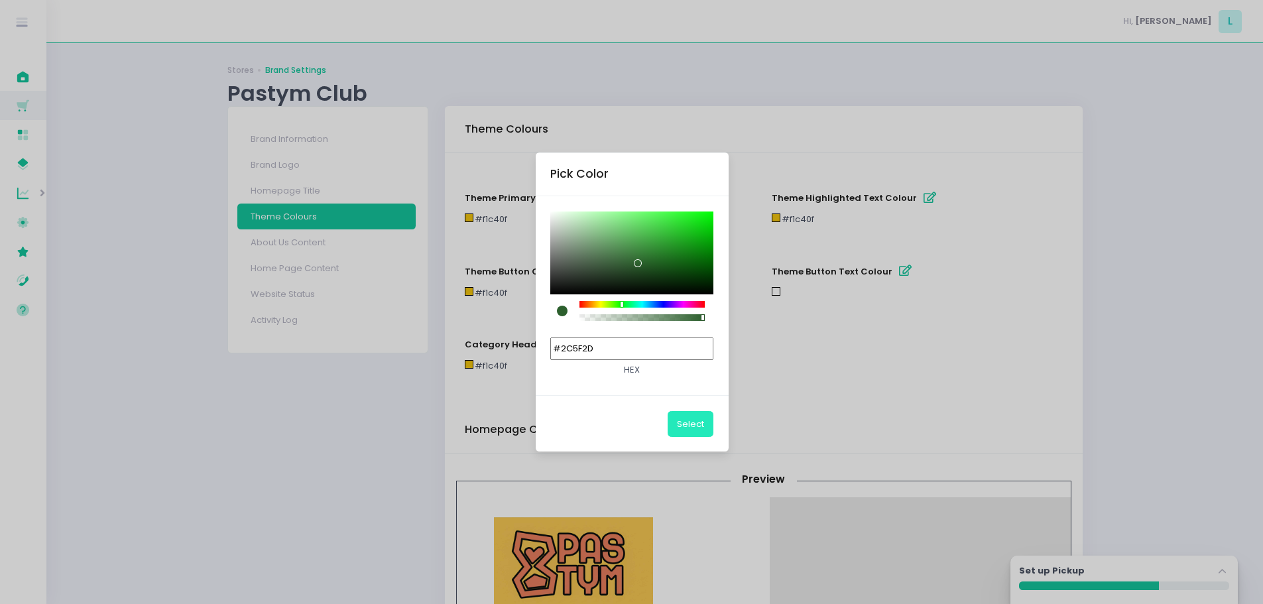
type input "#2C5F2D"
click at [701, 426] on button "Select" at bounding box center [691, 423] width 46 height 25
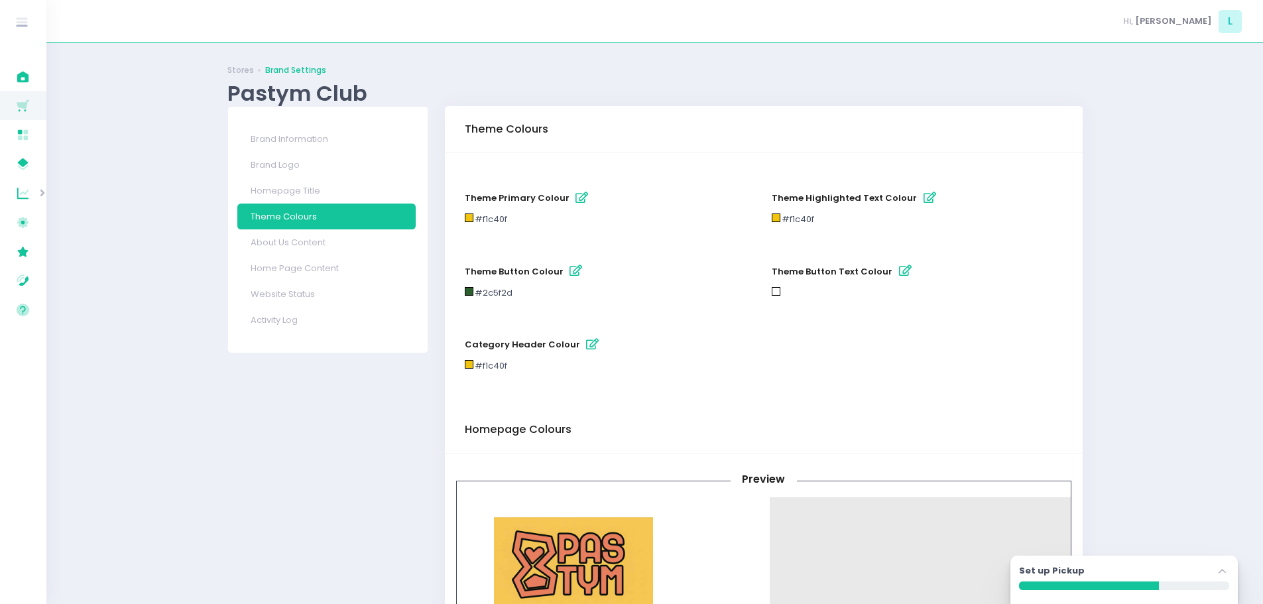
click at [469, 223] on div "#f1c40f" at bounding box center [610, 219] width 291 height 13
click at [469, 218] on div at bounding box center [469, 217] width 9 height 9
click at [576, 198] on icon "button" at bounding box center [581, 197] width 13 height 11
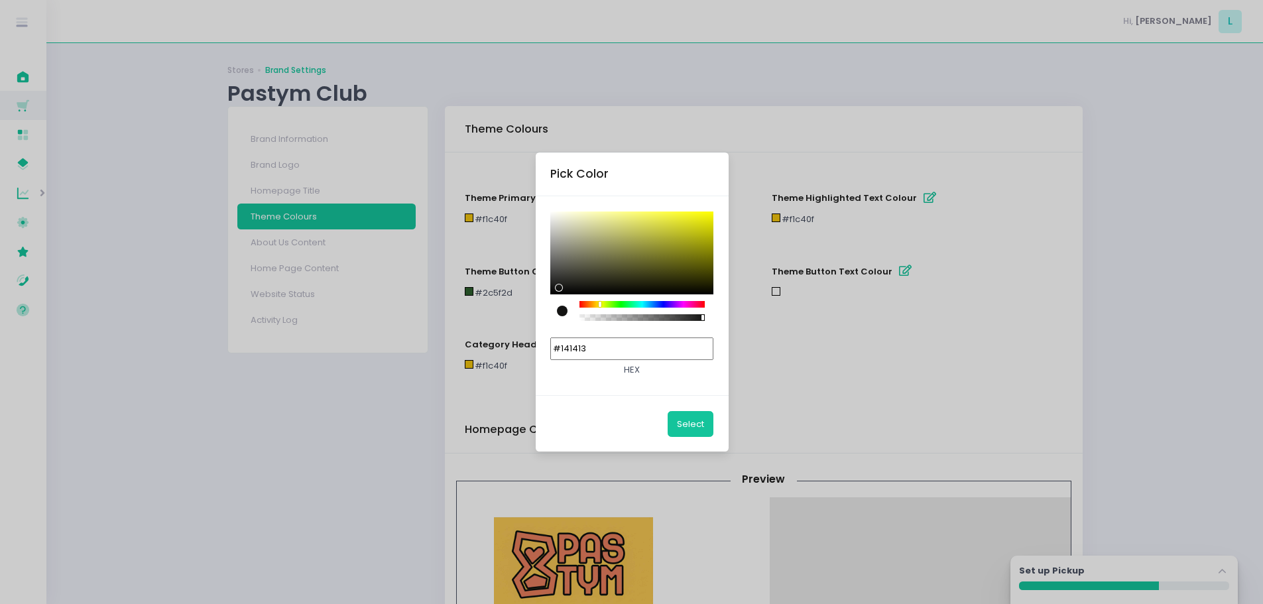
type input "#141413"
click at [554, 288] on div at bounding box center [631, 252] width 163 height 83
click at [683, 421] on button "Select" at bounding box center [691, 423] width 46 height 25
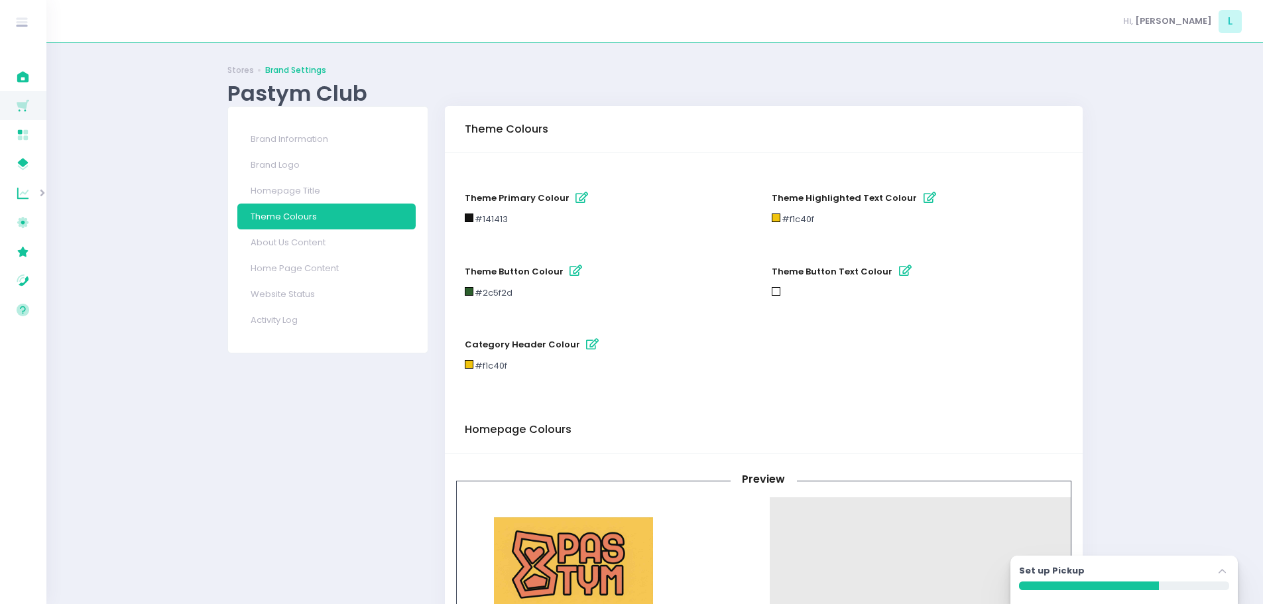
click at [569, 274] on icon "button" at bounding box center [575, 270] width 13 height 11
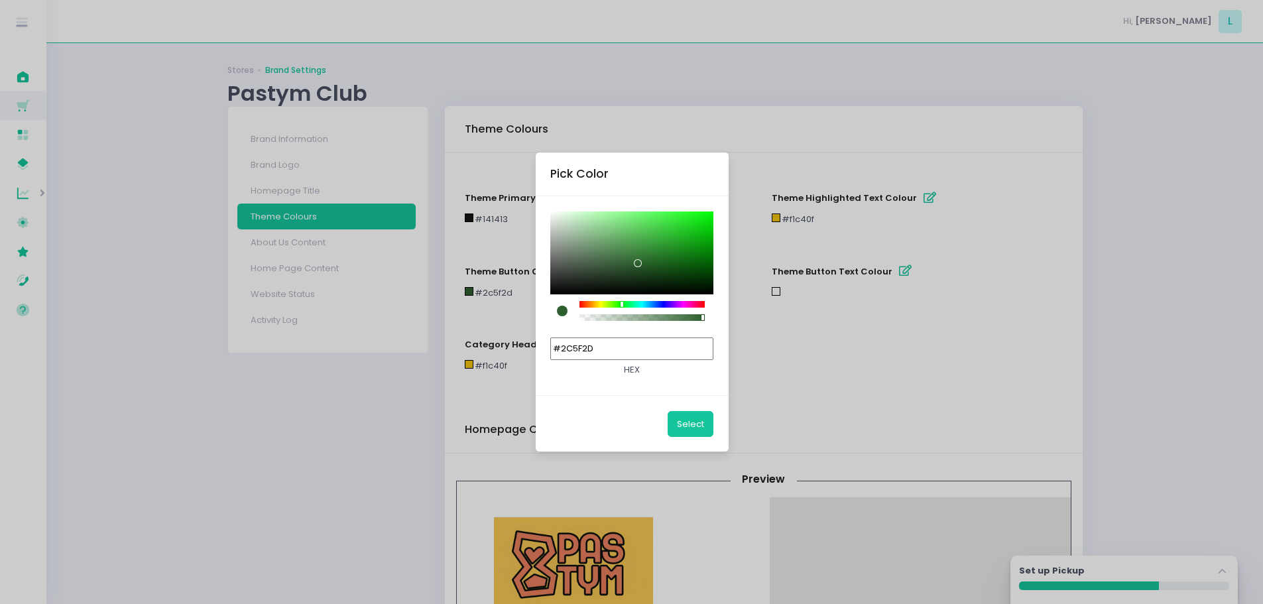
click at [555, 290] on div at bounding box center [631, 252] width 163 height 83
click at [558, 287] on div at bounding box center [562, 290] width 8 height 8
type input "#151615"
click at [554, 287] on div at bounding box center [558, 287] width 8 height 8
click at [678, 425] on button "Select" at bounding box center [691, 423] width 46 height 25
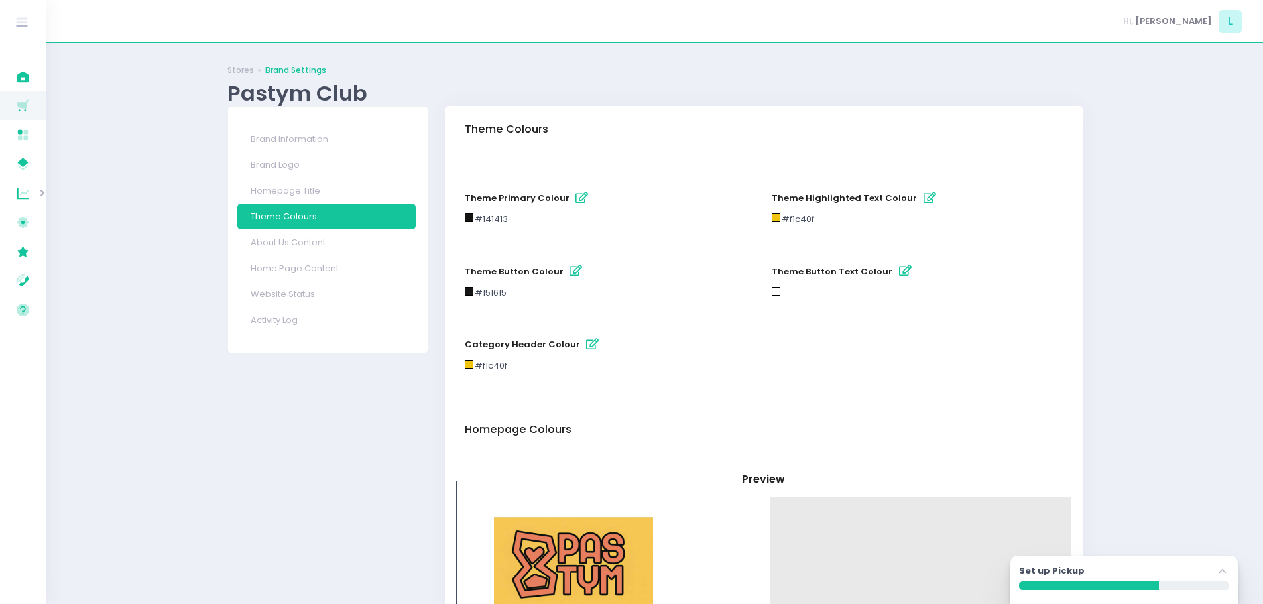
click at [569, 273] on icon "button" at bounding box center [575, 270] width 13 height 11
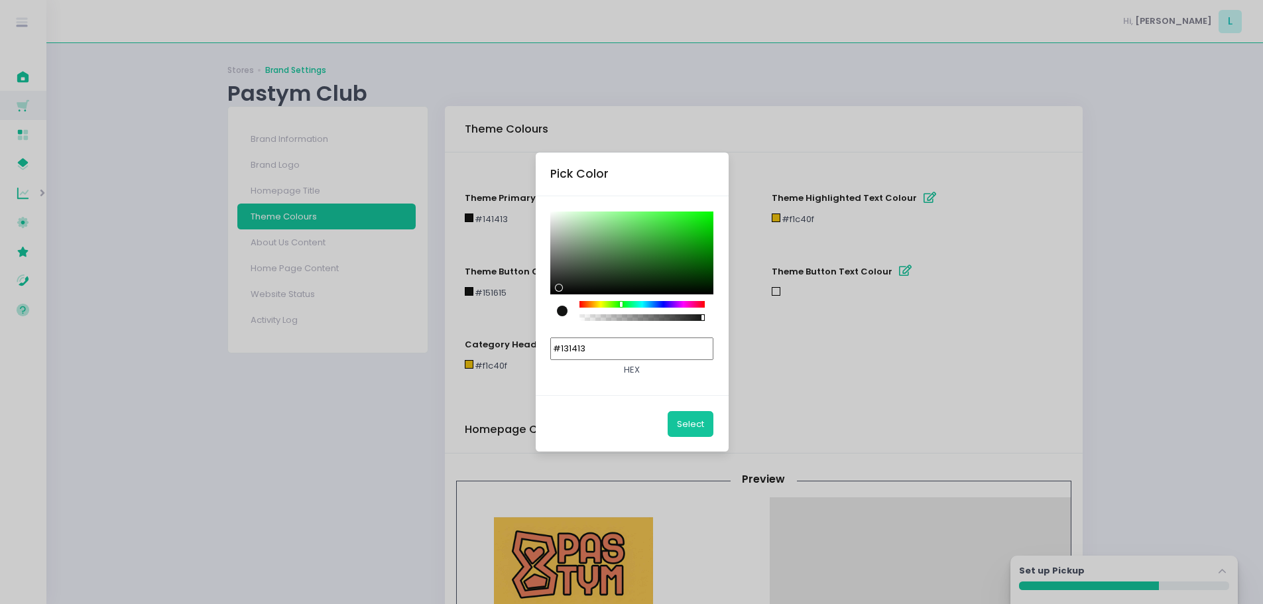
type input "#000000"
drag, startPoint x: 558, startPoint y: 288, endPoint x: 542, endPoint y: 299, distance: 19.5
click at [542, 298] on div "#000000 hex" at bounding box center [632, 296] width 193 height 200
drag, startPoint x: 695, startPoint y: 428, endPoint x: 681, endPoint y: 422, distance: 15.8
click at [694, 427] on button "Select" at bounding box center [691, 423] width 46 height 25
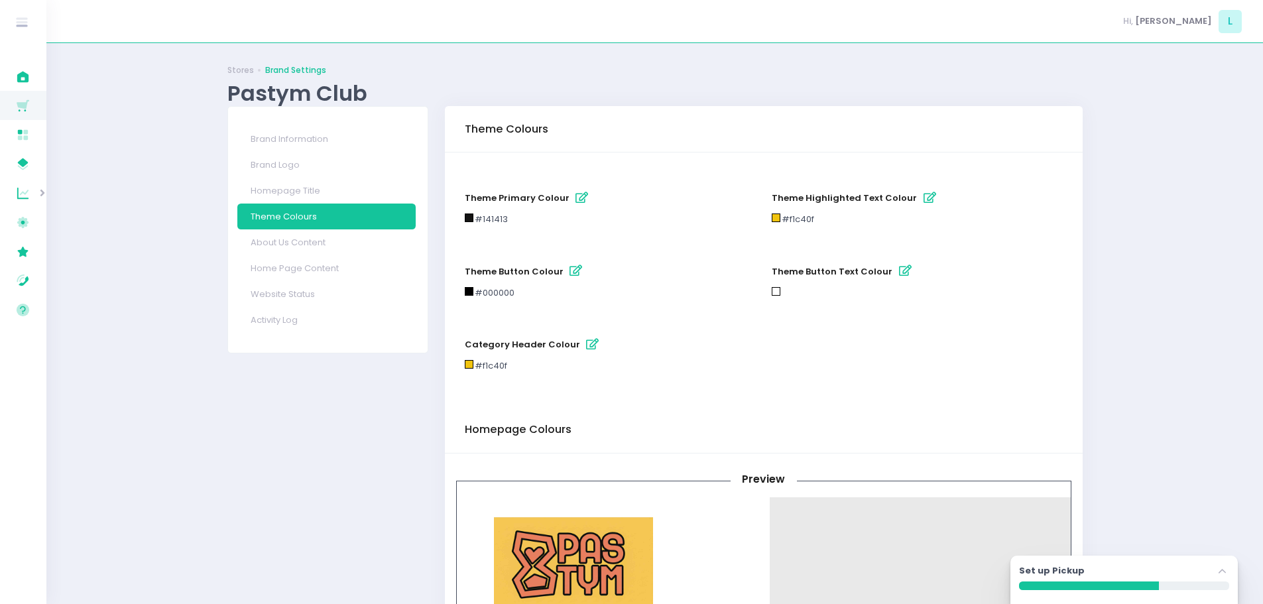
click at [575, 200] on icon "button" at bounding box center [581, 197] width 13 height 11
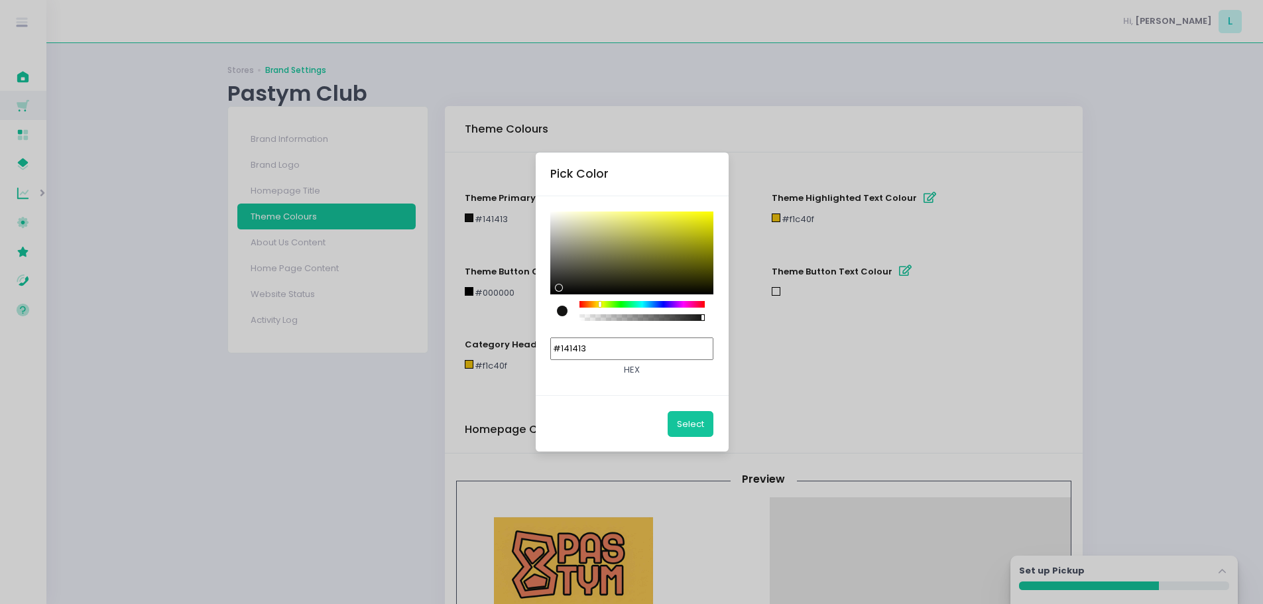
drag, startPoint x: 621, startPoint y: 351, endPoint x: 579, endPoint y: 359, distance: 41.7
click at [579, 359] on input "#141413" at bounding box center [631, 348] width 163 height 23
type input "#000000"
click at [695, 425] on button "Select" at bounding box center [691, 423] width 46 height 25
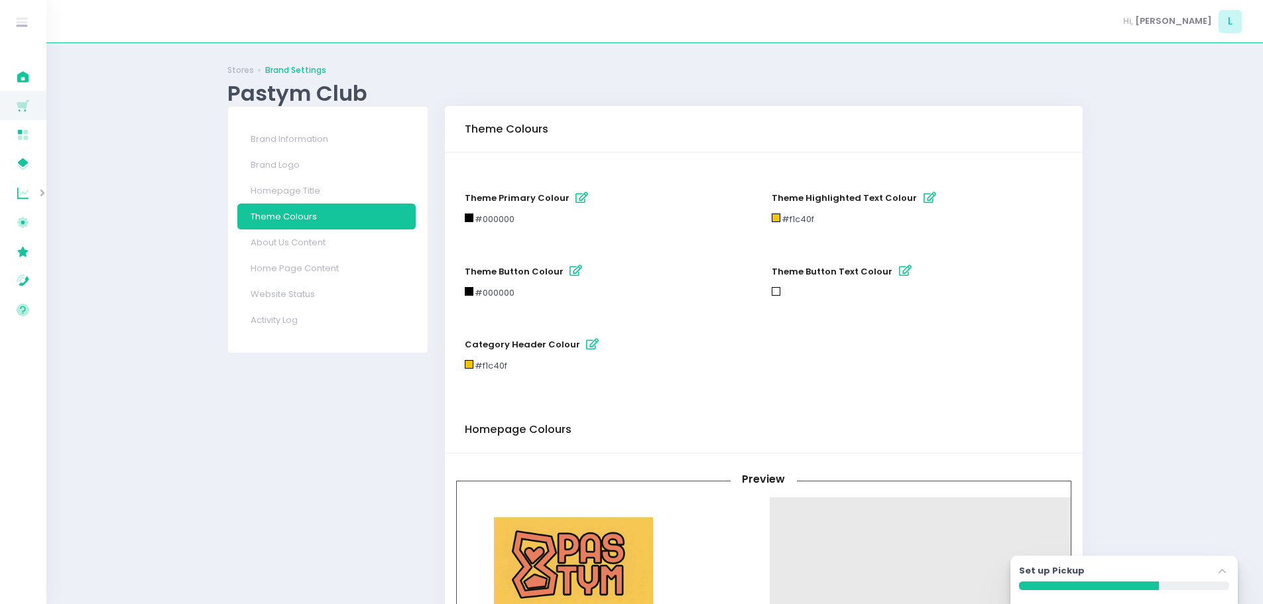
click at [504, 366] on div "#f1c40f" at bounding box center [491, 365] width 32 height 13
click at [586, 347] on icon "button" at bounding box center [592, 344] width 13 height 11
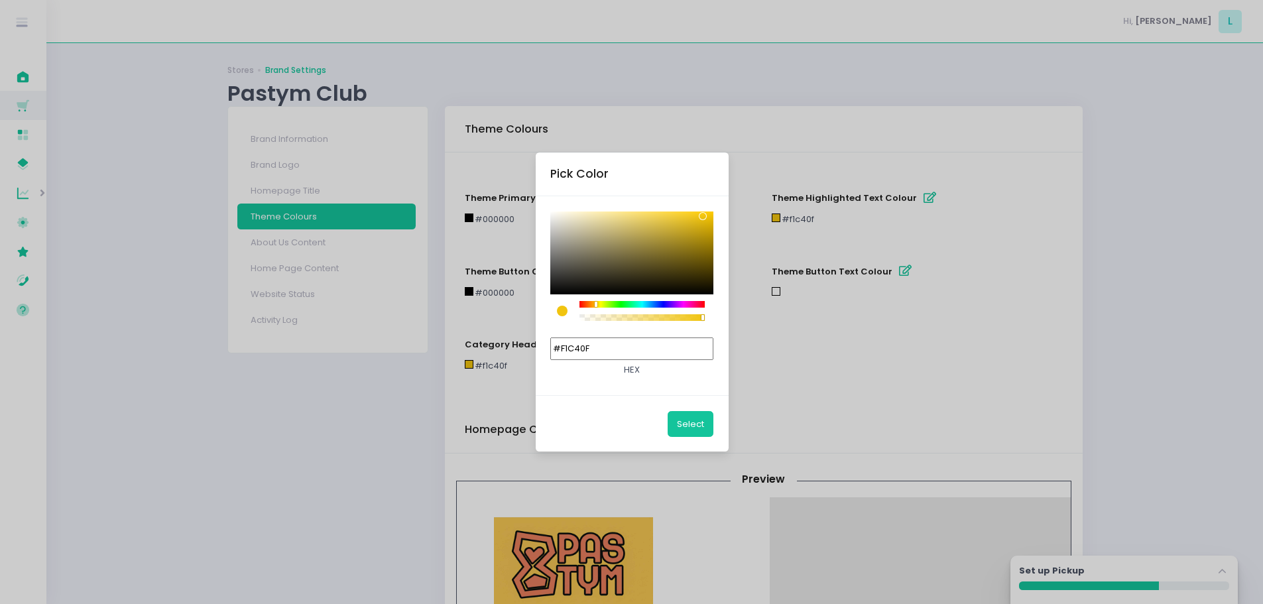
drag, startPoint x: 606, startPoint y: 349, endPoint x: 579, endPoint y: 353, distance: 27.4
click at [579, 353] on input "#F1C40F" at bounding box center [631, 348] width 163 height 23
type input "#000000"
click at [691, 416] on button "Select" at bounding box center [691, 423] width 46 height 25
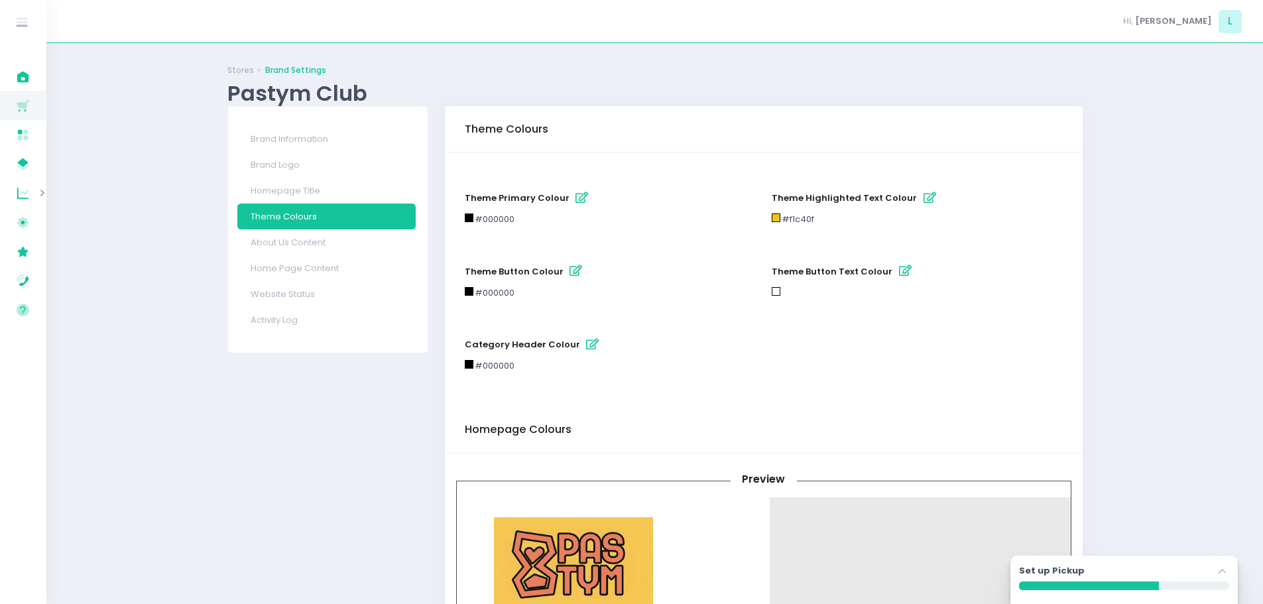
click at [923, 200] on icon "button" at bounding box center [929, 197] width 13 height 11
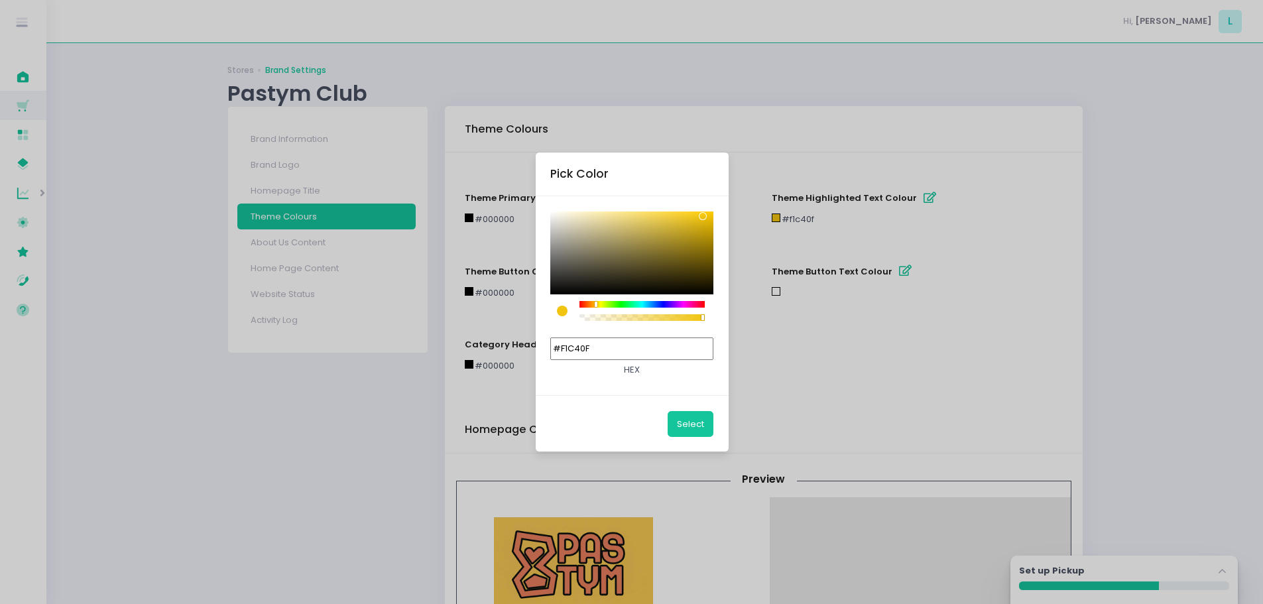
drag, startPoint x: 611, startPoint y: 355, endPoint x: 580, endPoint y: 355, distance: 30.5
click at [580, 355] on input "#F1C40F" at bounding box center [631, 348] width 163 height 23
type input "#000000"
click at [686, 425] on button "Select" at bounding box center [691, 423] width 46 height 25
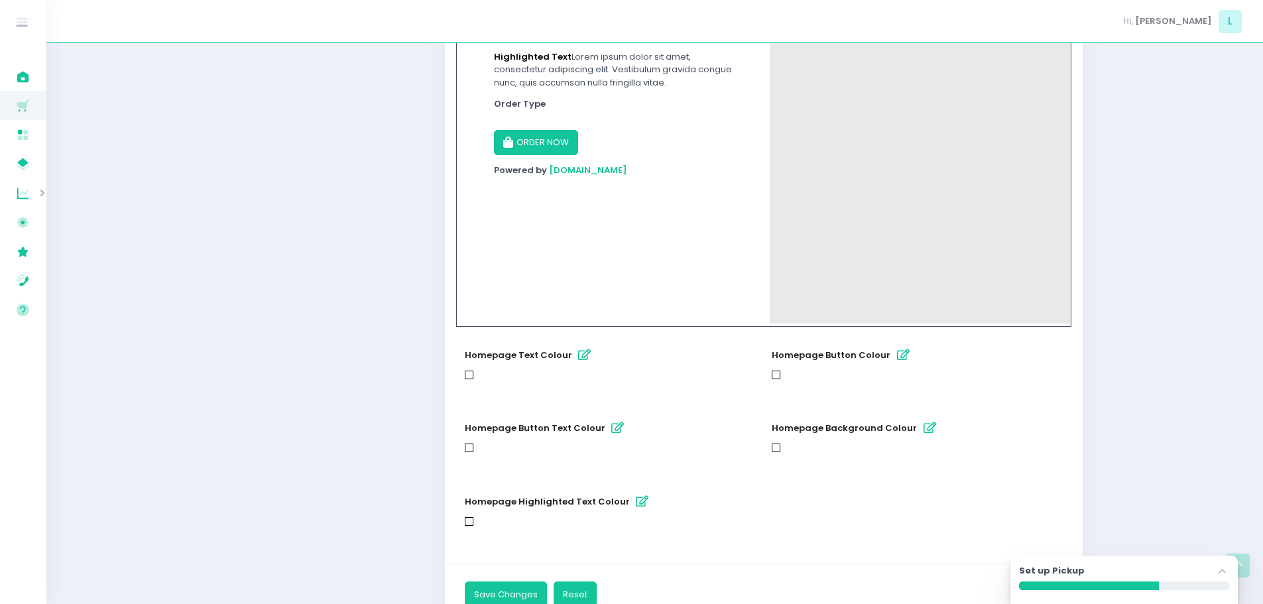
scroll to position [650, 0]
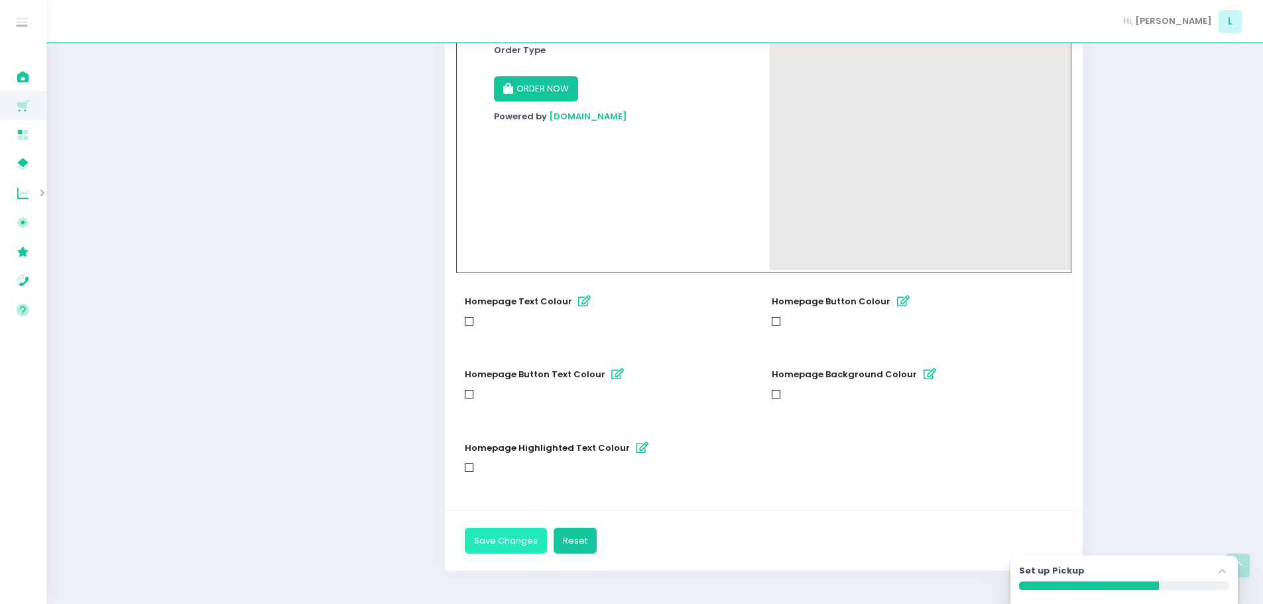
click at [509, 544] on button "Save Changes" at bounding box center [506, 540] width 82 height 25
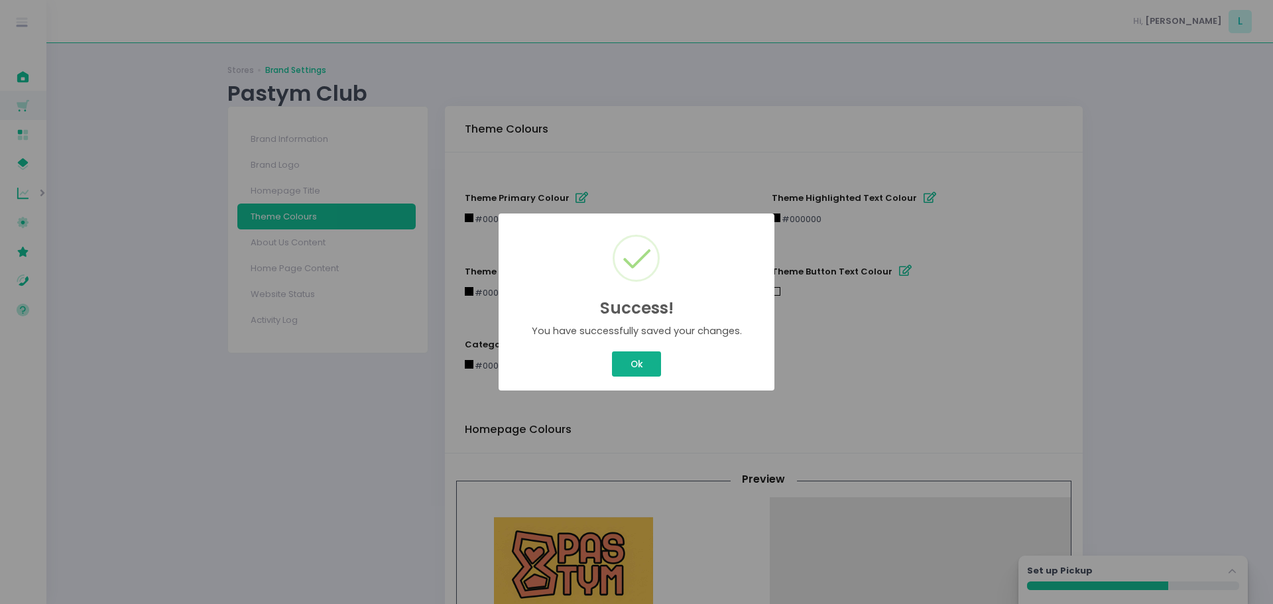
click at [636, 357] on button "Ok" at bounding box center [636, 363] width 49 height 25
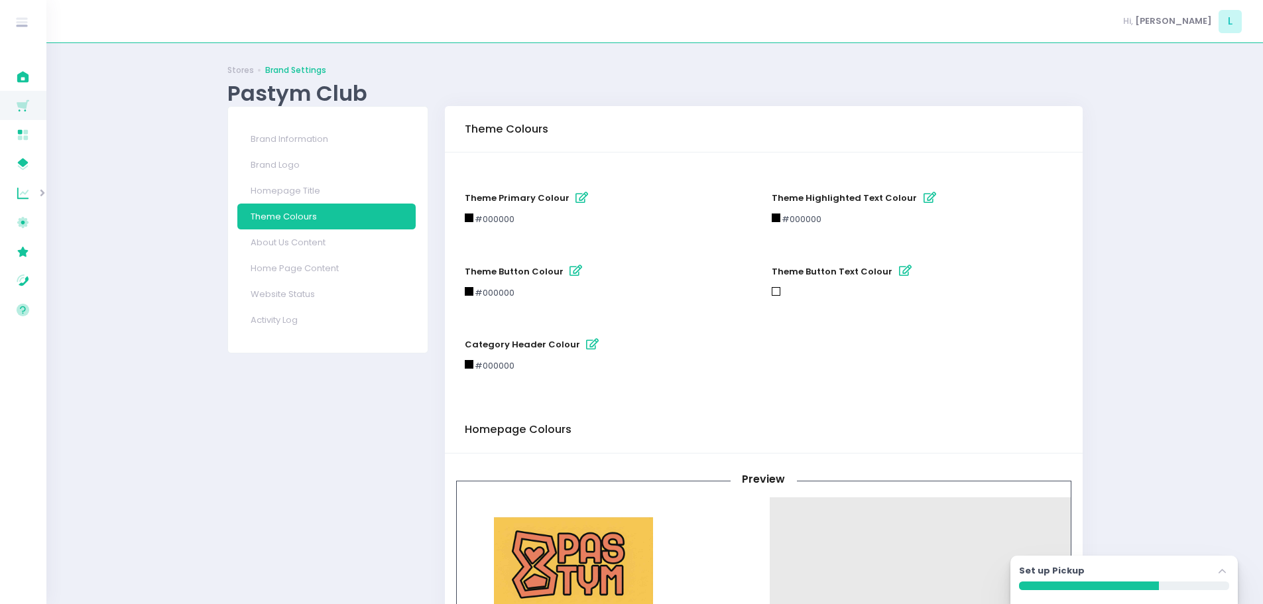
drag, startPoint x: 301, startPoint y: 290, endPoint x: 315, endPoint y: 288, distance: 14.2
click at [301, 290] on link "Website Status" at bounding box center [326, 294] width 178 height 26
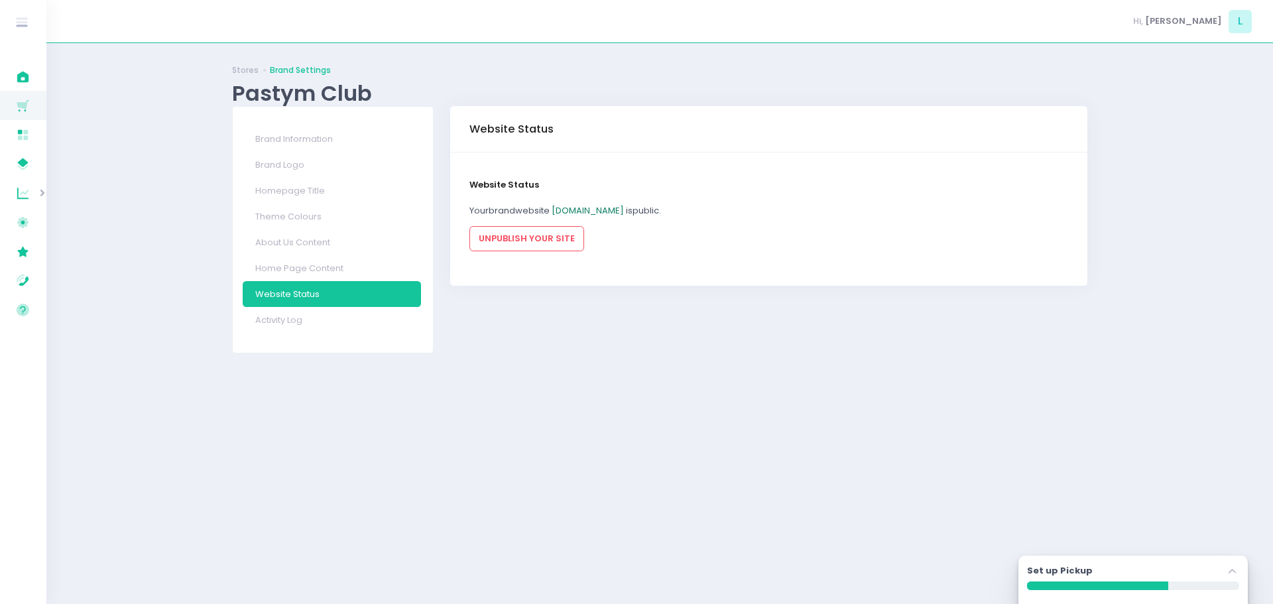
click at [598, 209] on link "pastymclub.pickup.ph" at bounding box center [588, 210] width 72 height 13
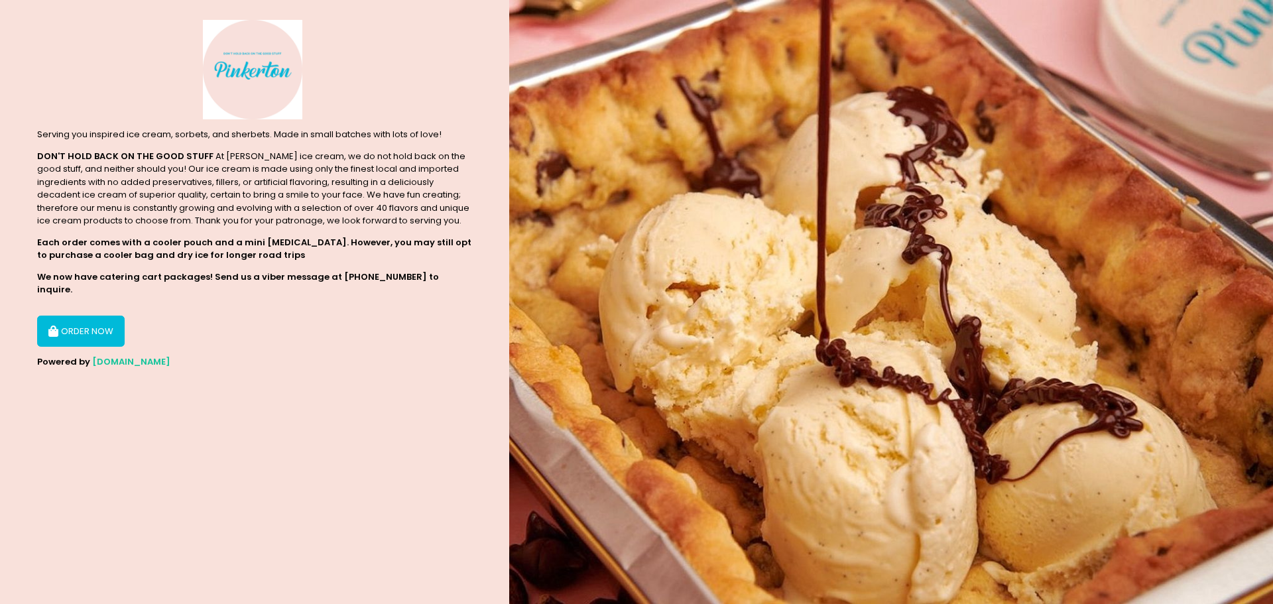
drag, startPoint x: 246, startPoint y: 314, endPoint x: 113, endPoint y: 384, distance: 149.8
click at [113, 384] on section "Serving you inspired ice cream, sorbets, and sherbets. Made in small batches wi…" at bounding box center [254, 302] width 509 height 604
